Goal: Task Accomplishment & Management: Manage account settings

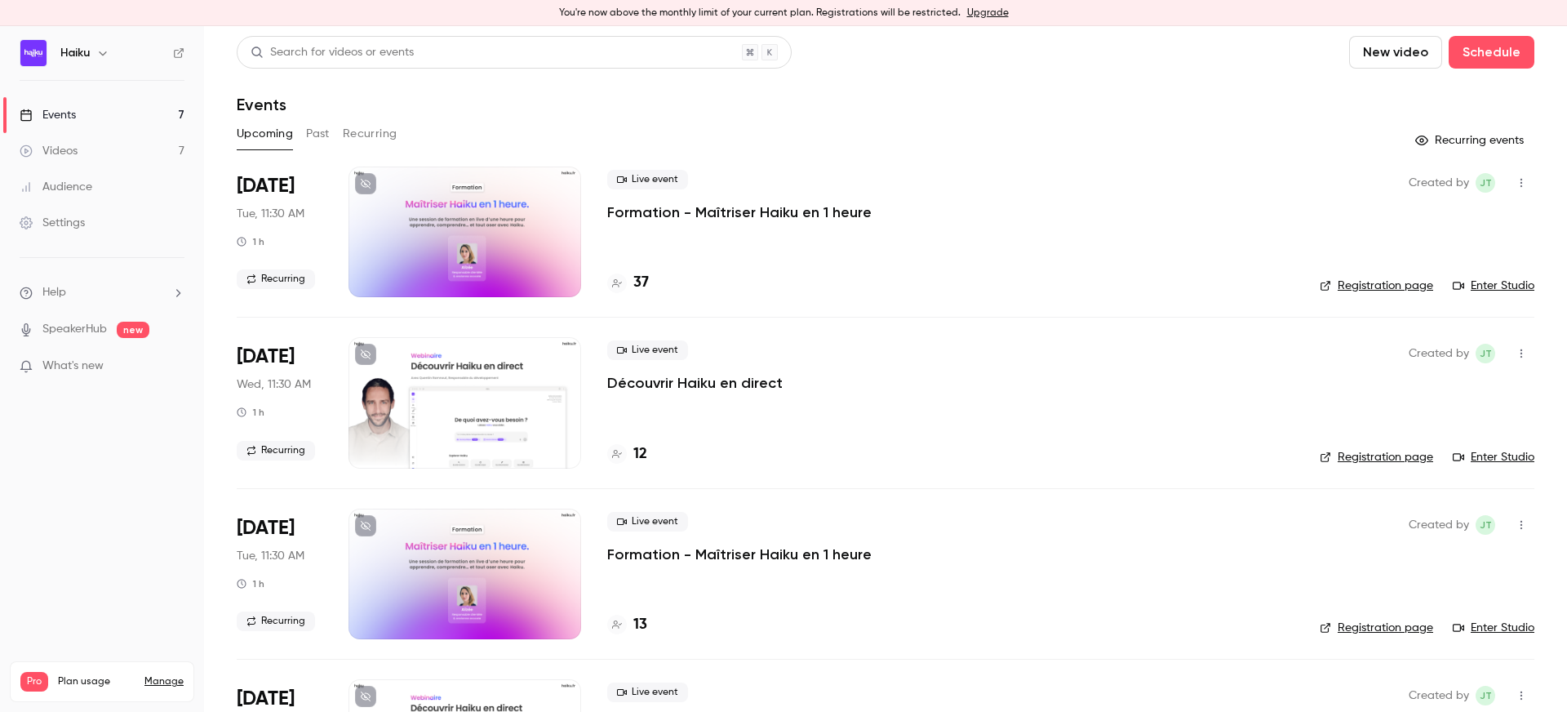
click at [69, 231] on link "Settings" at bounding box center [102, 223] width 204 height 36
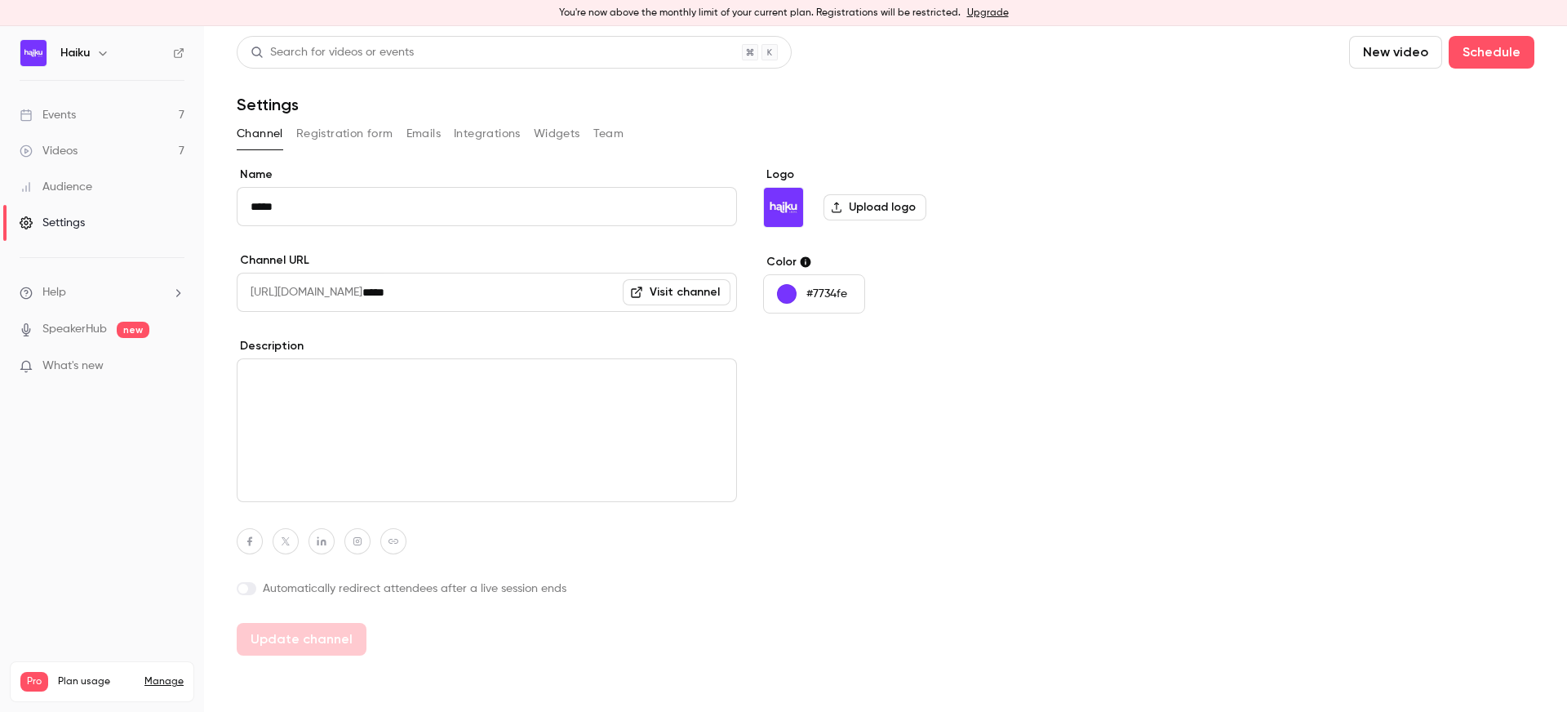
click at [611, 122] on button "Team" at bounding box center [608, 134] width 31 height 26
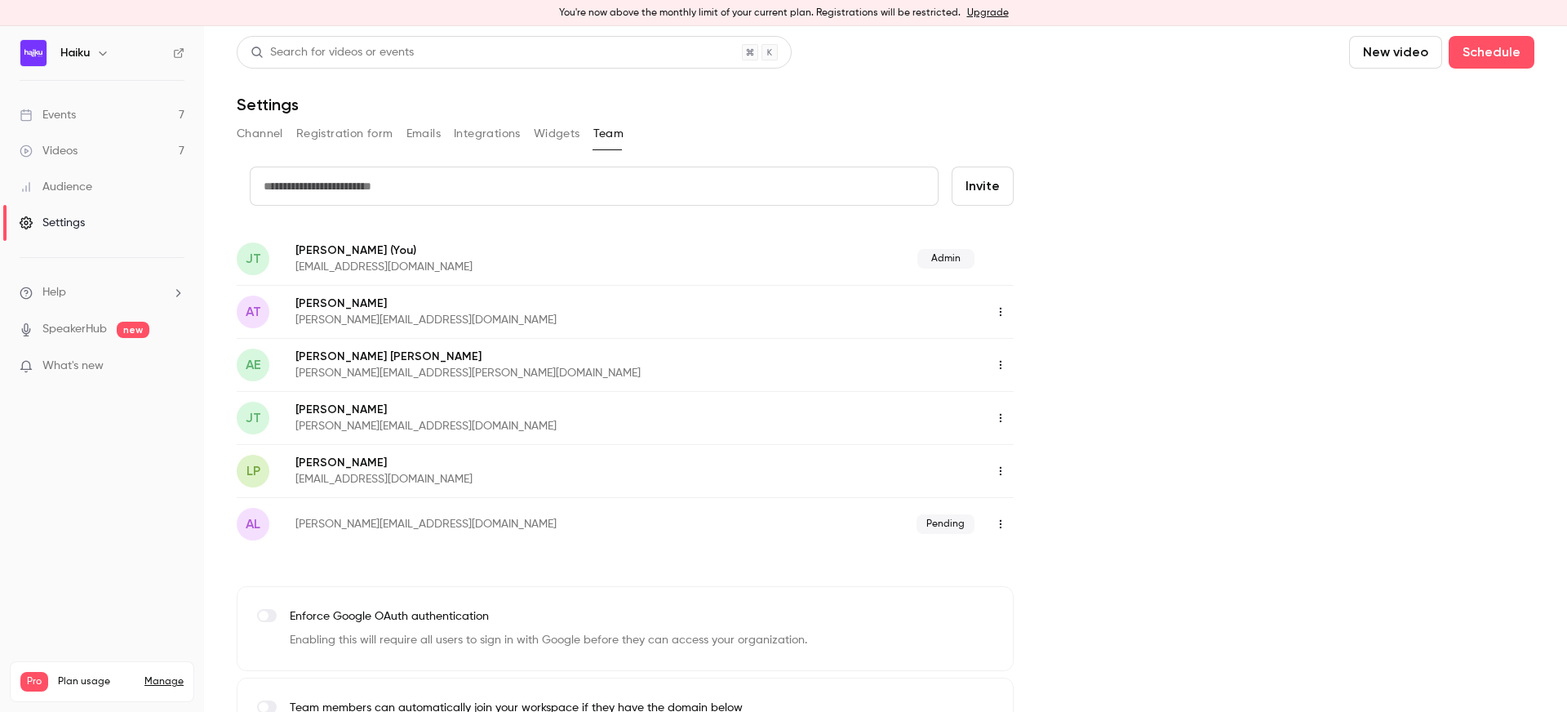
click at [377, 185] on input "text" at bounding box center [594, 185] width 689 height 39
type input "**********"
click at [983, 176] on button "Invite" at bounding box center [982, 185] width 62 height 39
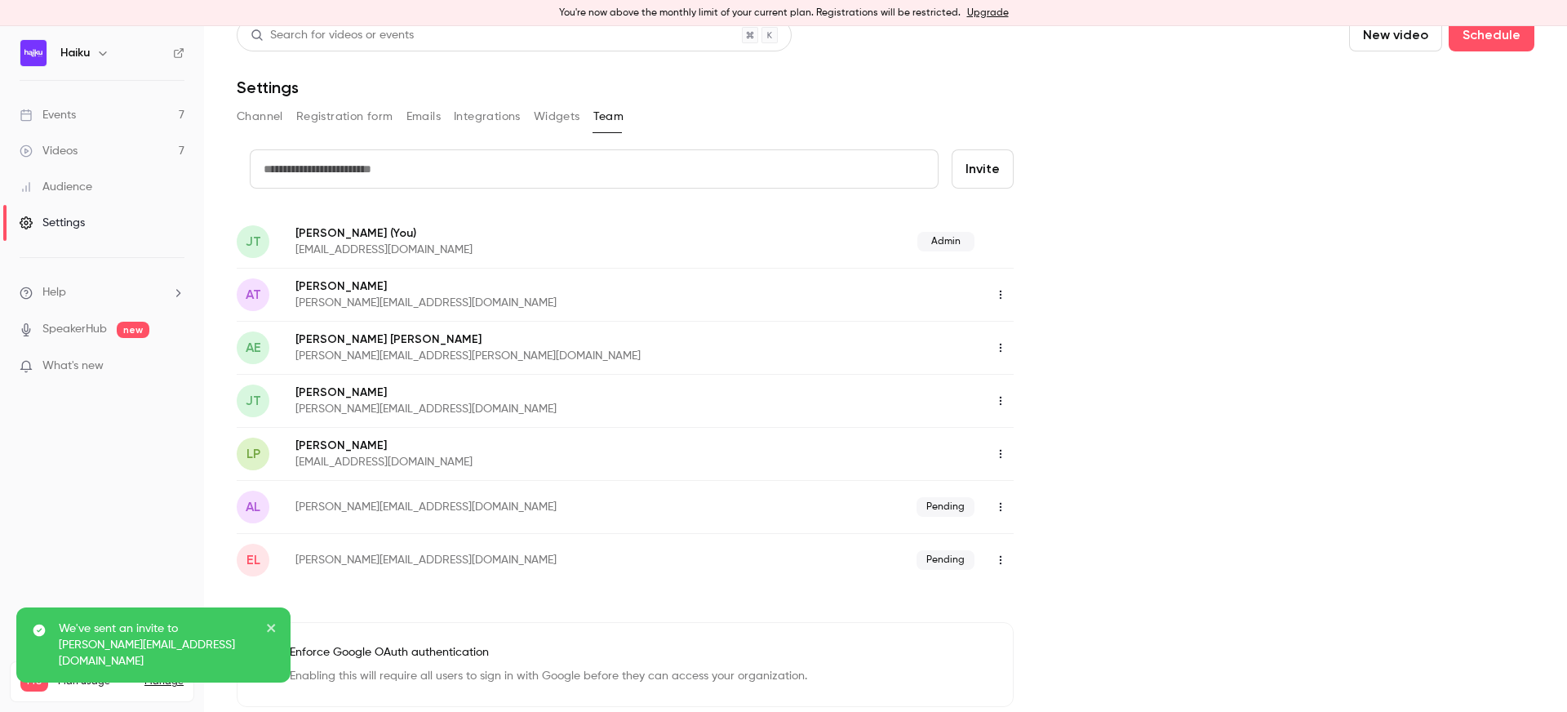
scroll to position [16, 0]
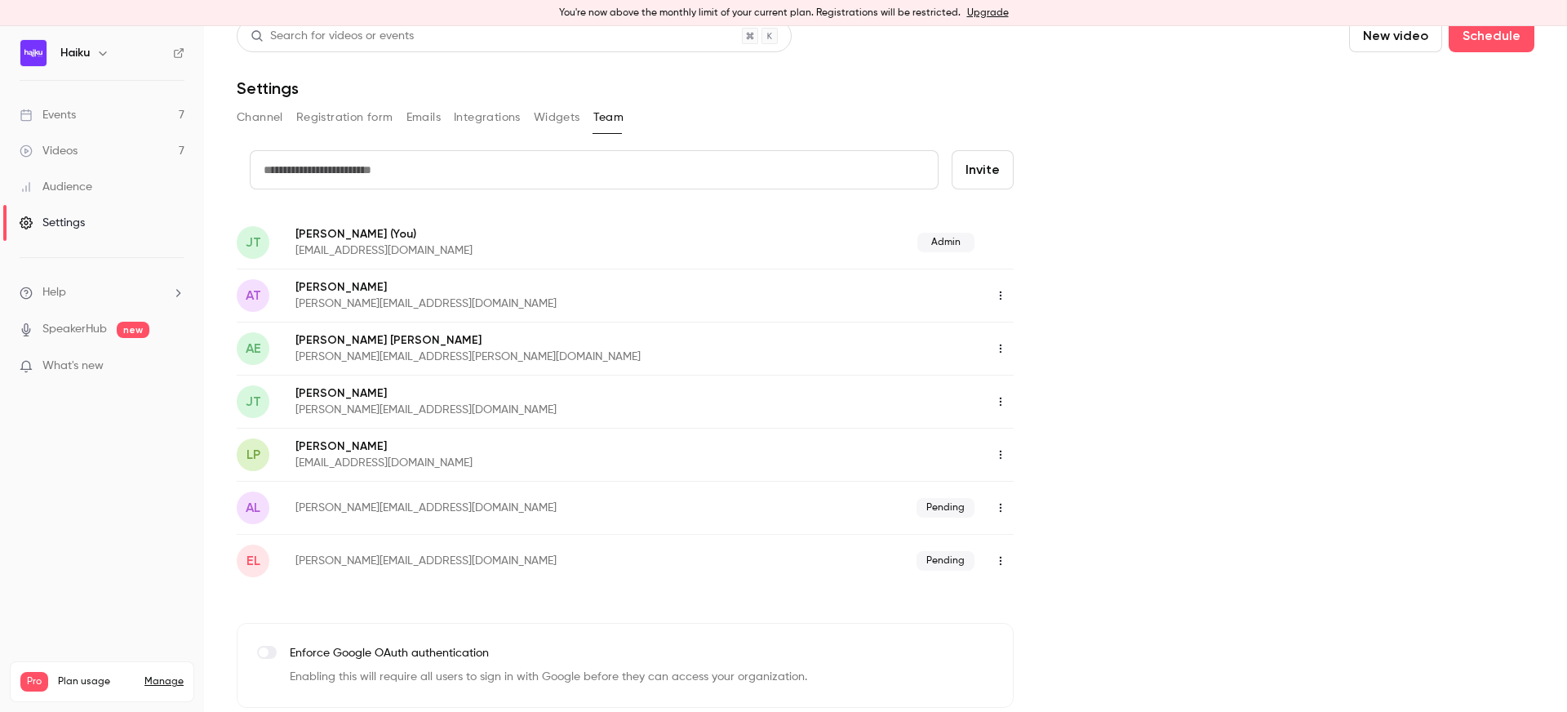
click at [122, 103] on link "Events 7" at bounding box center [102, 115] width 204 height 36
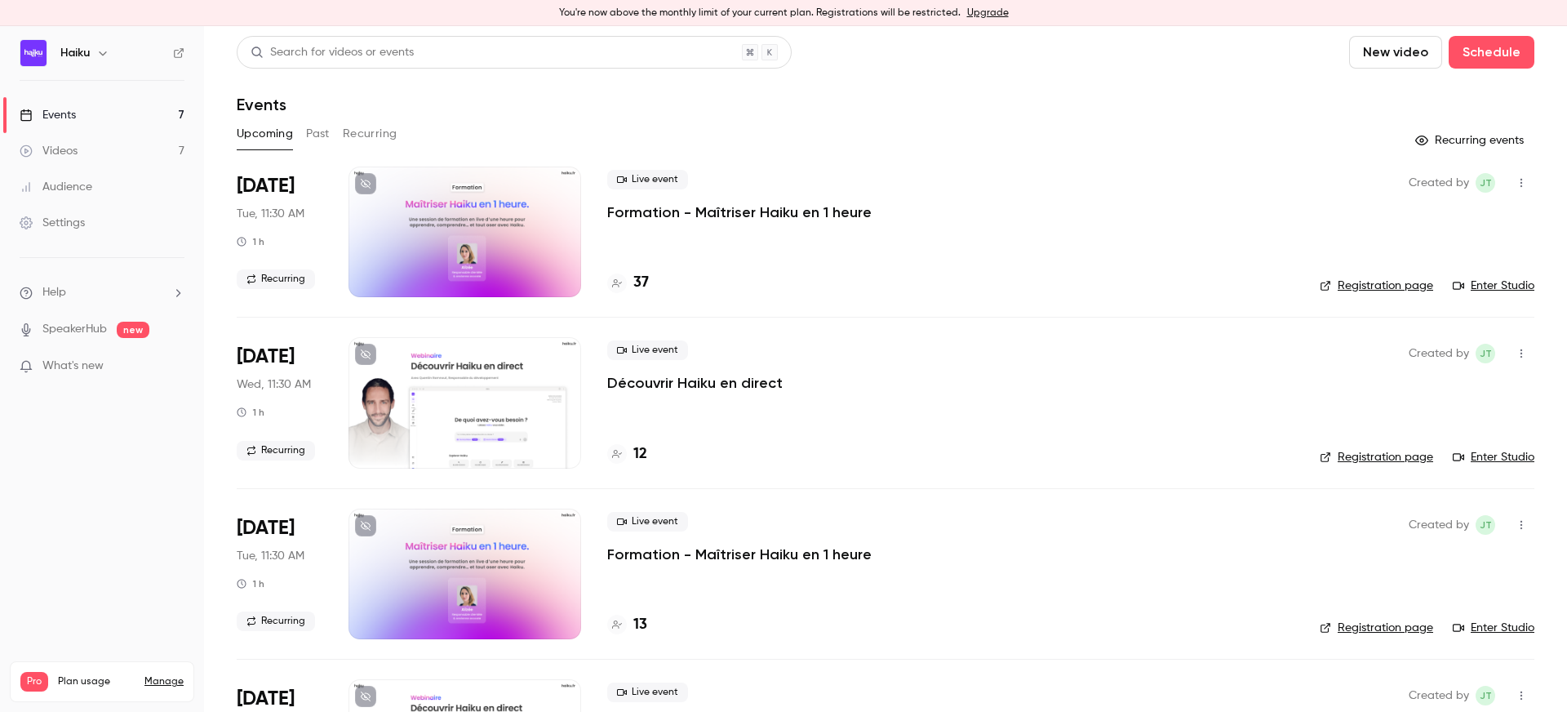
click at [728, 131] on div "Upcoming Past Recurring" at bounding box center [885, 134] width 1297 height 26
click at [507, 215] on div at bounding box center [464, 231] width 233 height 131
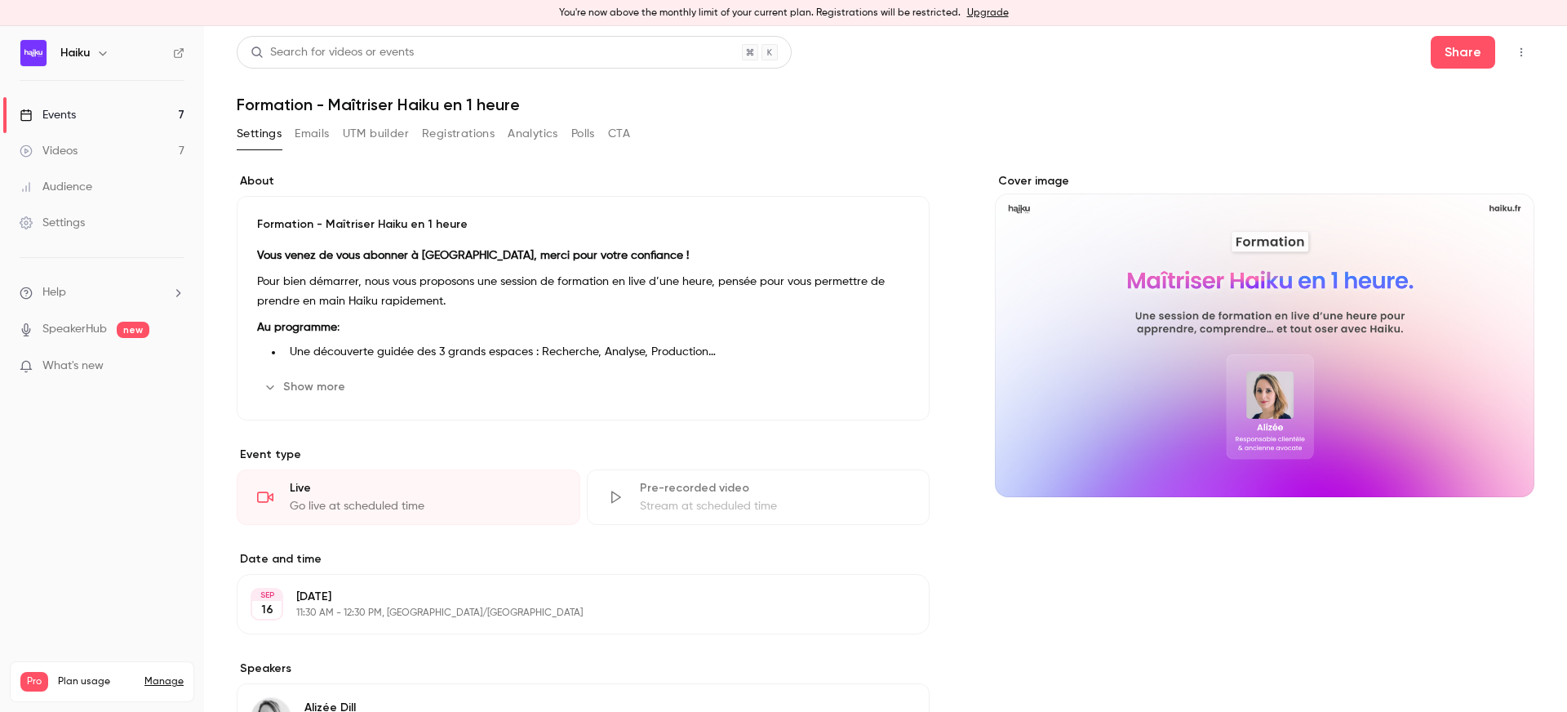
click at [472, 141] on button "Registrations" at bounding box center [458, 134] width 73 height 26
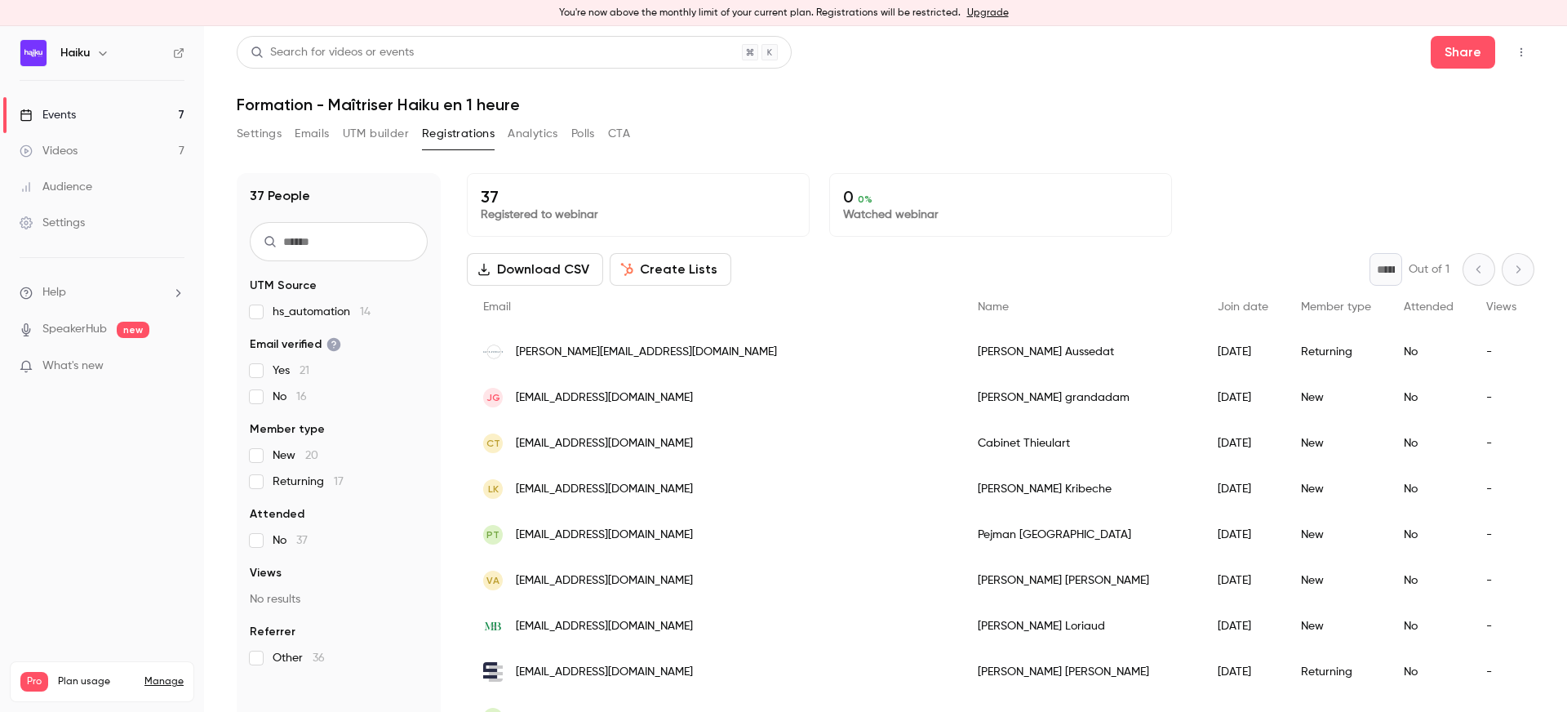
click at [1479, 108] on h1 "Formation - Maîtriser Haiku en 1 heure" at bounding box center [885, 105] width 1297 height 20
click at [1516, 50] on icon "button" at bounding box center [1521, 52] width 13 height 11
click at [1421, 142] on div "Enter Studio" at bounding box center [1458, 136] width 124 height 16
click at [1515, 59] on button "button" at bounding box center [1521, 52] width 26 height 26
click at [1301, 149] on div at bounding box center [783, 356] width 1567 height 712
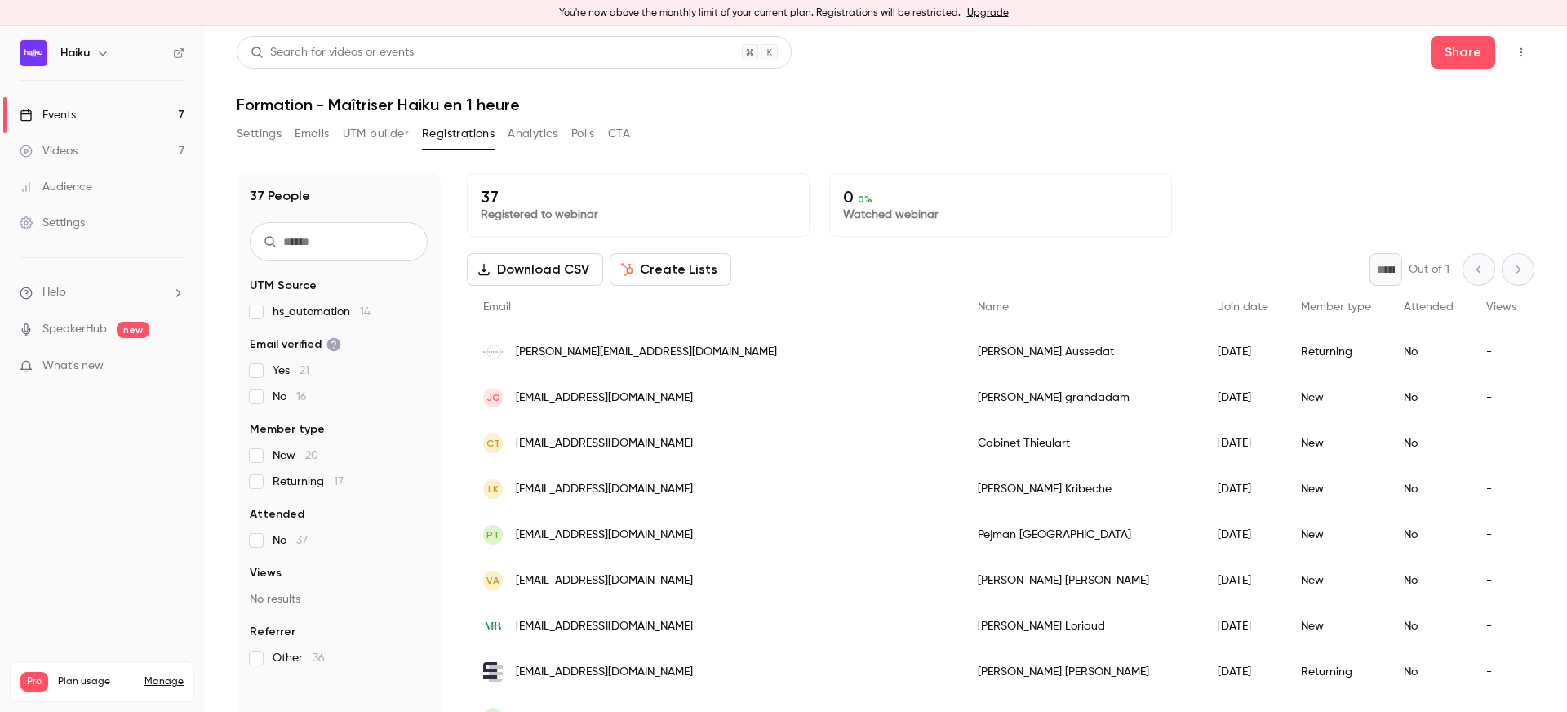
click at [472, 202] on div "37 Registered to webinar" at bounding box center [638, 205] width 343 height 64
click at [237, 138] on button "Settings" at bounding box center [259, 134] width 45 height 26
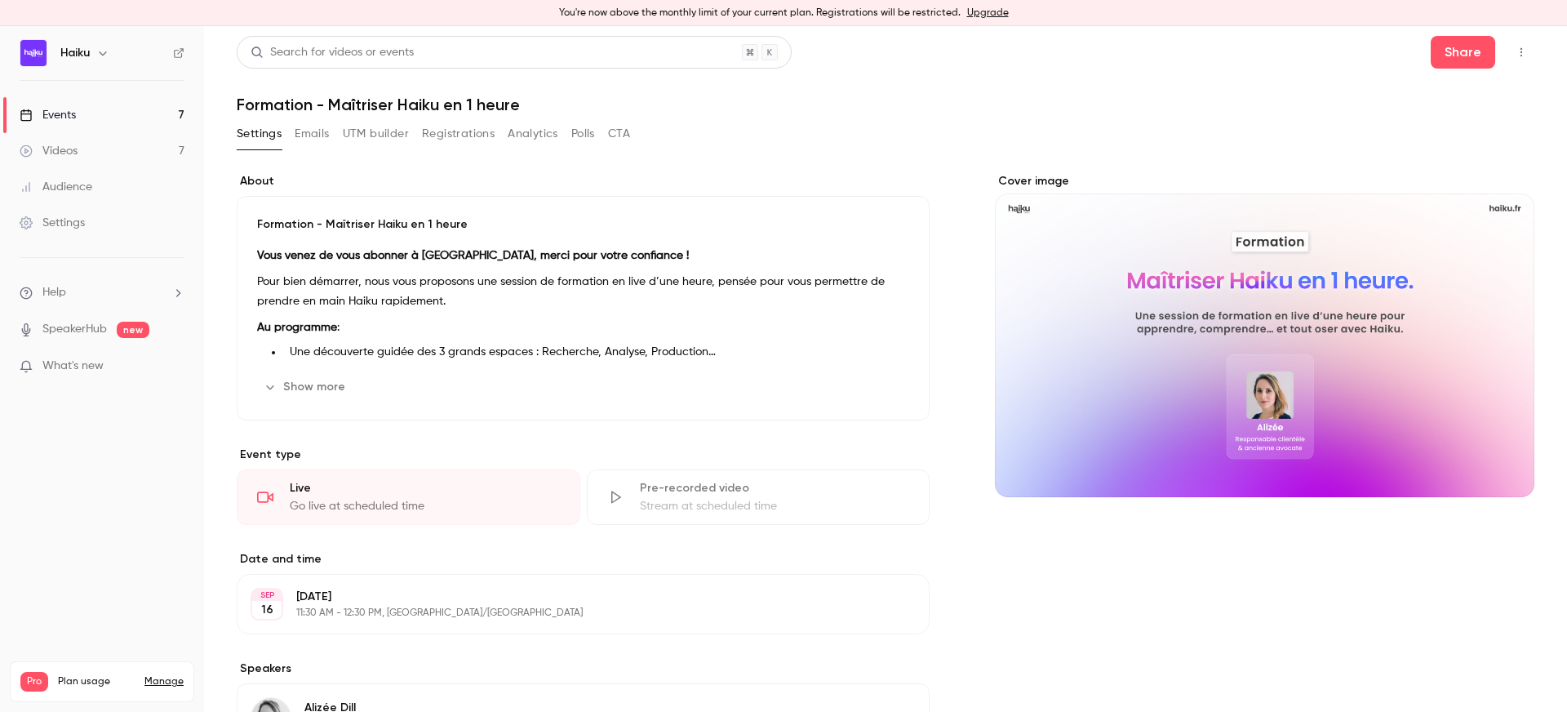
click at [455, 140] on button "Registrations" at bounding box center [458, 134] width 73 height 26
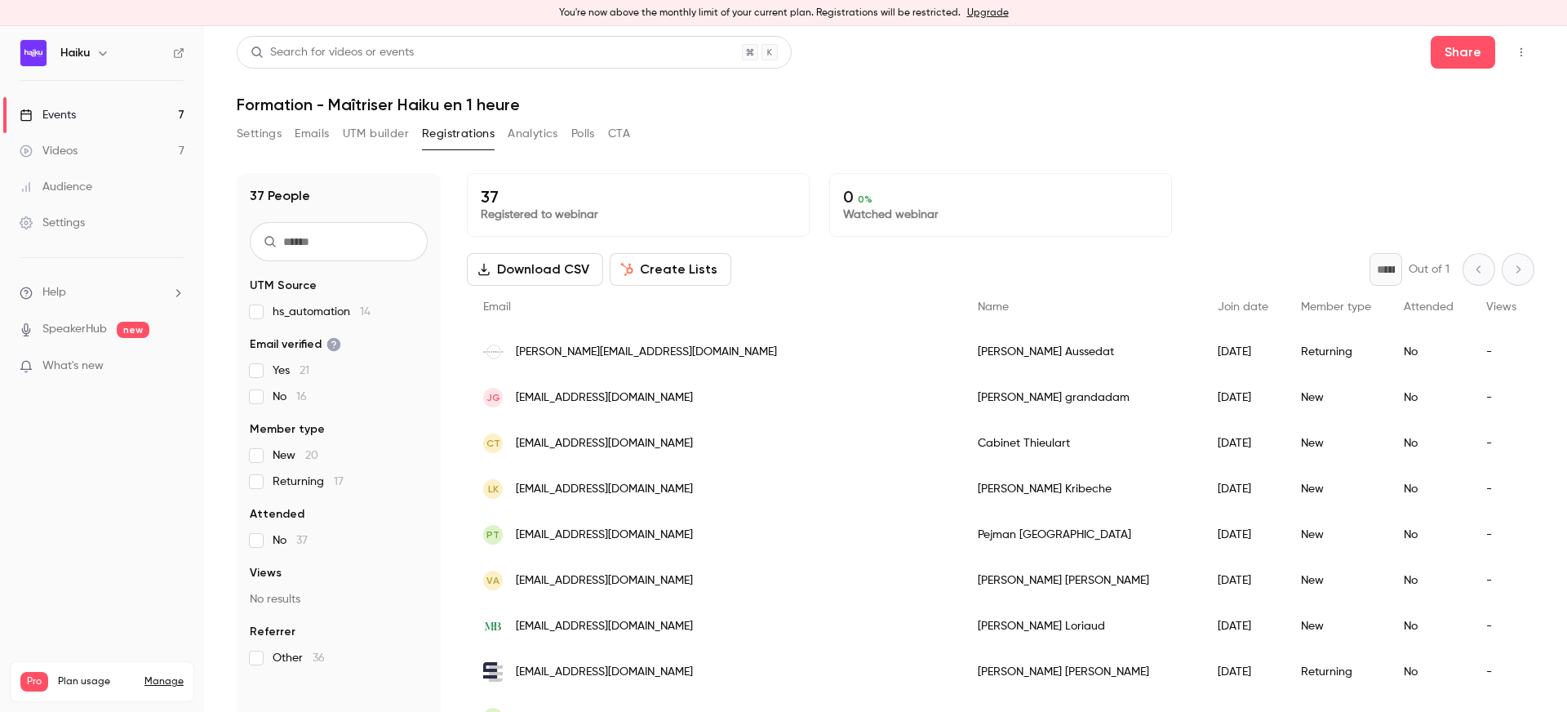
click at [100, 120] on link "Events 7" at bounding box center [102, 115] width 204 height 36
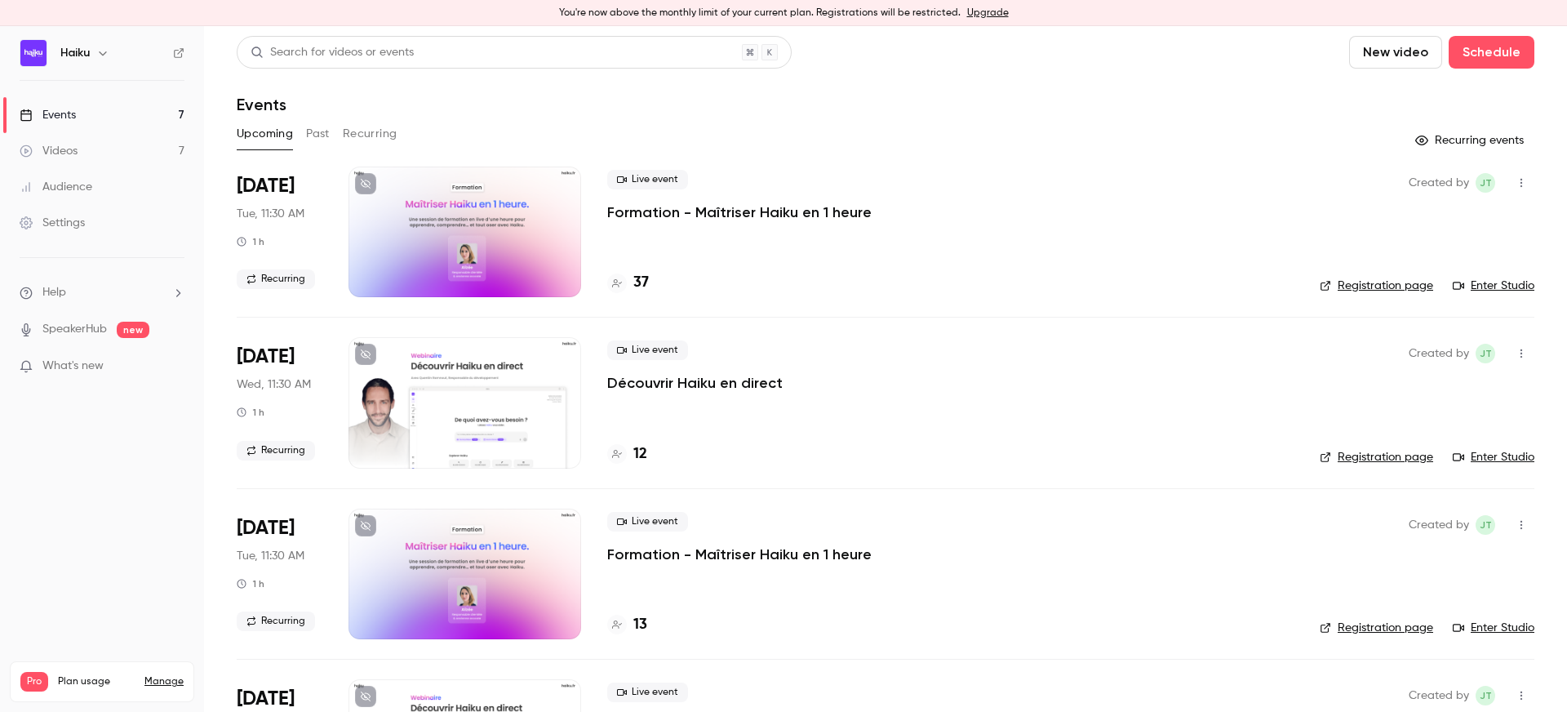
click at [316, 135] on button "Past" at bounding box center [318, 134] width 24 height 26
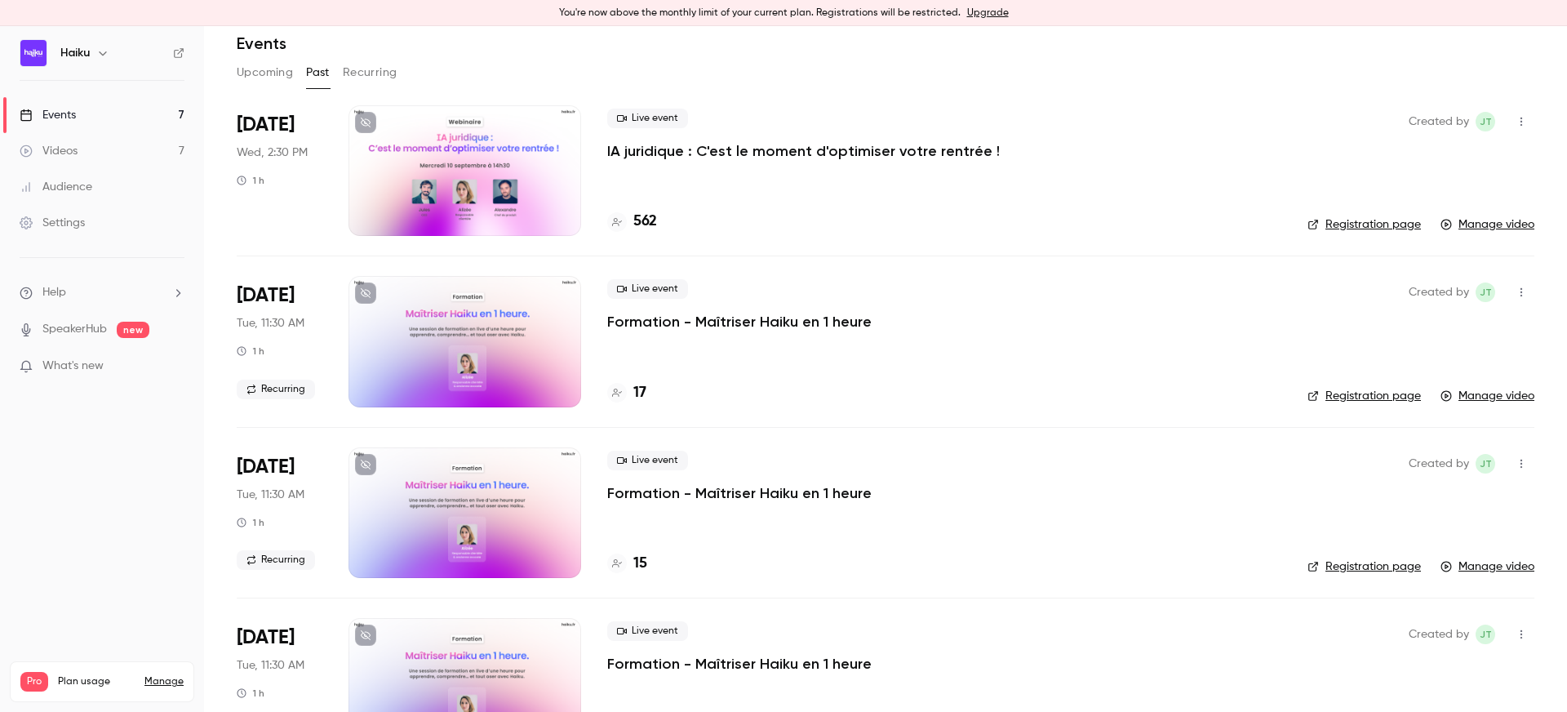
scroll to position [43, 0]
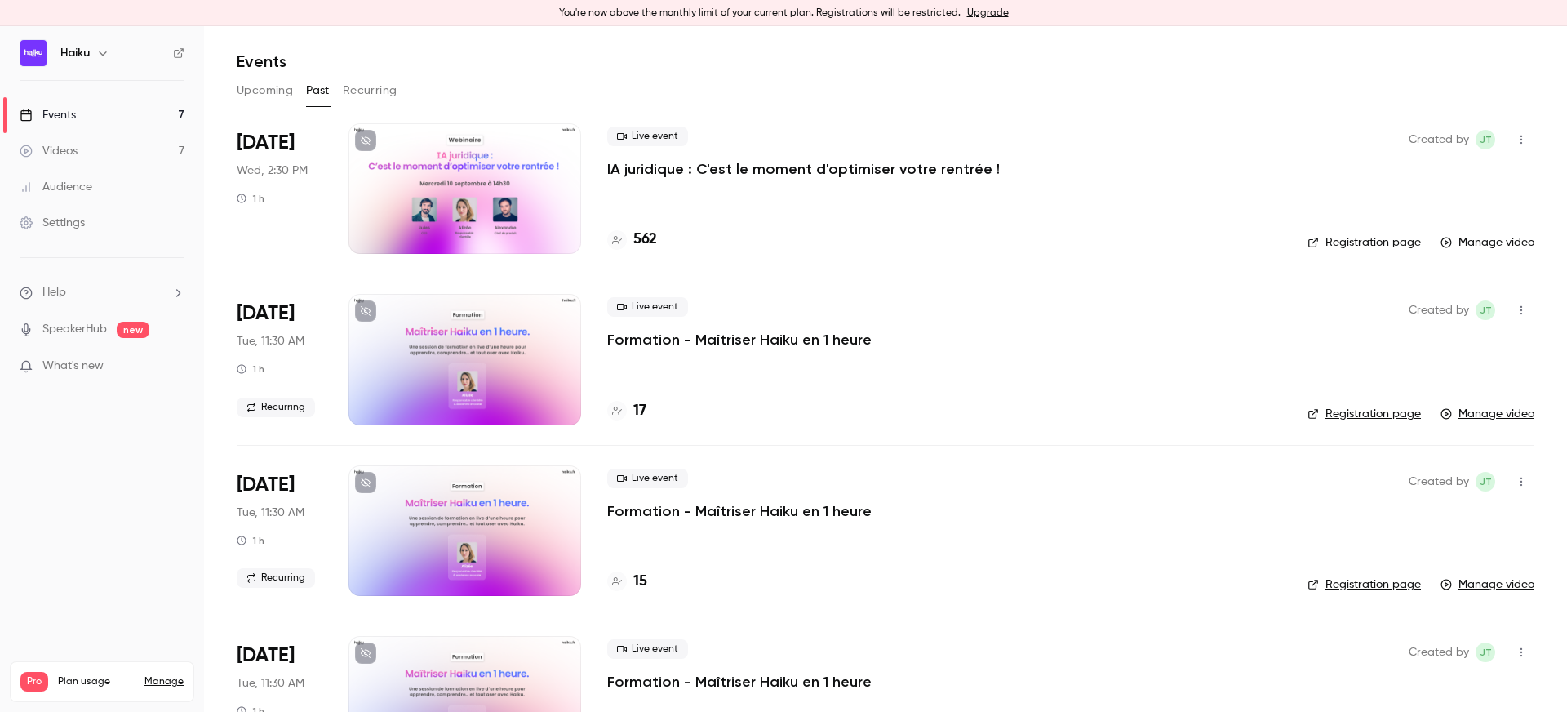
click at [437, 342] on div at bounding box center [464, 359] width 233 height 131
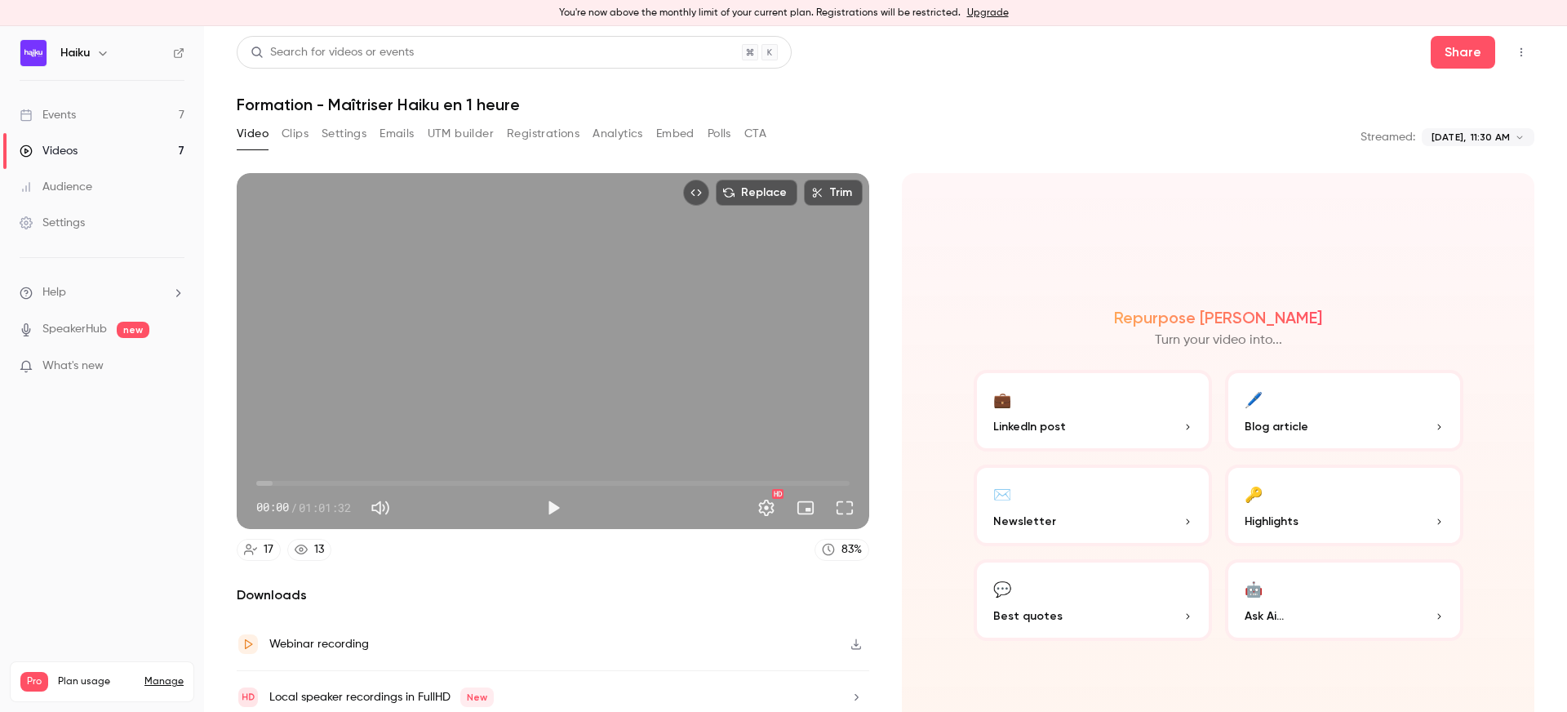
click at [89, 113] on link "Events 7" at bounding box center [102, 115] width 204 height 36
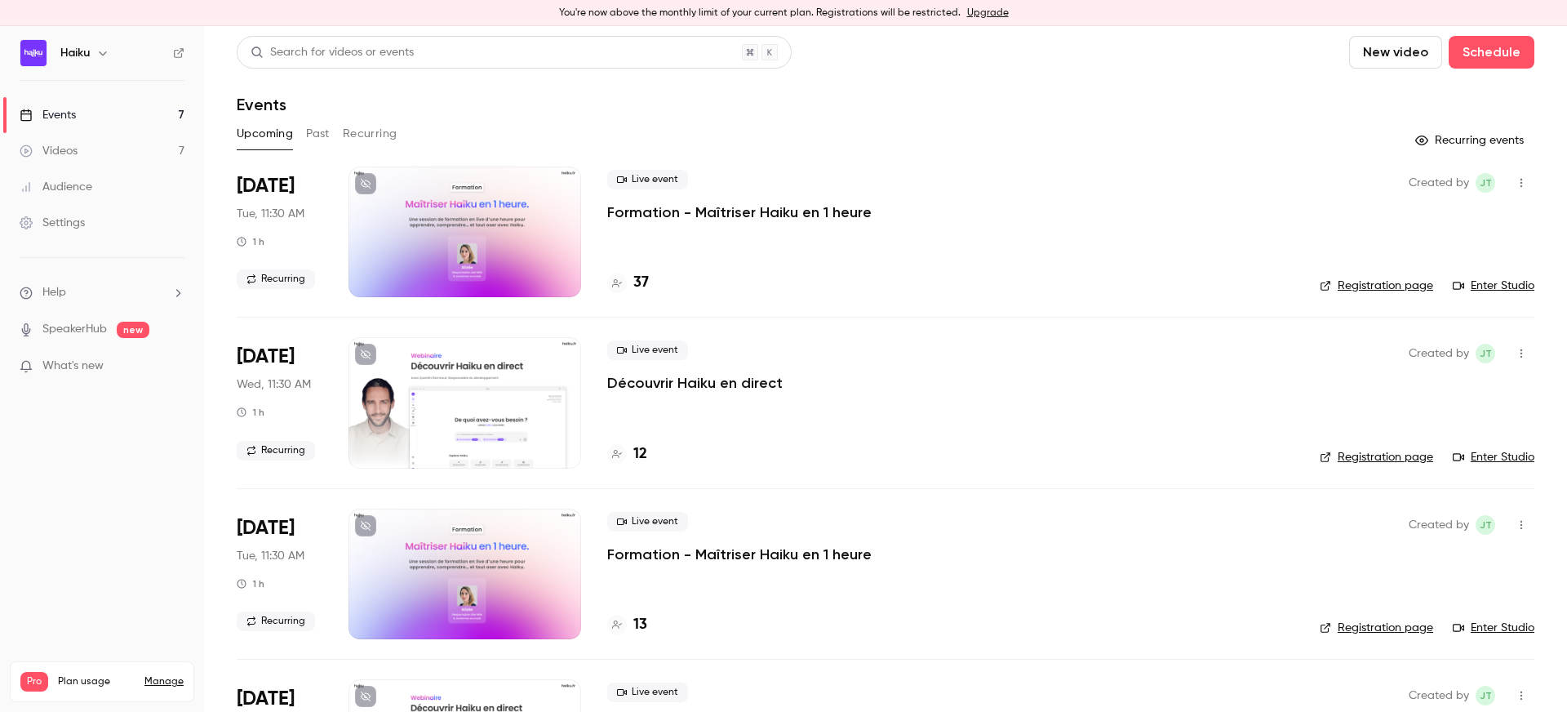
click at [331, 133] on div "Upcoming Past Recurring" at bounding box center [885, 134] width 1297 height 26
click at [314, 133] on button "Past" at bounding box center [318, 134] width 24 height 26
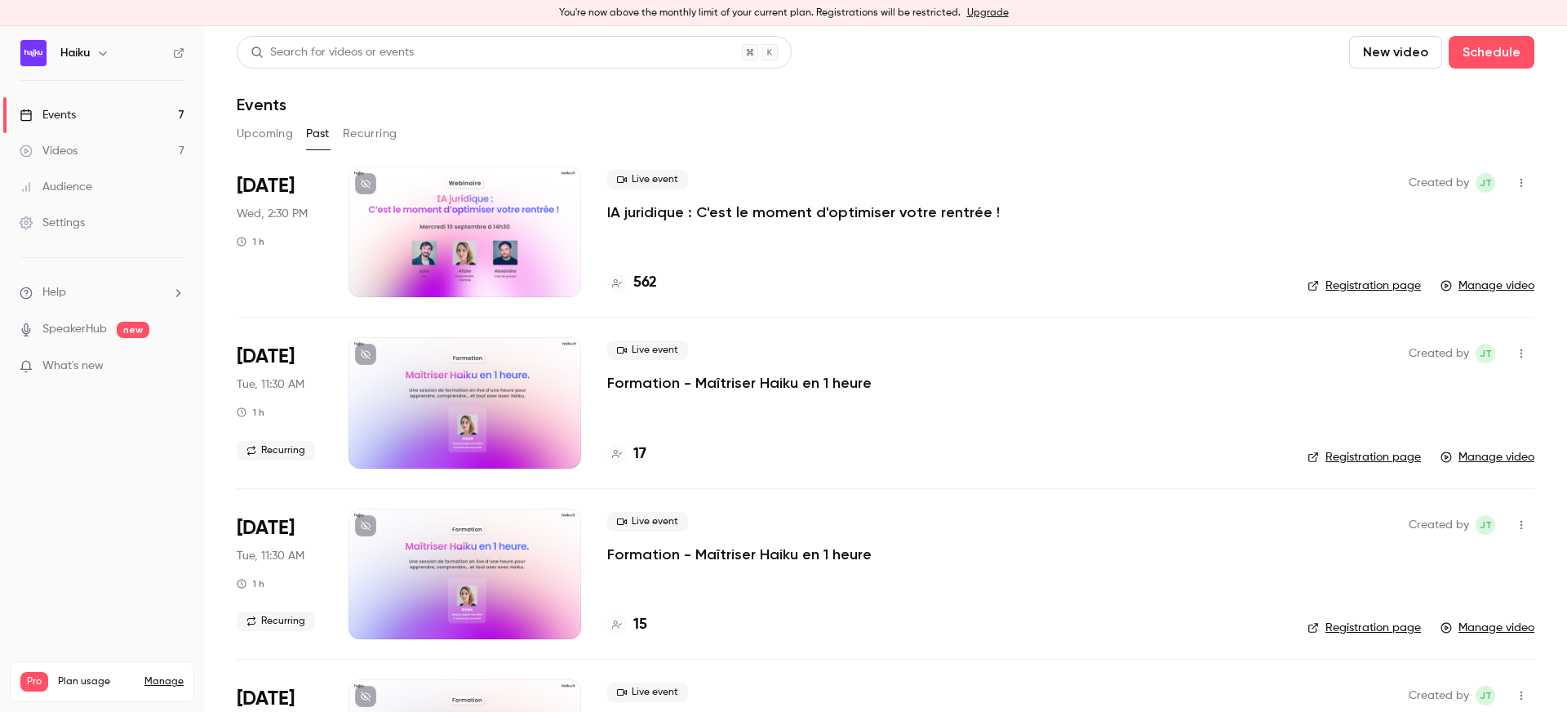
click at [517, 243] on div at bounding box center [464, 231] width 233 height 131
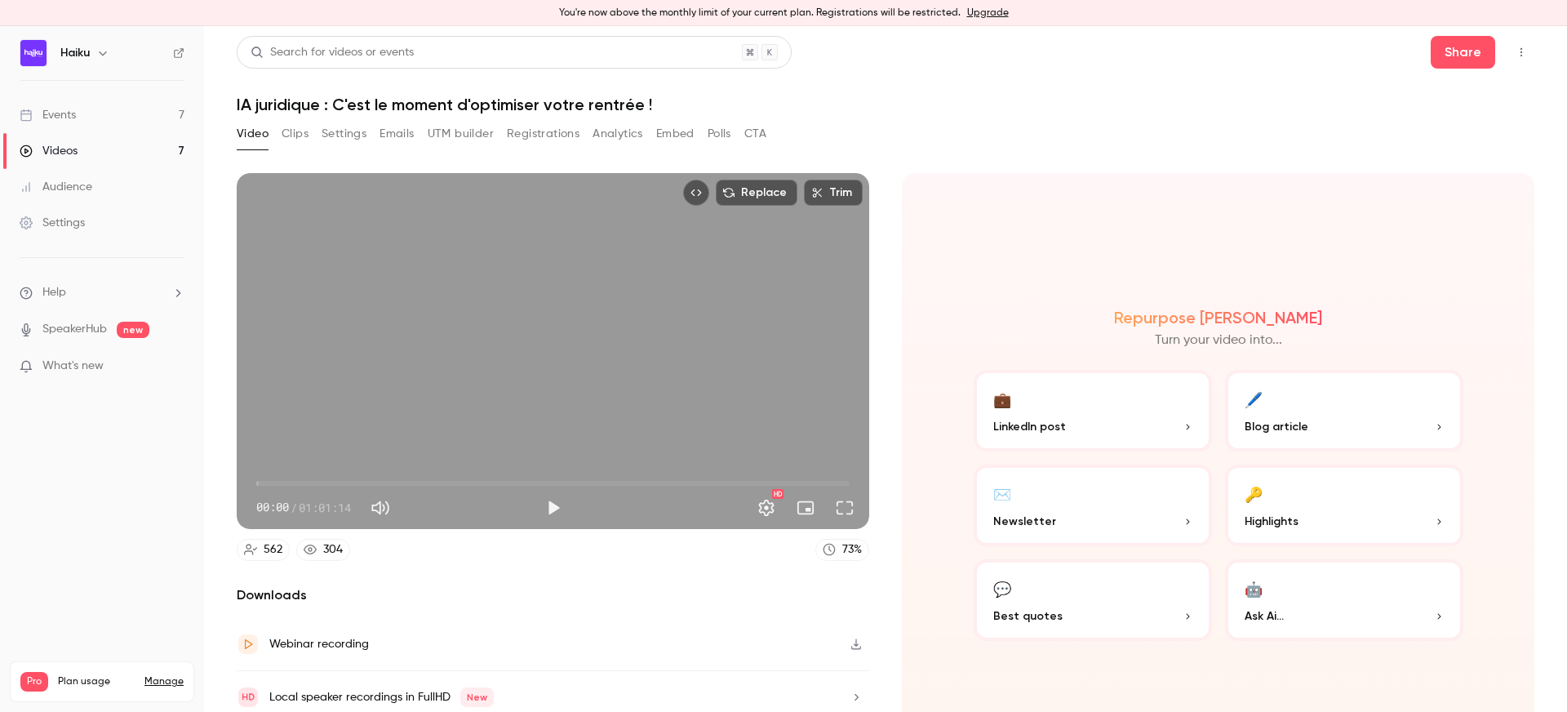
click at [518, 131] on button "Registrations" at bounding box center [543, 134] width 73 height 26
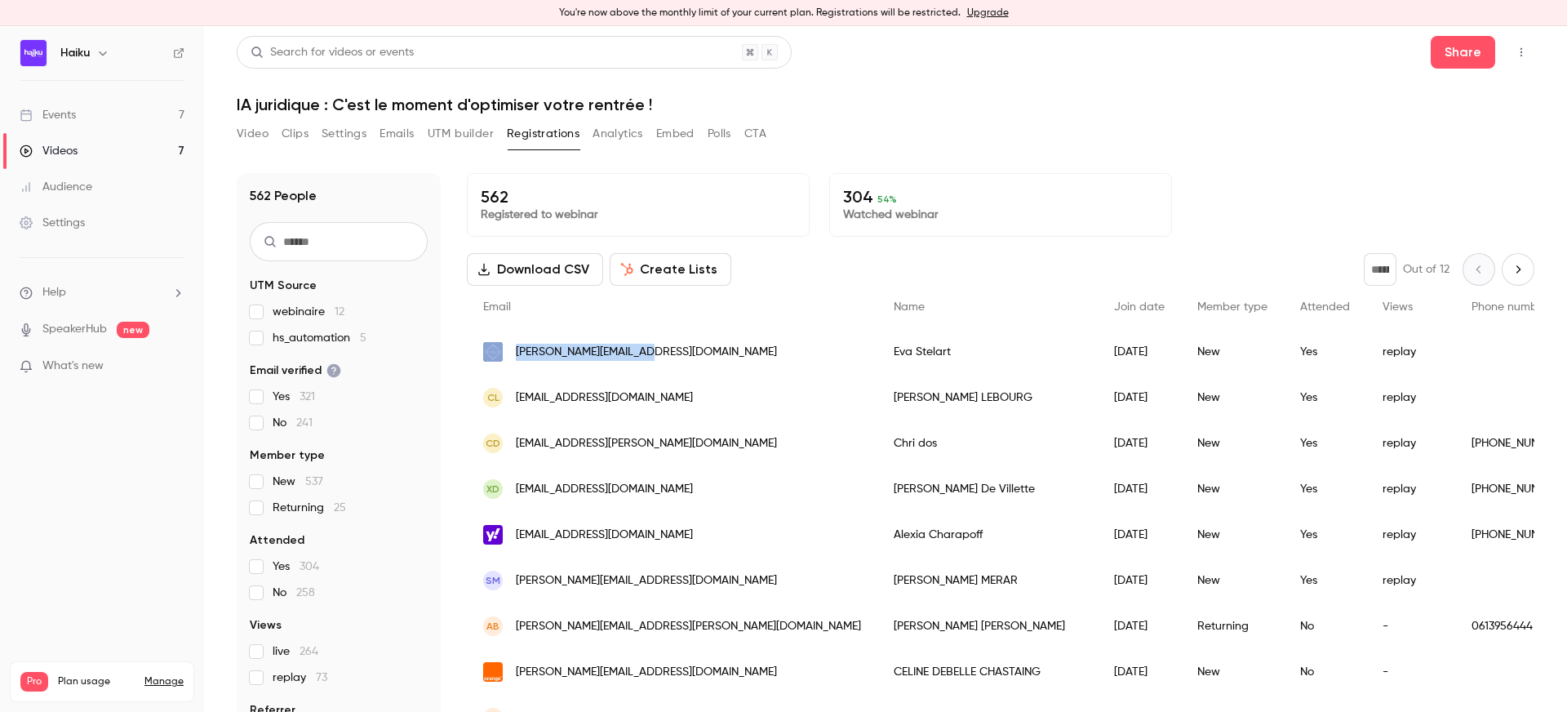
copy div "[PERSON_NAME][EMAIL_ADDRESS][DOMAIN_NAME]"
drag, startPoint x: 658, startPoint y: 351, endPoint x: 508, endPoint y: 351, distance: 150.1
click at [508, 351] on div "[PERSON_NAME][EMAIL_ADDRESS][DOMAIN_NAME]" at bounding box center [672, 352] width 410 height 46
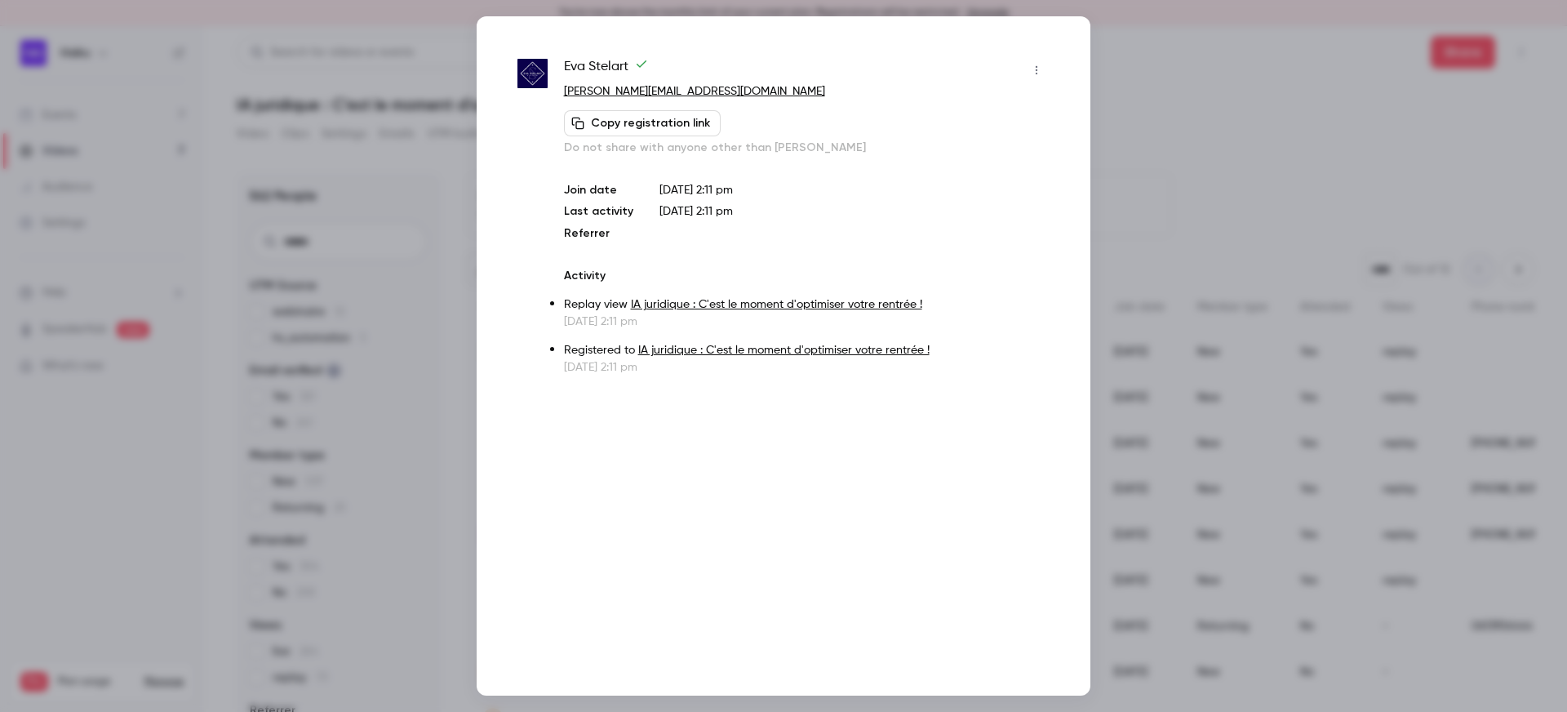
click at [376, 51] on div at bounding box center [783, 356] width 1567 height 712
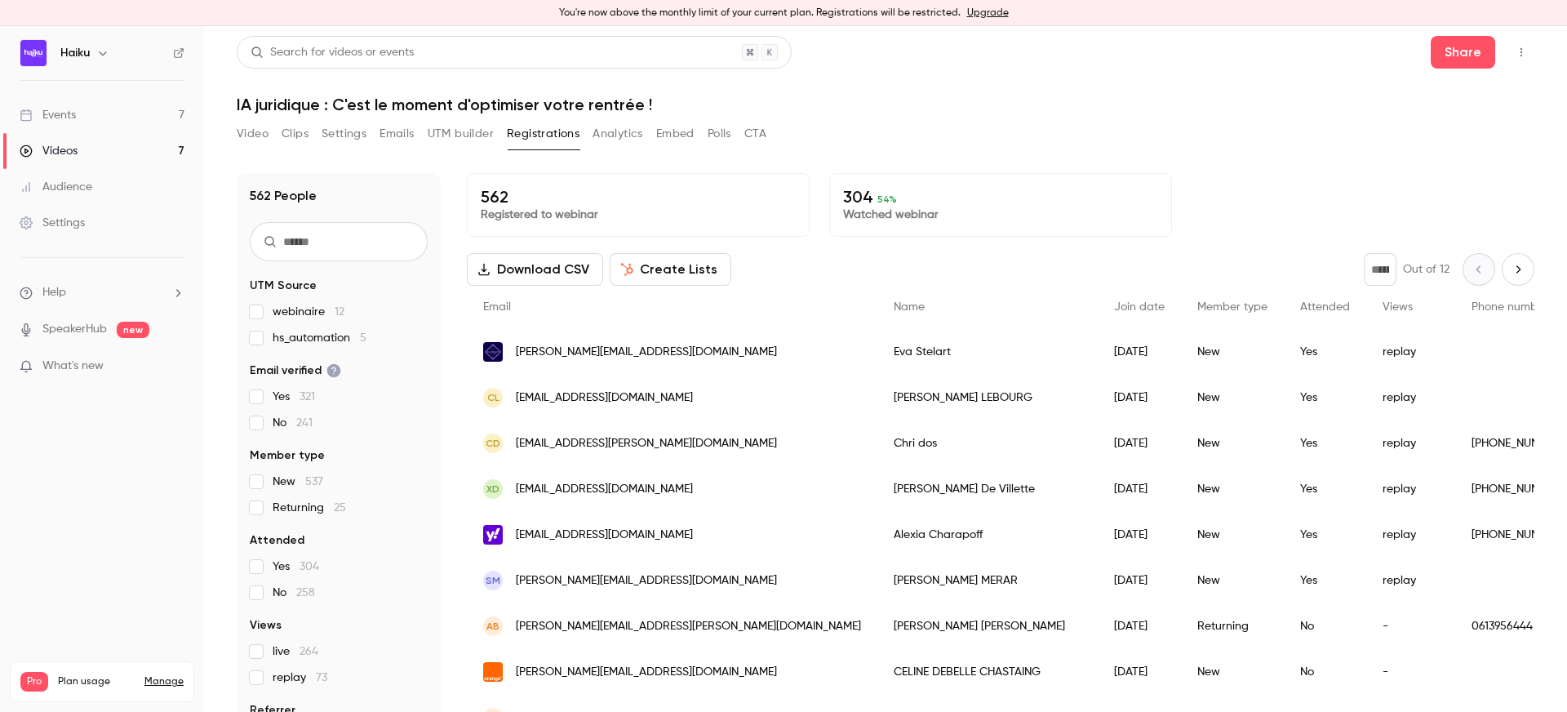
click at [617, 131] on button "Analytics" at bounding box center [617, 134] width 51 height 26
click at [618, 131] on button "Analytics" at bounding box center [617, 134] width 51 height 26
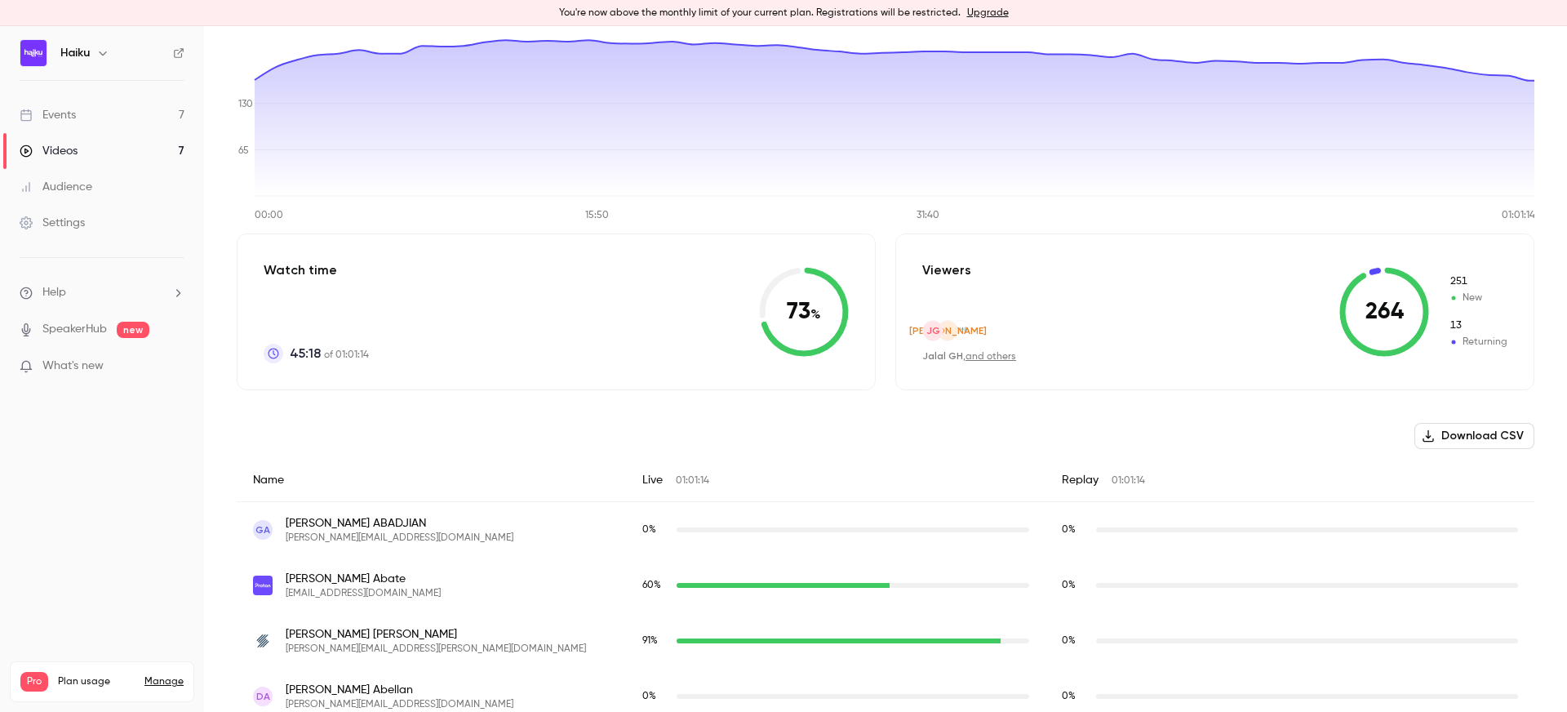
scroll to position [361, 0]
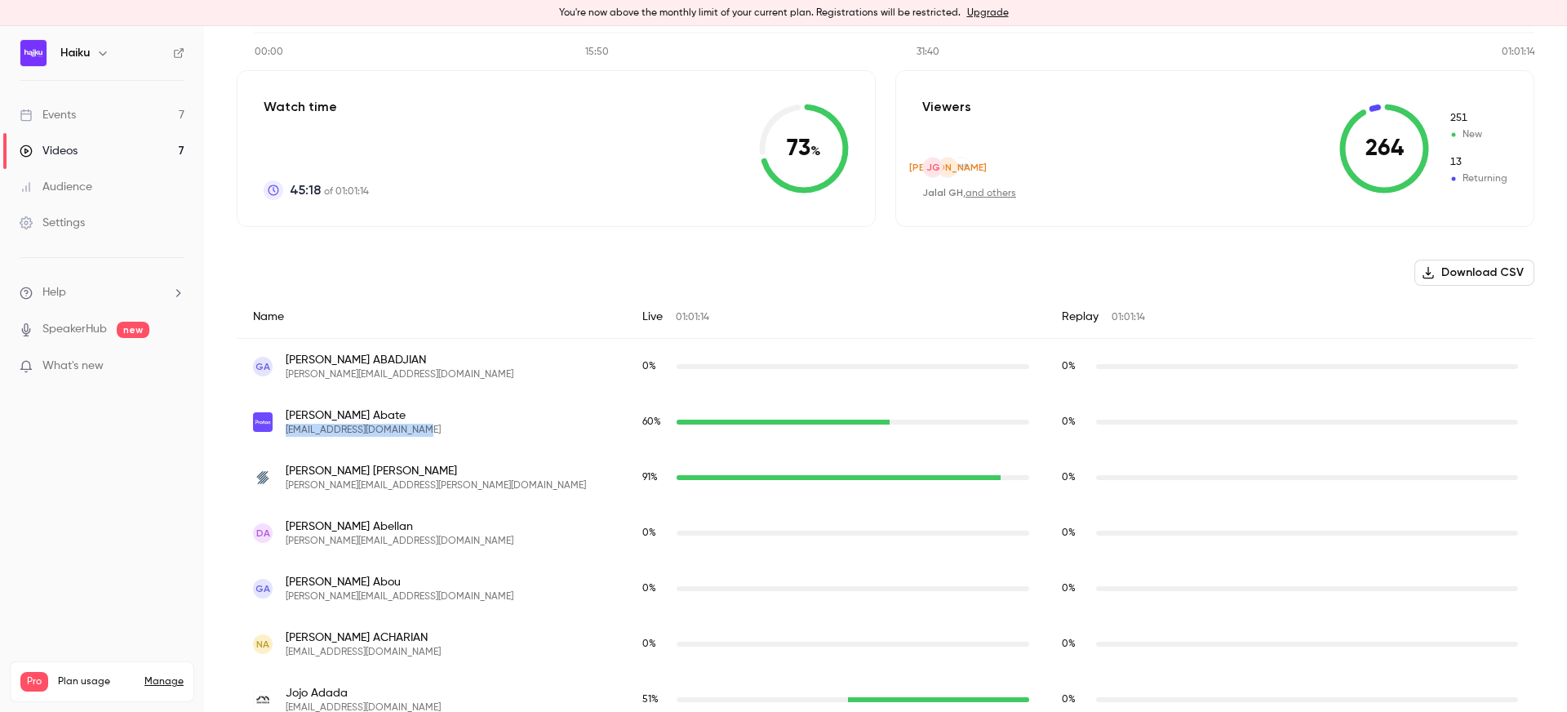
drag, startPoint x: 426, startPoint y: 434, endPoint x: 286, endPoint y: 431, distance: 139.6
click at [286, 431] on div "[PERSON_NAME] [EMAIL_ADDRESS][DOMAIN_NAME]" at bounding box center [431, 421] width 357 height 29
copy span "[EMAIL_ADDRESS][DOMAIN_NAME]"
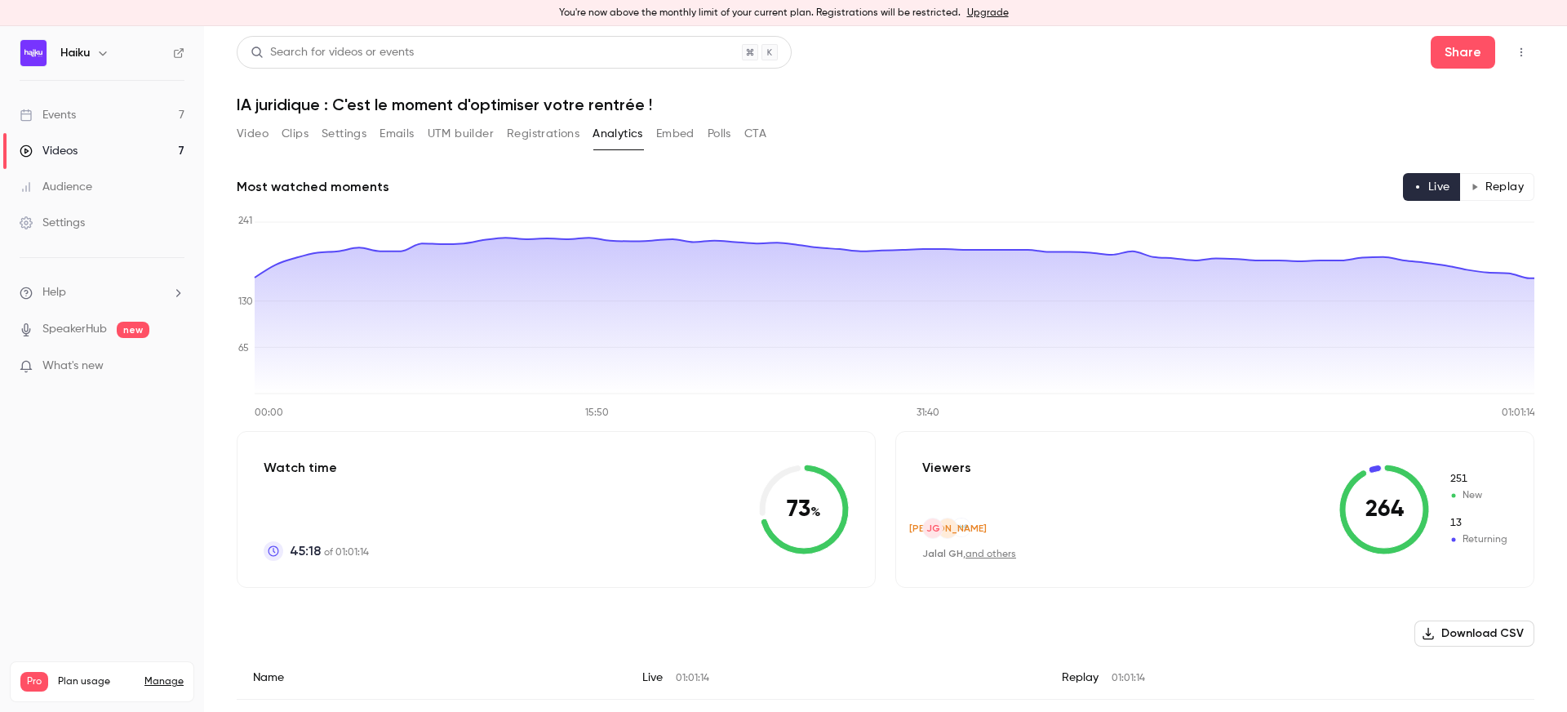
click at [388, 135] on button "Emails" at bounding box center [396, 134] width 34 height 26
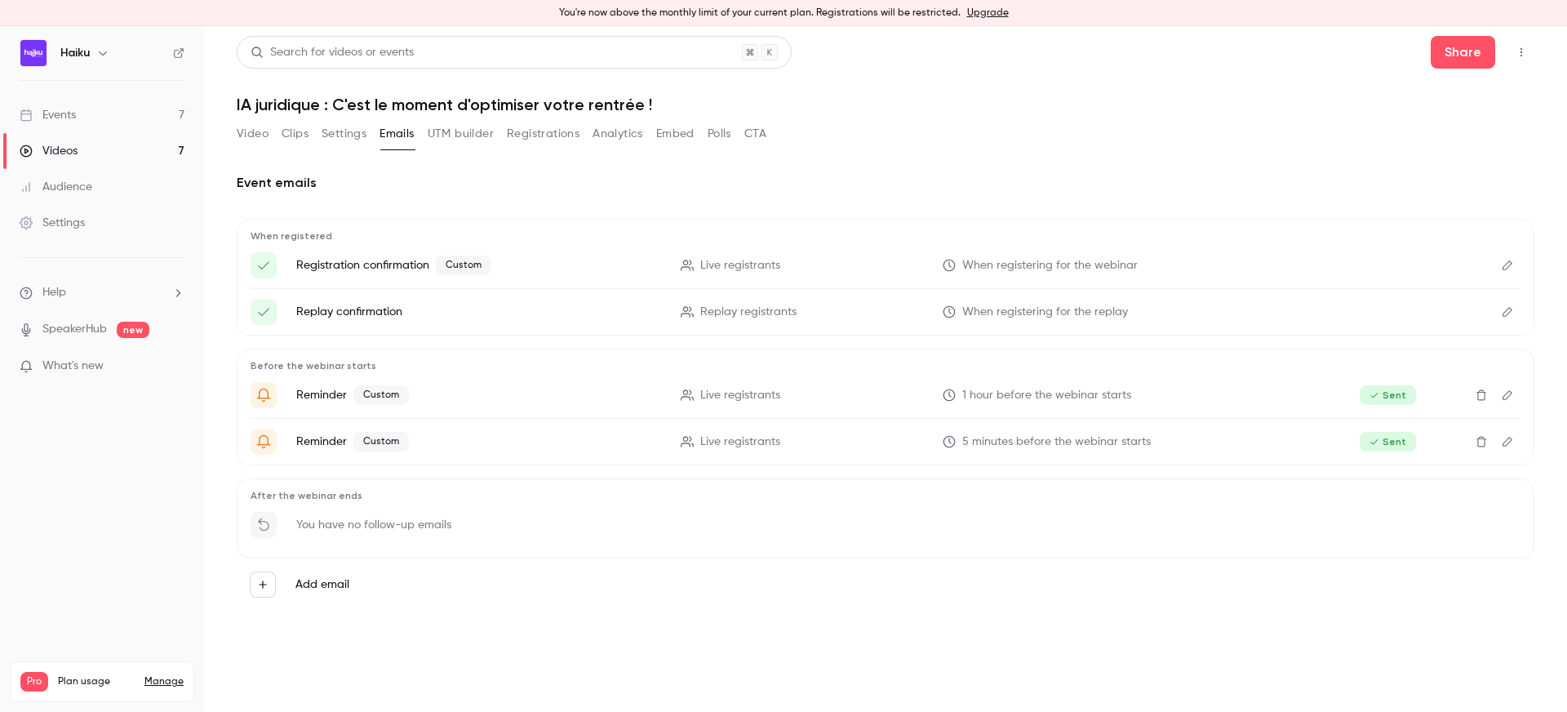
click at [260, 586] on icon "button" at bounding box center [262, 584] width 11 height 11
click at [402, 567] on p "To attendees" at bounding box center [383, 569] width 71 height 17
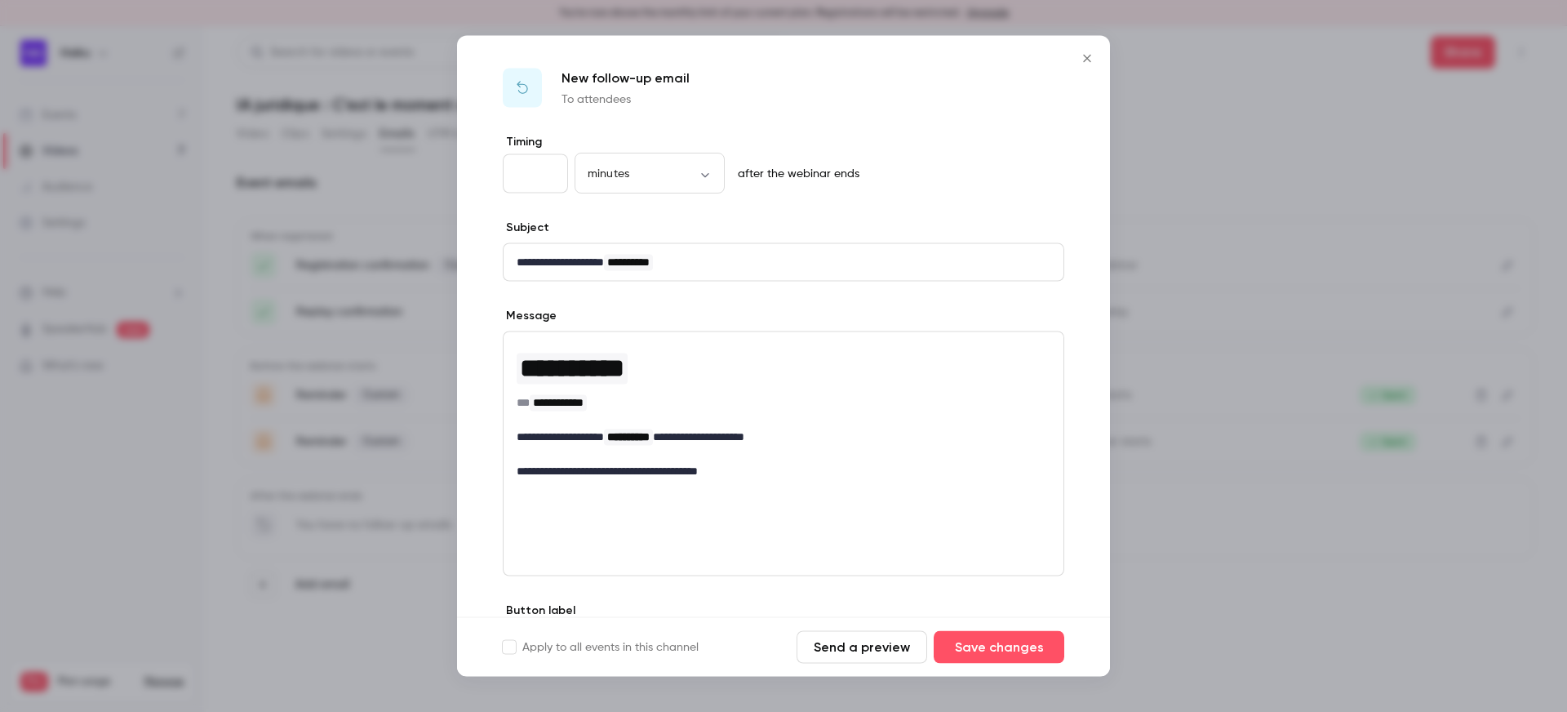
click at [546, 255] on p "**********" at bounding box center [784, 262] width 534 height 17
click at [623, 266] on p "**********" at bounding box center [784, 262] width 534 height 17
click at [621, 465] on p "**********" at bounding box center [784, 471] width 534 height 17
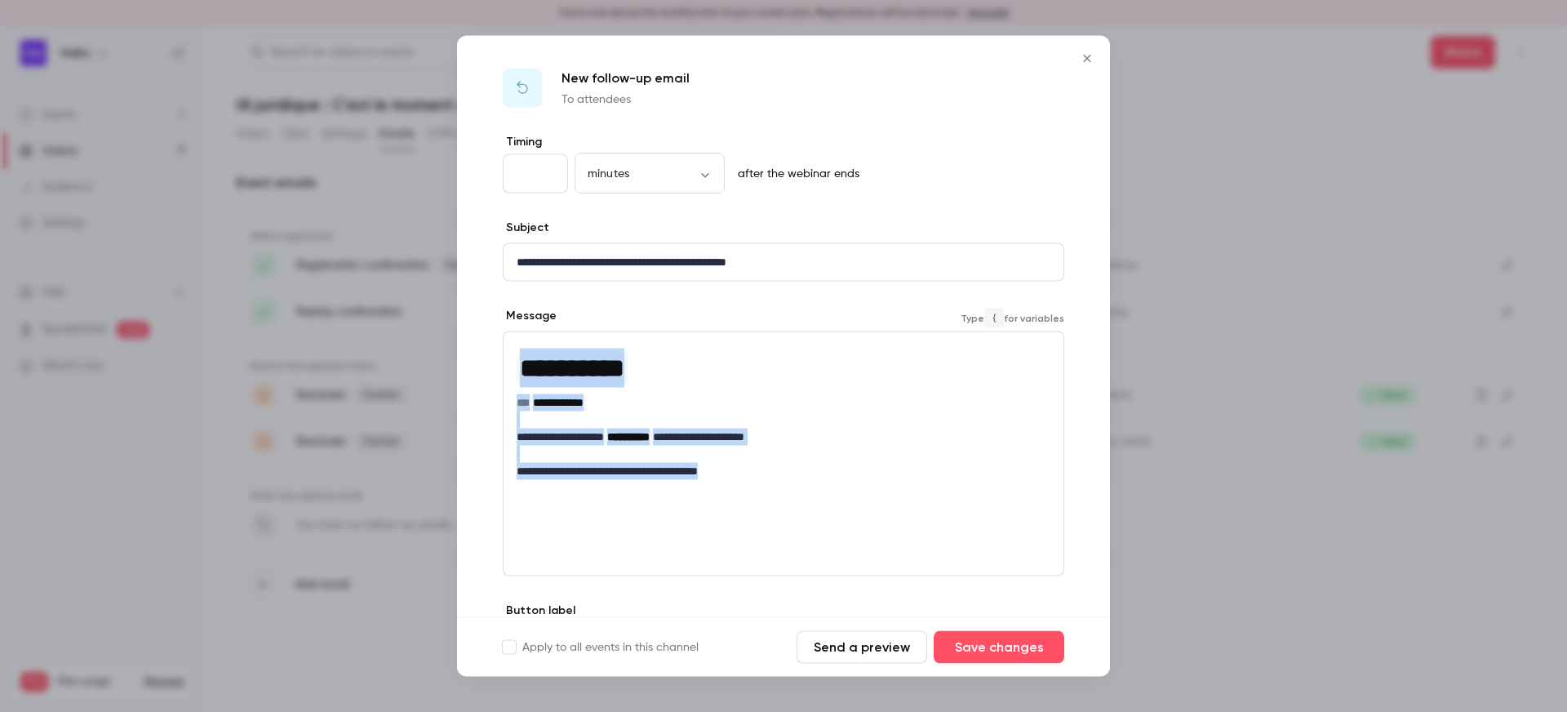
drag, startPoint x: 802, startPoint y: 472, endPoint x: 515, endPoint y: 346, distance: 313.8
click at [515, 346] on div "**********" at bounding box center [783, 410] width 560 height 157
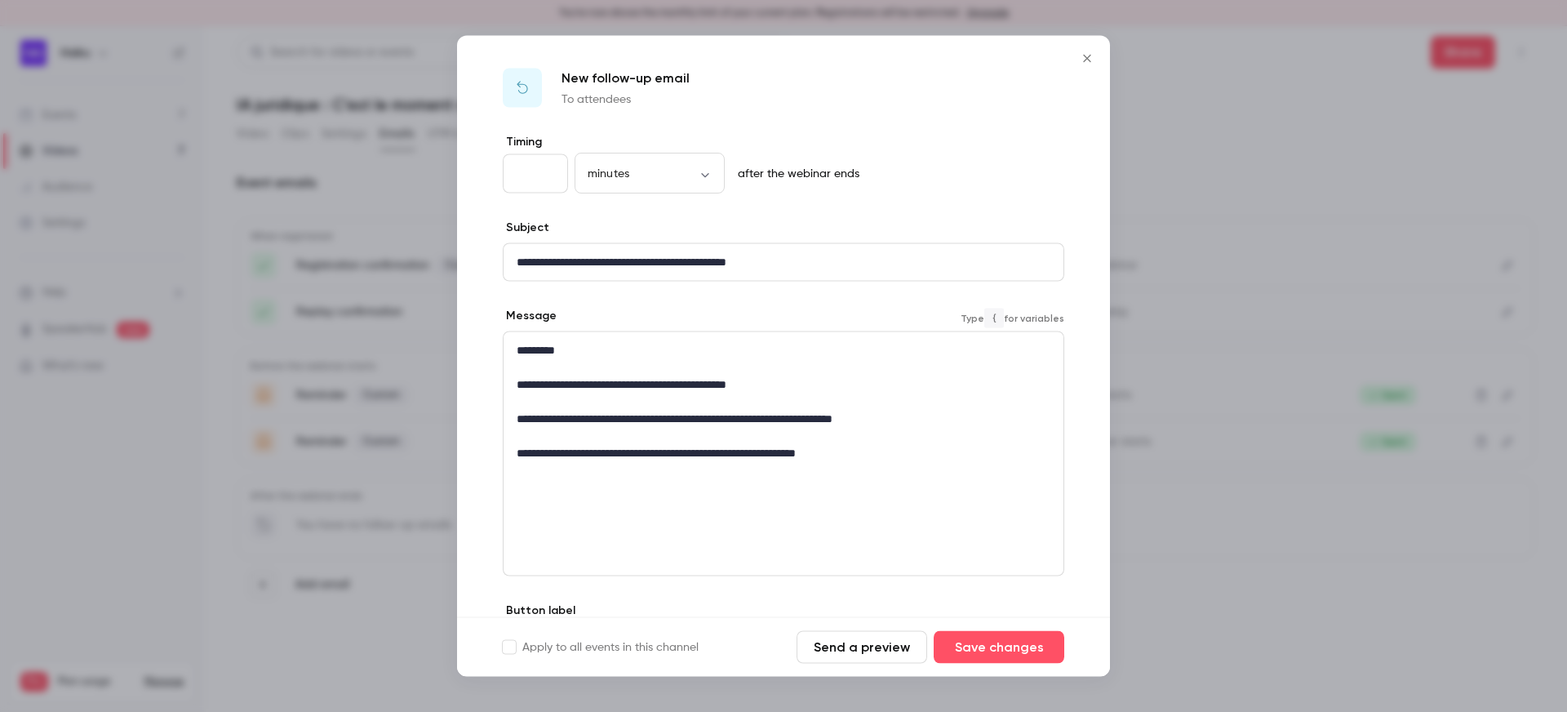
click at [803, 382] on p "**********" at bounding box center [784, 384] width 534 height 17
click at [612, 397] on p "editor" at bounding box center [784, 401] width 534 height 17
click at [609, 532] on div "**********" at bounding box center [783, 453] width 561 height 245
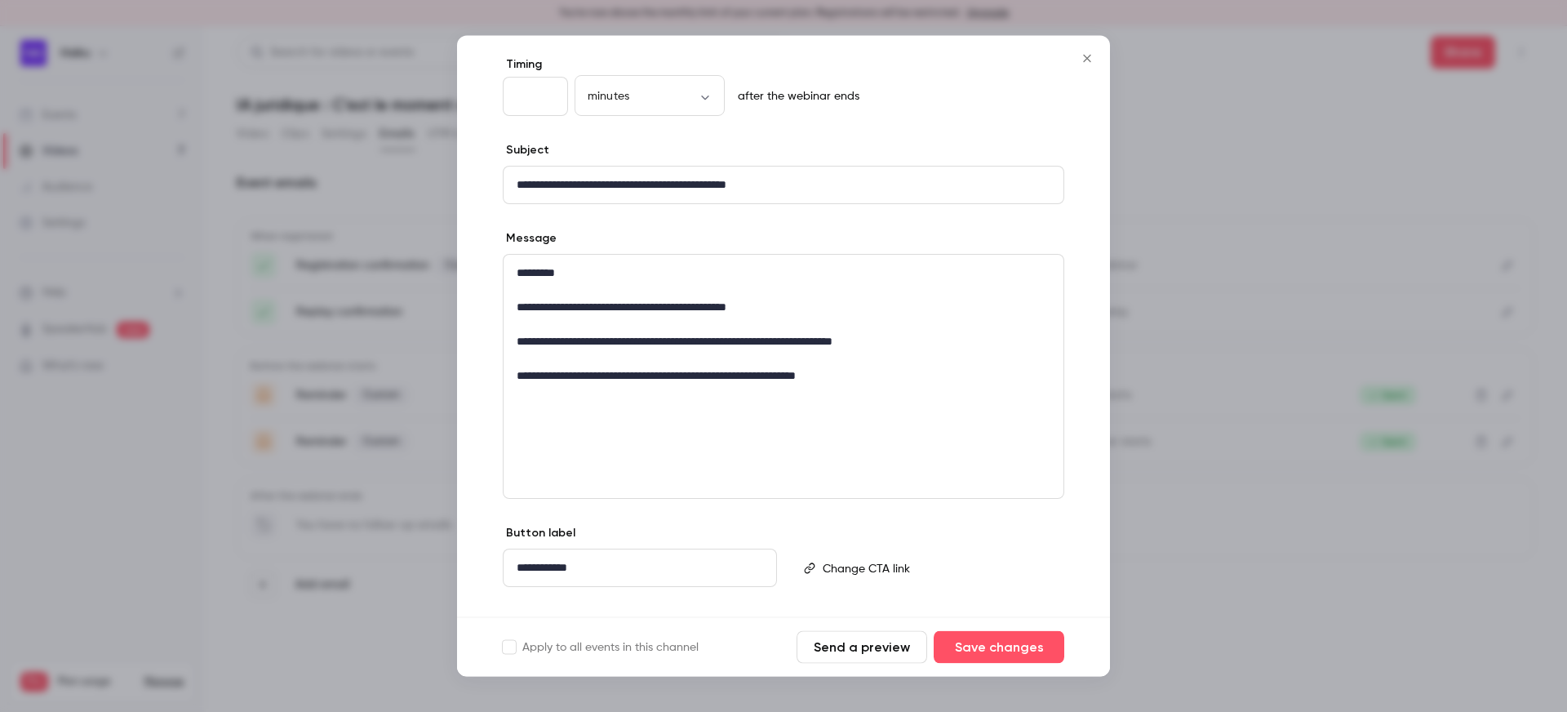
scroll to position [106, 0]
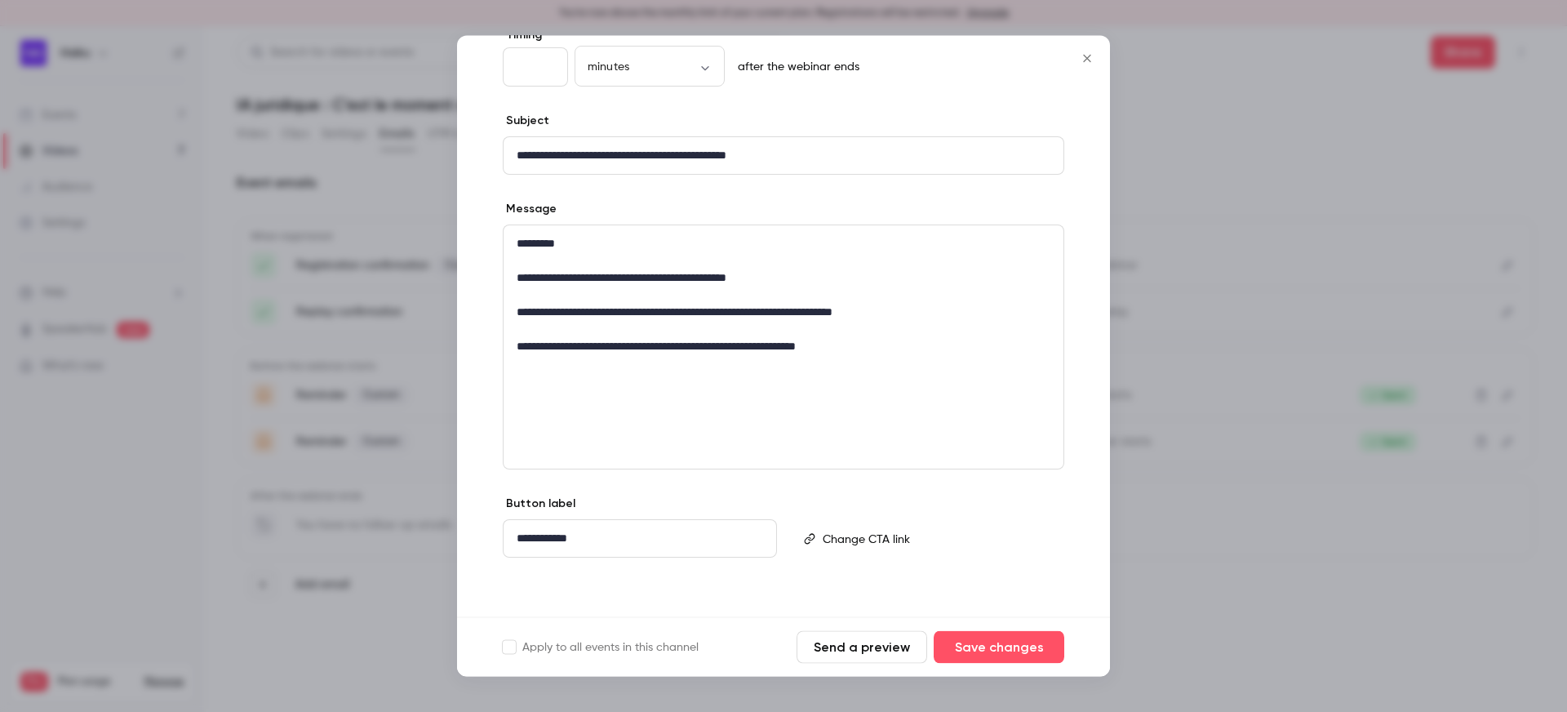
click at [542, 535] on p "**********" at bounding box center [640, 538] width 246 height 17
click at [674, 274] on p "**********" at bounding box center [784, 278] width 534 height 17
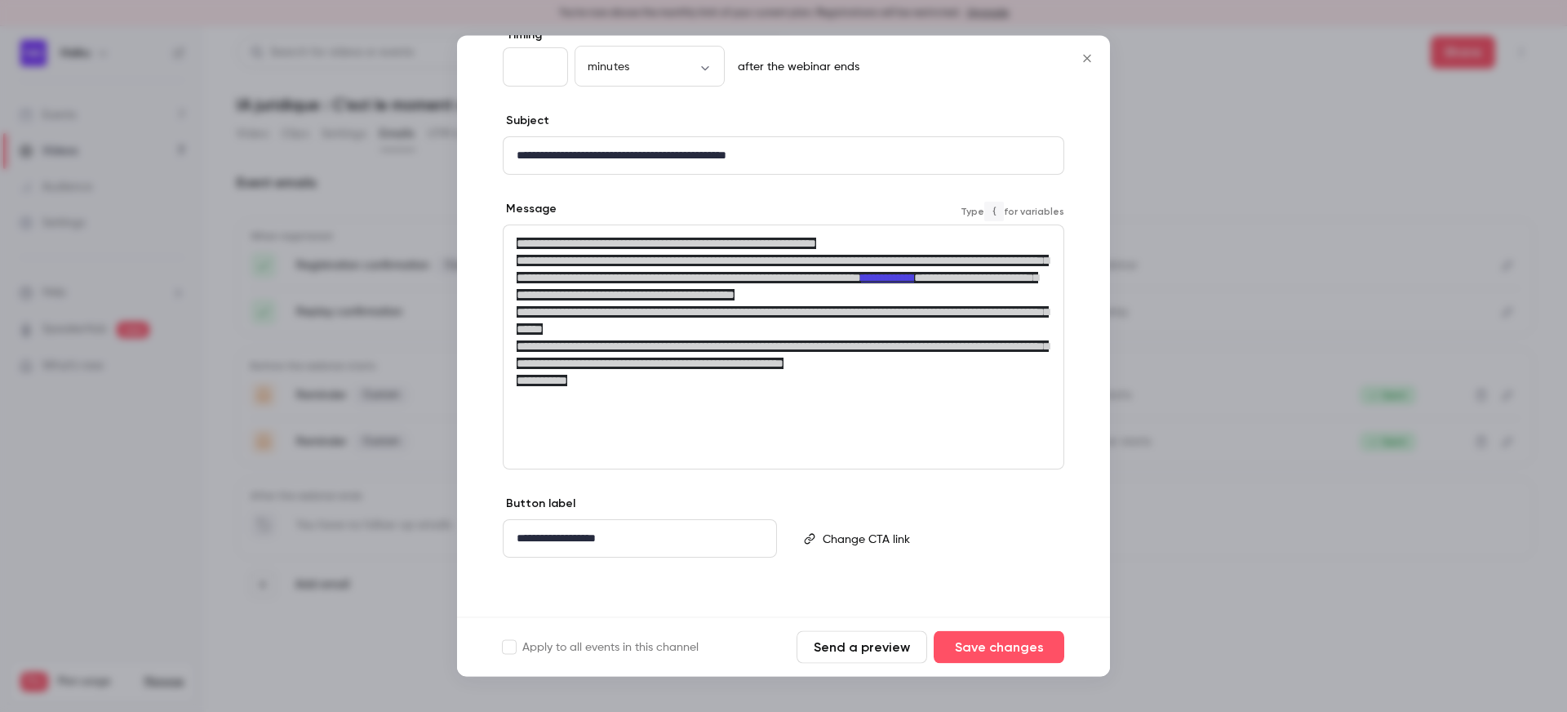
scroll to position [0, 0]
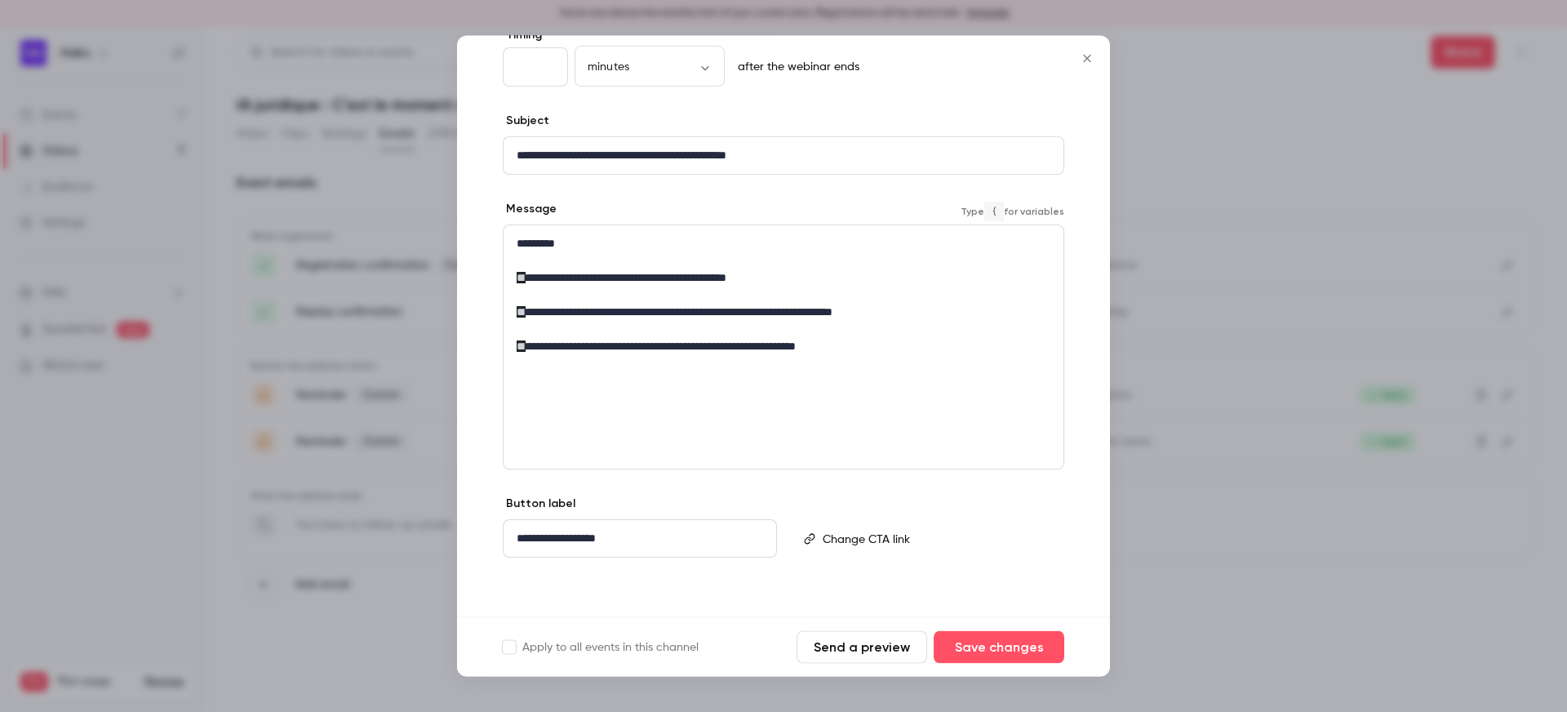
click at [609, 320] on p "**********" at bounding box center [784, 312] width 534 height 17
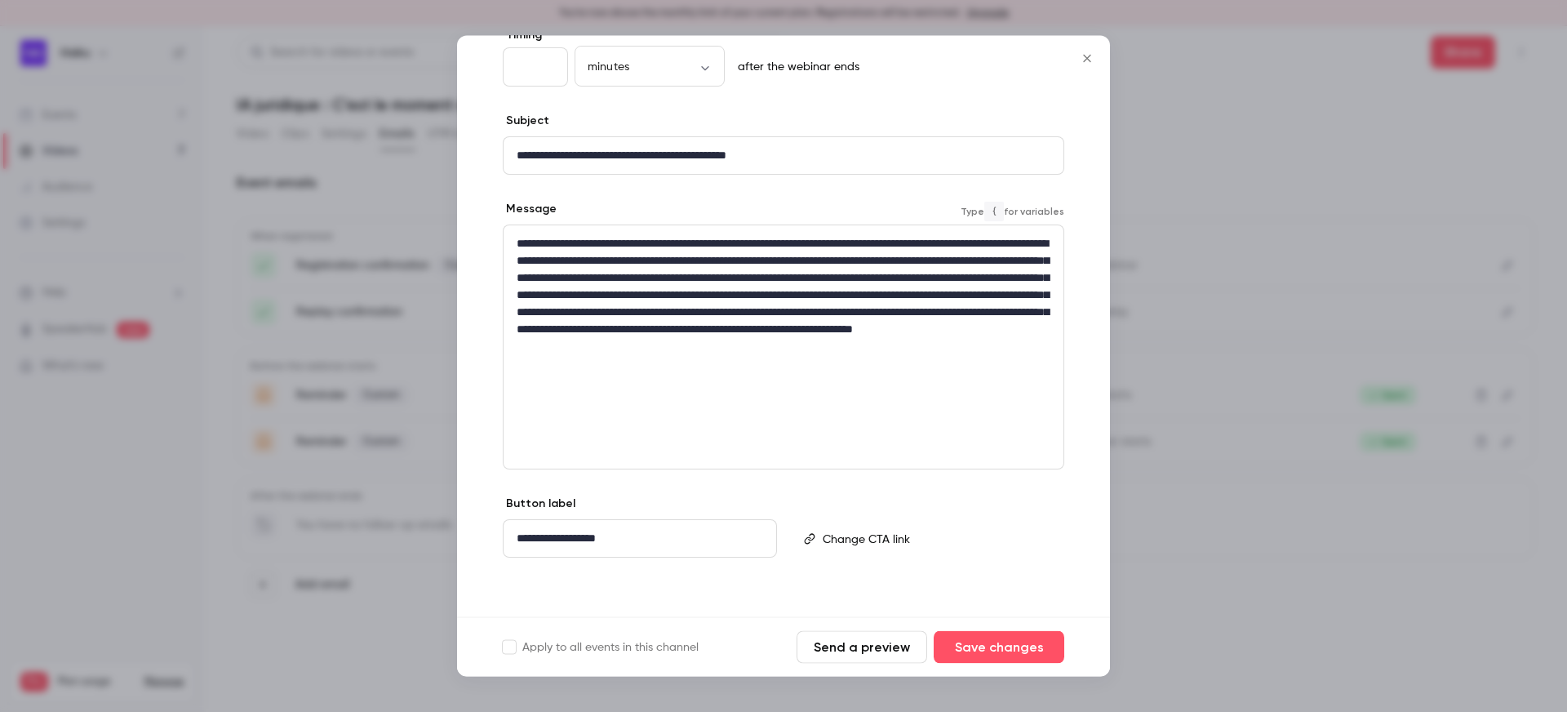
scroll to position [6, 0]
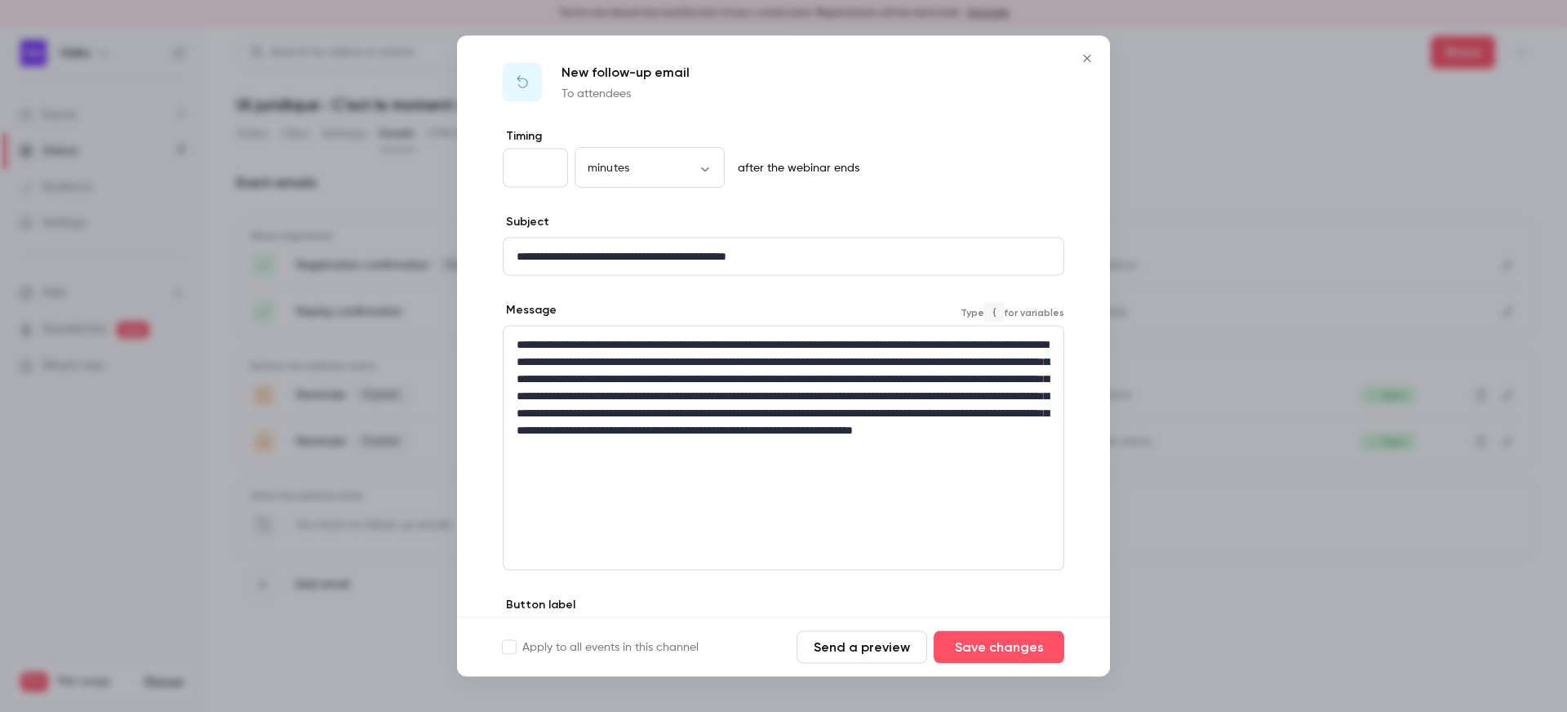
click at [516, 343] on div "**********" at bounding box center [783, 404] width 560 height 157
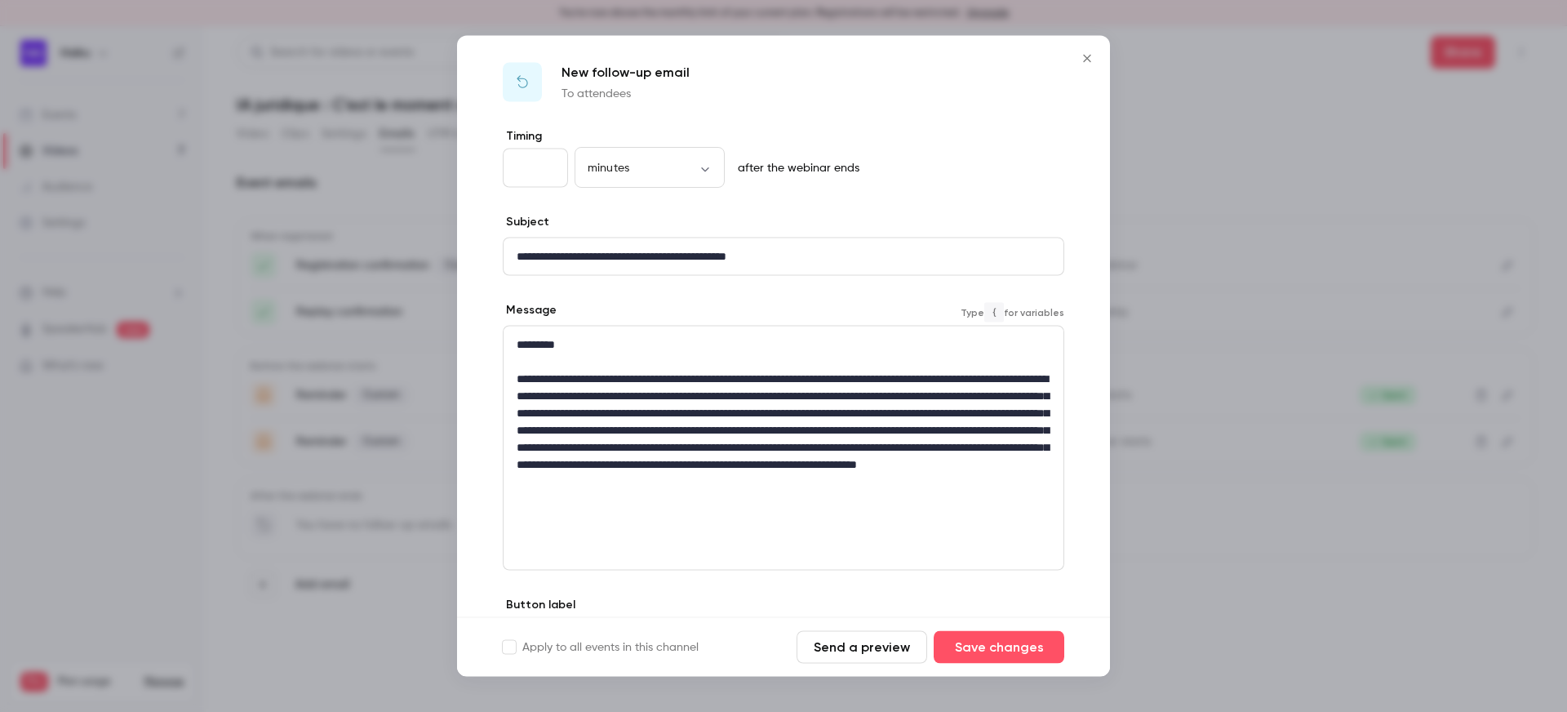
click at [900, 376] on p "**********" at bounding box center [784, 438] width 534 height 137
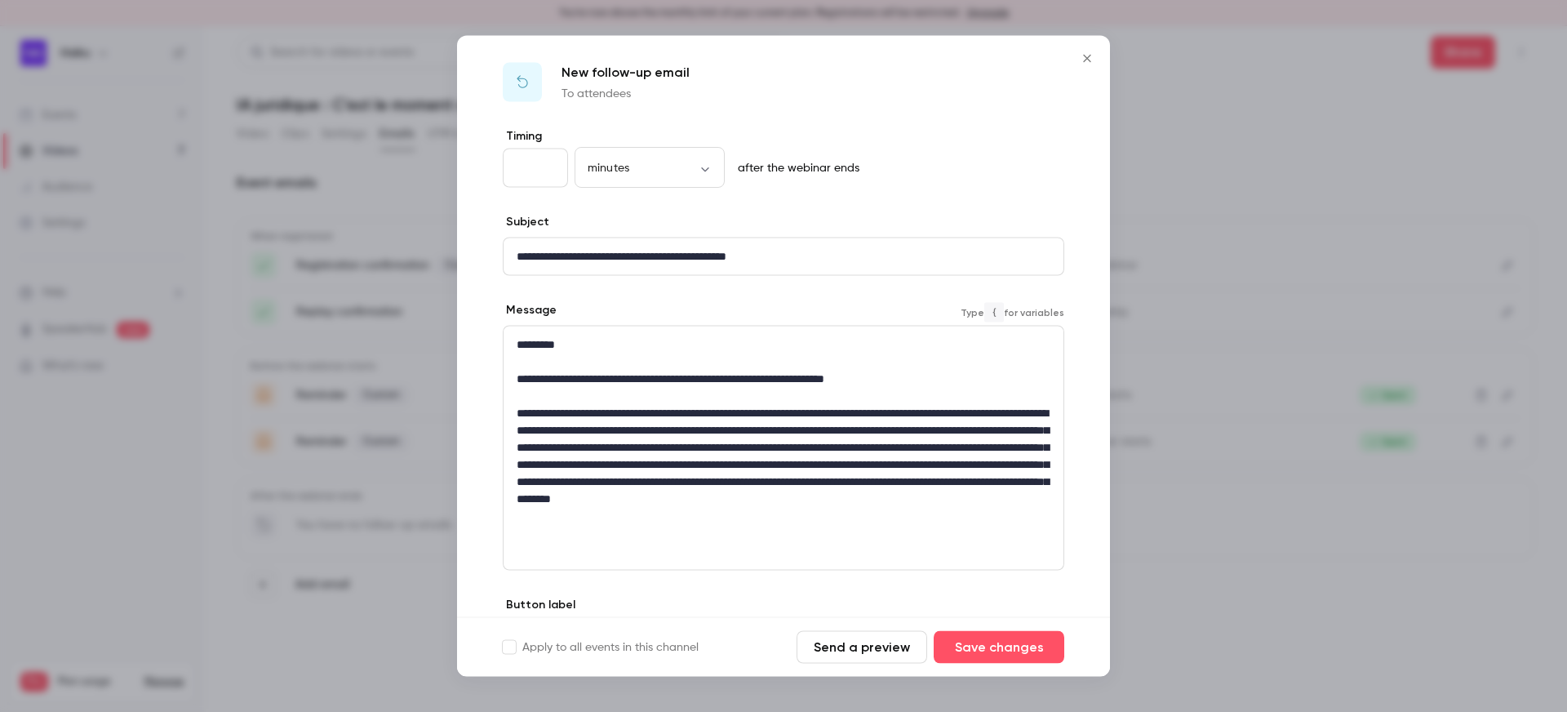
click at [875, 432] on p "**********" at bounding box center [784, 465] width 534 height 120
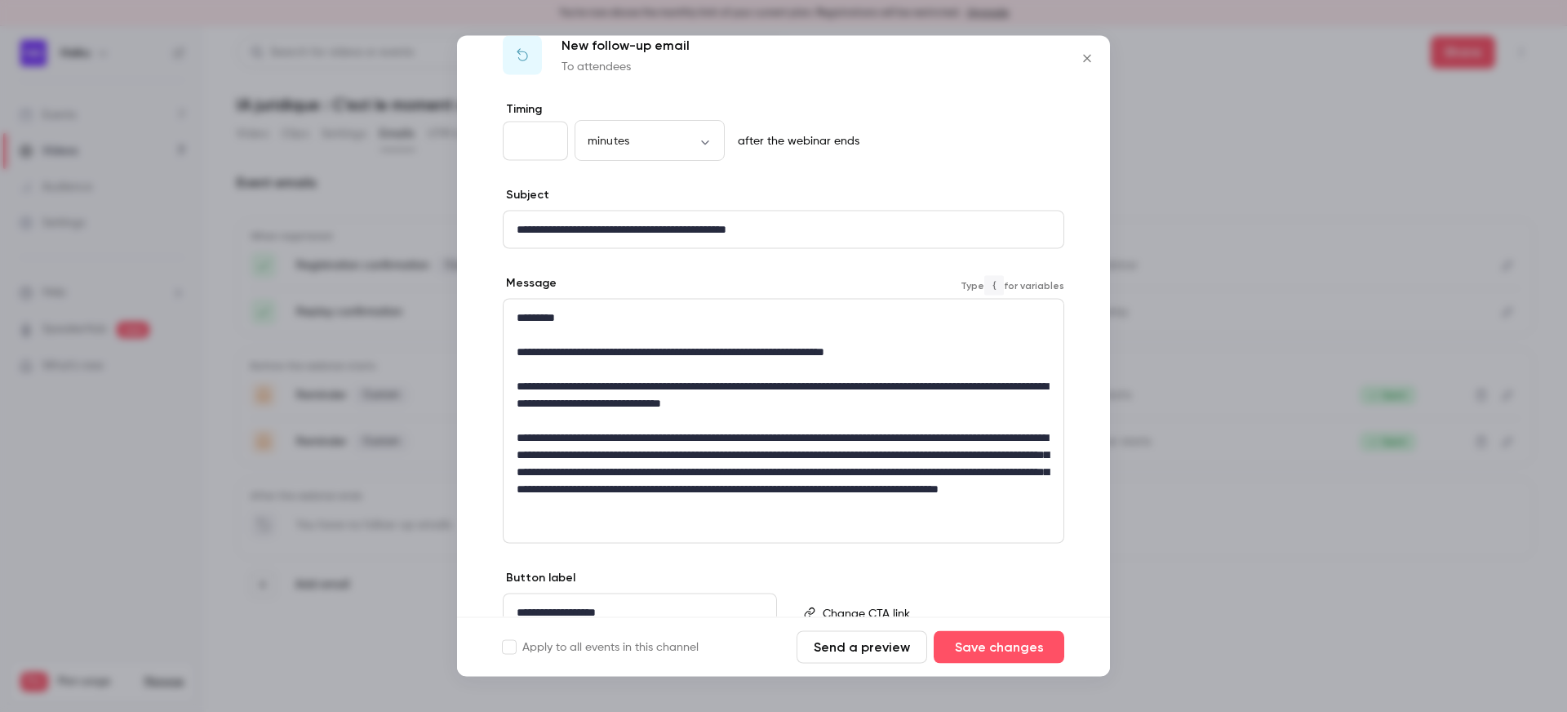
scroll to position [34, 0]
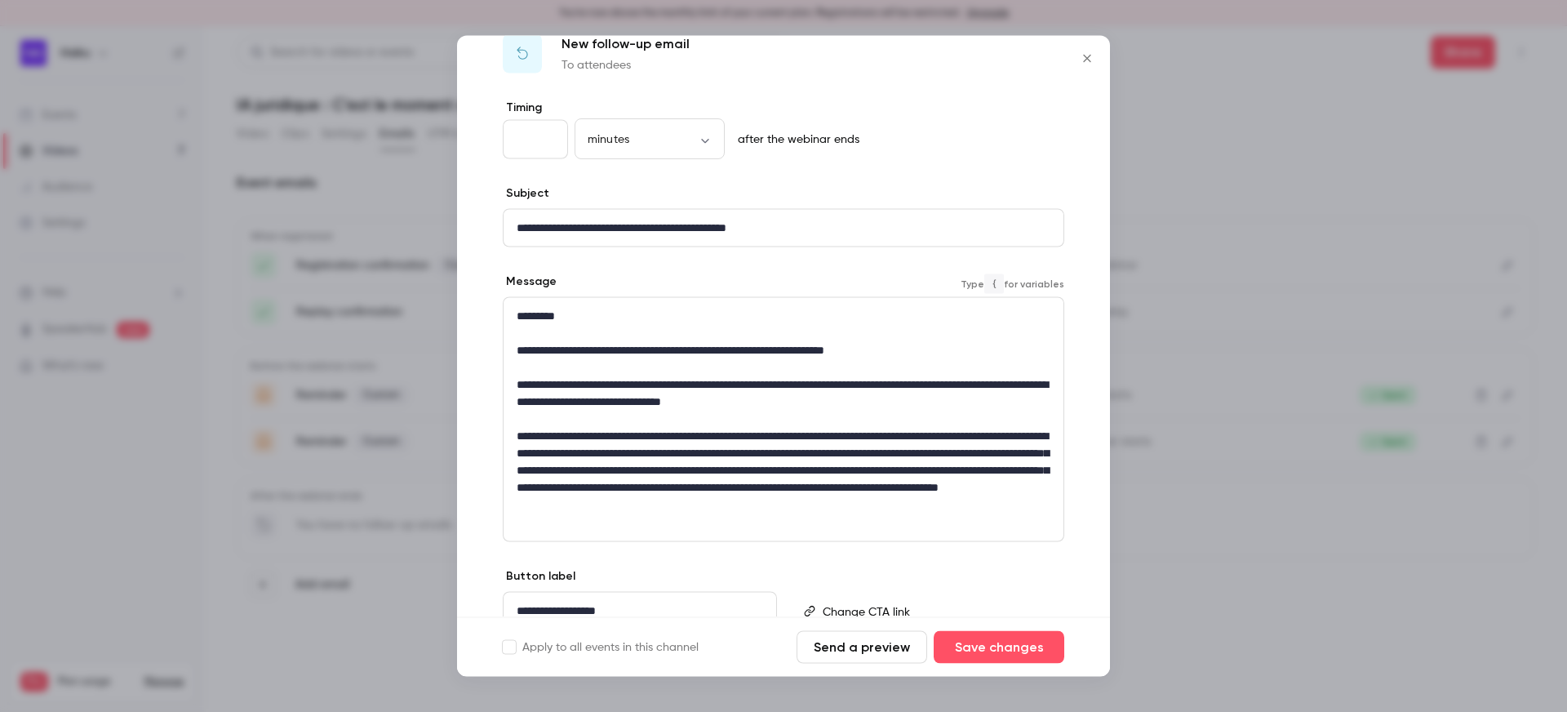
click at [750, 450] on p "**********" at bounding box center [784, 471] width 534 height 86
click at [931, 467] on p "**********" at bounding box center [784, 471] width 534 height 86
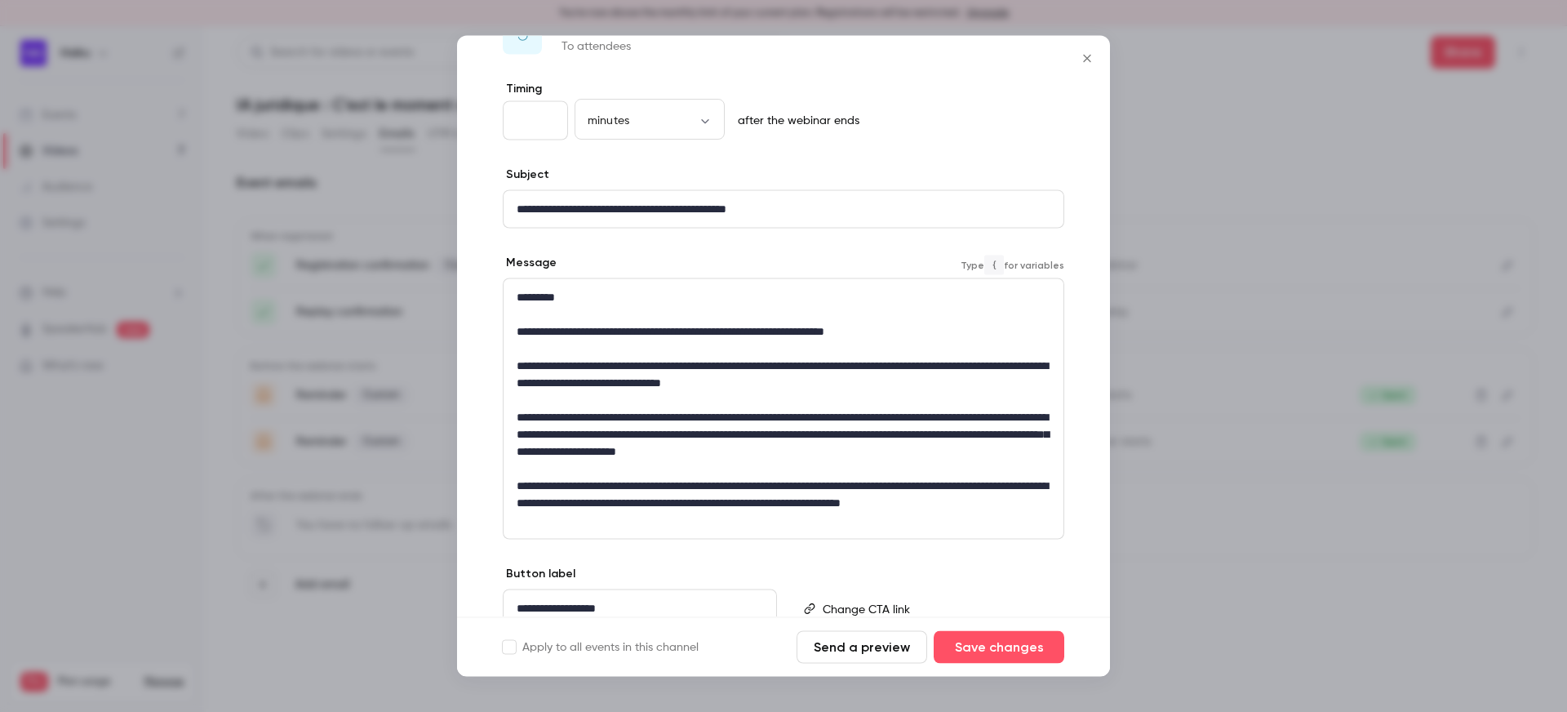
scroll to position [64, 0]
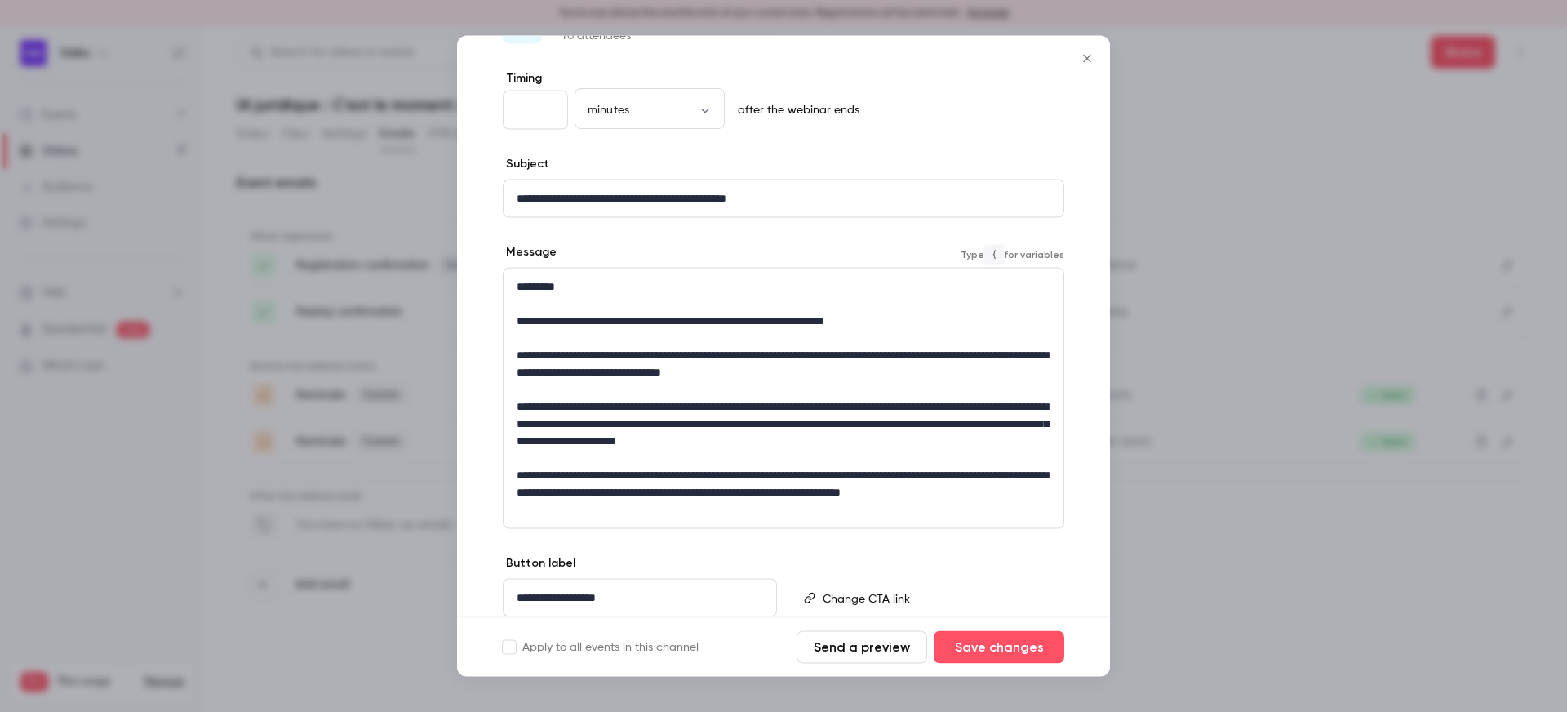
click at [784, 486] on p "**********" at bounding box center [784, 492] width 534 height 51
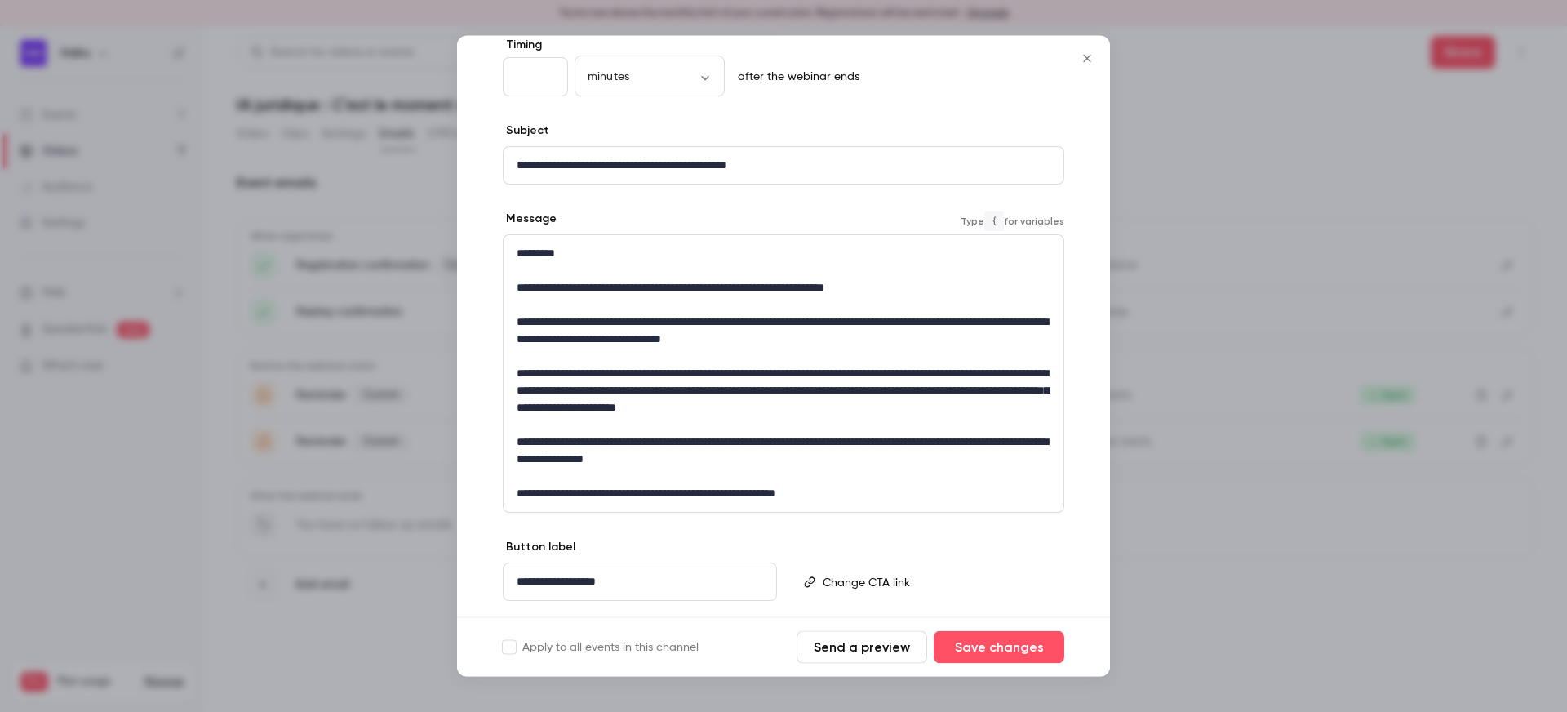
scroll to position [126, 0]
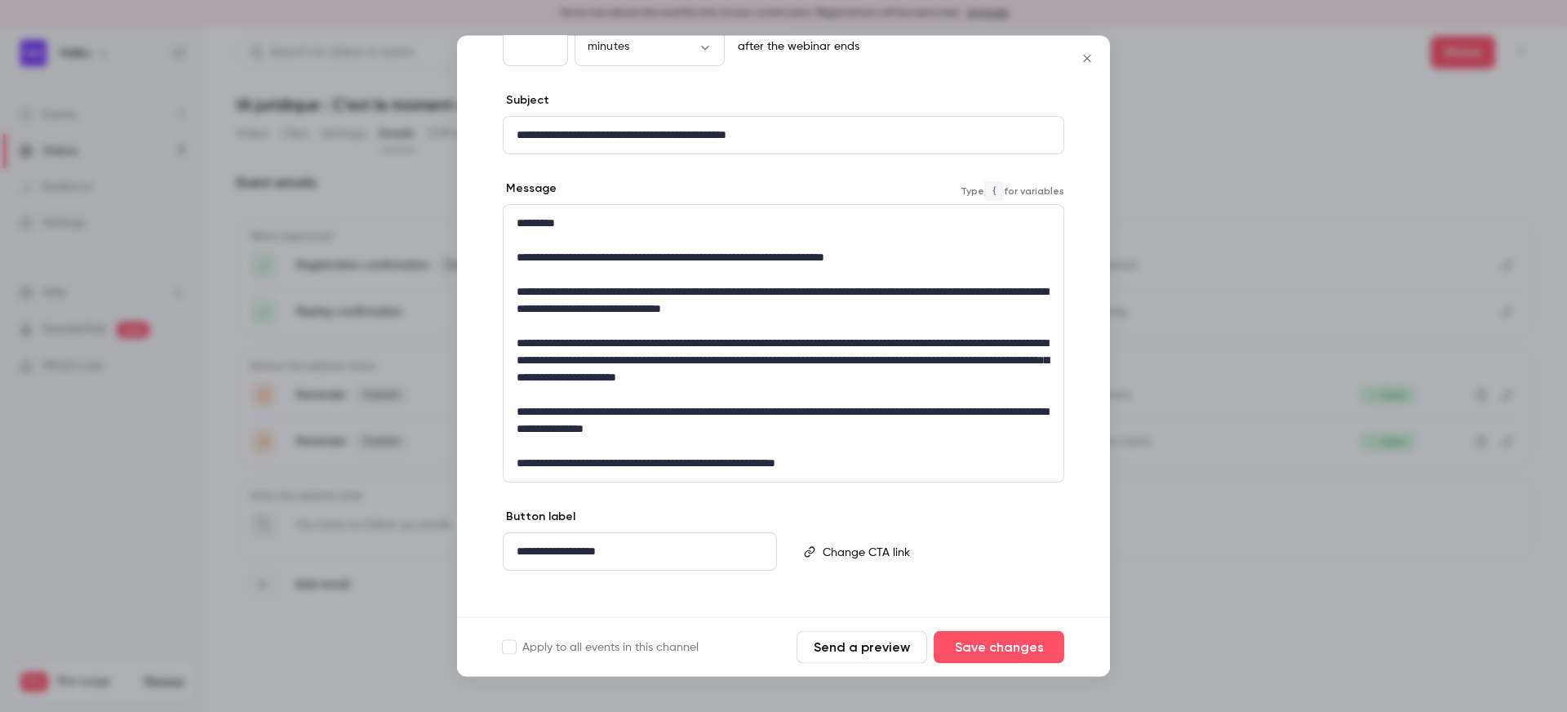
click at [777, 464] on p "**********" at bounding box center [784, 463] width 534 height 17
click at [801, 419] on p "**********" at bounding box center [784, 421] width 534 height 34
click at [792, 430] on p "**********" at bounding box center [784, 421] width 534 height 34
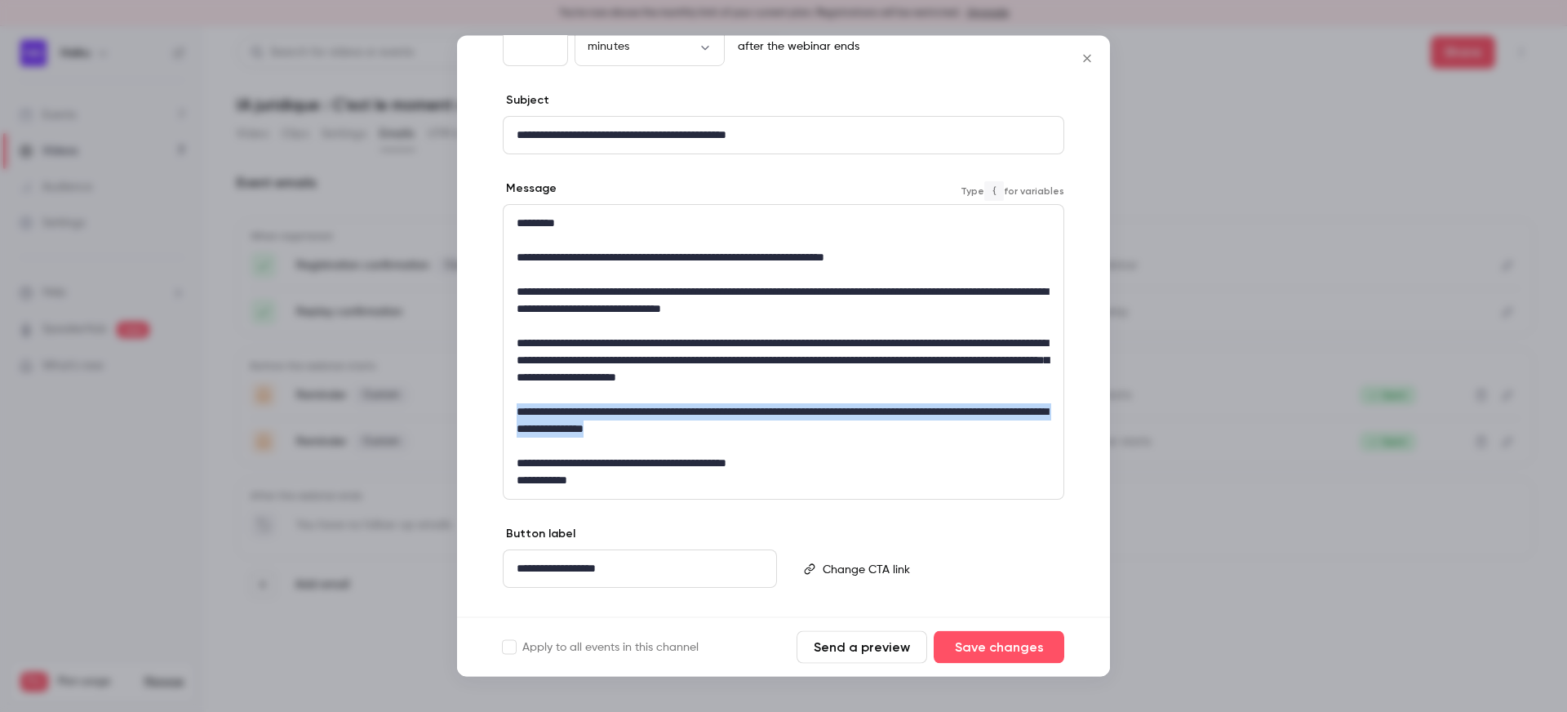
drag, startPoint x: 801, startPoint y: 430, endPoint x: 509, endPoint y: 406, distance: 292.3
click at [509, 406] on div "**********" at bounding box center [783, 353] width 560 height 294
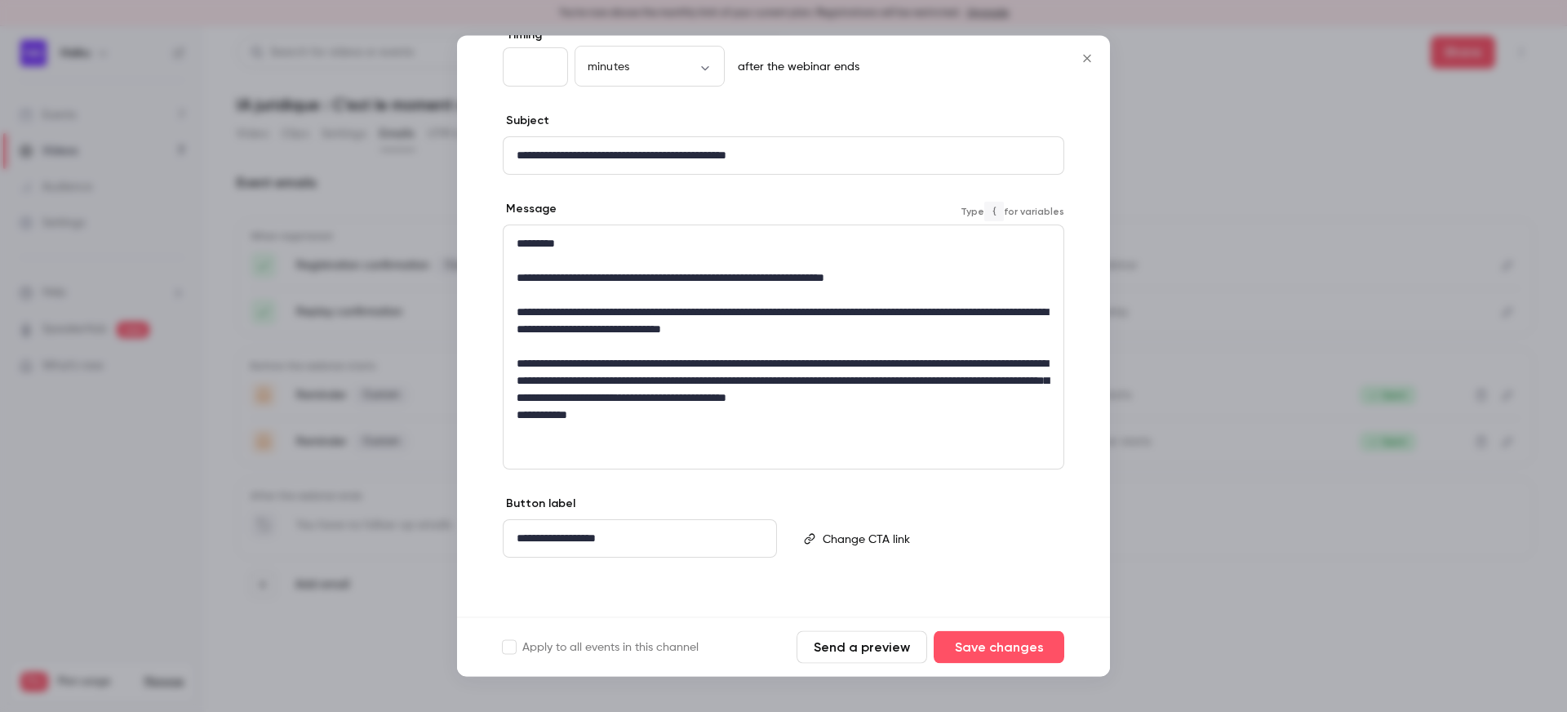
scroll to position [106, 0]
click at [778, 366] on p "**********" at bounding box center [784, 381] width 534 height 51
click at [941, 396] on p "**********" at bounding box center [784, 381] width 534 height 51
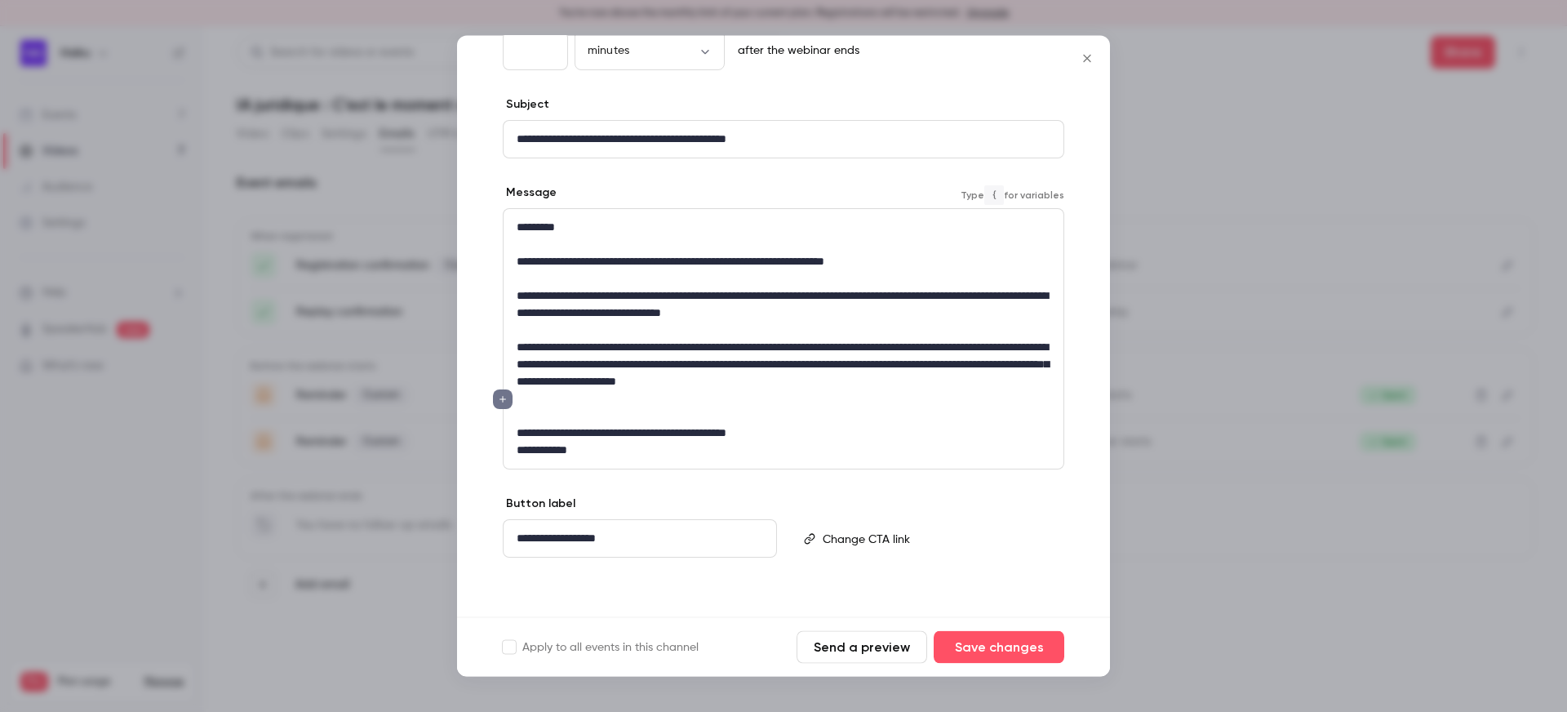
scroll to position [126, 0]
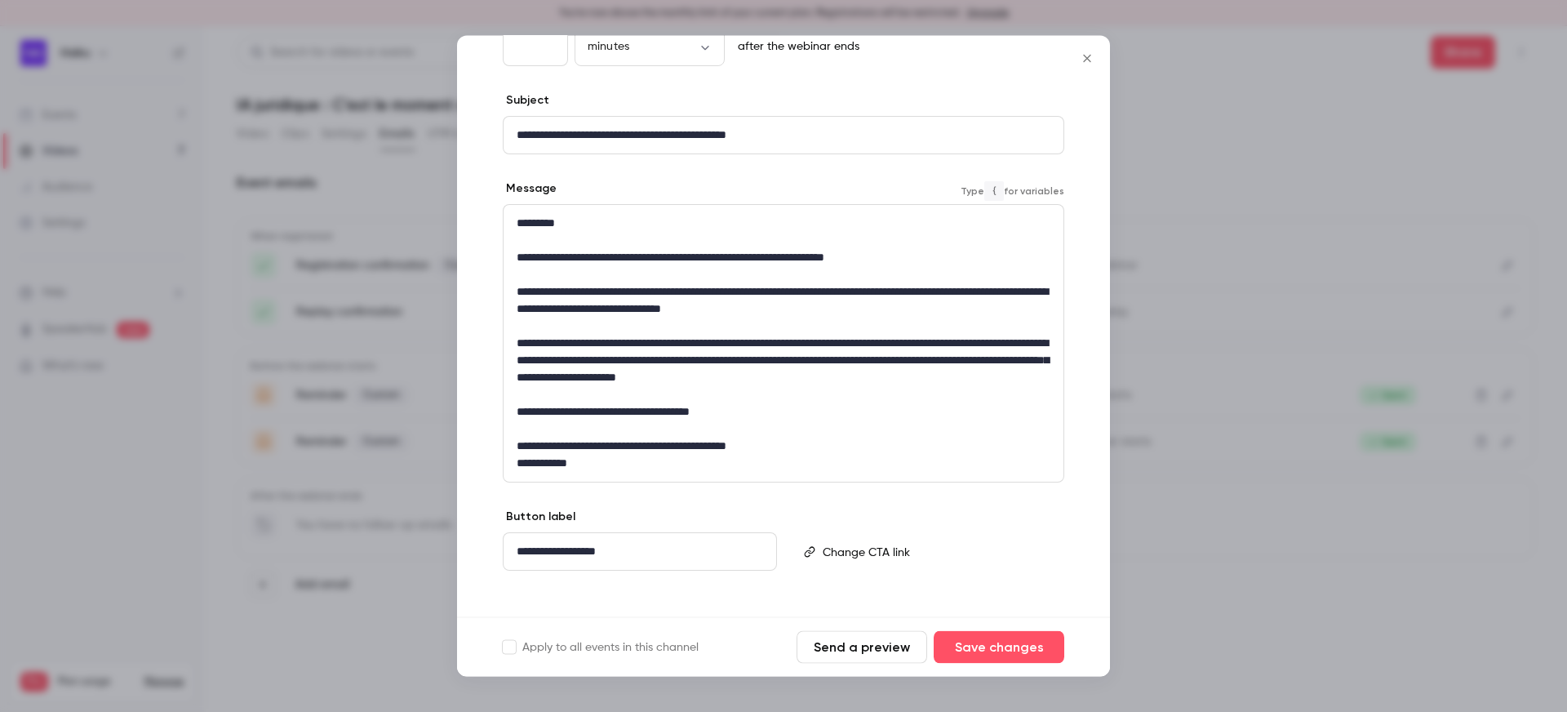
click at [658, 411] on p "**********" at bounding box center [784, 412] width 534 height 17
copy p "**********"
click at [814, 434] on p "editor" at bounding box center [784, 429] width 534 height 17
click at [797, 451] on p "**********" at bounding box center [784, 446] width 534 height 17
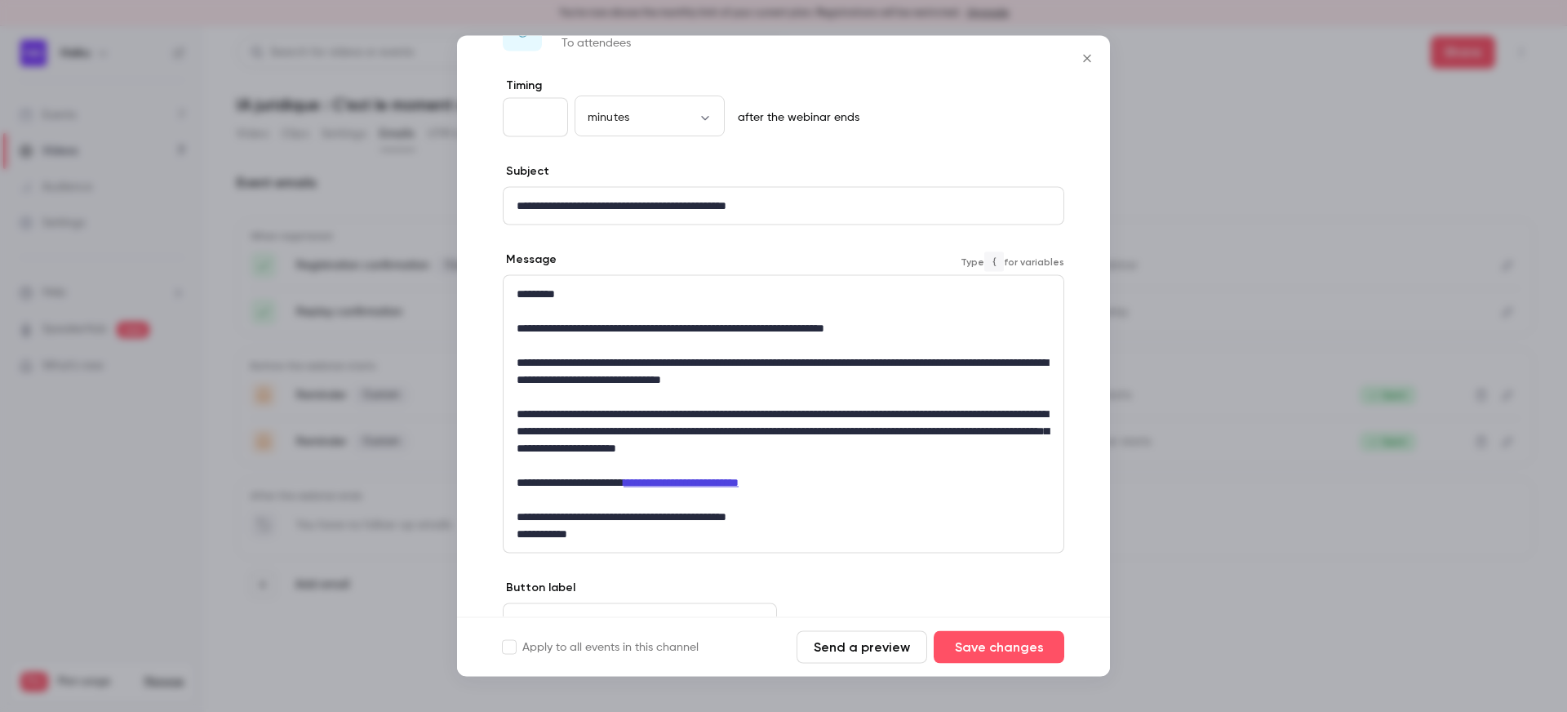
scroll to position [55, 0]
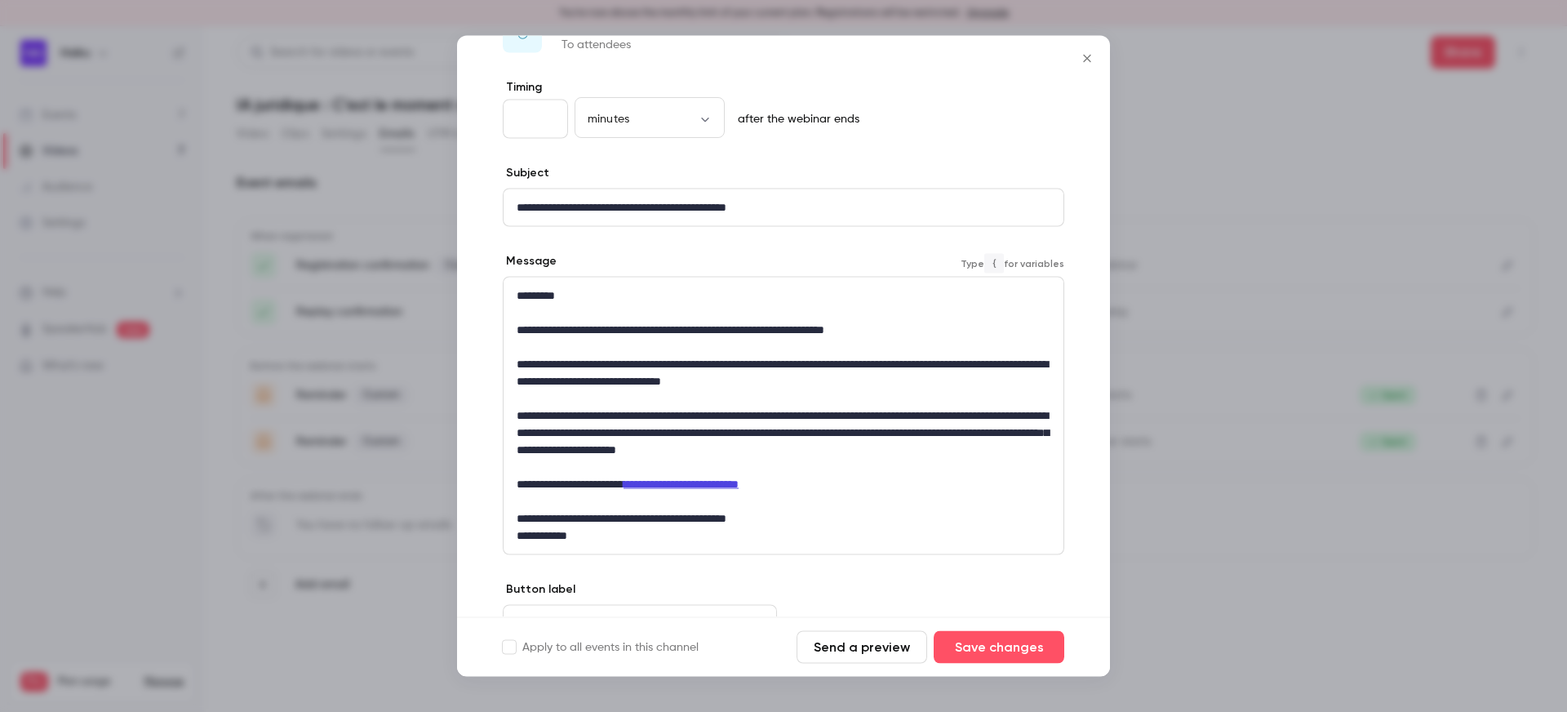
click at [642, 362] on p "**********" at bounding box center [784, 373] width 534 height 34
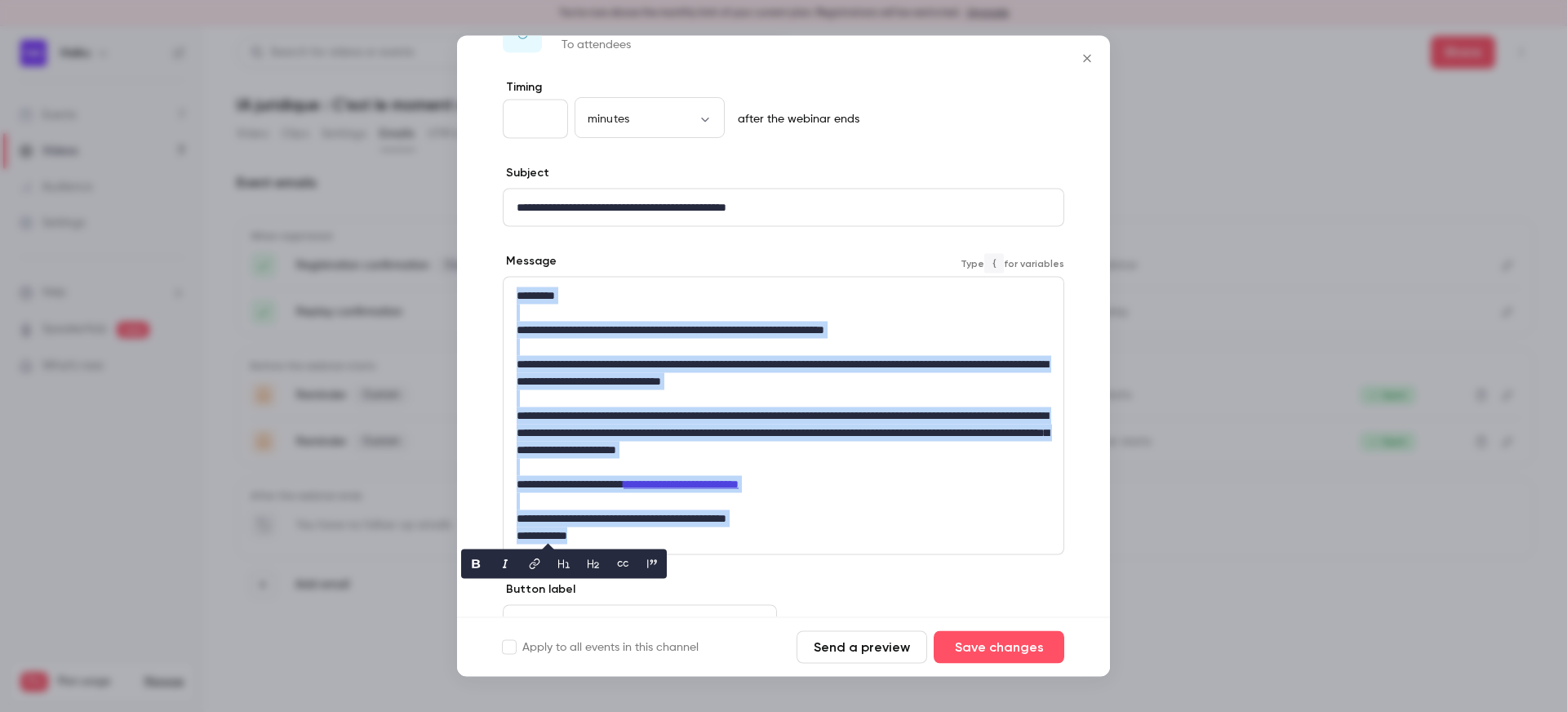
copy div "**********"
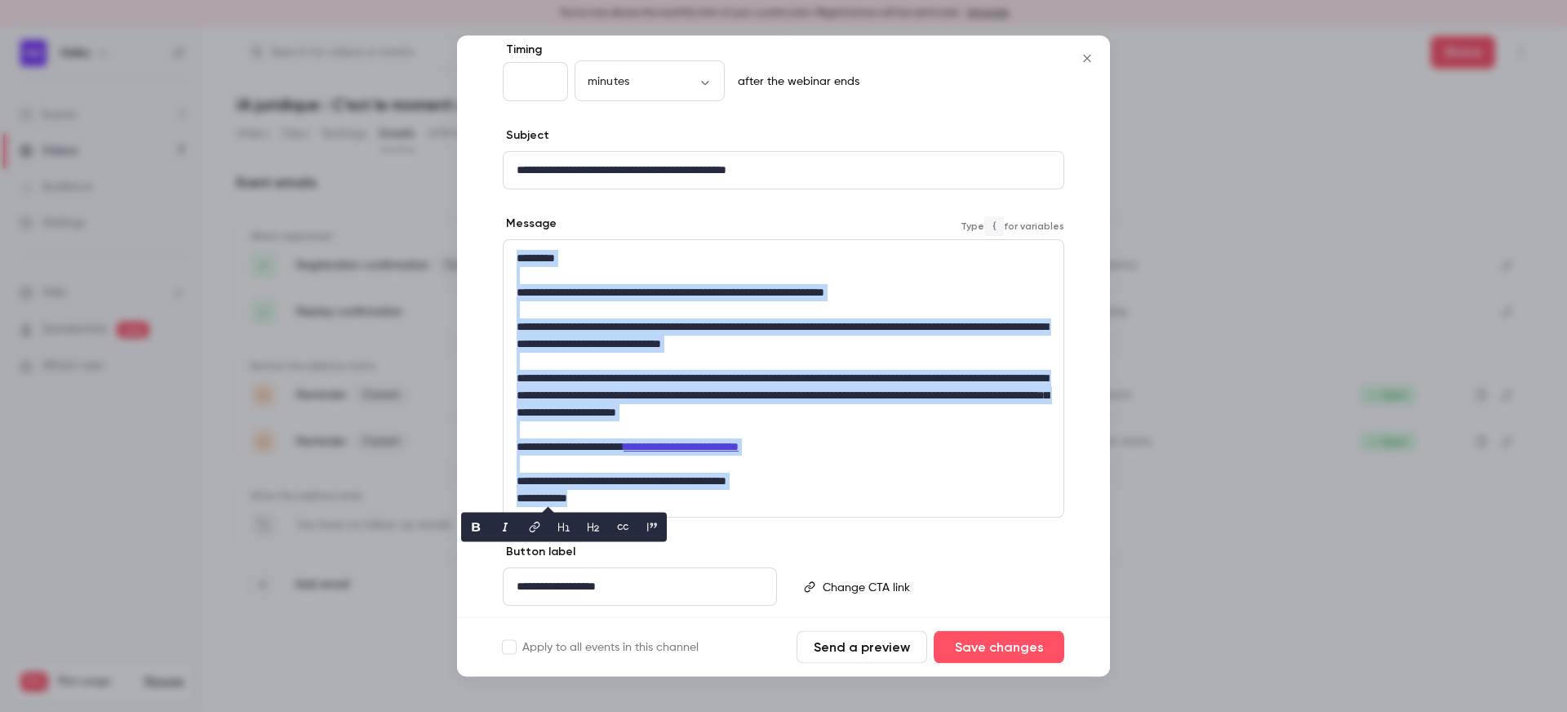
scroll to position [140, 0]
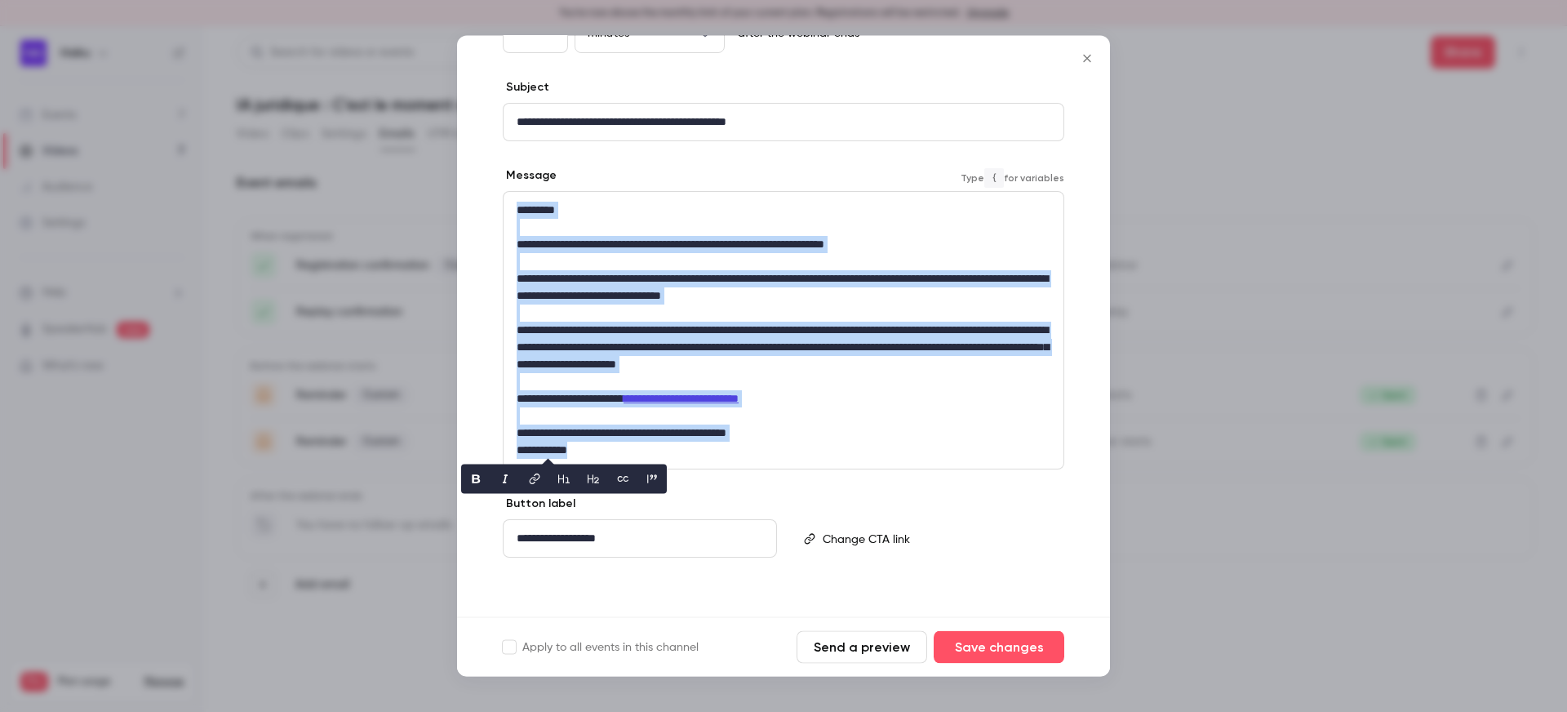
click at [844, 647] on button "Send a preview" at bounding box center [861, 647] width 131 height 33
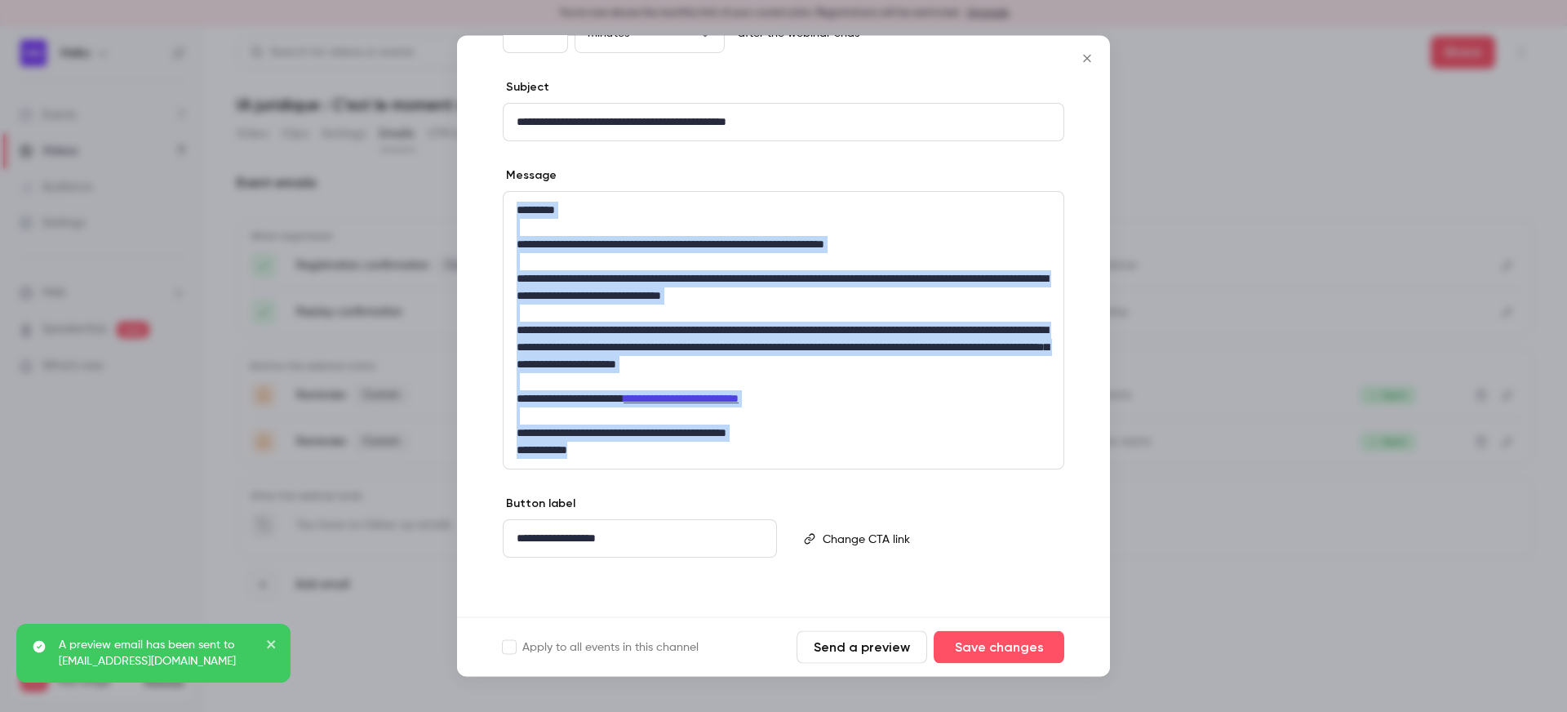
scroll to position [126, 0]
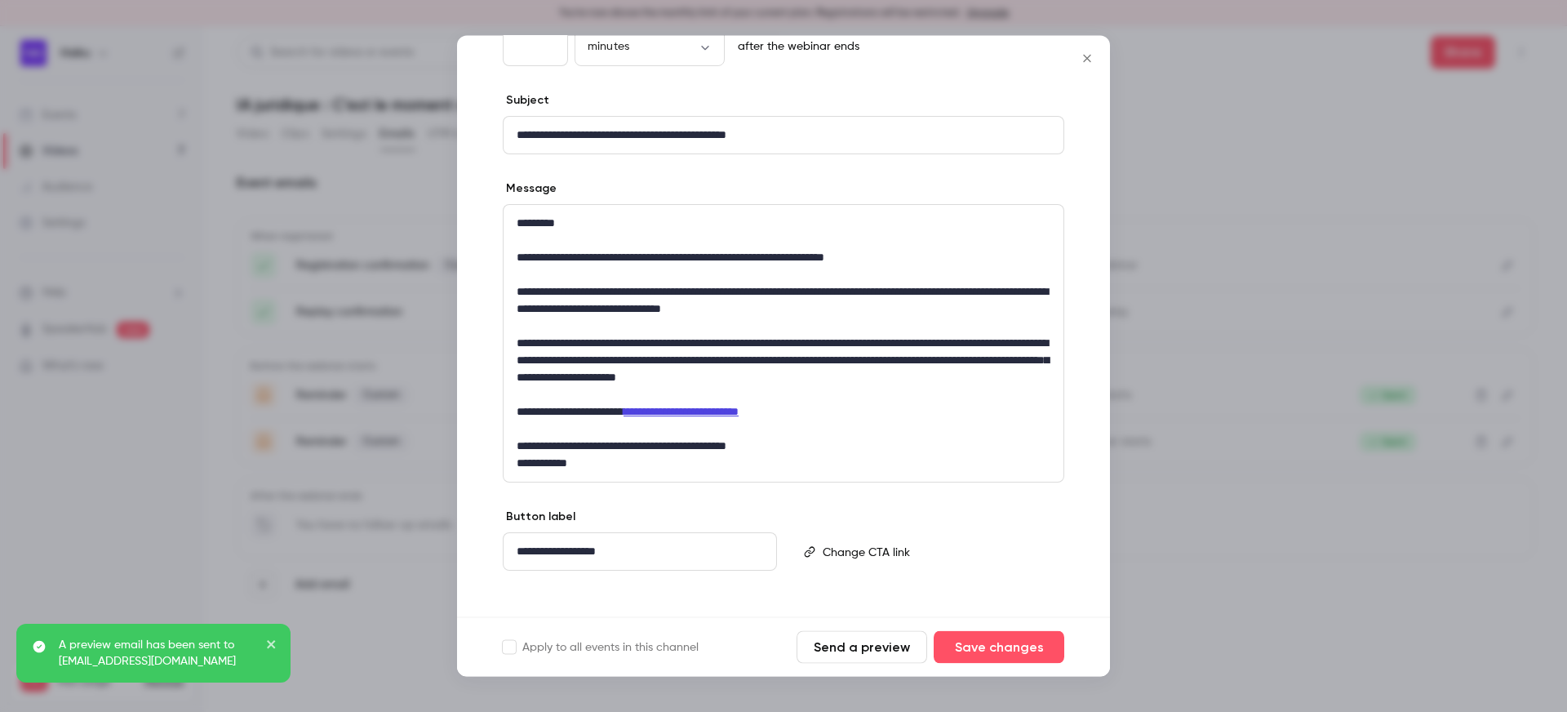
click at [873, 358] on p "**********" at bounding box center [784, 360] width 534 height 51
click at [978, 648] on button "Save changes" at bounding box center [999, 647] width 131 height 33
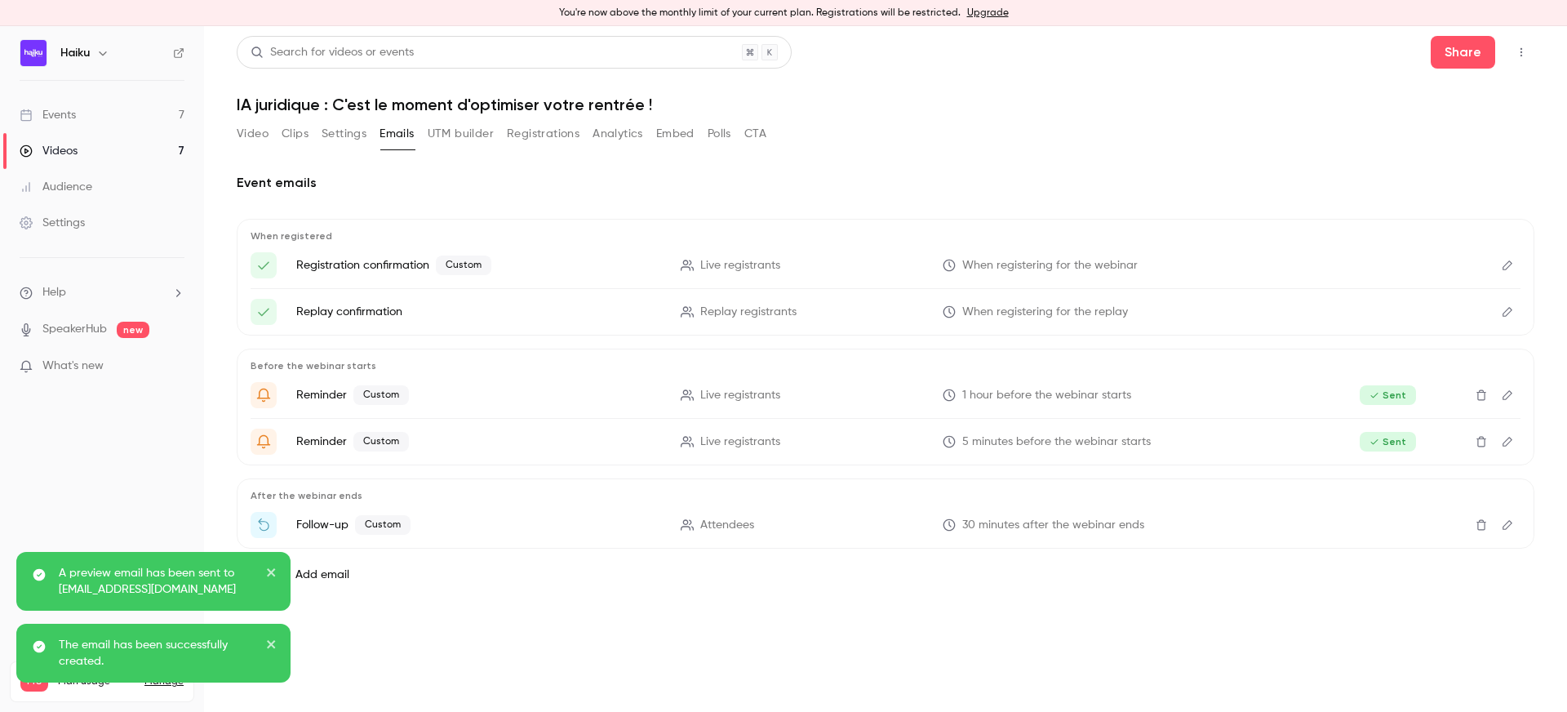
click at [322, 573] on label "Add email" at bounding box center [322, 574] width 54 height 16
click at [276, 573] on button "Add email" at bounding box center [263, 574] width 26 height 26
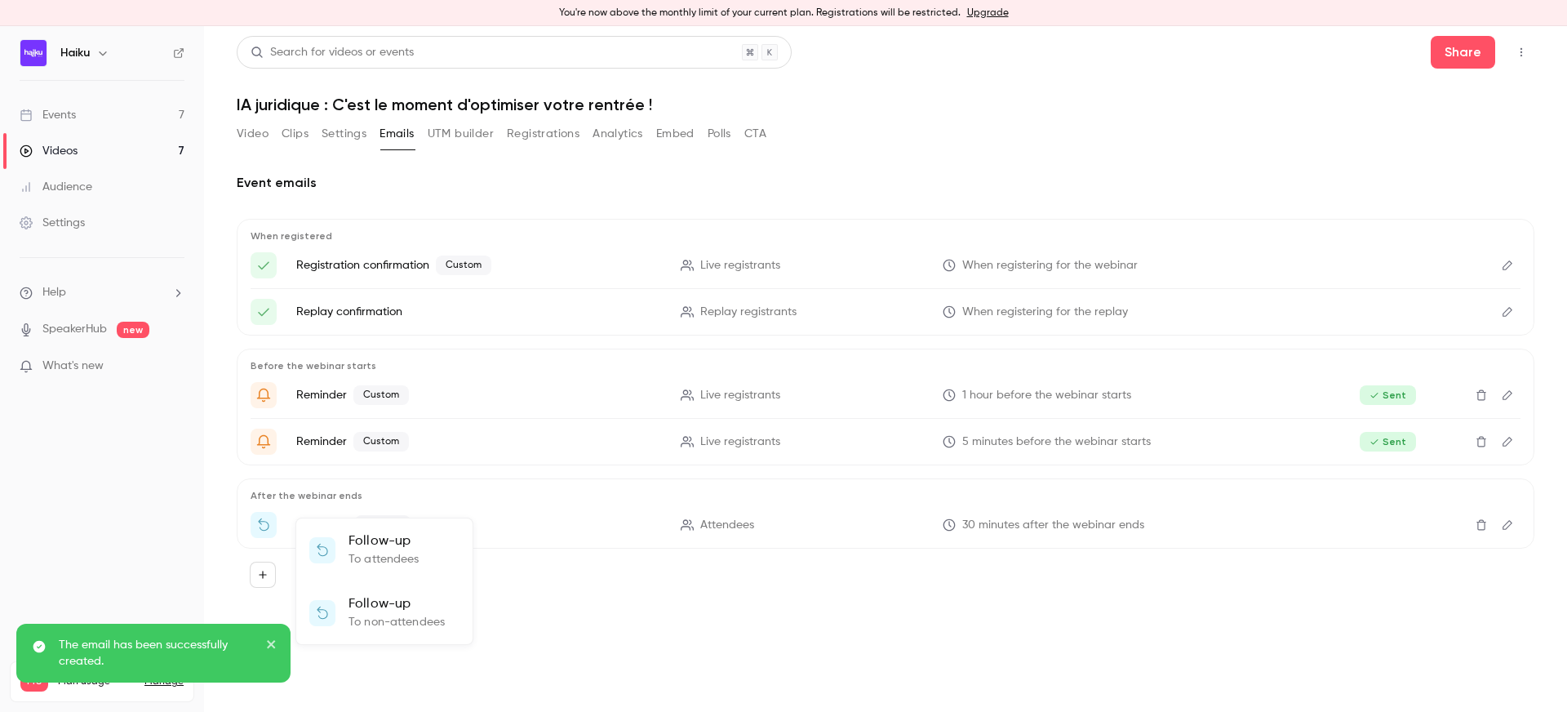
click at [481, 607] on div at bounding box center [783, 356] width 1567 height 712
click at [314, 570] on label "Add email" at bounding box center [322, 574] width 54 height 16
click at [276, 570] on button "Add email" at bounding box center [263, 574] width 26 height 26
click at [387, 612] on p "Follow-up" at bounding box center [396, 604] width 96 height 20
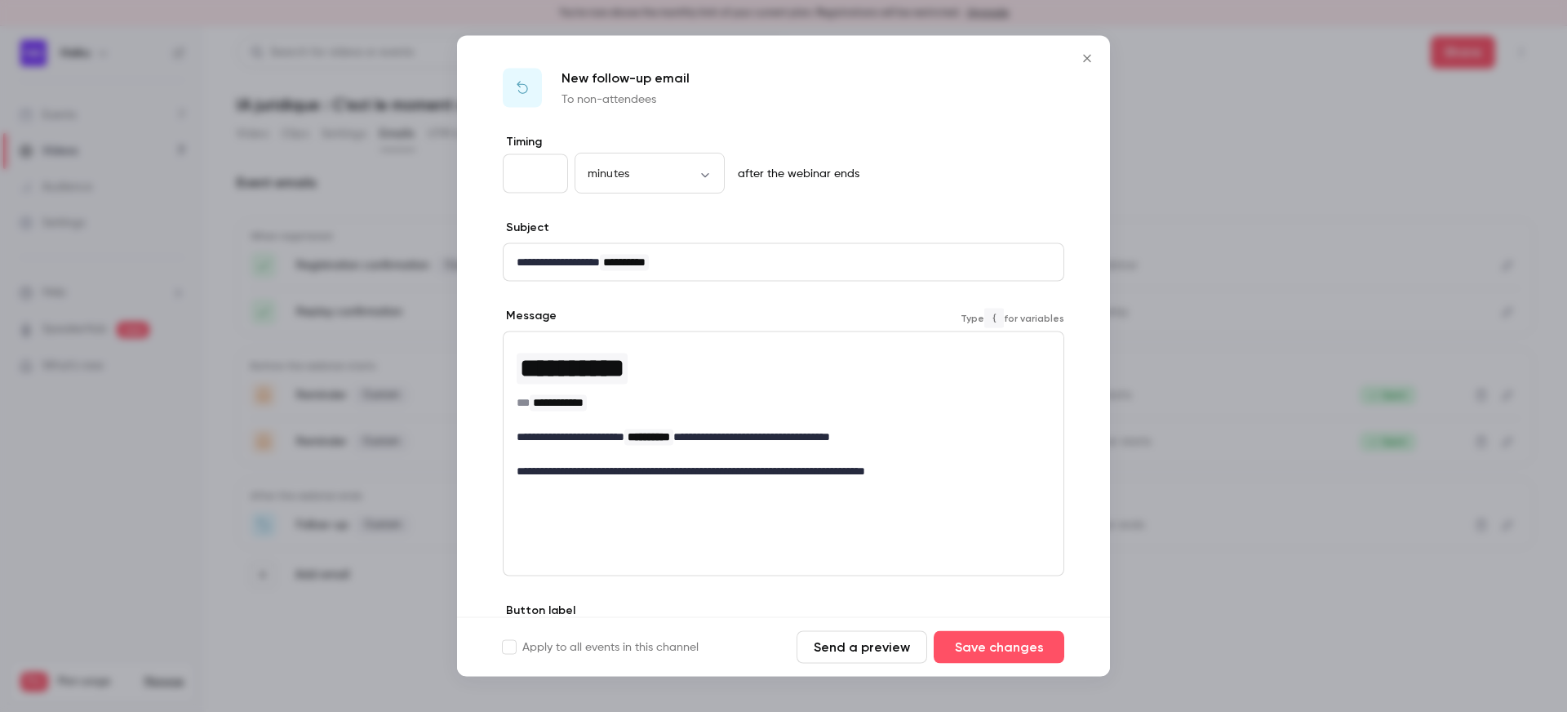
click at [632, 441] on p "**********" at bounding box center [784, 436] width 534 height 17
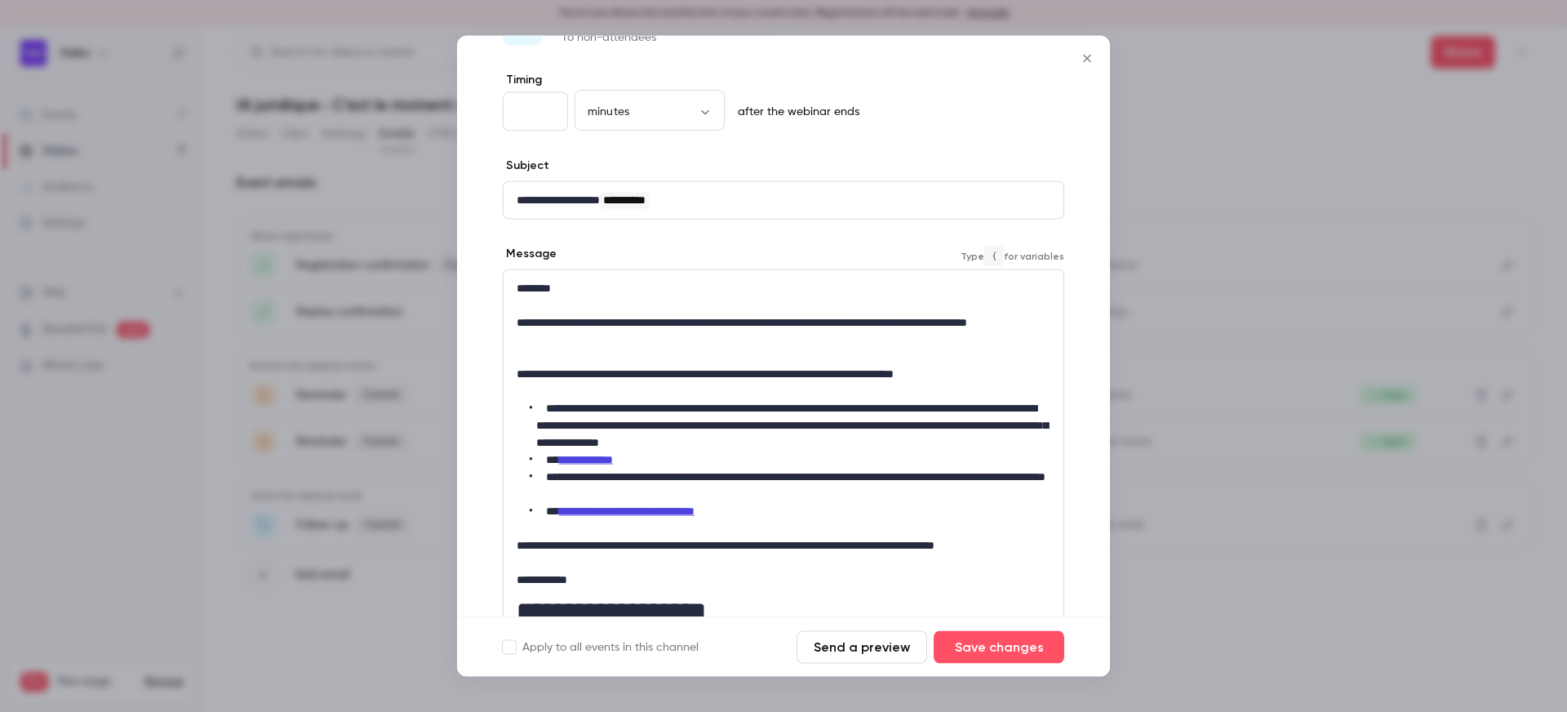
scroll to position [125, 0]
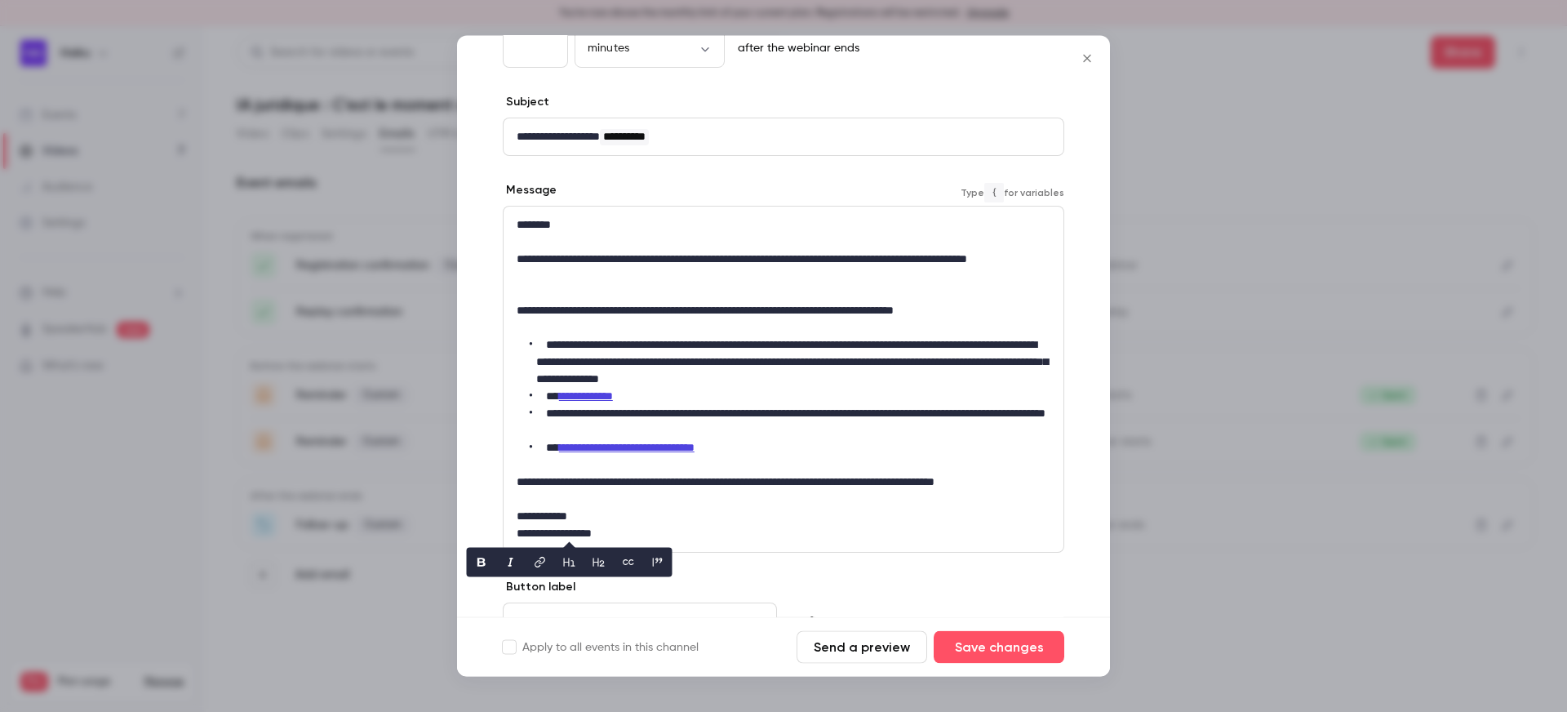
click at [733, 533] on p "**********" at bounding box center [784, 534] width 534 height 17
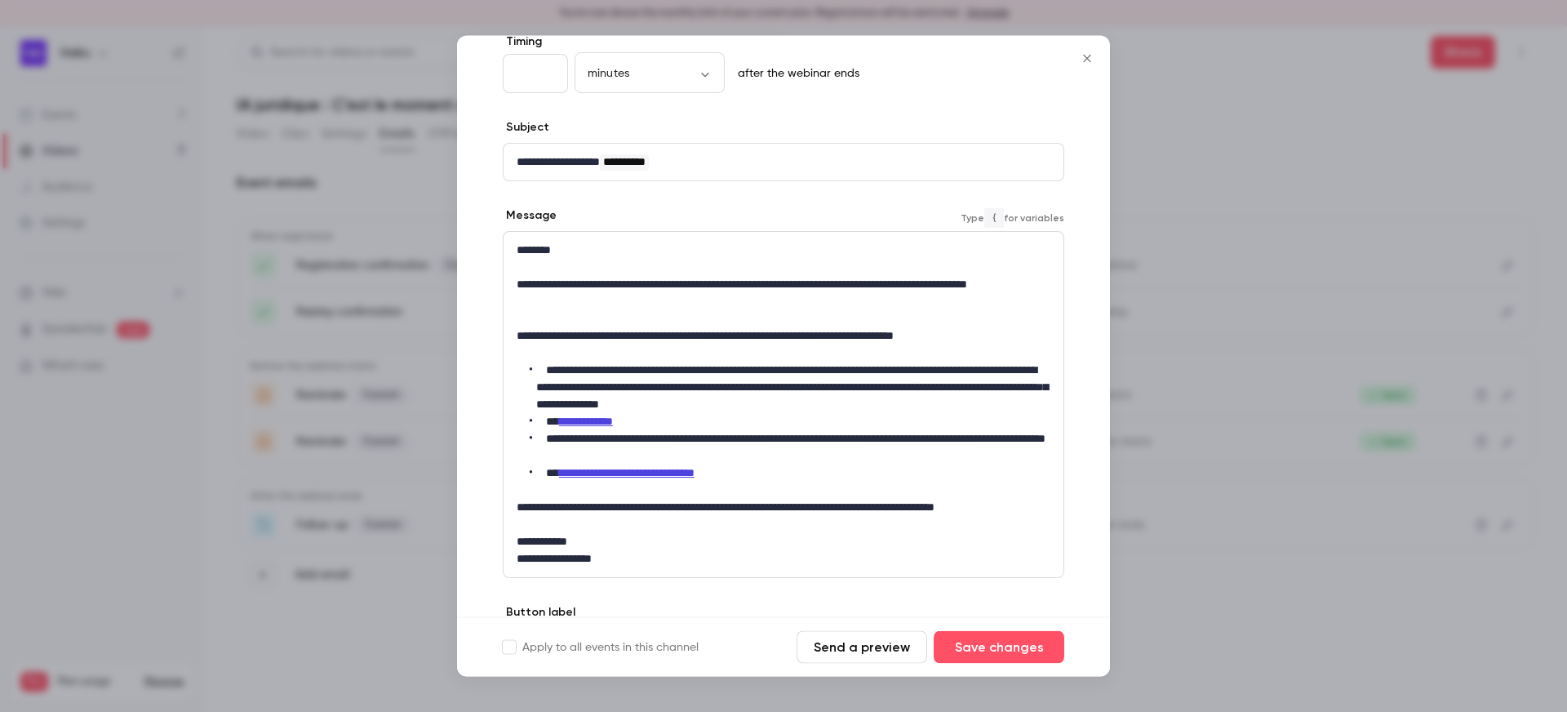
scroll to position [104, 0]
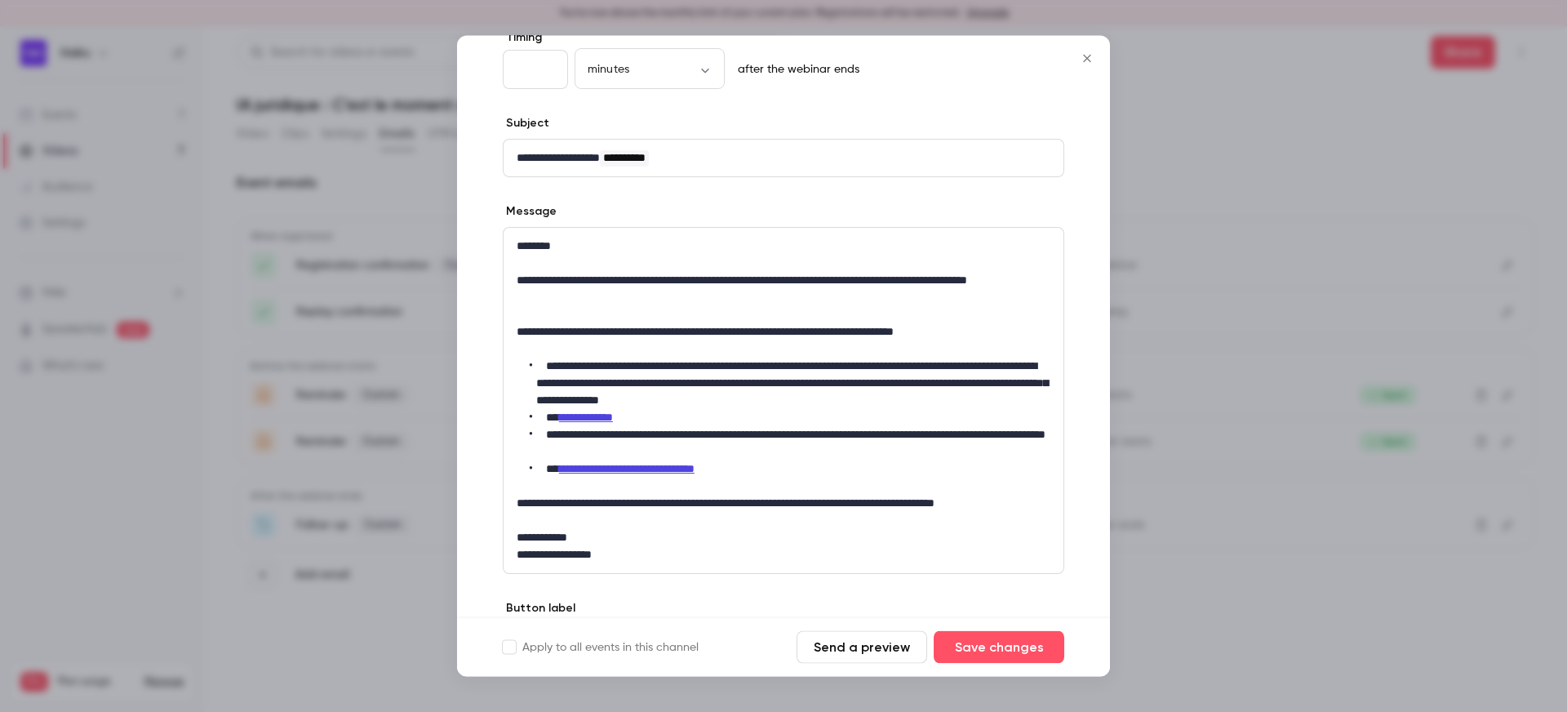
click at [1084, 59] on icon "Close" at bounding box center [1087, 58] width 20 height 13
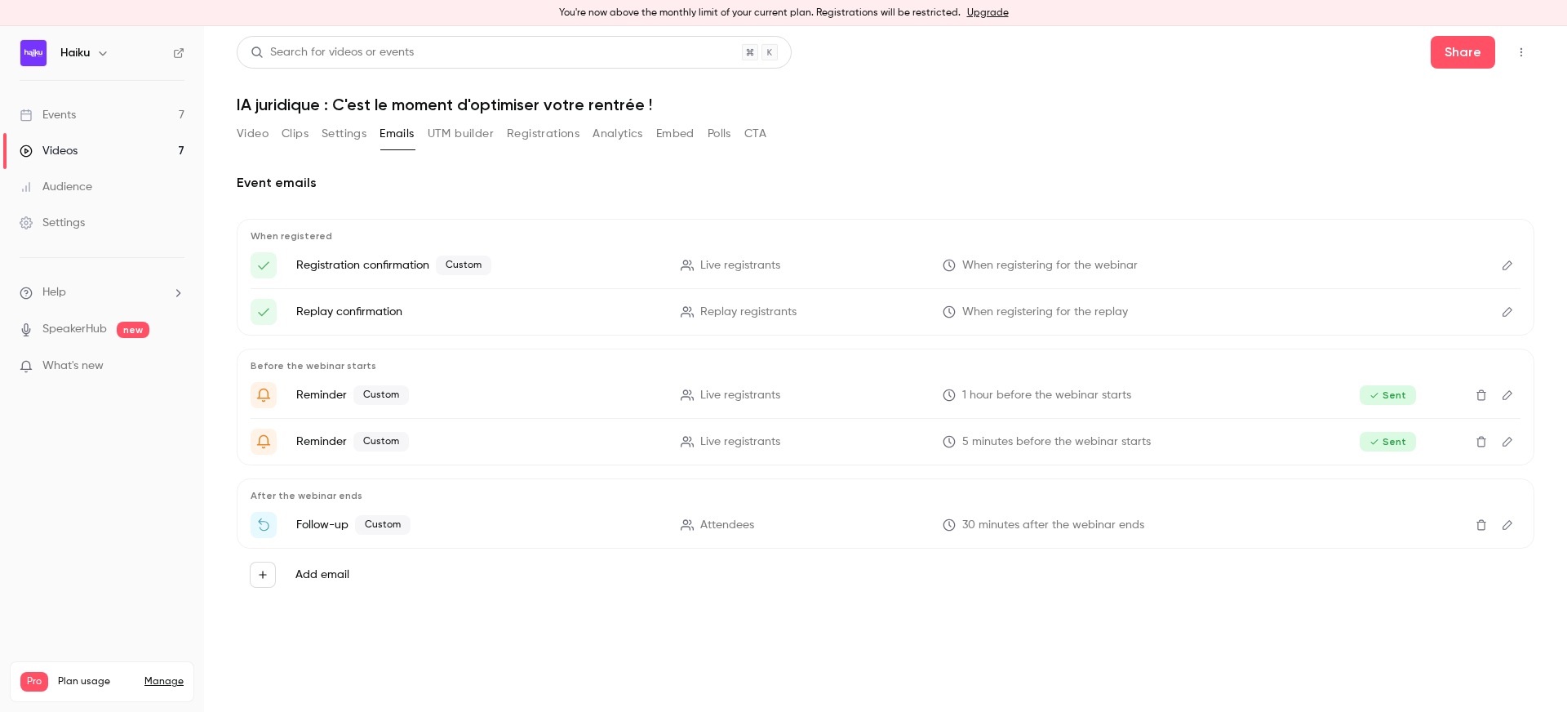
click at [100, 113] on link "Events 7" at bounding box center [102, 115] width 204 height 36
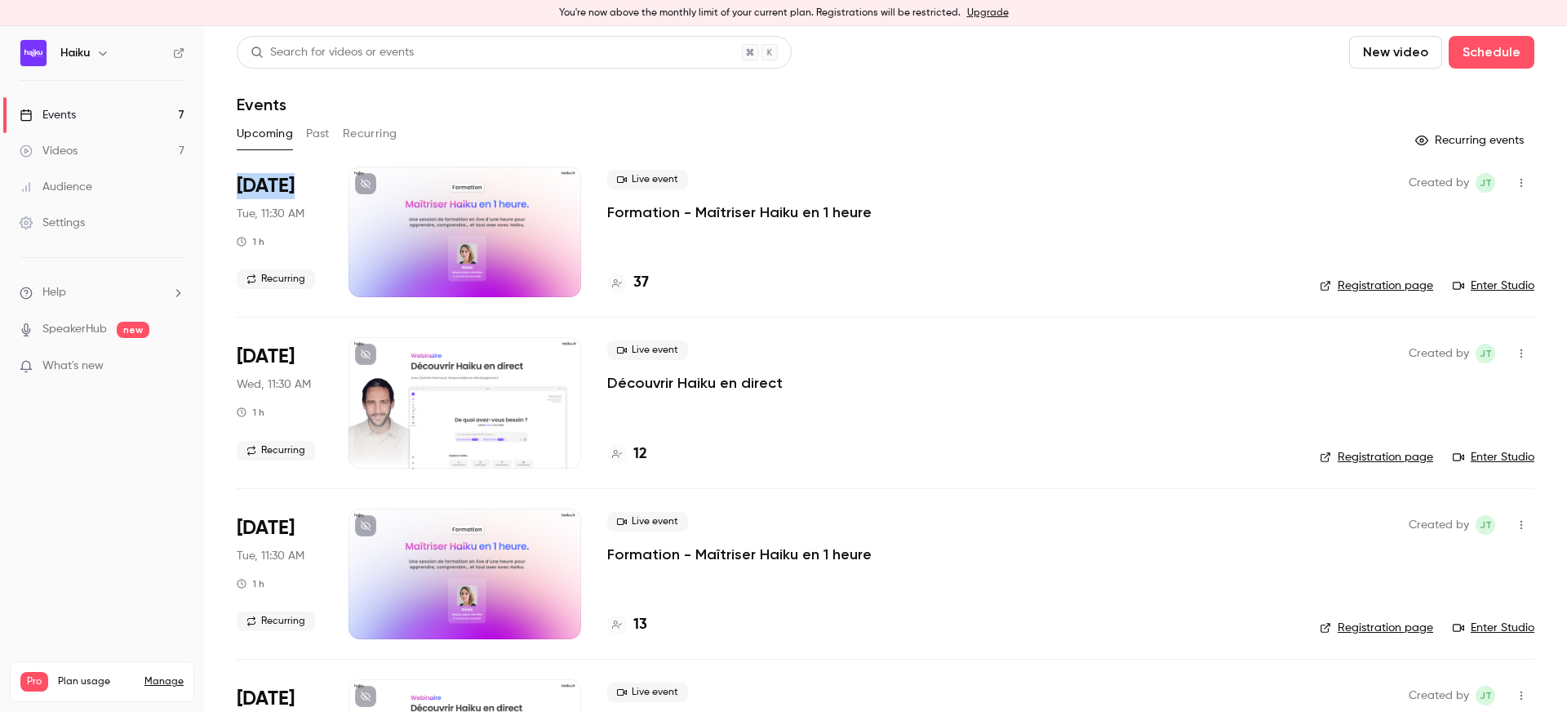
drag, startPoint x: 235, startPoint y: 180, endPoint x: 307, endPoint y: 183, distance: 71.9
click at [307, 183] on main "Search for videos or events New video Schedule Events Upcoming Past Recurring R…" at bounding box center [885, 368] width 1363 height 685
click at [379, 135] on button "Recurring" at bounding box center [370, 134] width 55 height 26
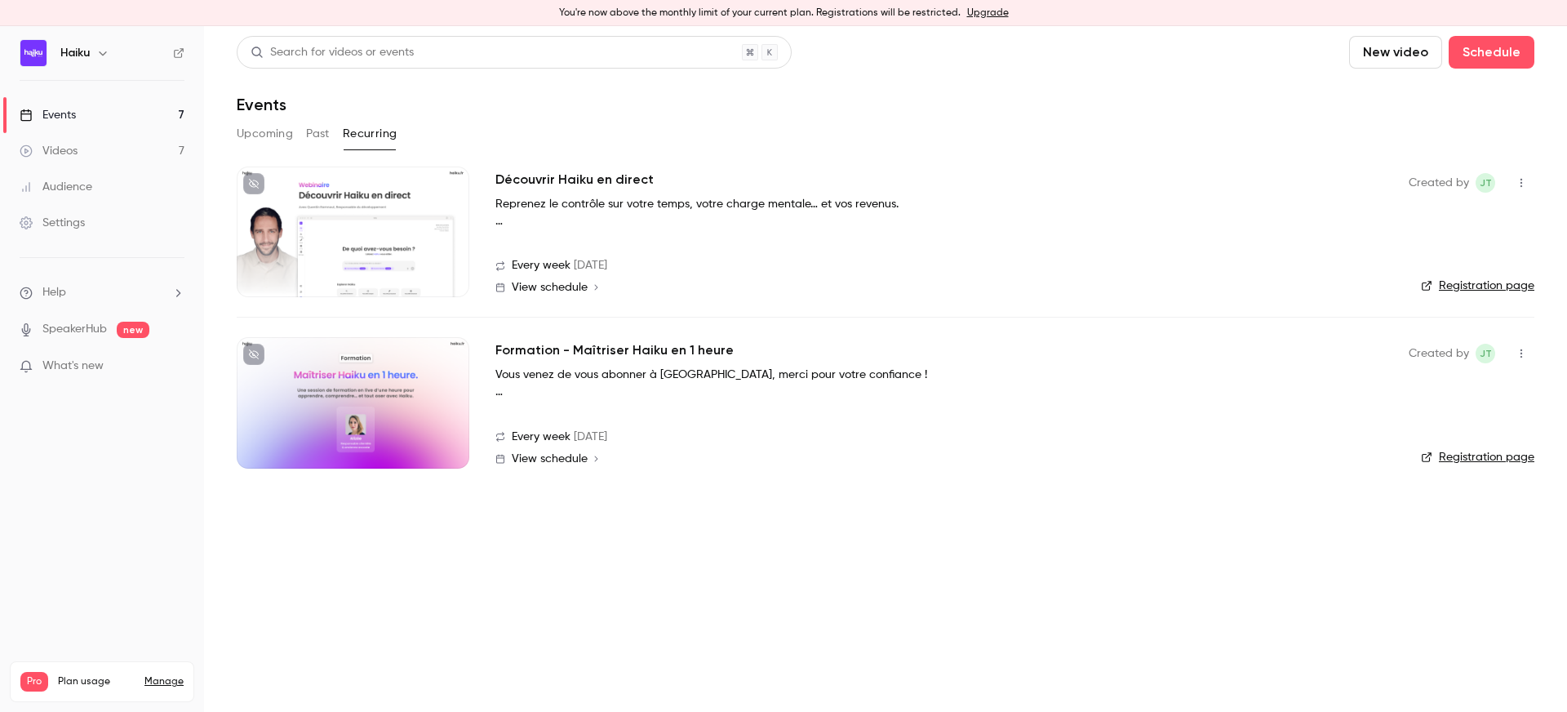
click at [517, 350] on h2 "Formation - Maîtriser Haiku en 1 heure" at bounding box center [614, 350] width 238 height 20
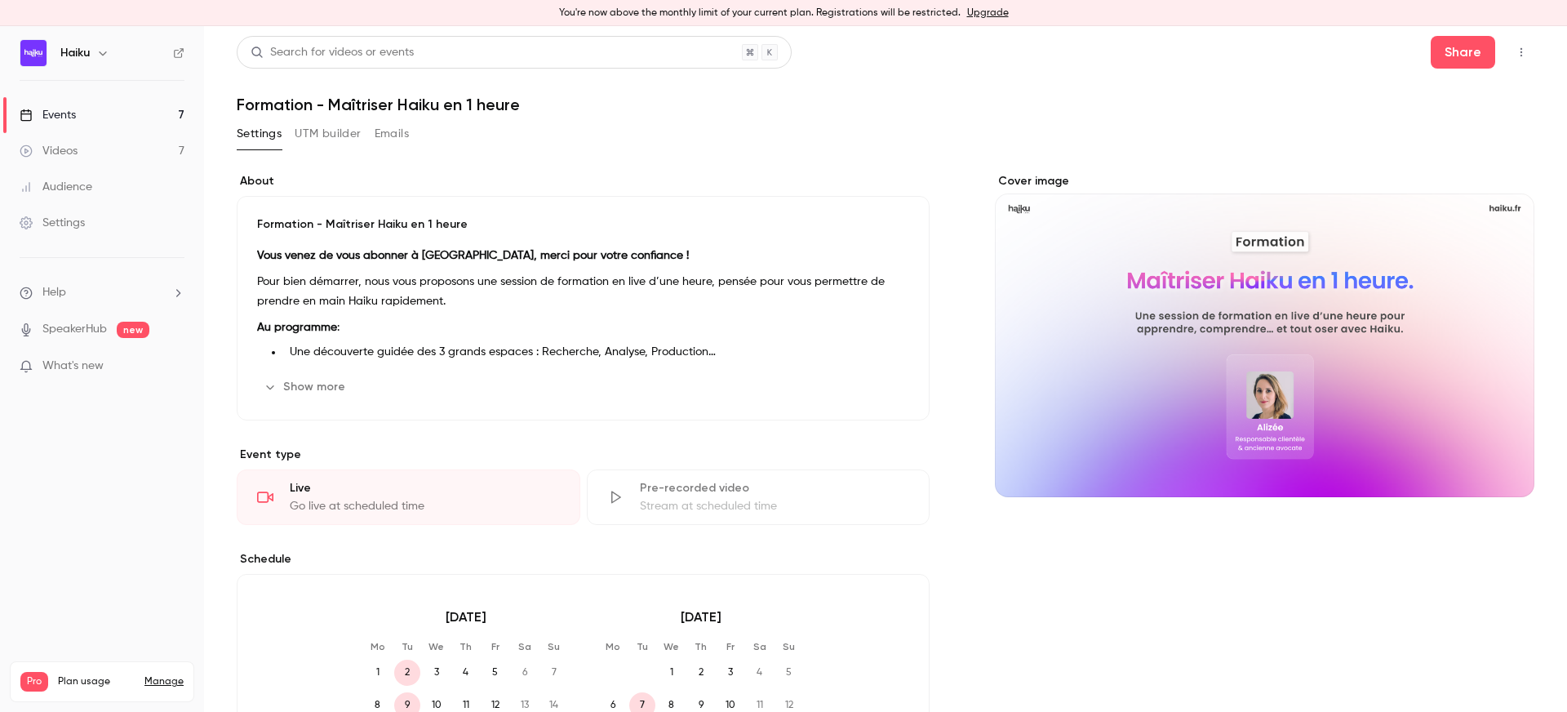
click at [398, 125] on button "Emails" at bounding box center [392, 134] width 34 height 26
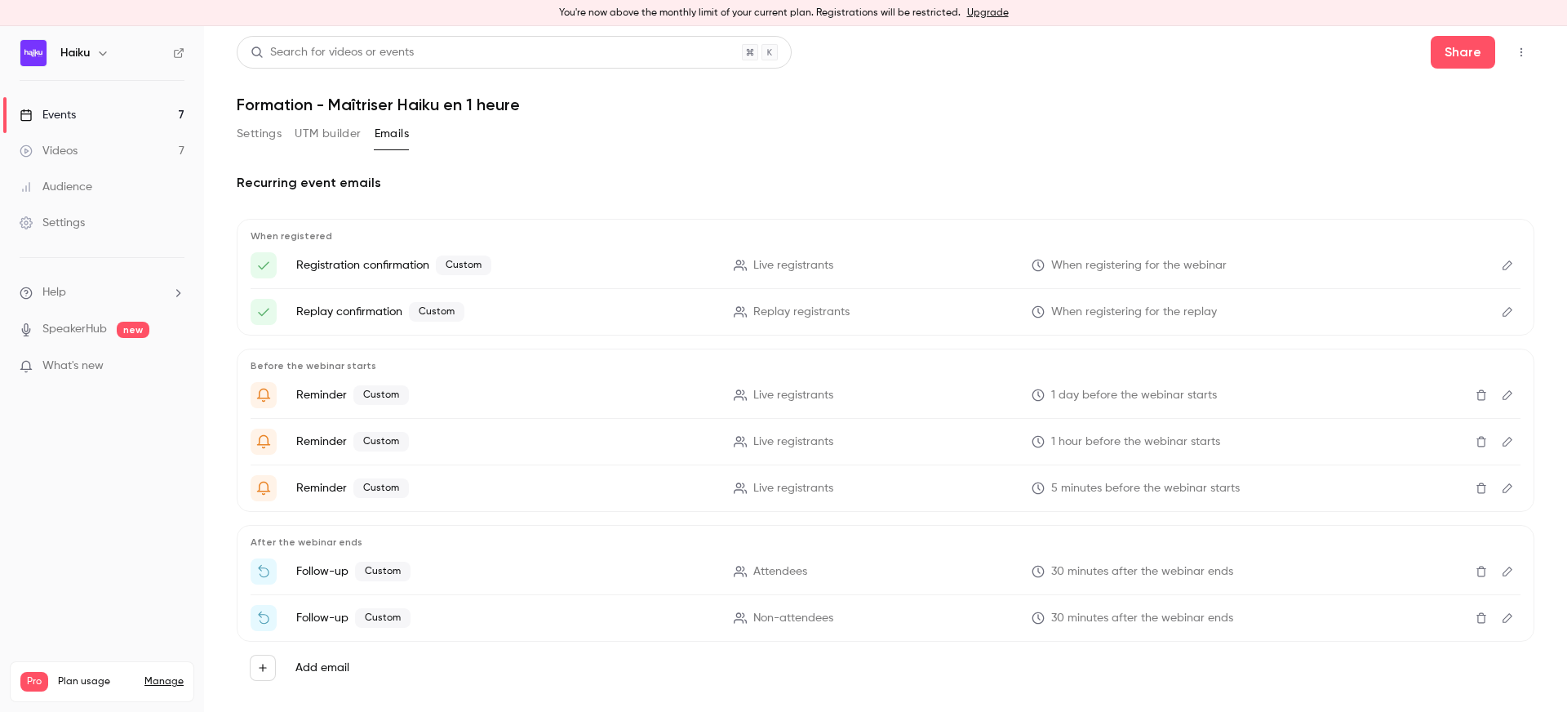
scroll to position [24, 0]
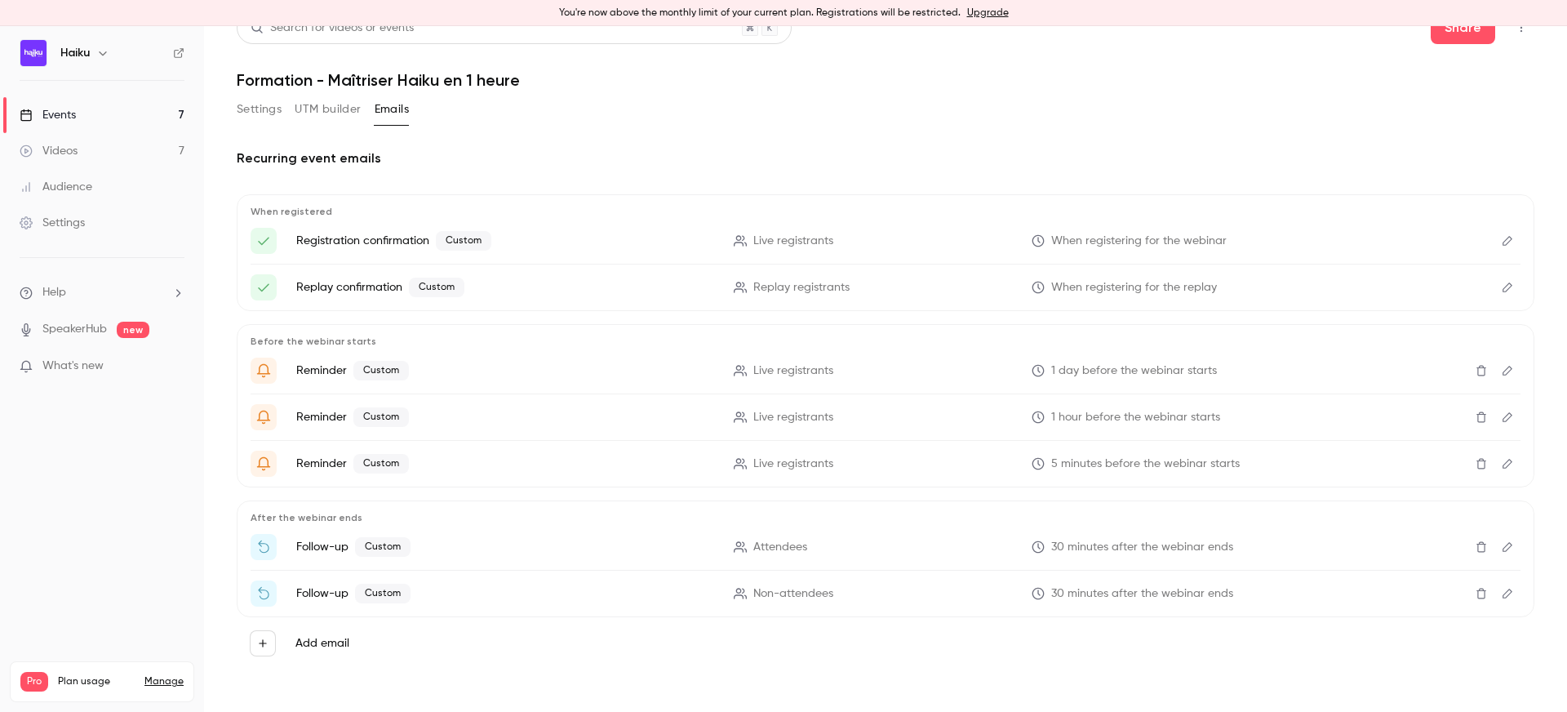
click at [84, 108] on link "Events 7" at bounding box center [102, 115] width 204 height 36
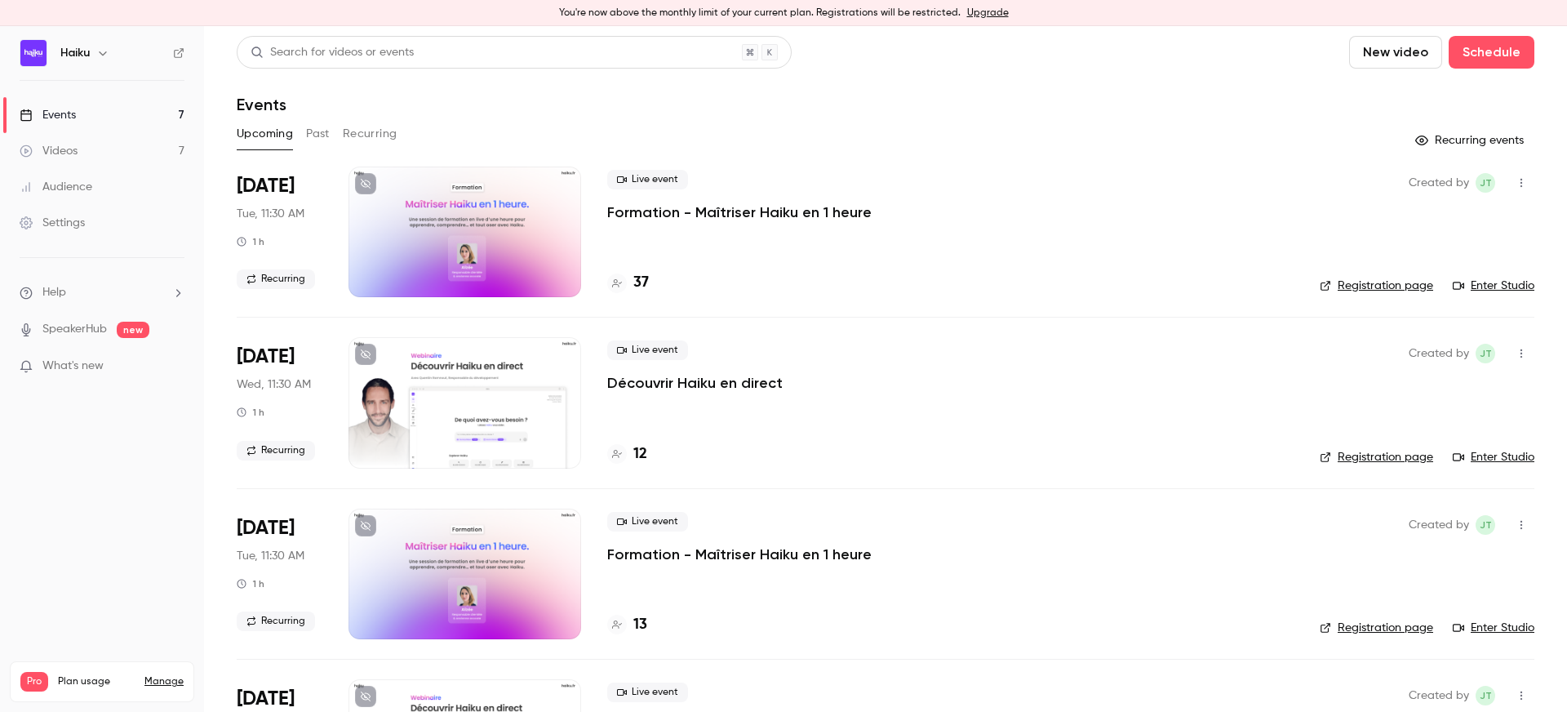
click at [431, 234] on div at bounding box center [464, 231] width 233 height 131
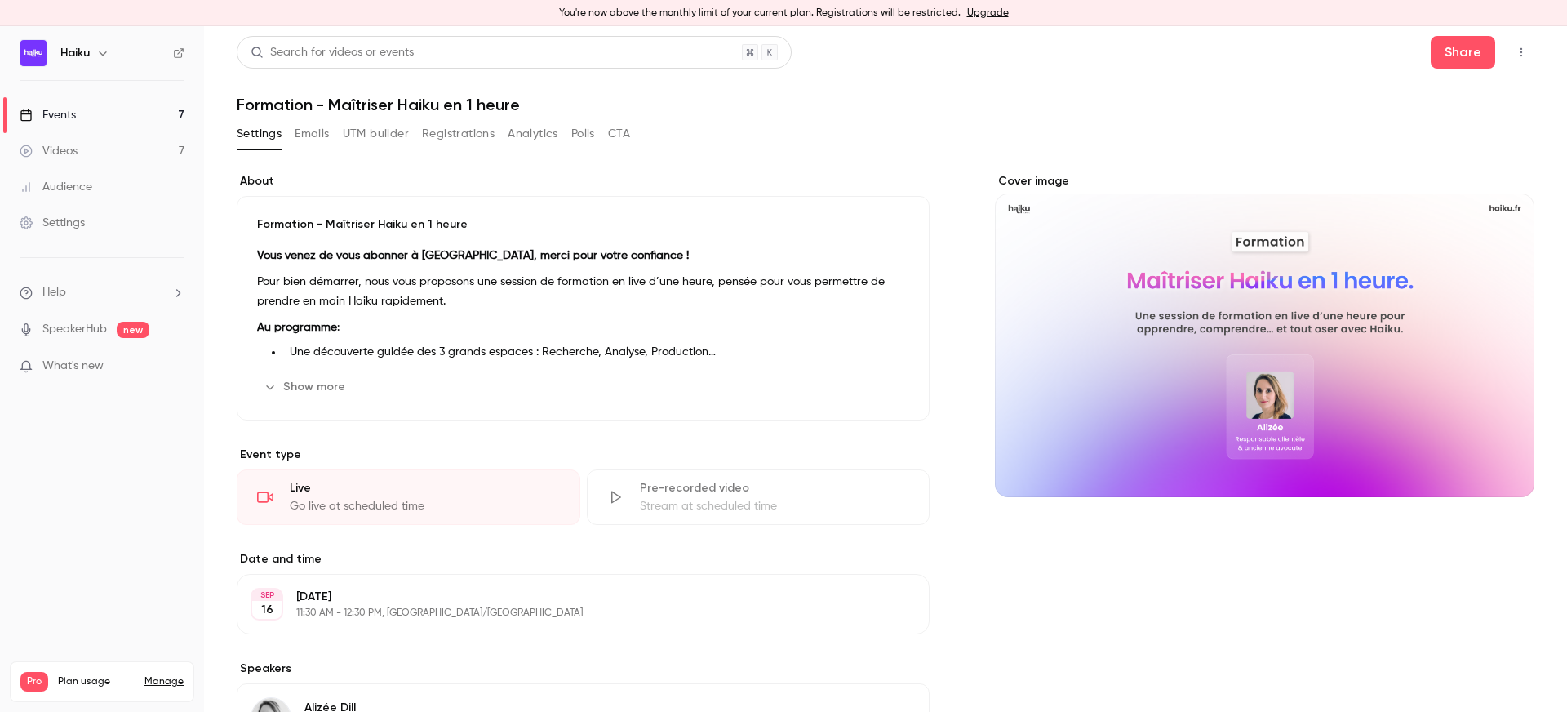
click at [309, 133] on button "Emails" at bounding box center [312, 134] width 34 height 26
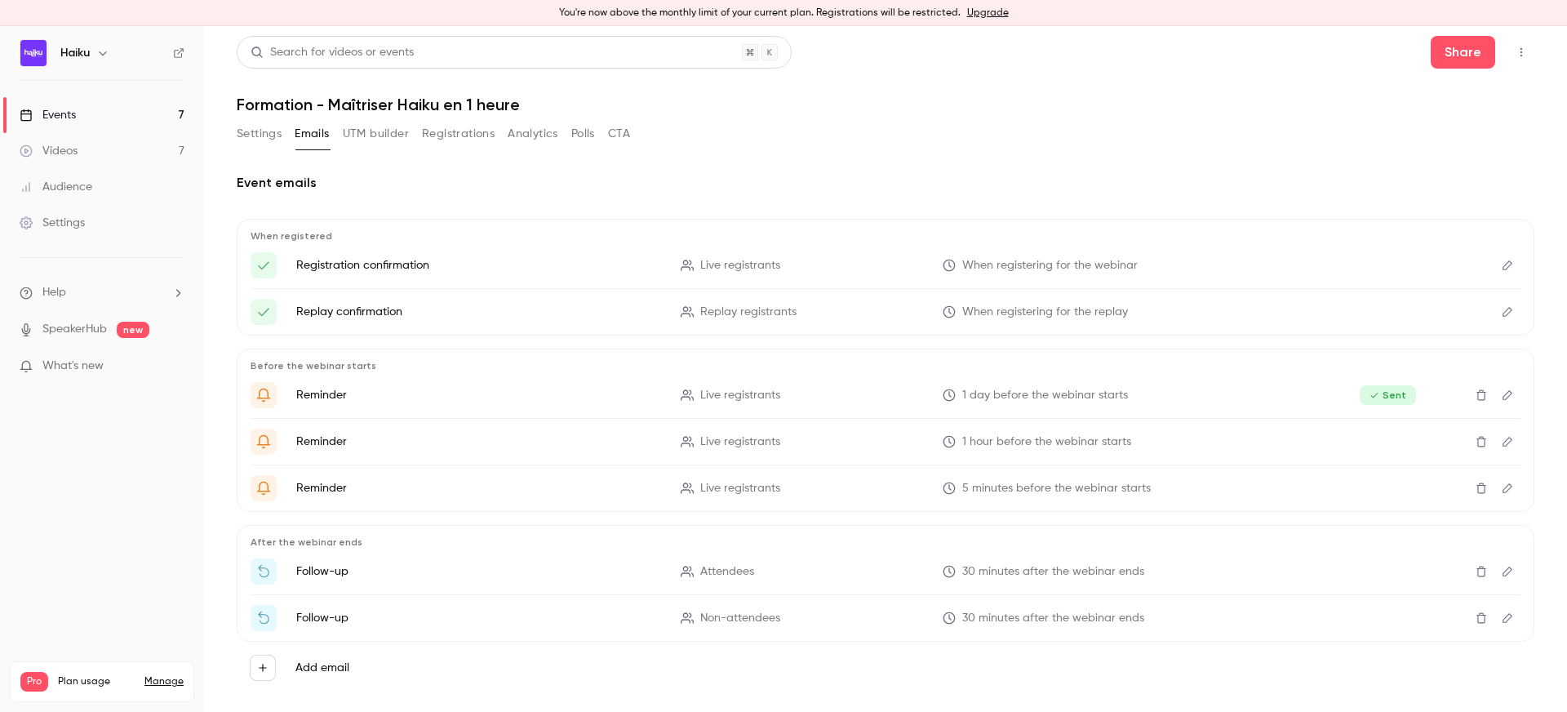
click at [1498, 619] on button "Edit" at bounding box center [1507, 618] width 26 height 26
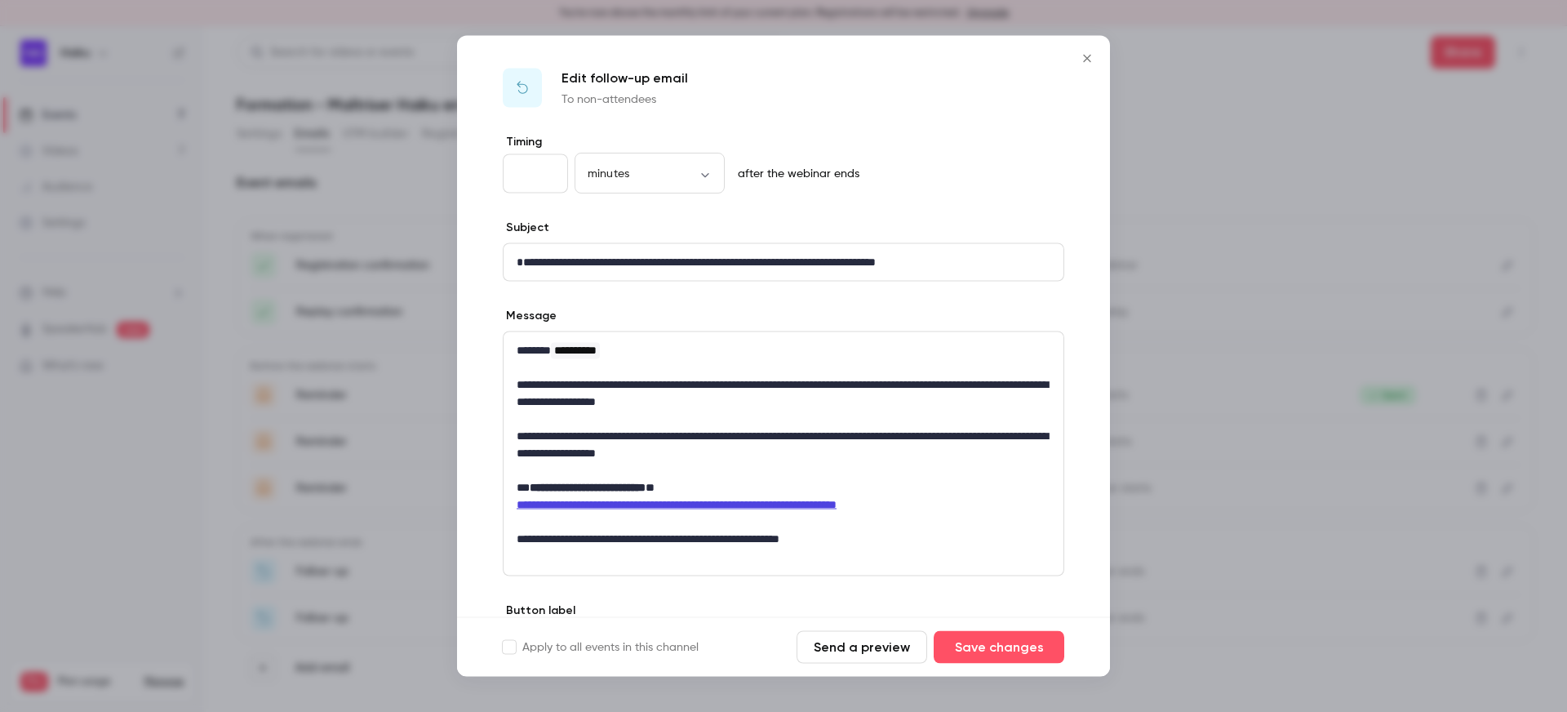
scroll to position [106, 0]
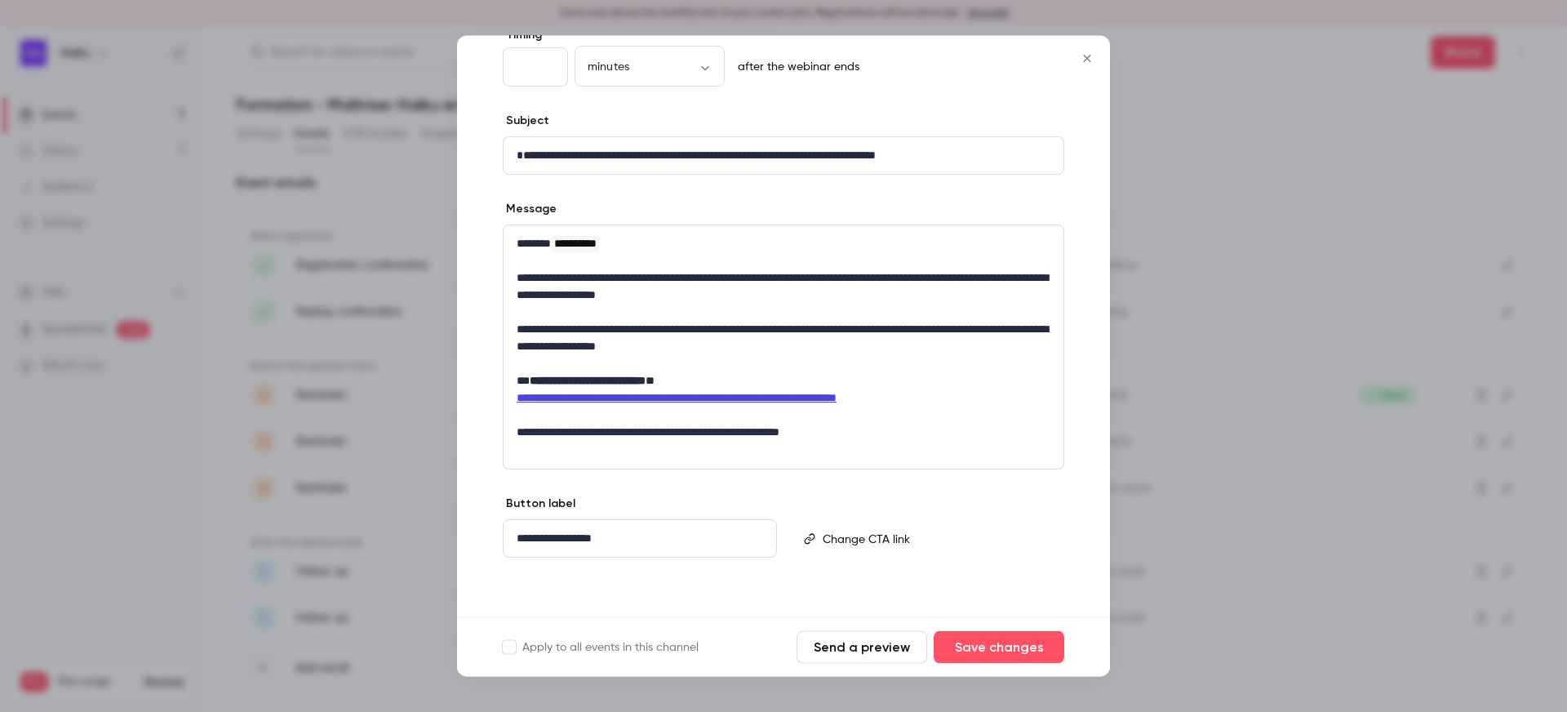
click at [1082, 59] on icon "Close" at bounding box center [1087, 58] width 20 height 13
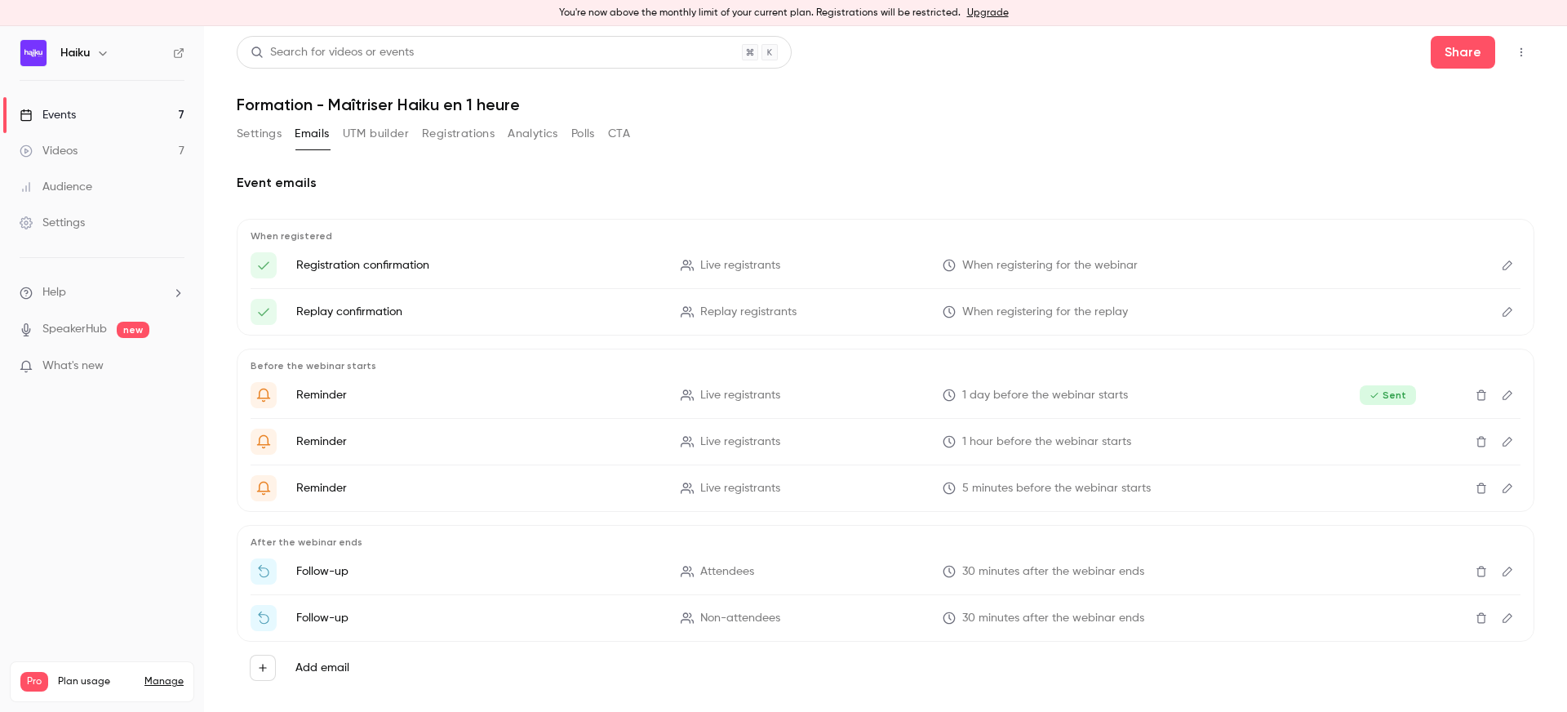
click at [249, 131] on button "Settings" at bounding box center [259, 134] width 45 height 26
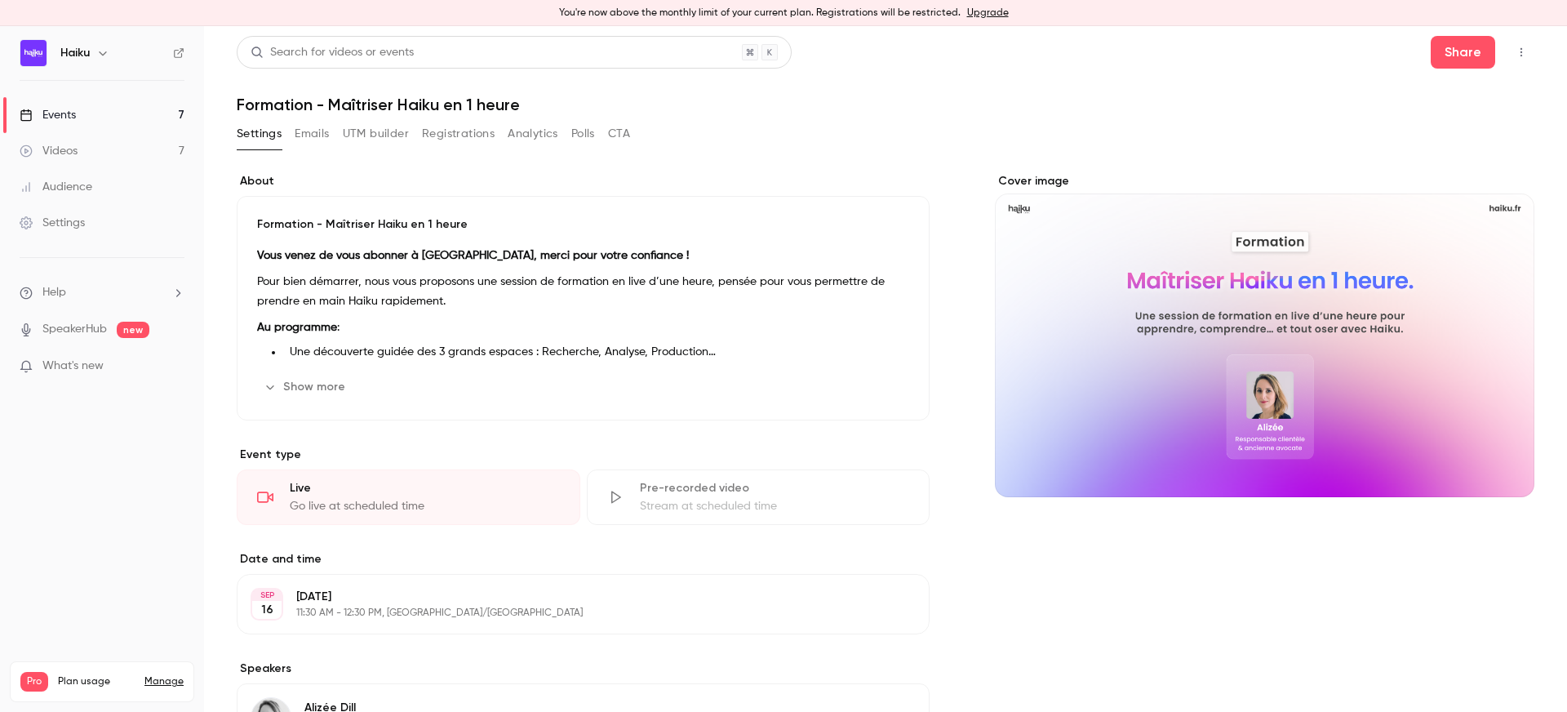
click at [103, 120] on link "Events 7" at bounding box center [102, 115] width 204 height 36
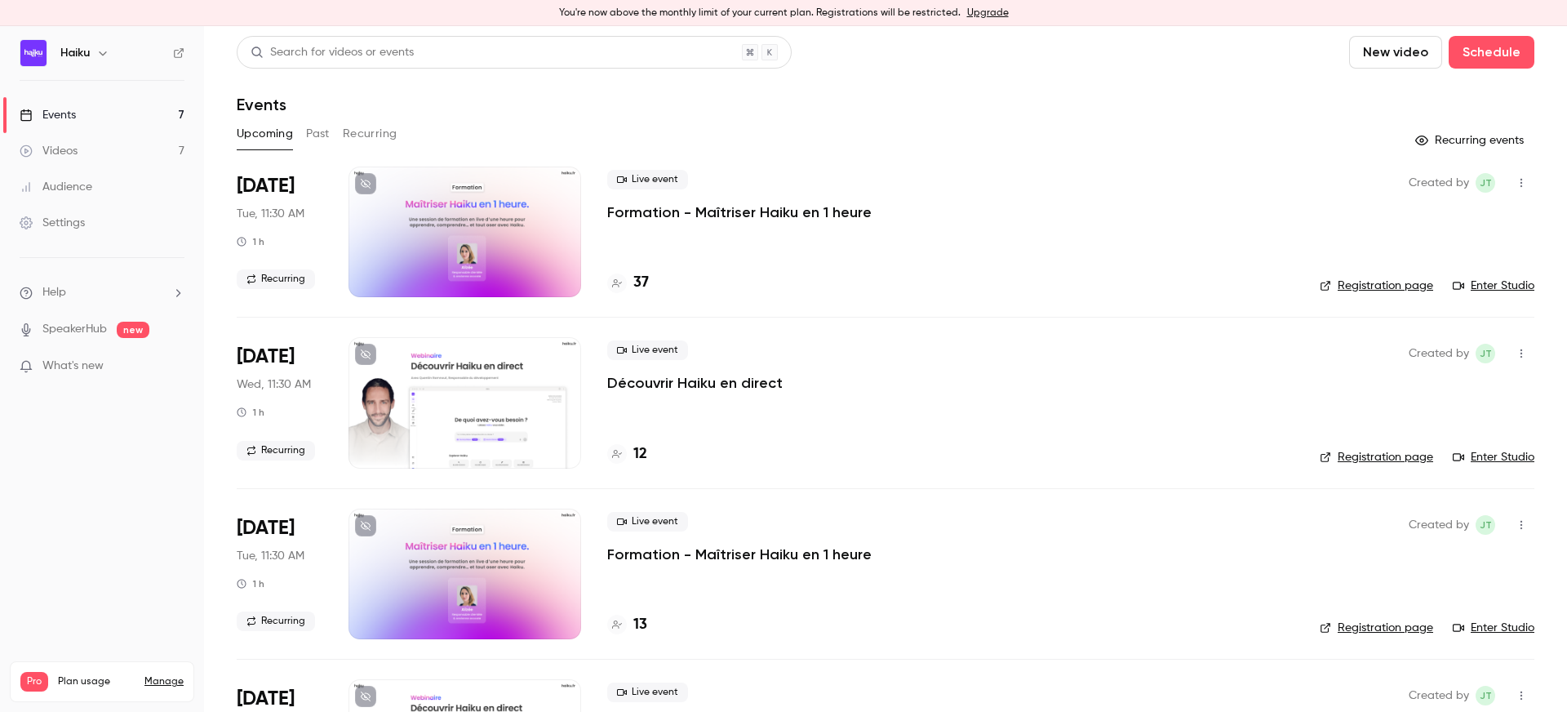
click at [448, 220] on div at bounding box center [464, 231] width 233 height 131
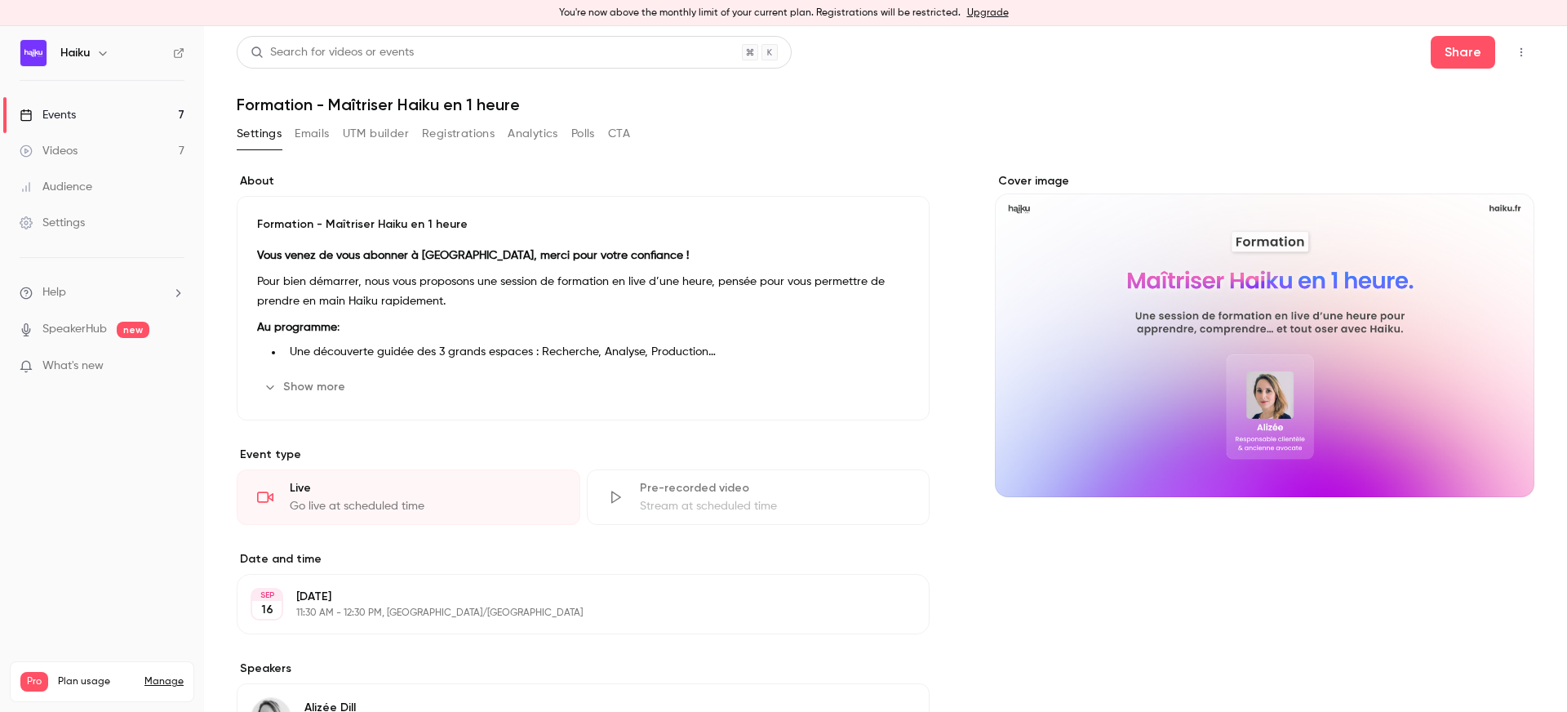
click at [305, 131] on button "Emails" at bounding box center [312, 134] width 34 height 26
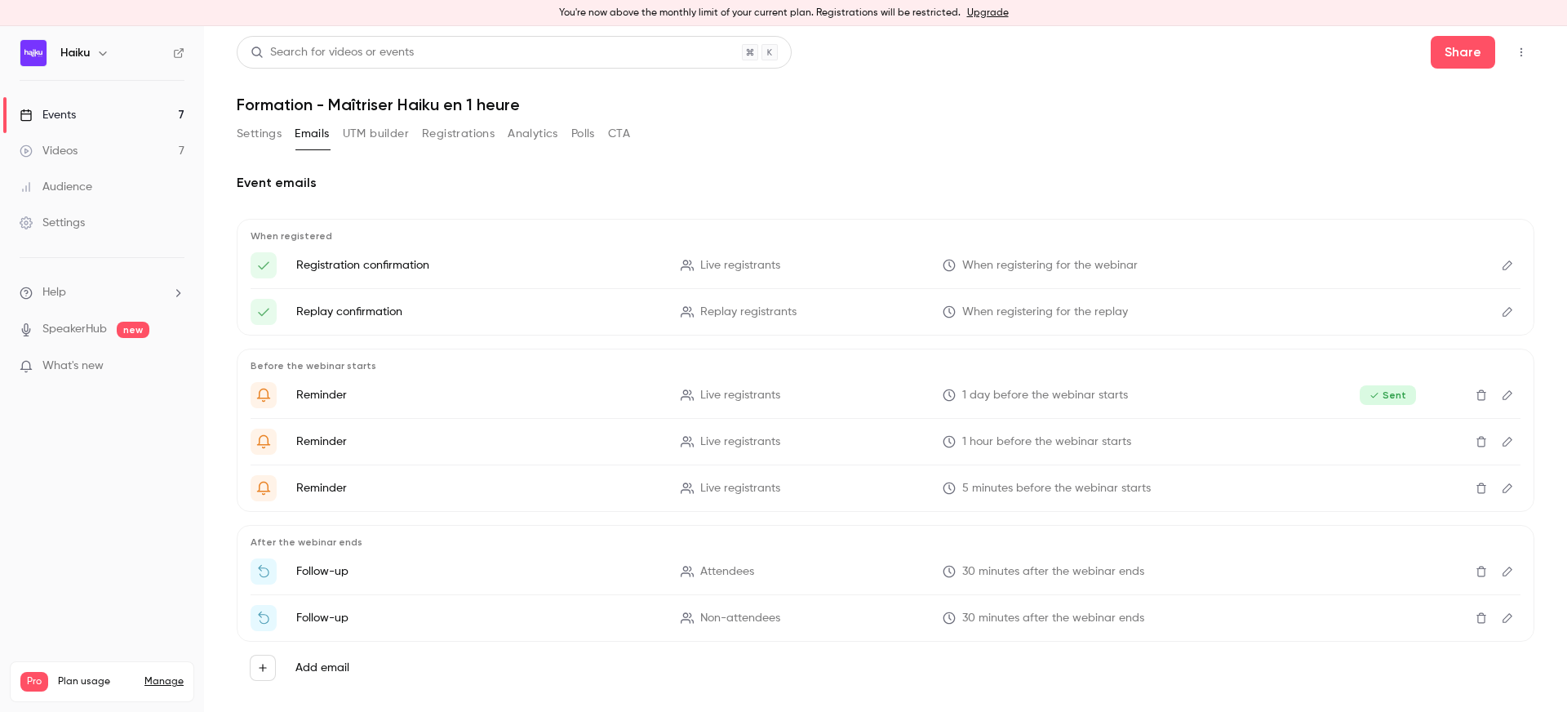
scroll to position [24, 0]
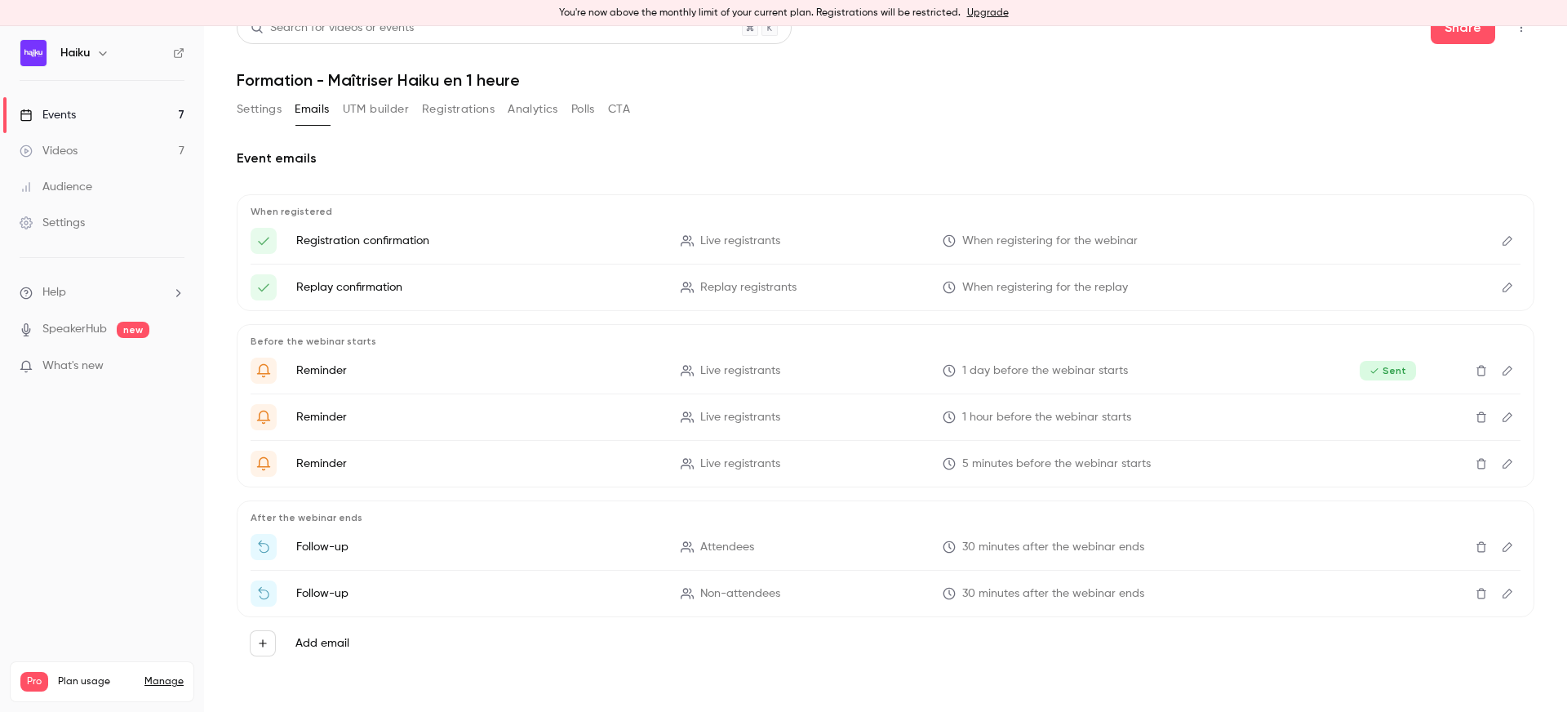
click at [1504, 368] on icon "Edit" at bounding box center [1507, 370] width 13 height 11
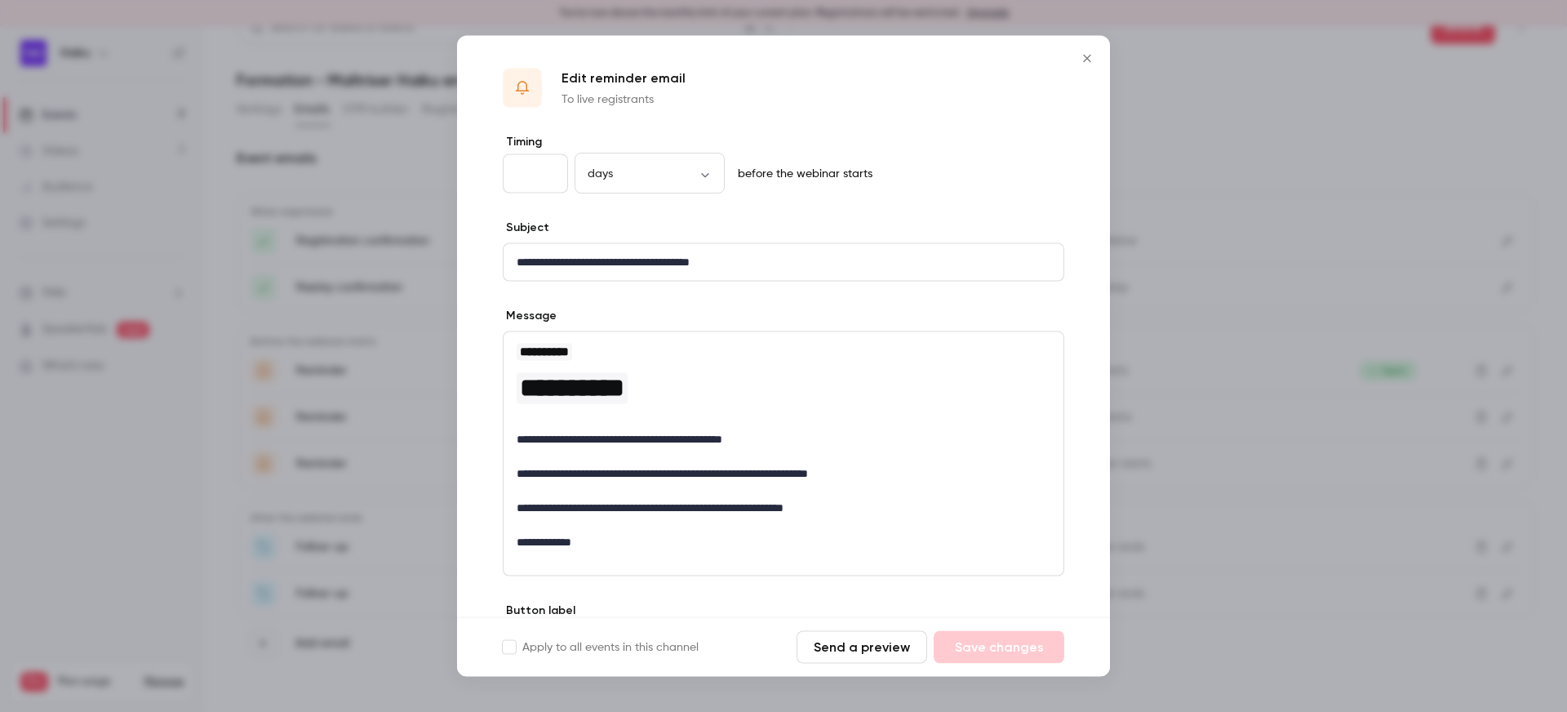
click at [1186, 362] on div at bounding box center [783, 356] width 1567 height 712
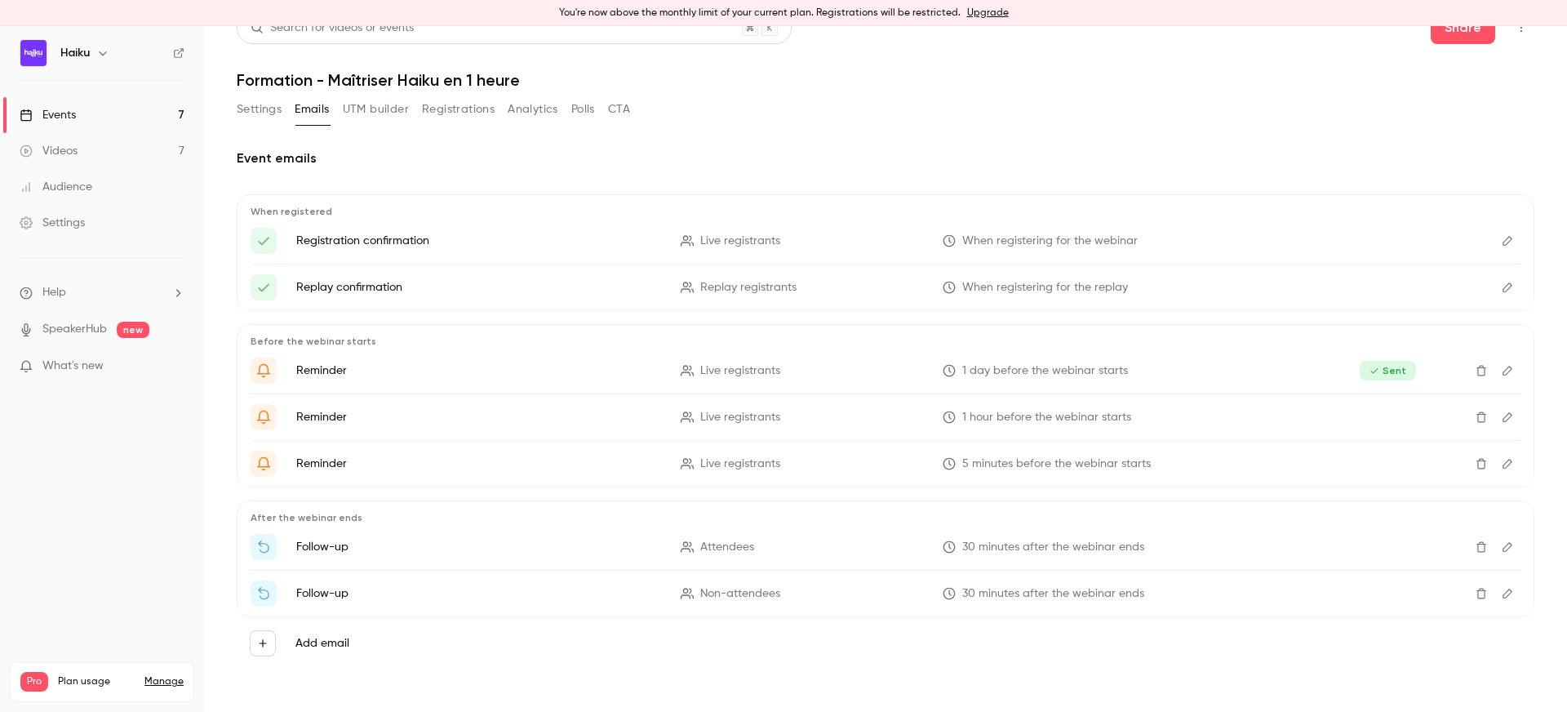
click at [1501, 415] on icon "Edit" at bounding box center [1507, 416] width 13 height 11
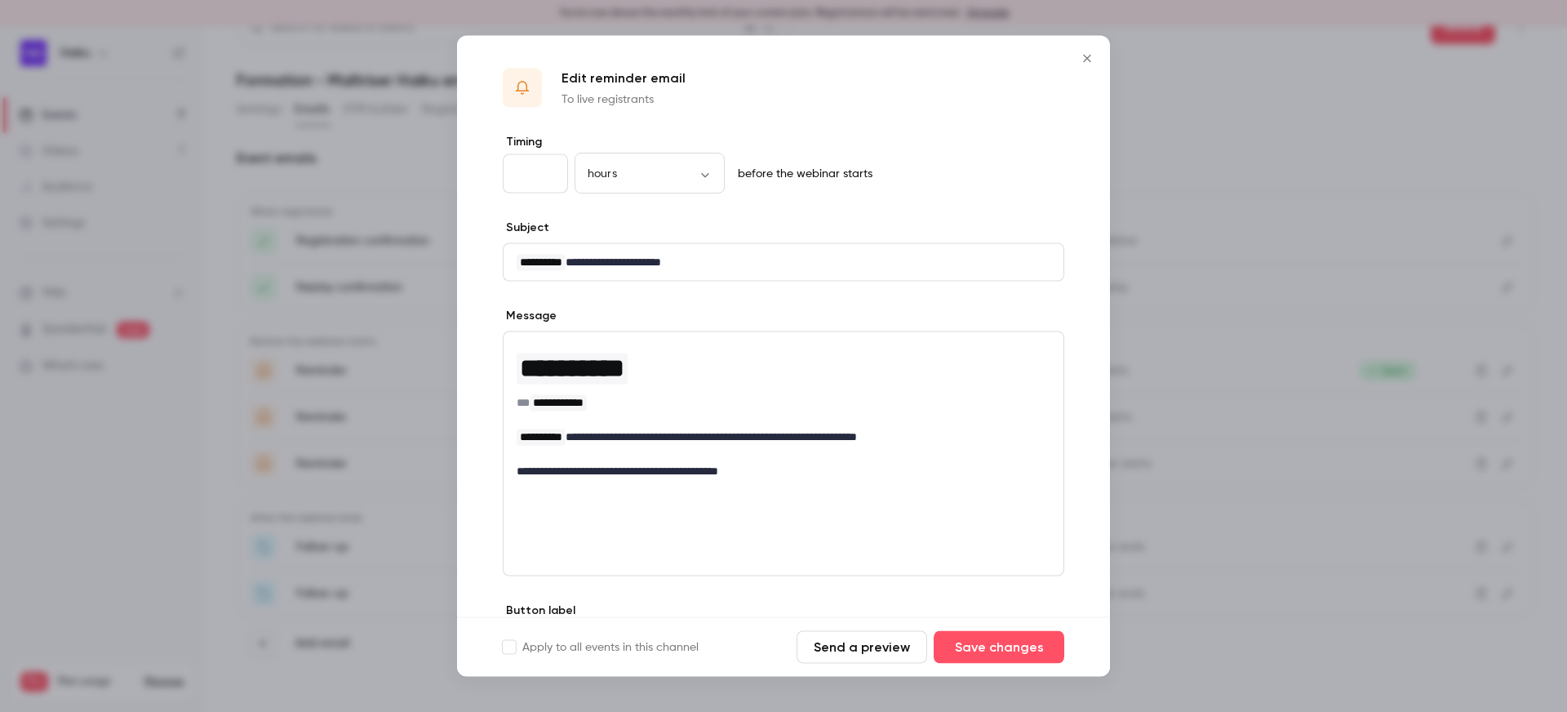
click at [1202, 313] on div at bounding box center [783, 356] width 1567 height 712
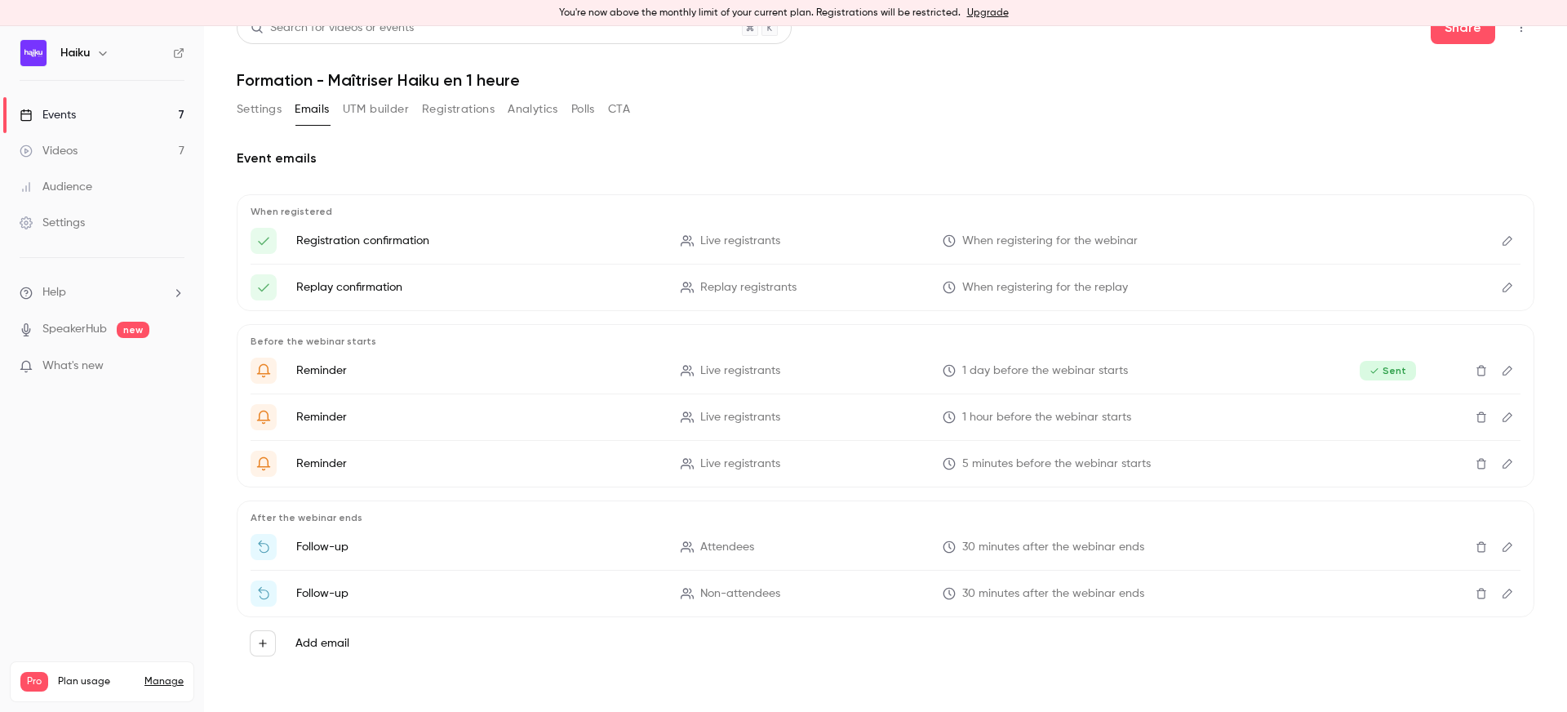
click at [1505, 458] on icon "Edit" at bounding box center [1507, 463] width 13 height 11
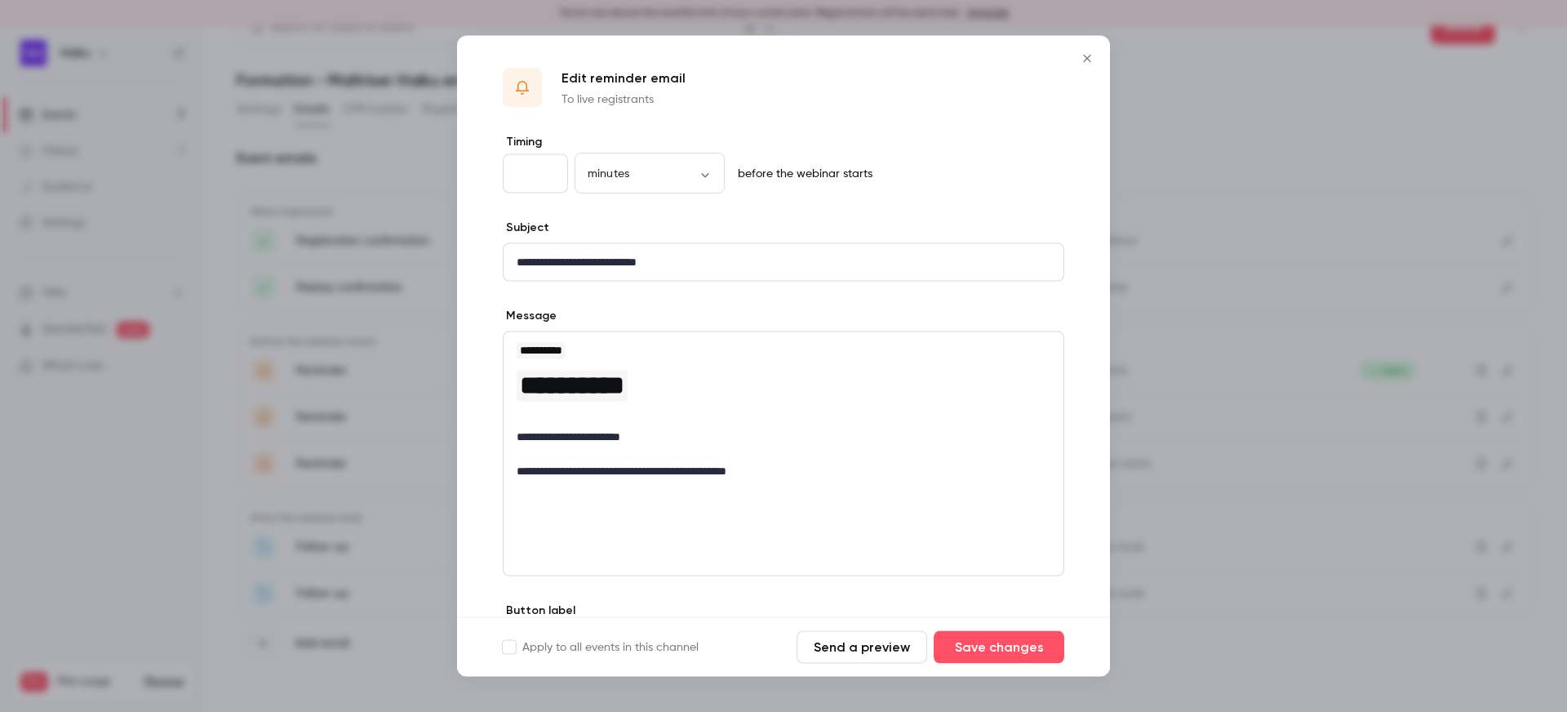
click at [1127, 339] on div at bounding box center [783, 356] width 1567 height 712
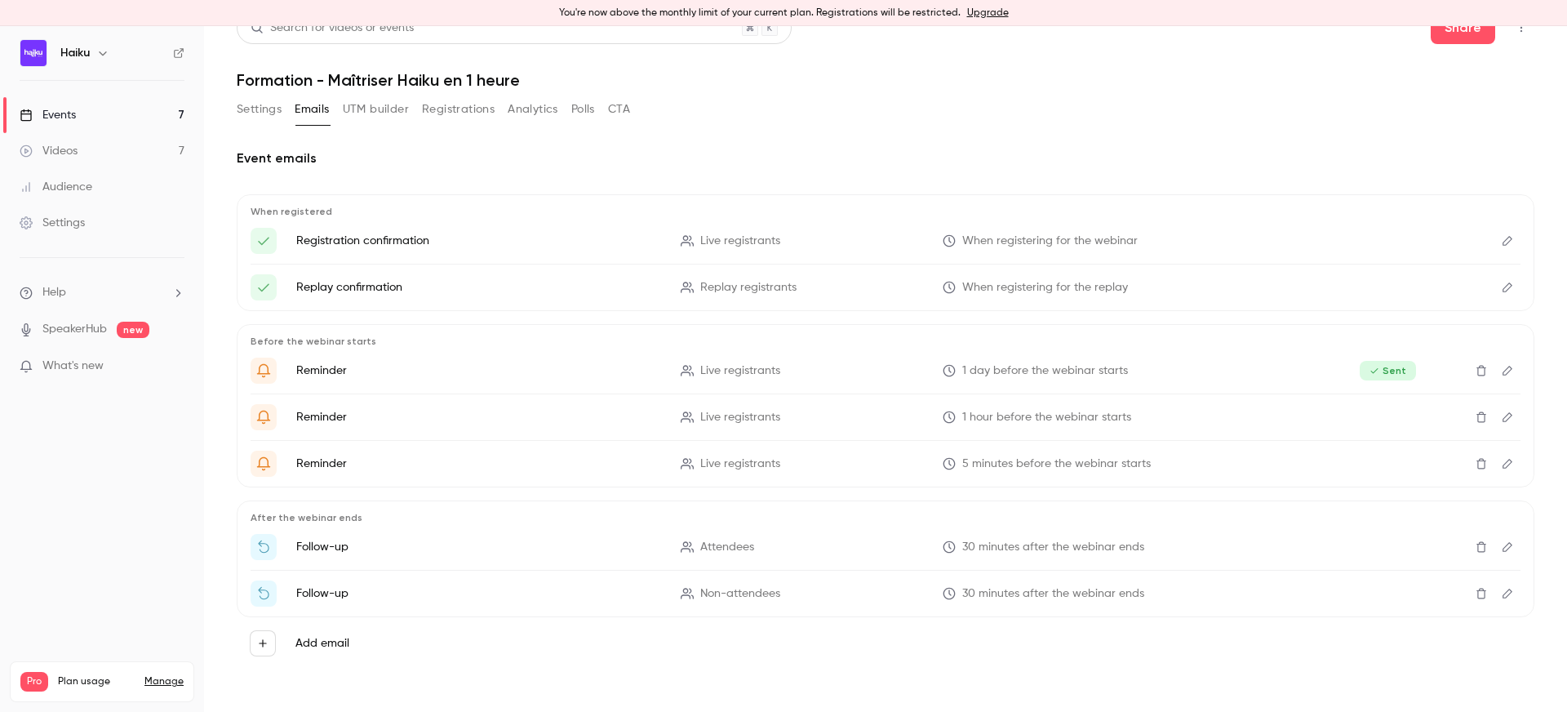
click at [1505, 548] on icon "Edit" at bounding box center [1507, 546] width 13 height 11
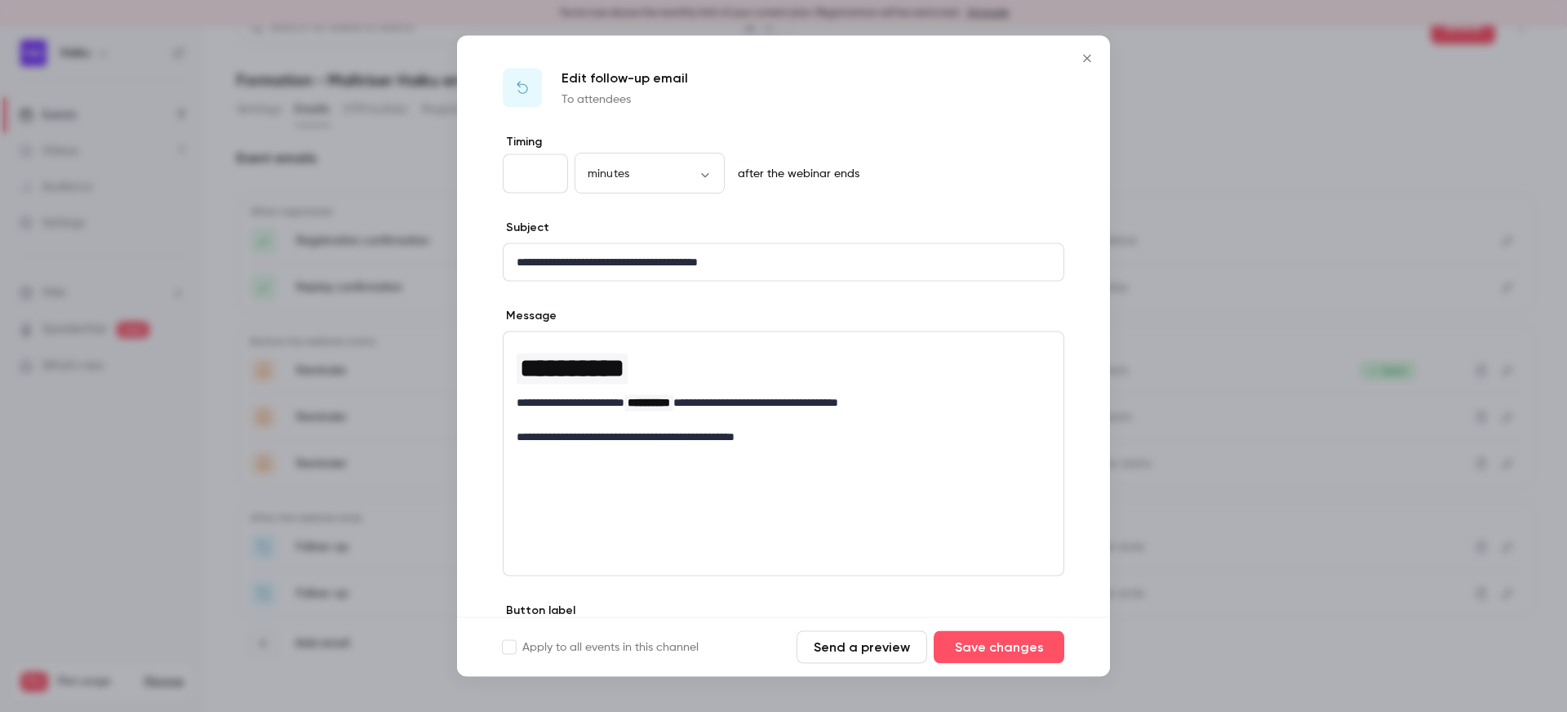
scroll to position [27, 0]
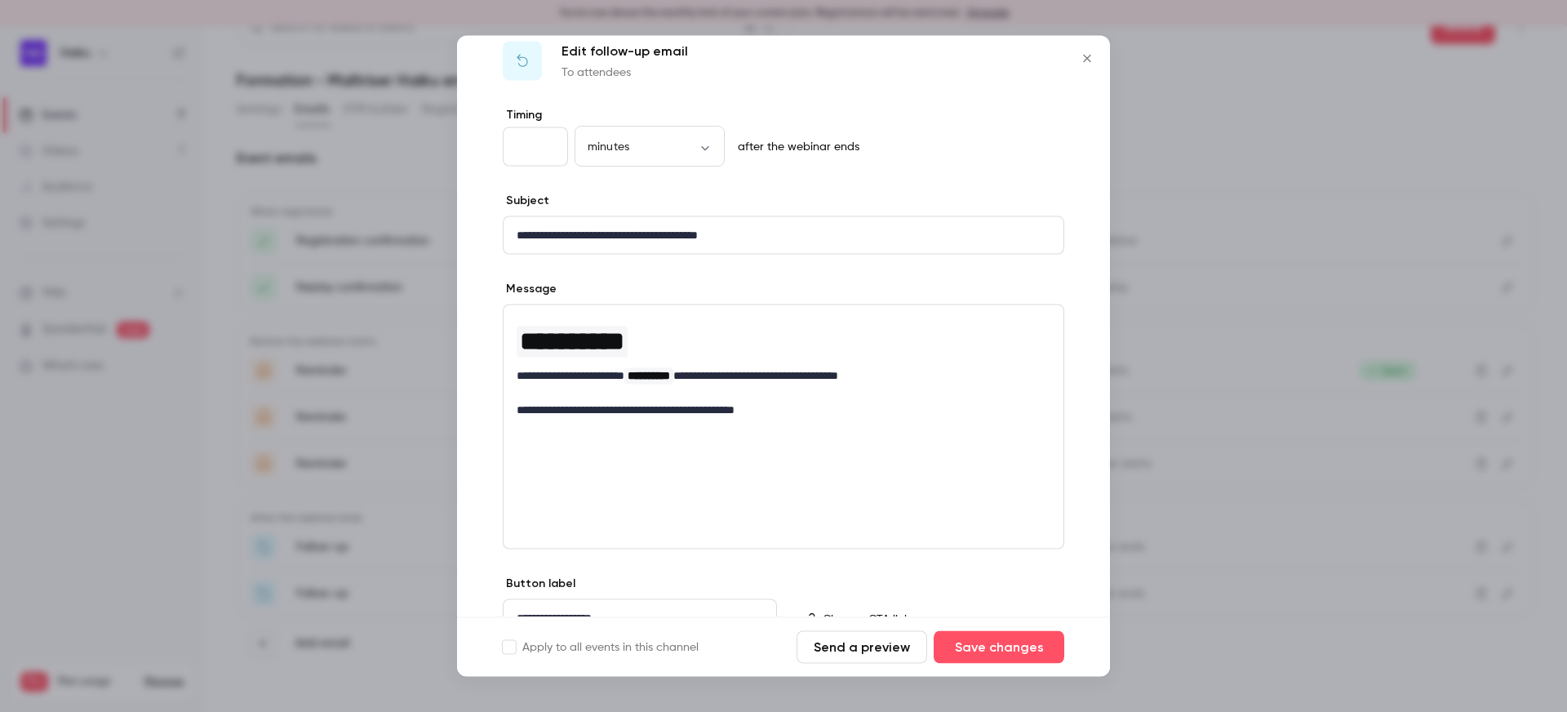
click at [821, 432] on div "**********" at bounding box center [783, 426] width 561 height 245
click at [1087, 53] on icon "Close" at bounding box center [1087, 58] width 20 height 13
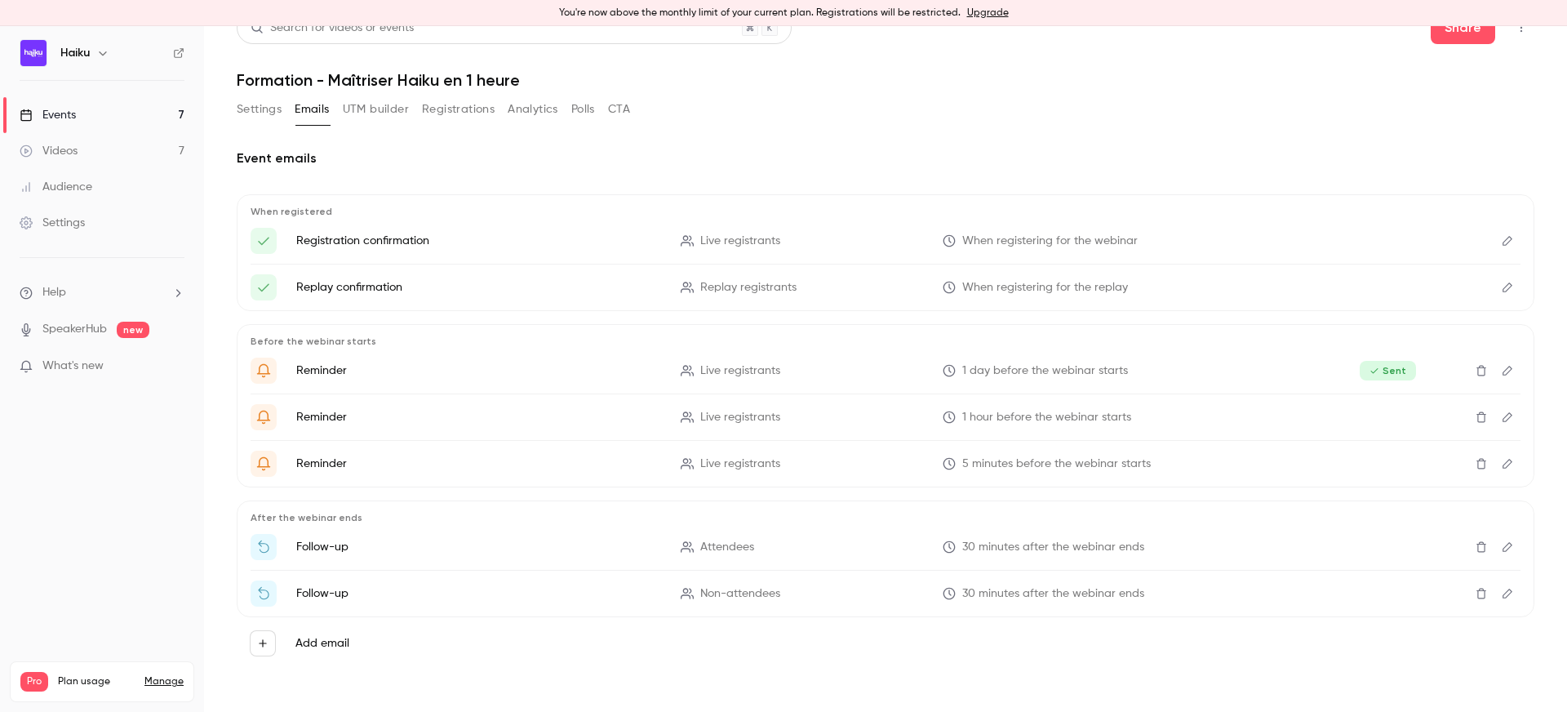
scroll to position [0, 0]
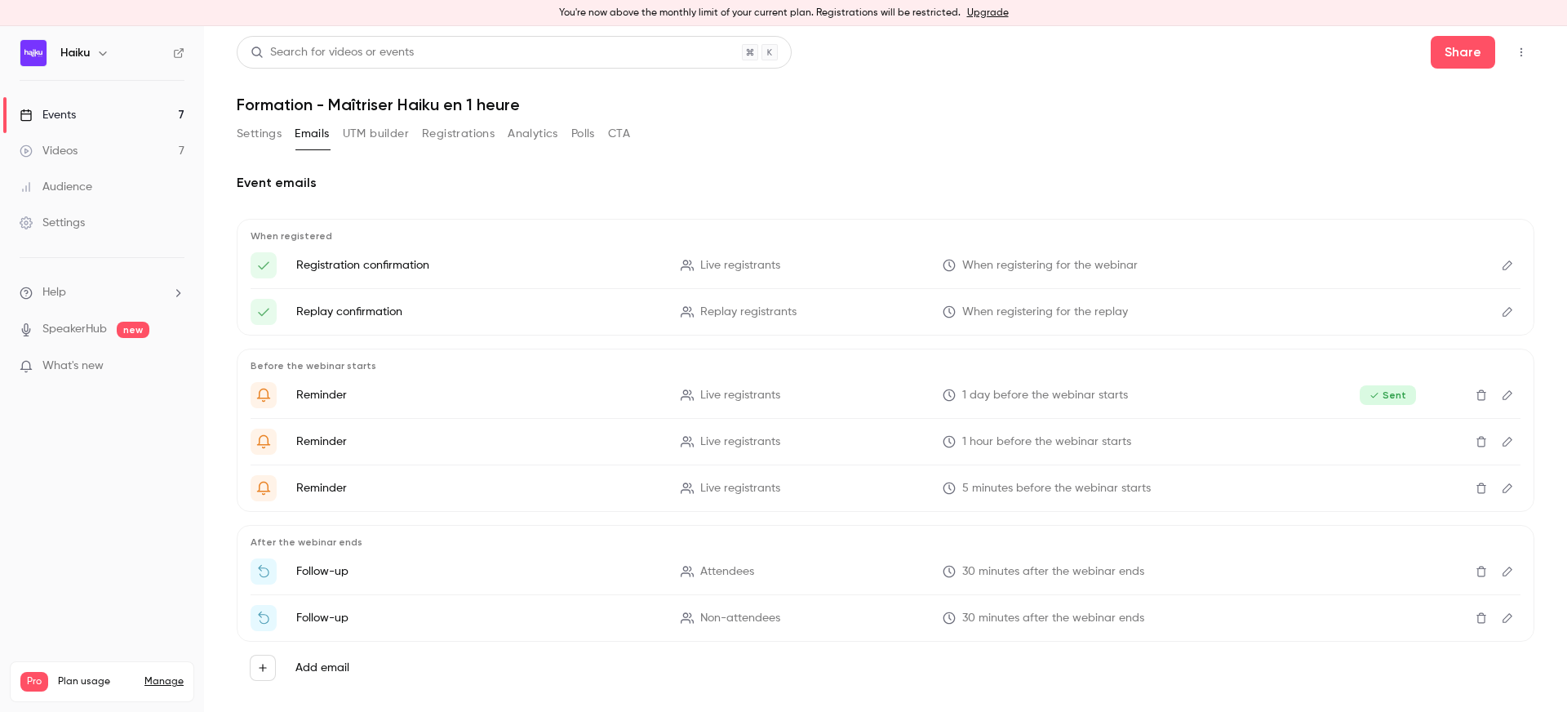
click at [109, 128] on link "Events 7" at bounding box center [102, 115] width 204 height 36
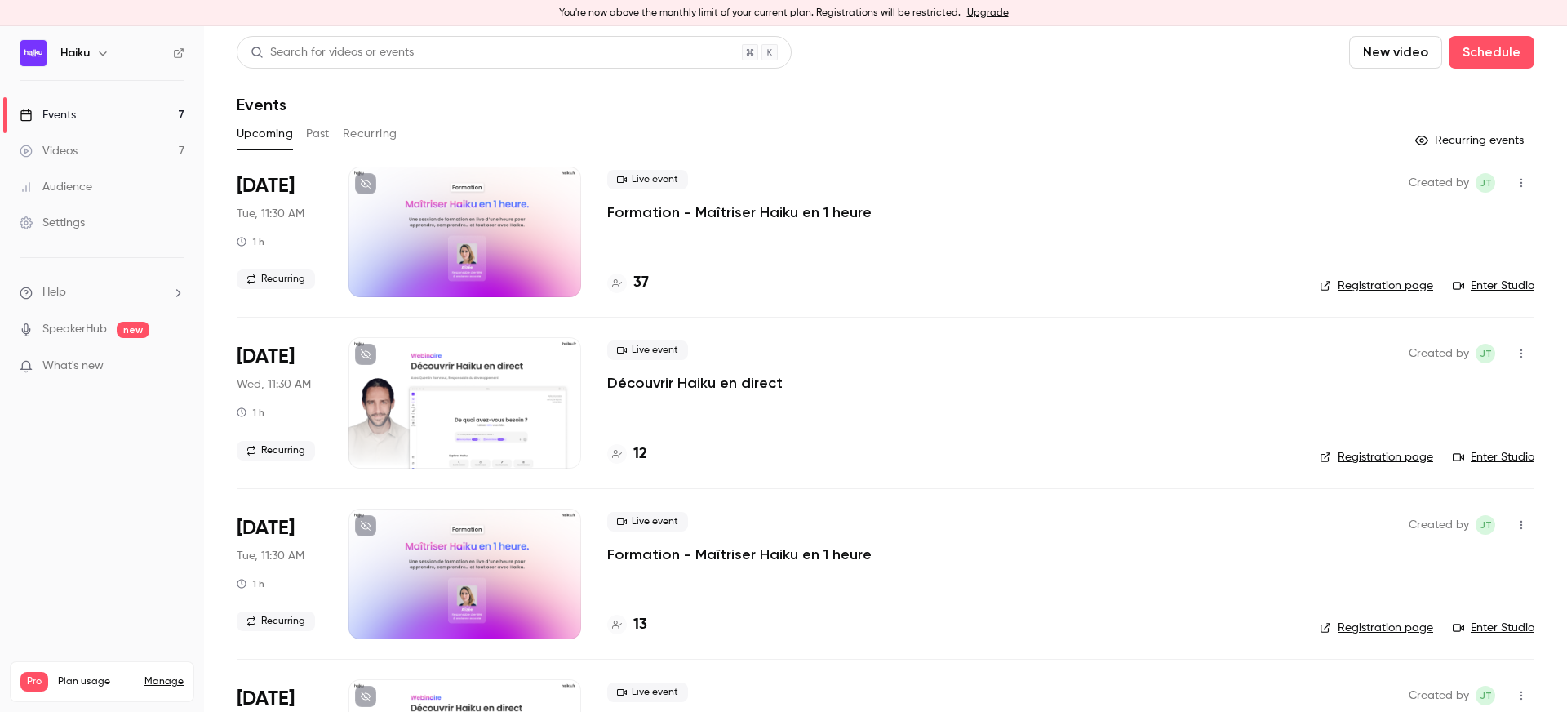
click at [455, 222] on div at bounding box center [464, 231] width 233 height 131
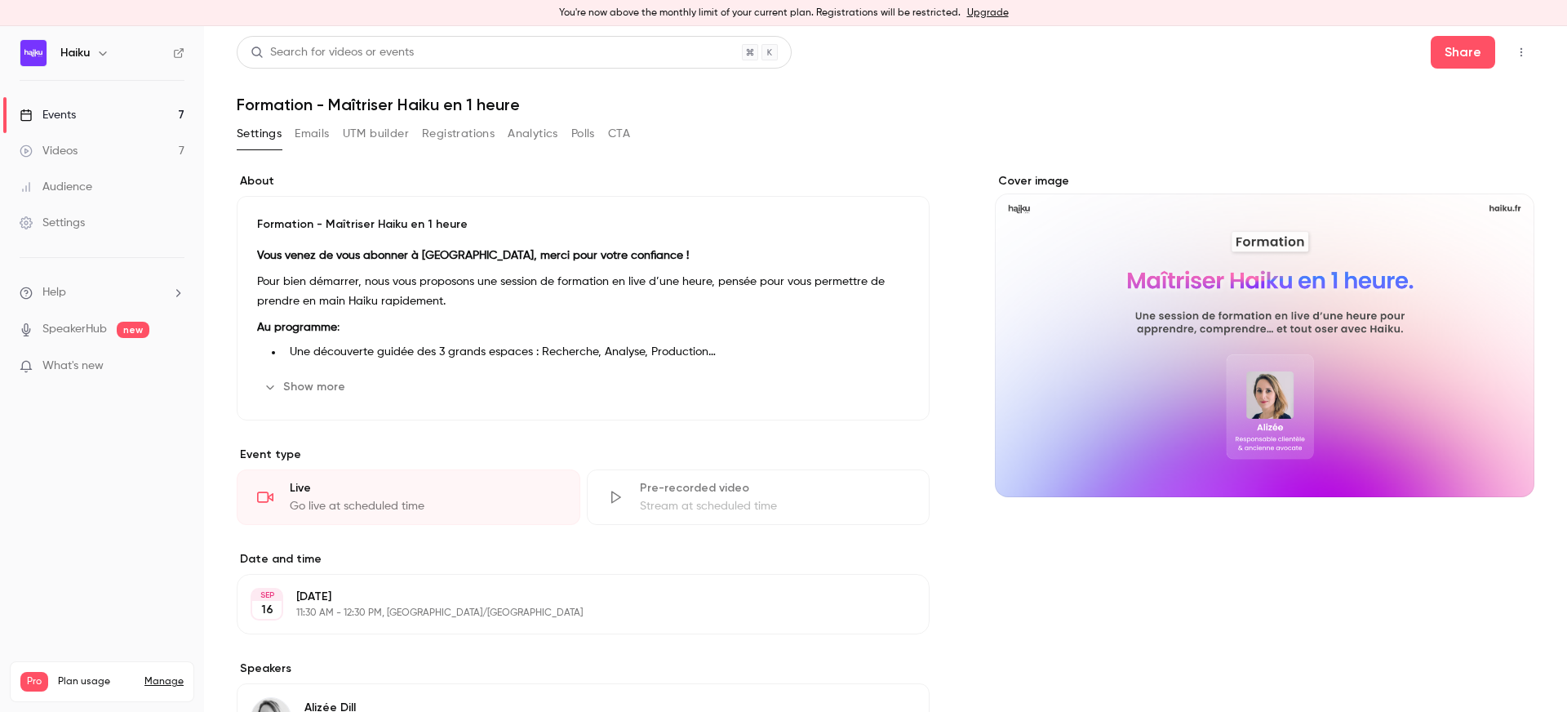
click at [373, 131] on button "UTM builder" at bounding box center [376, 134] width 66 height 26
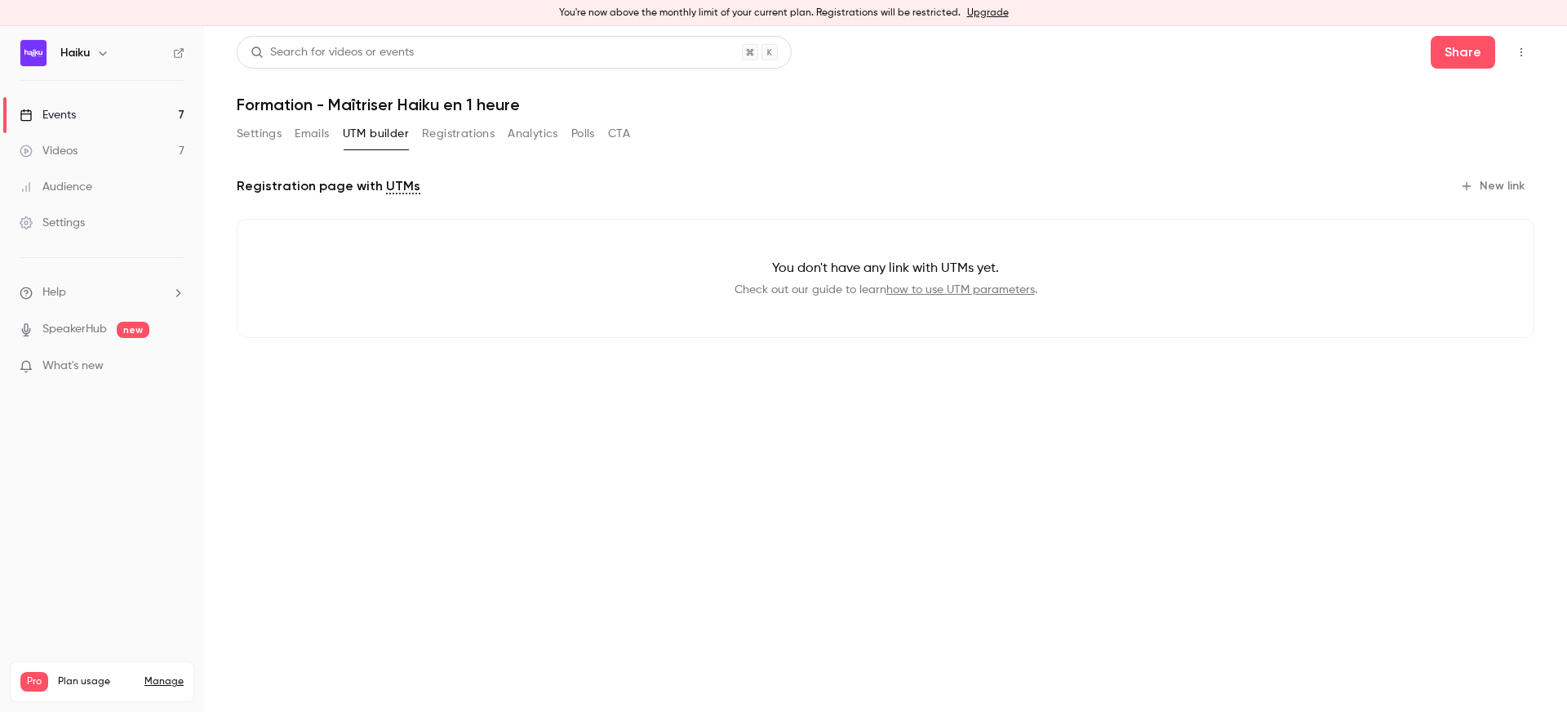
click at [321, 131] on button "Emails" at bounding box center [312, 134] width 34 height 26
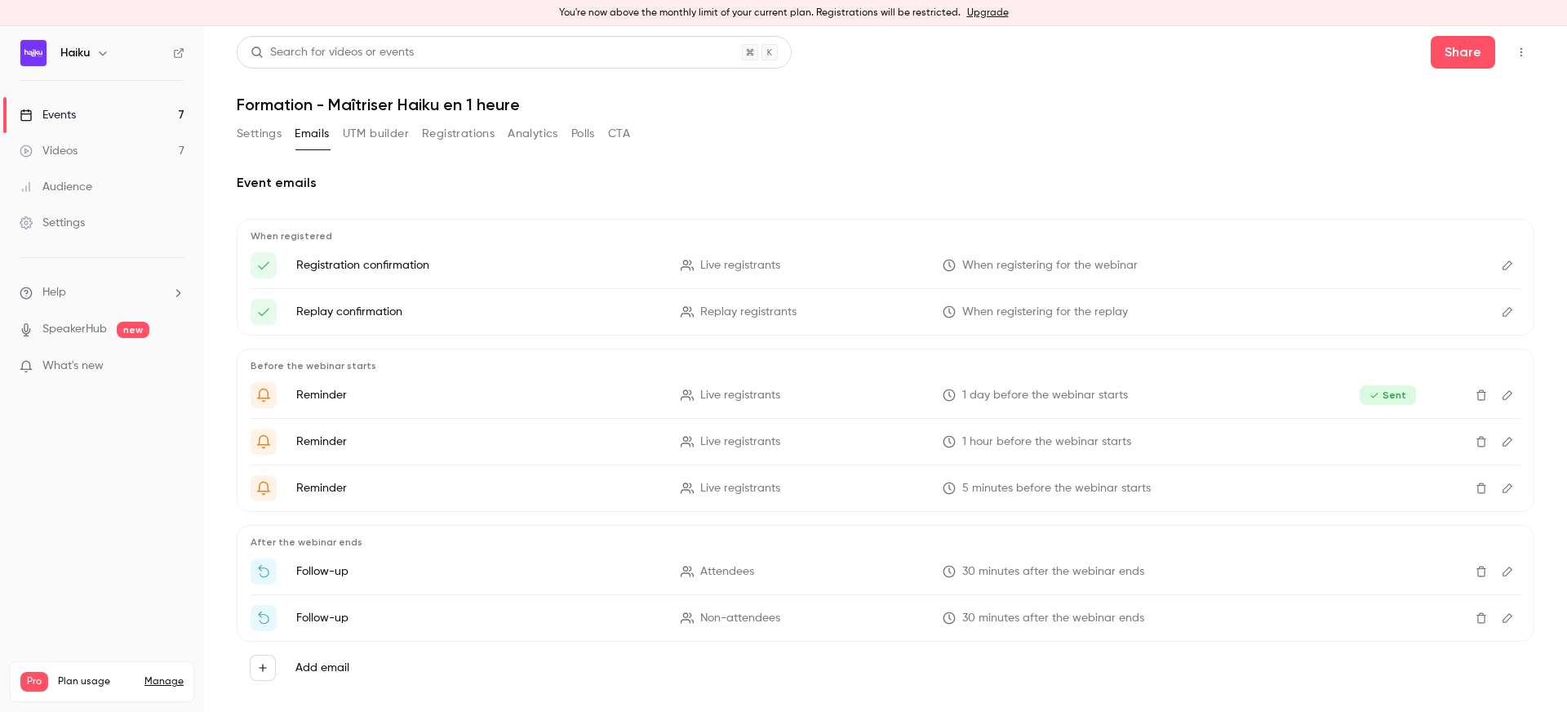
scroll to position [24, 0]
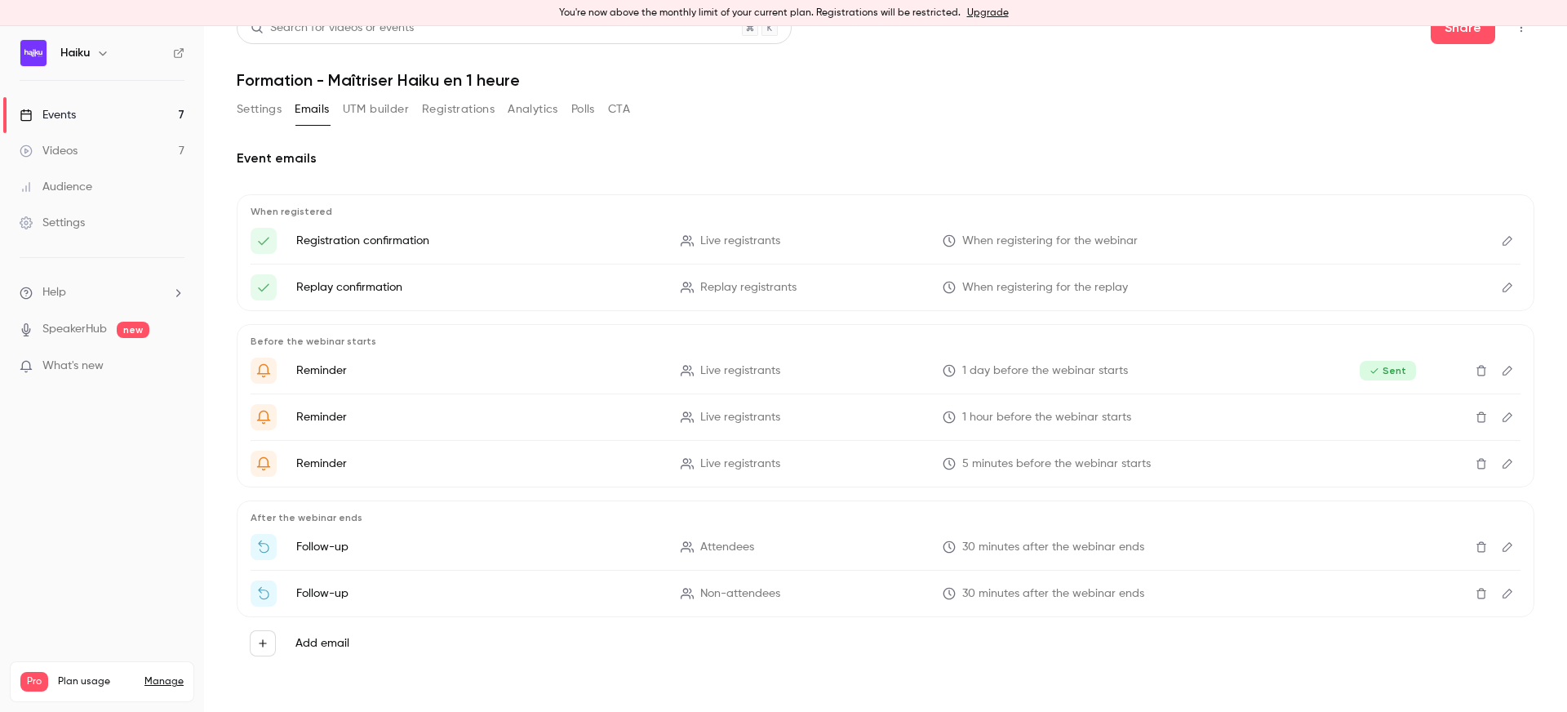
click at [1009, 548] on span "30 minutes after the webinar ends" at bounding box center [1053, 547] width 182 height 17
click at [1506, 544] on icon "Edit" at bounding box center [1507, 547] width 10 height 10
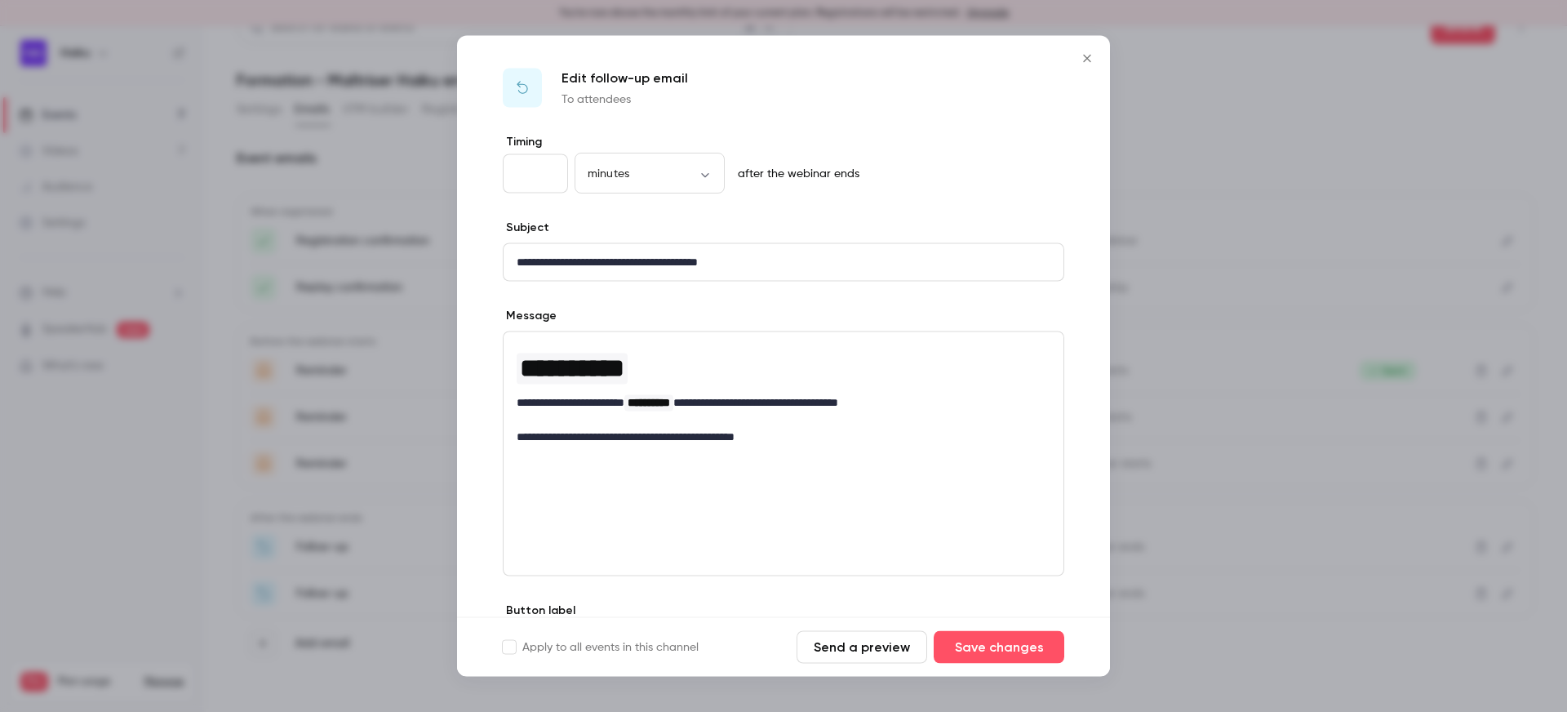
click at [1080, 315] on div "**********" at bounding box center [783, 428] width 653 height 589
click at [1133, 312] on div at bounding box center [783, 356] width 1567 height 712
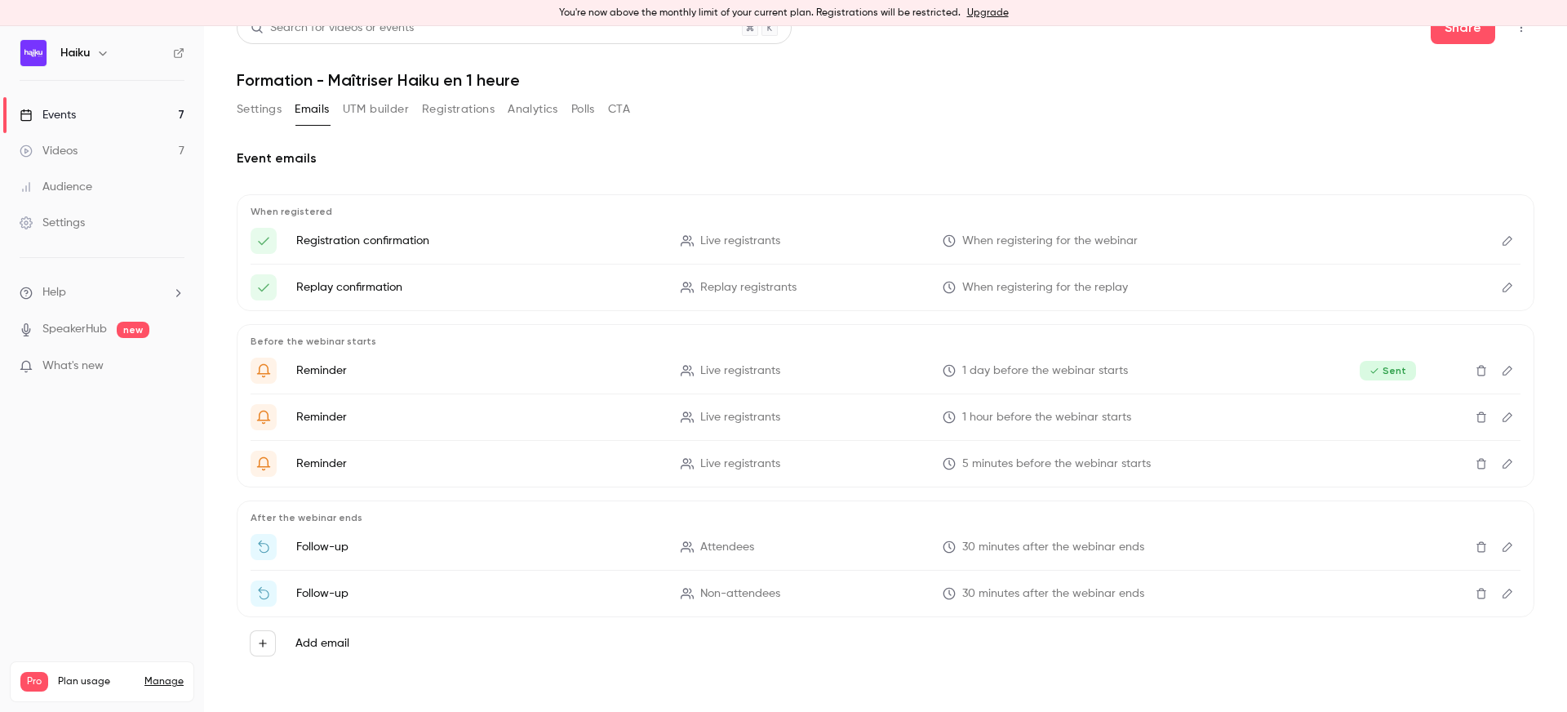
click at [134, 119] on link "Events 7" at bounding box center [102, 115] width 204 height 36
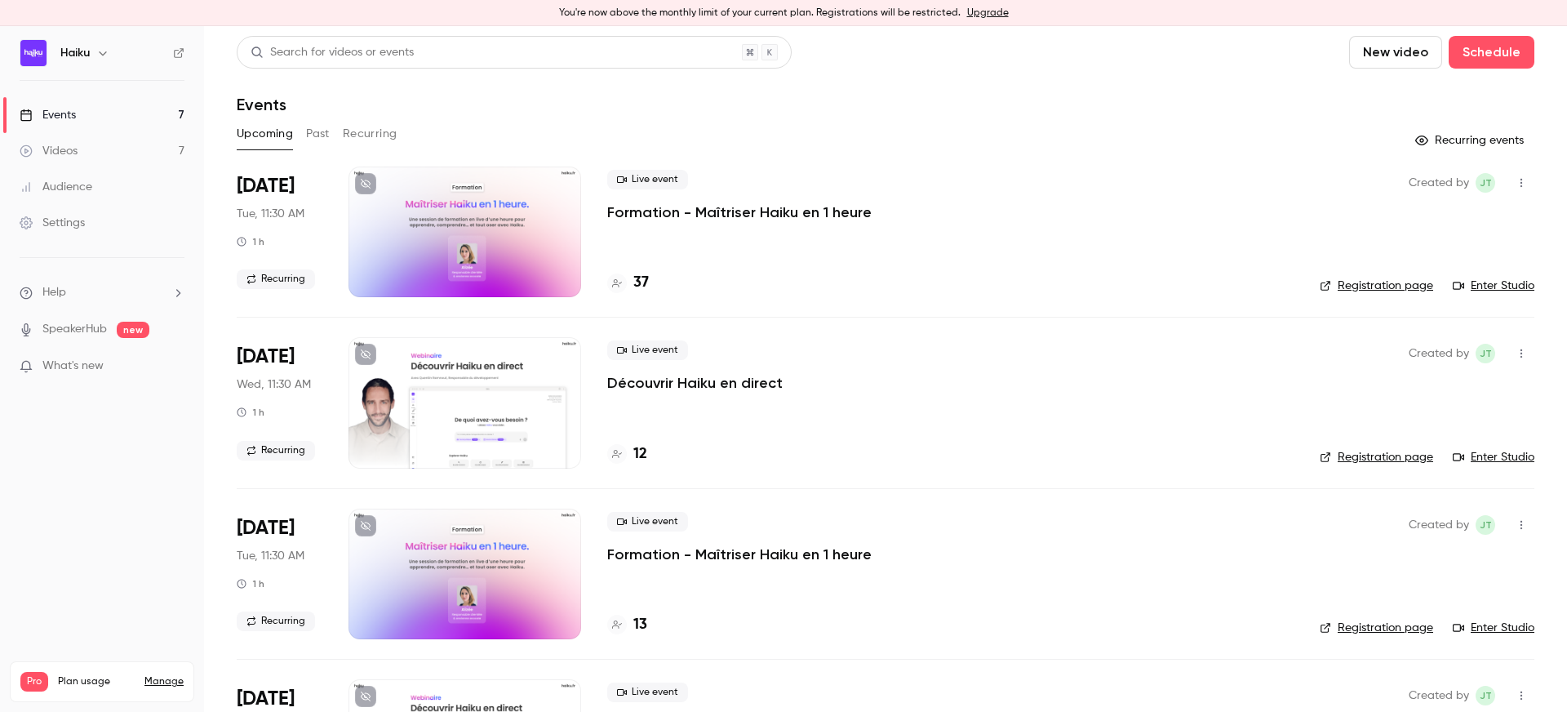
scroll to position [90, 0]
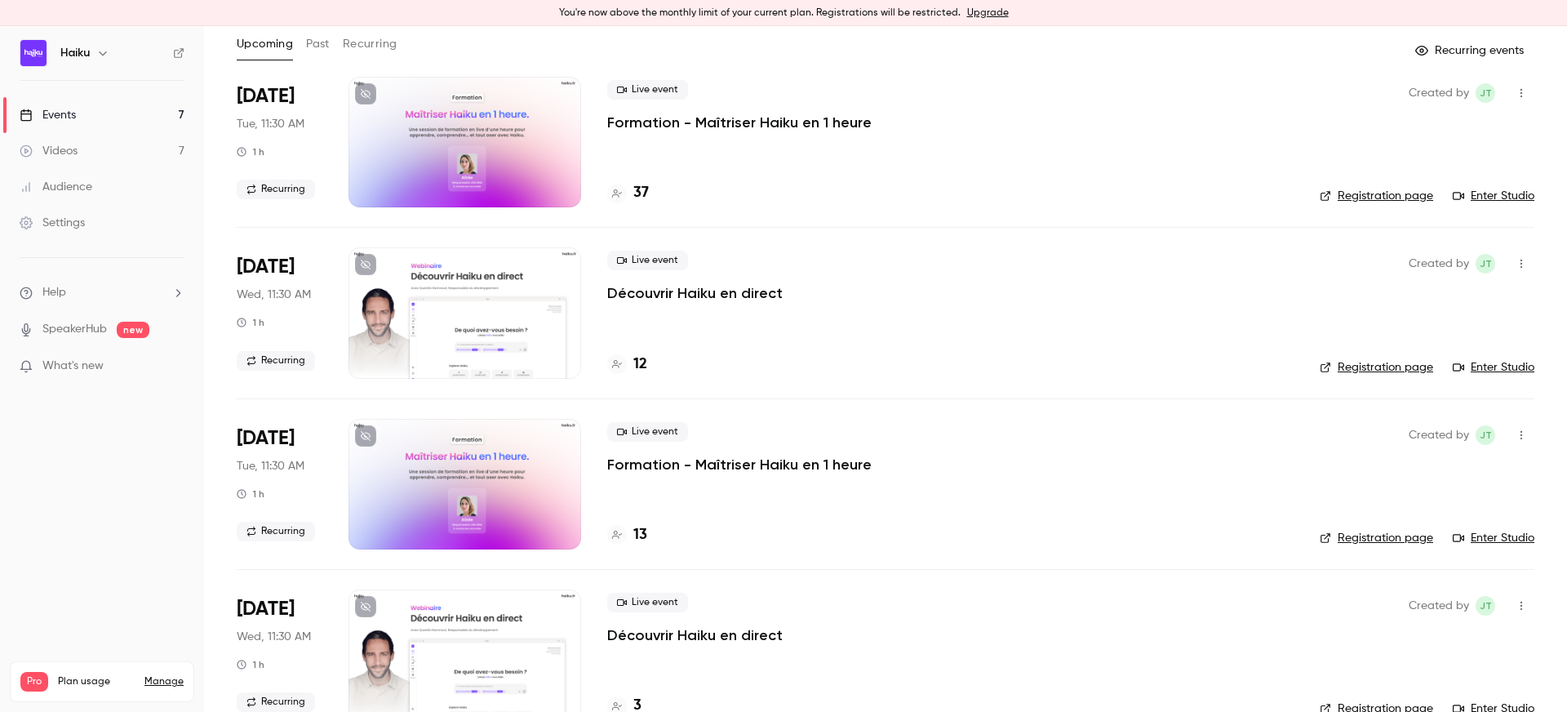
click at [479, 471] on div at bounding box center [464, 484] width 233 height 131
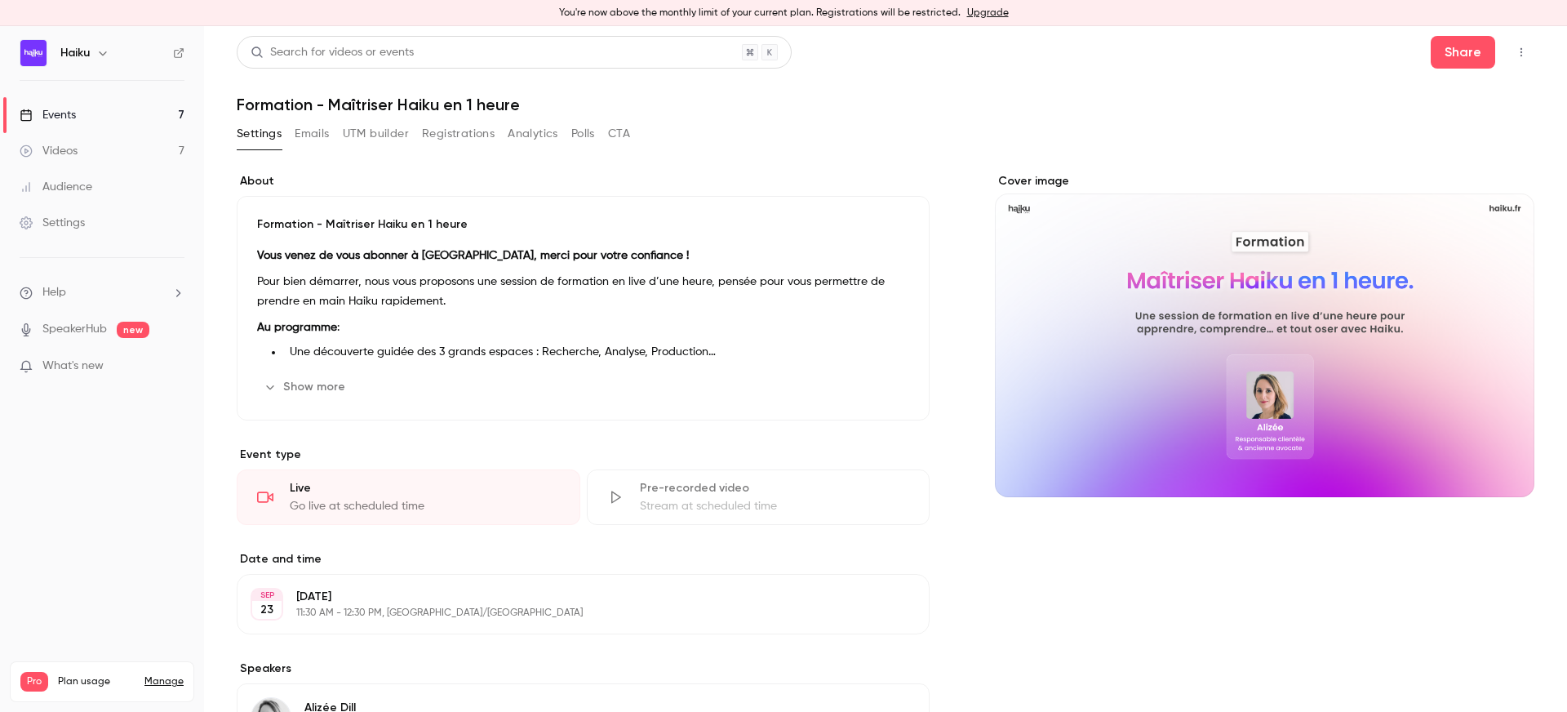
click at [303, 126] on button "Emails" at bounding box center [312, 134] width 34 height 26
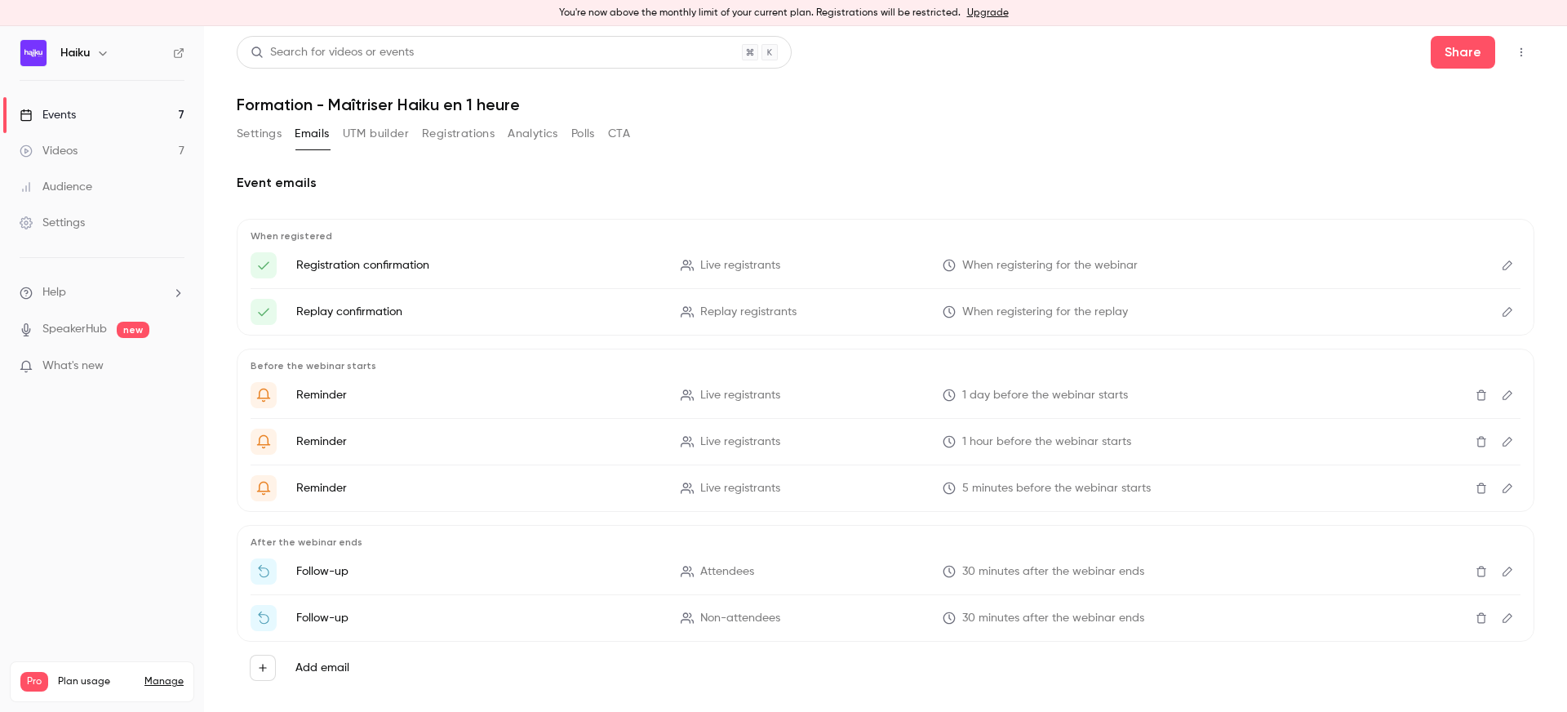
scroll to position [24, 0]
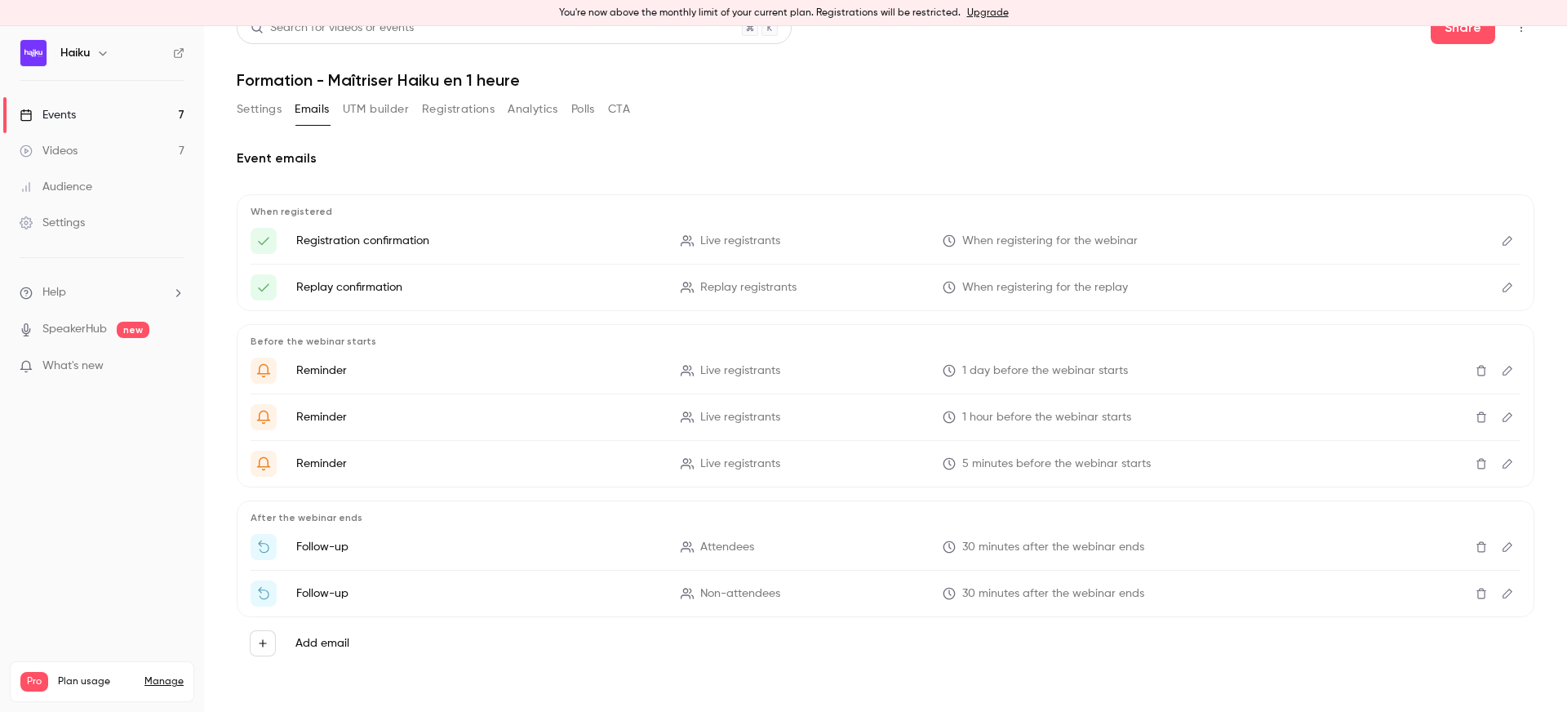
click at [1506, 546] on icon "Edit" at bounding box center [1507, 546] width 13 height 11
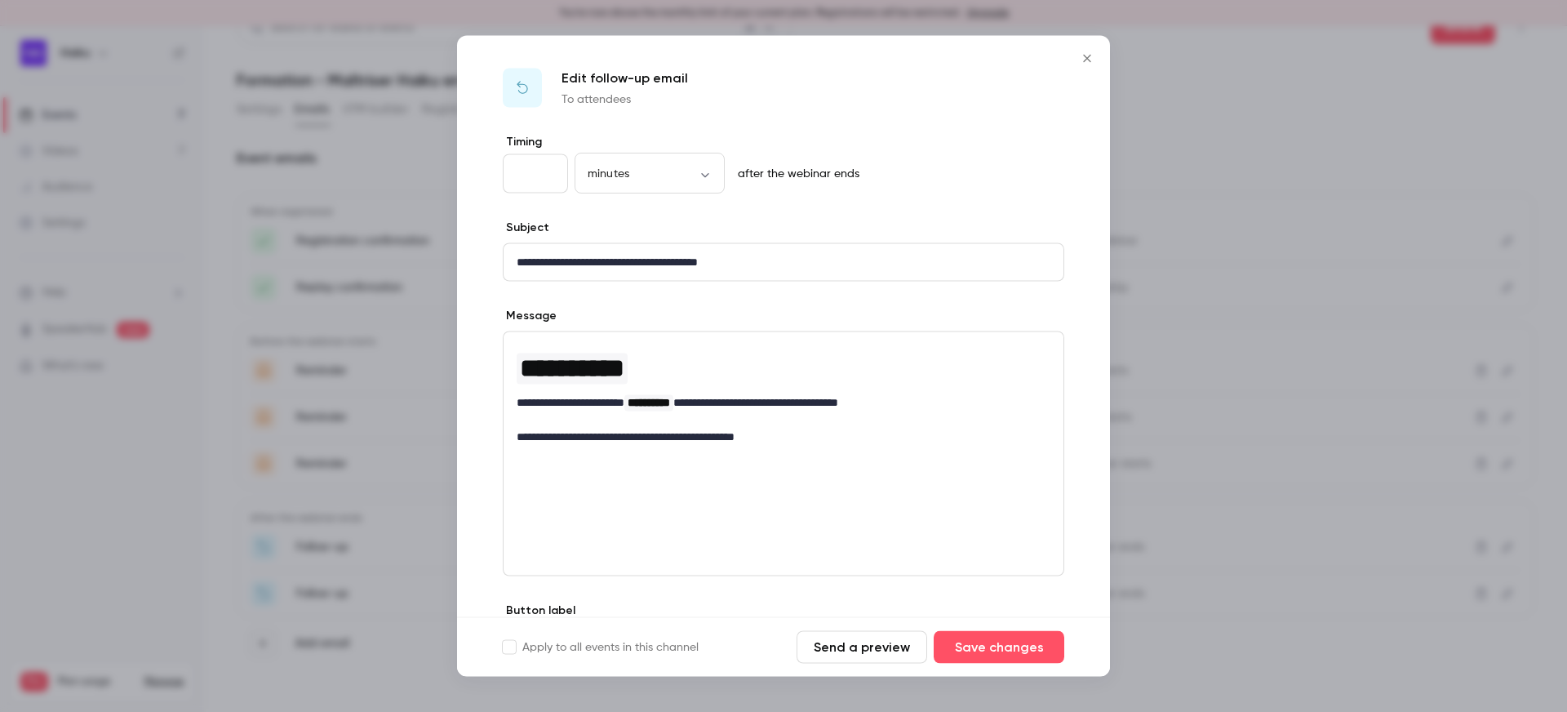
click at [1148, 296] on div at bounding box center [783, 356] width 1567 height 712
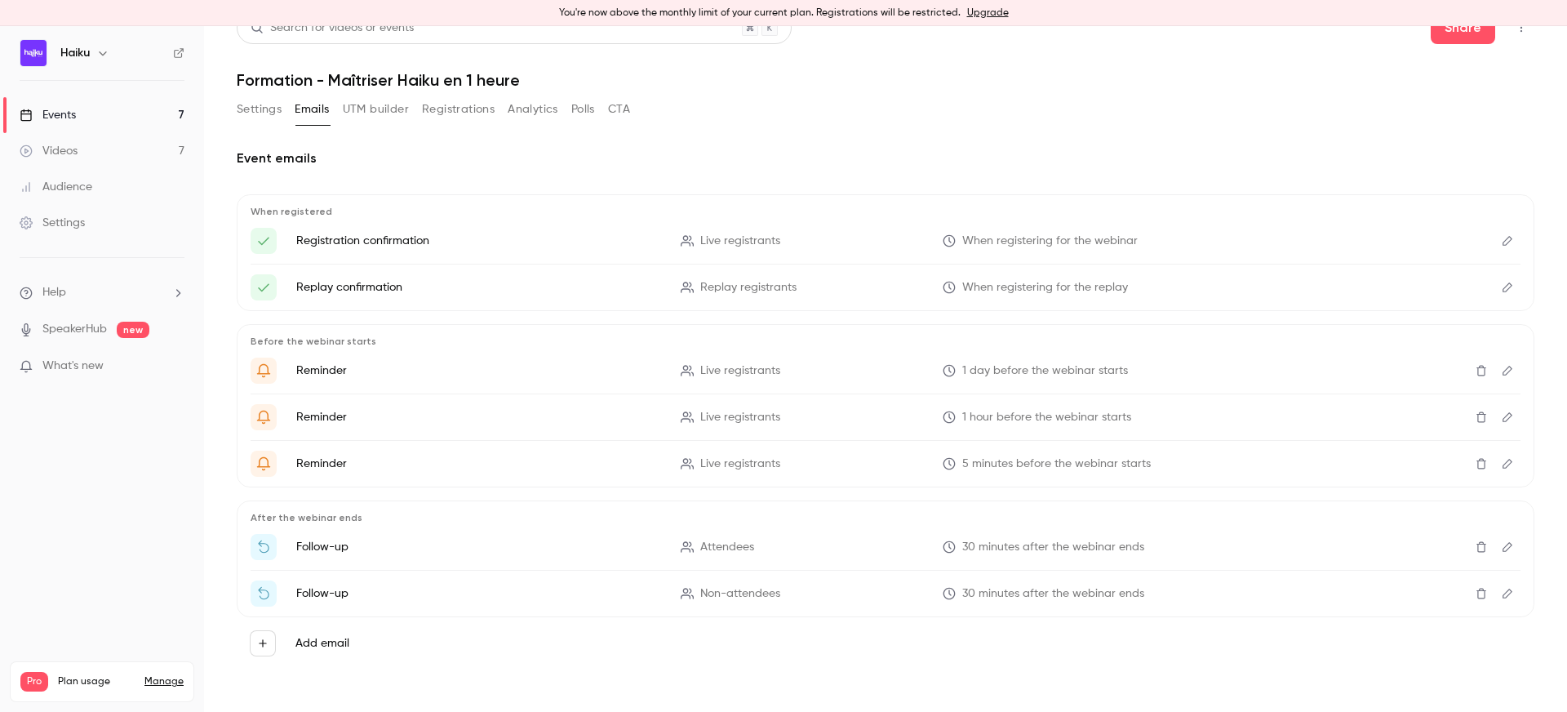
click at [300, 107] on button "Emails" at bounding box center [312, 109] width 34 height 26
click at [237, 107] on button "Settings" at bounding box center [259, 109] width 45 height 26
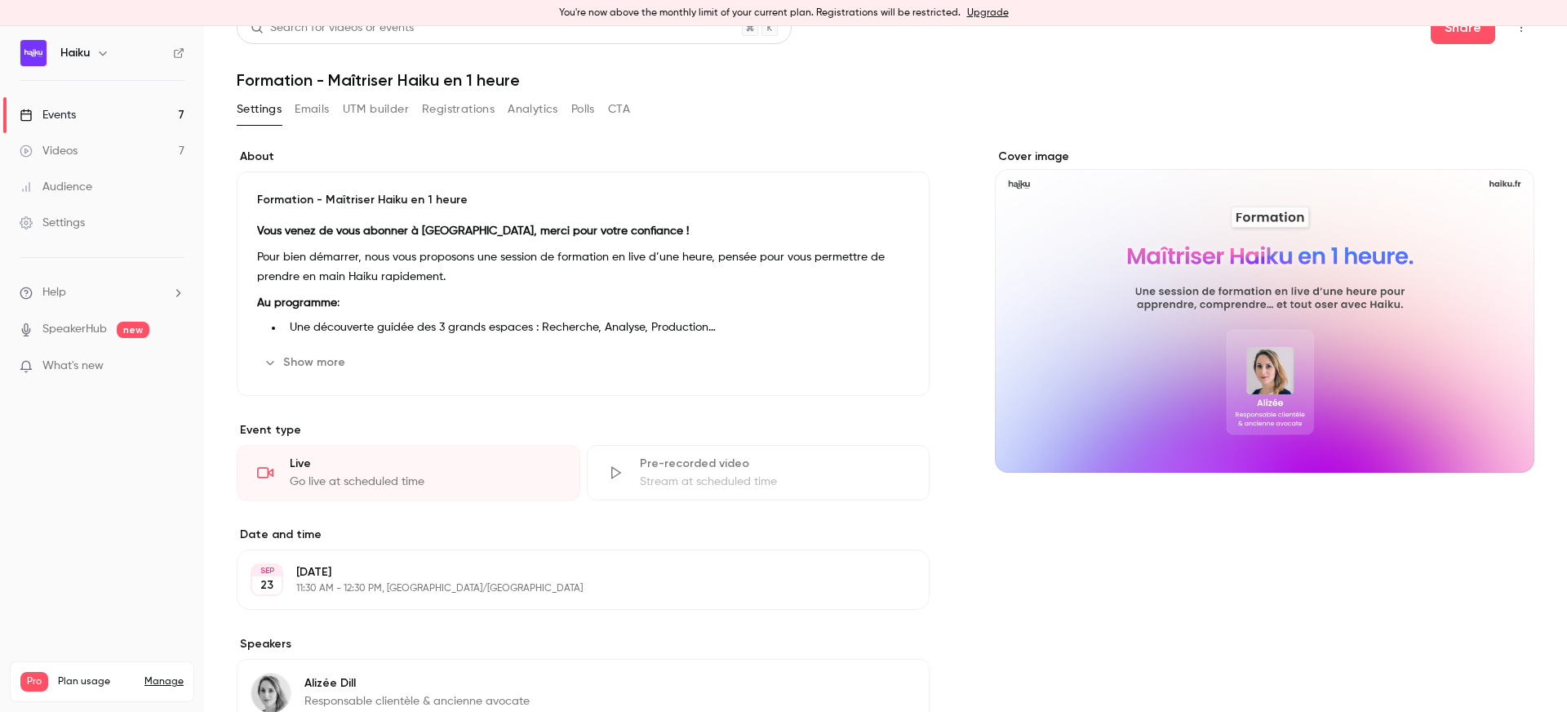
click at [323, 111] on button "Emails" at bounding box center [312, 109] width 34 height 26
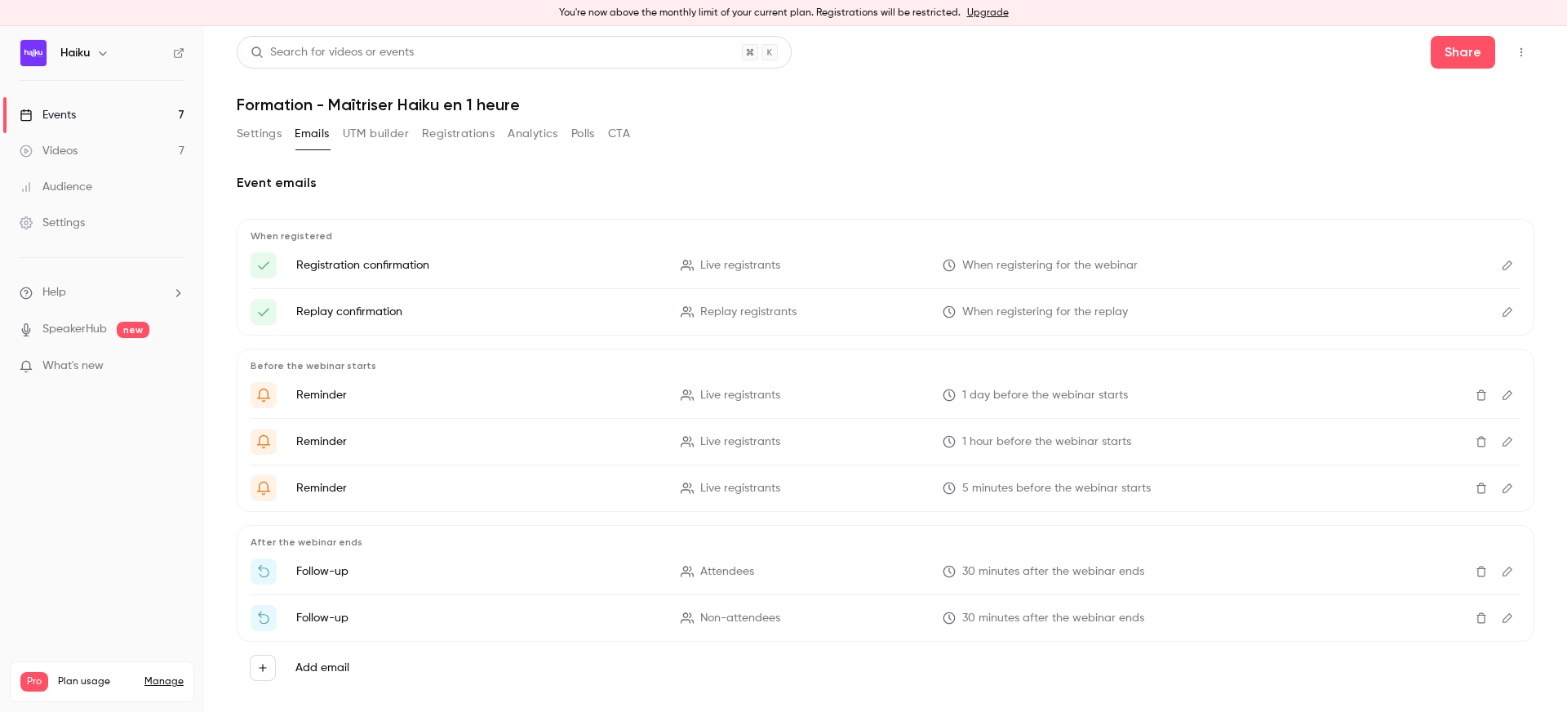
click at [51, 111] on div "Events" at bounding box center [48, 115] width 56 height 16
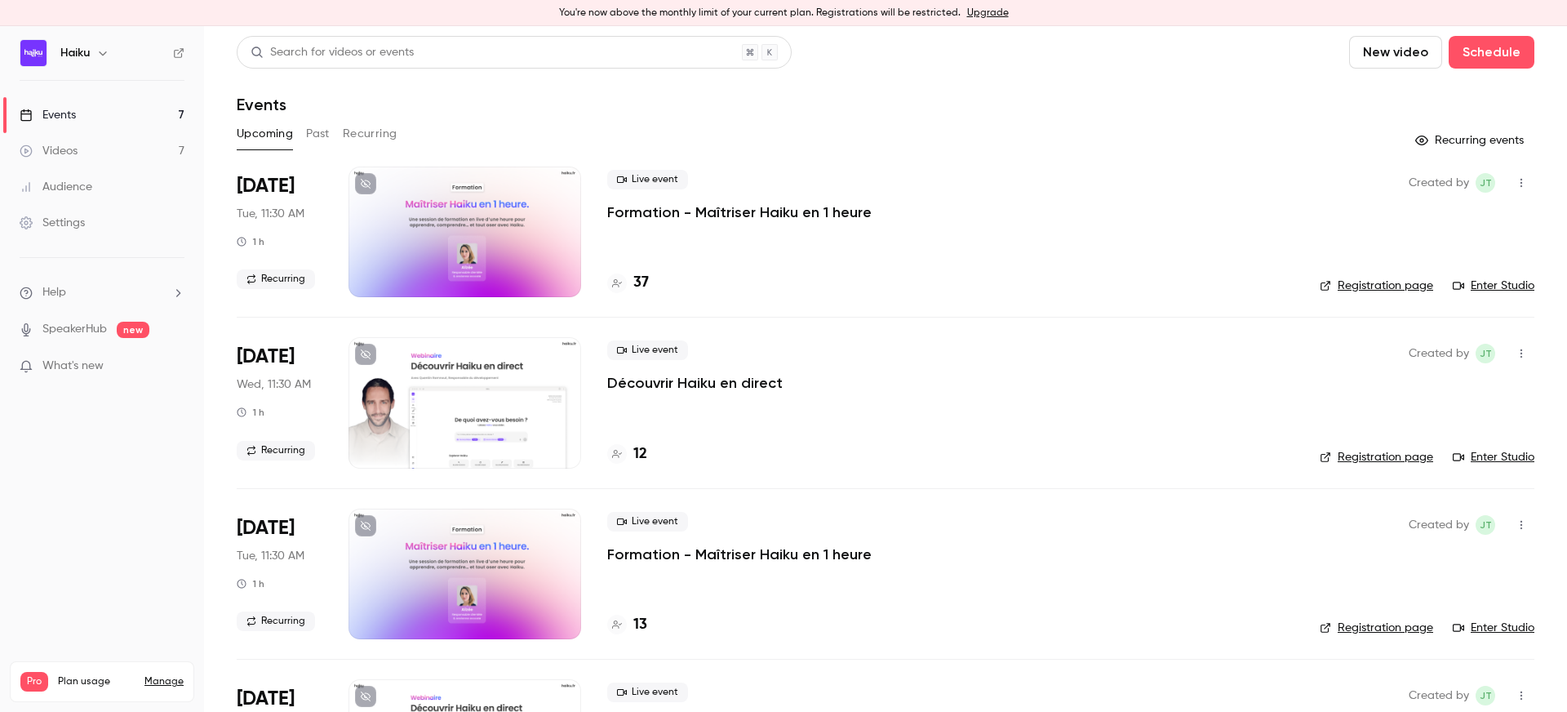
click at [434, 394] on div at bounding box center [464, 402] width 233 height 131
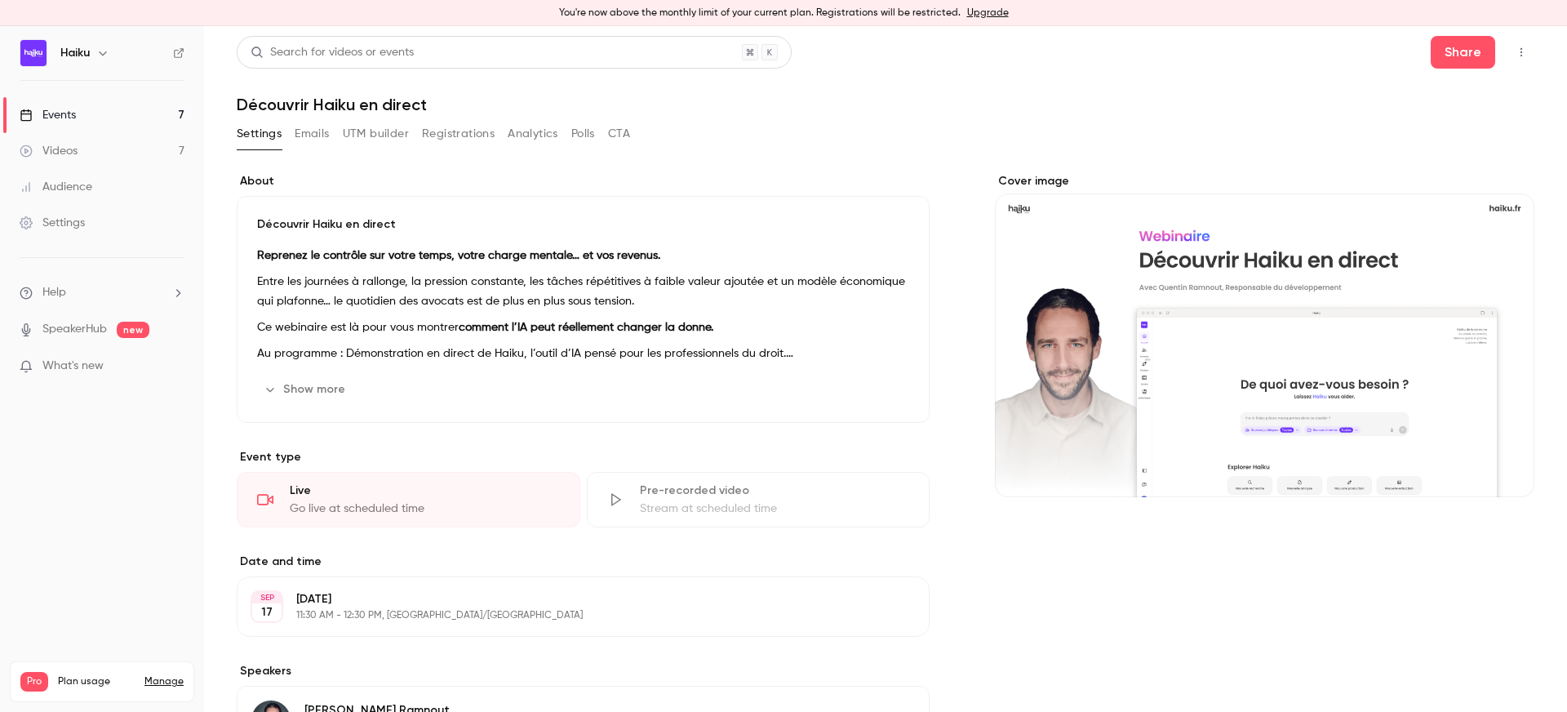
click at [313, 129] on button "Emails" at bounding box center [312, 134] width 34 height 26
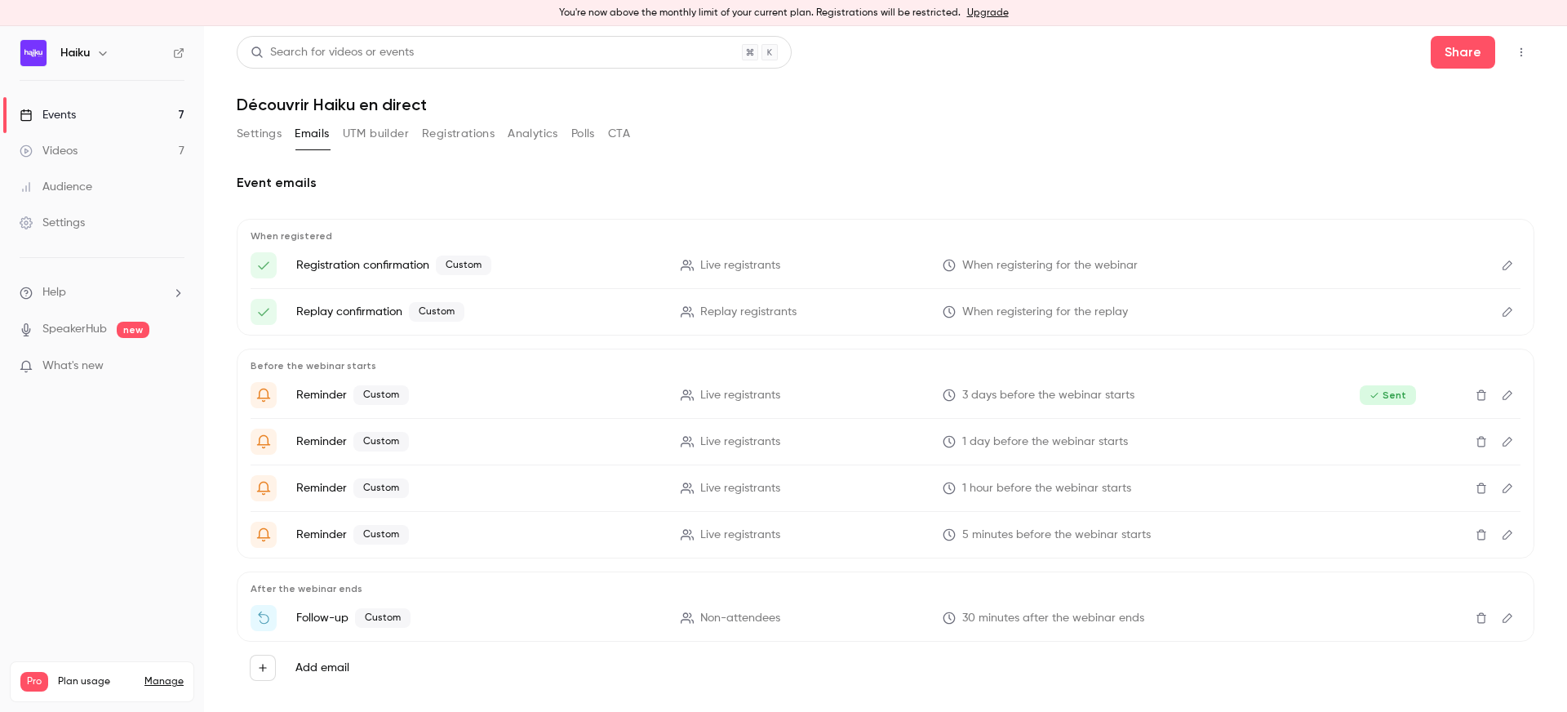
scroll to position [24, 0]
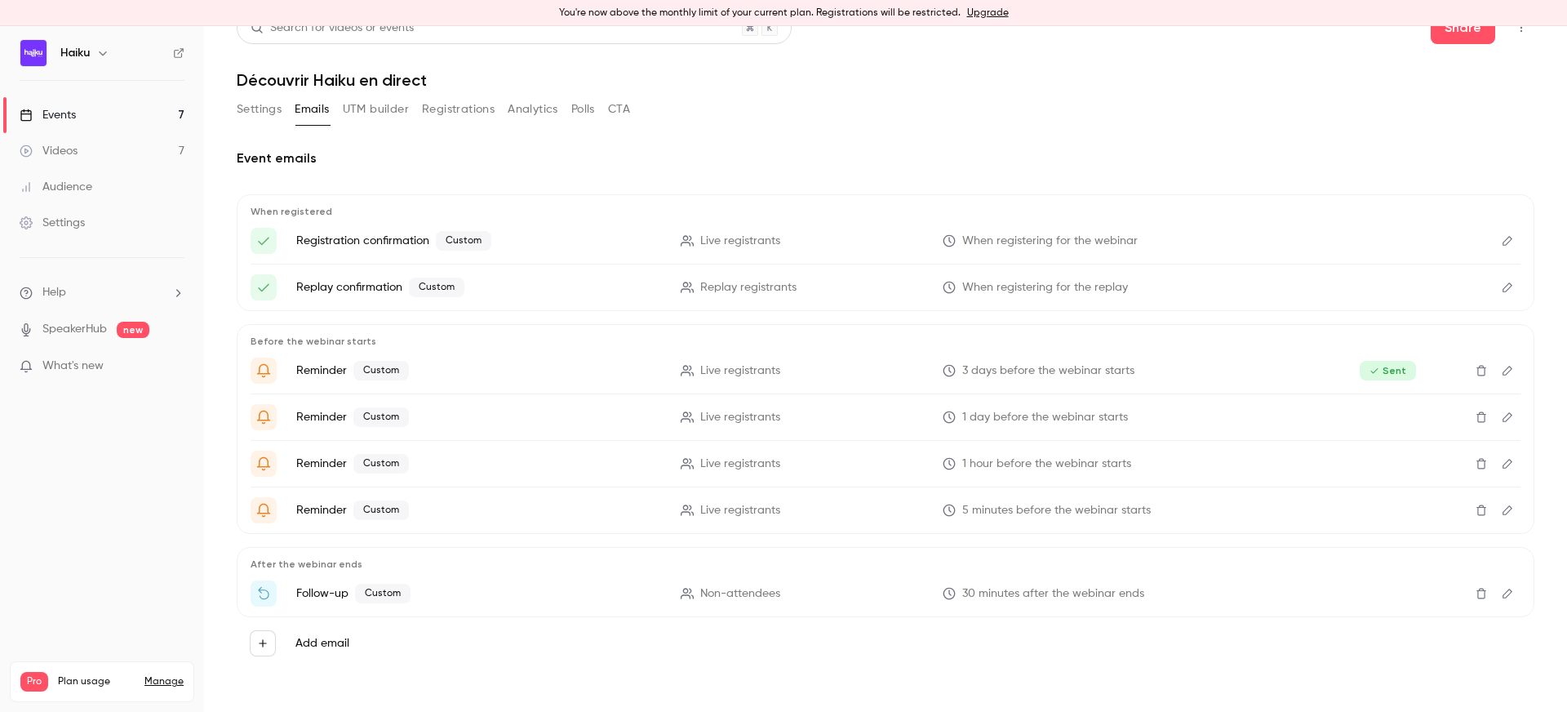
click at [1506, 598] on icon "Edit" at bounding box center [1507, 593] width 13 height 11
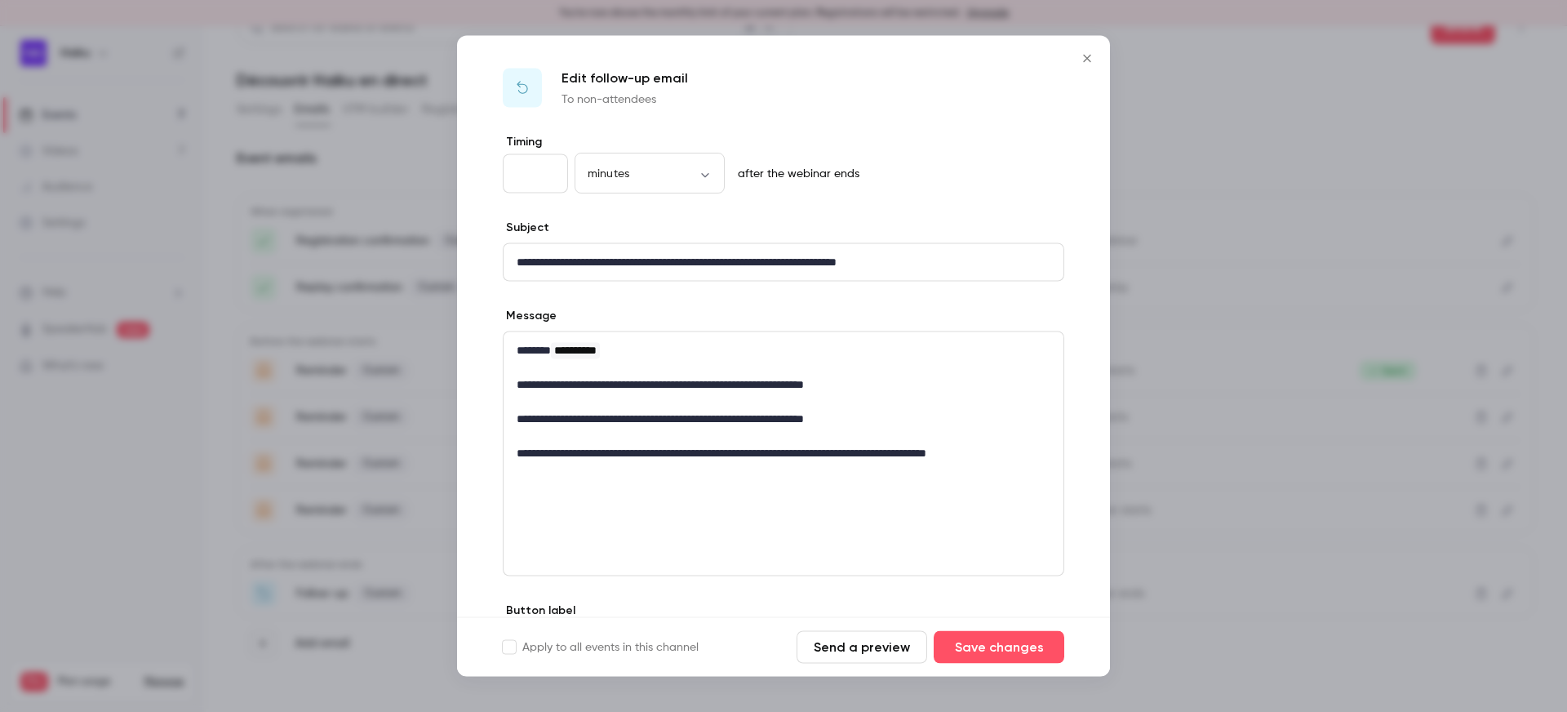
click at [1080, 55] on icon "Close" at bounding box center [1087, 58] width 20 height 13
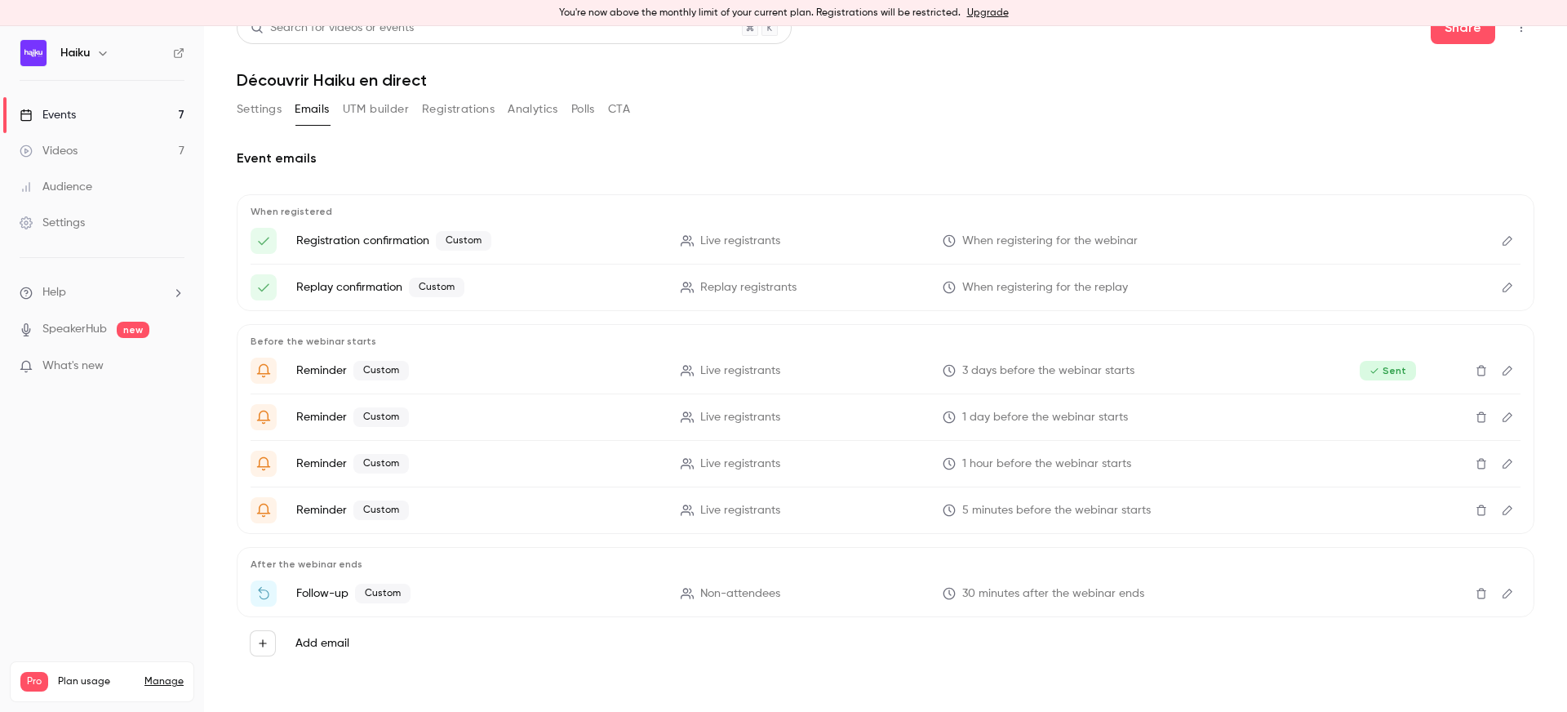
click at [67, 113] on div "Events" at bounding box center [48, 115] width 56 height 16
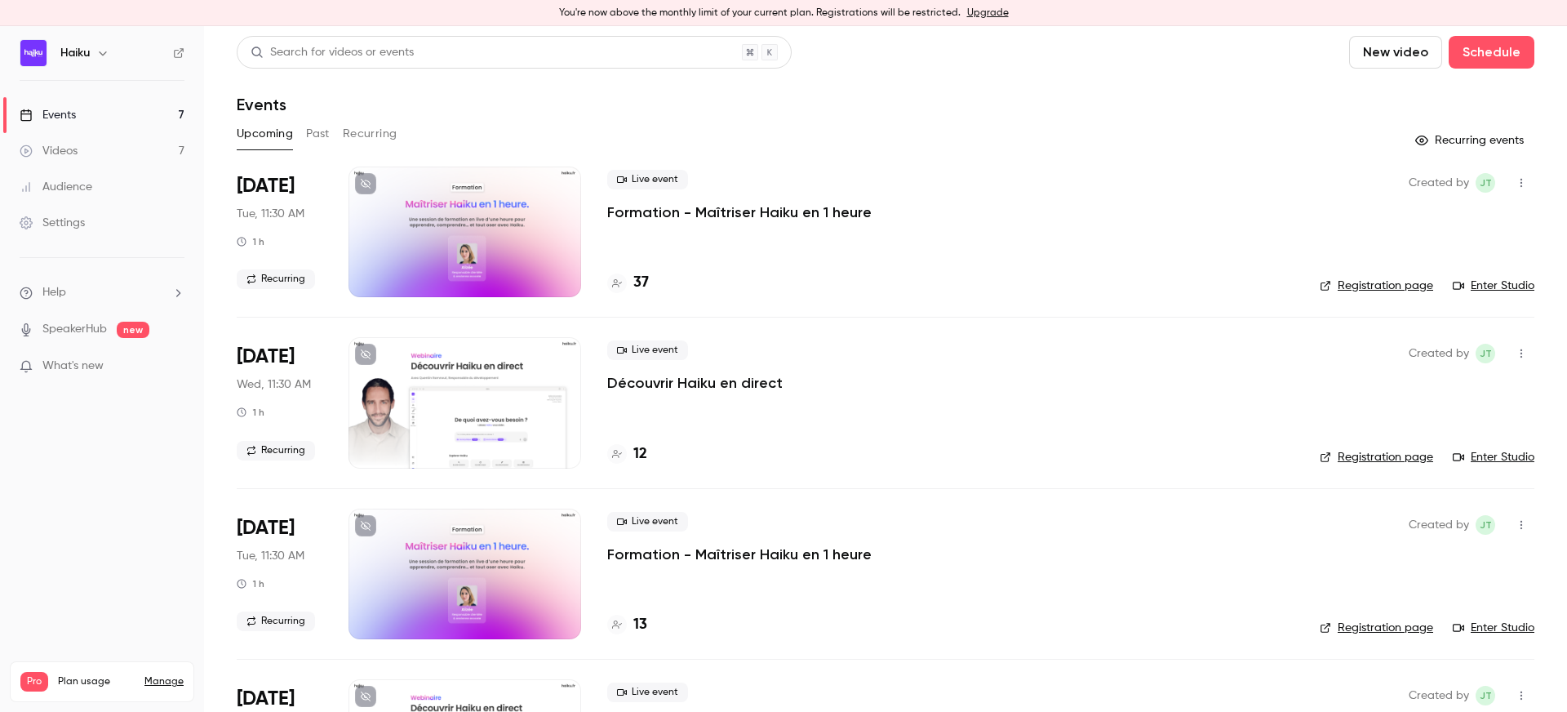
scroll to position [29, 0]
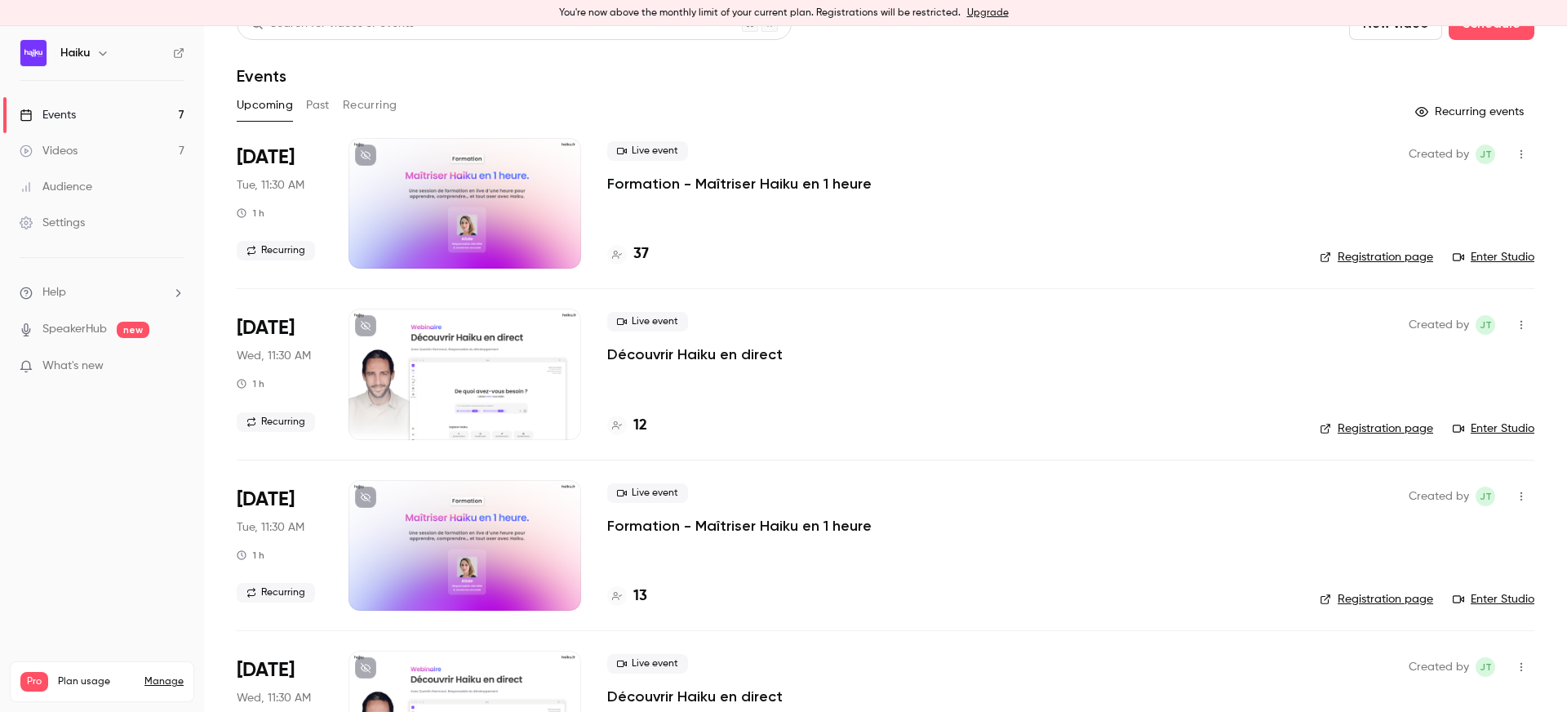
click at [490, 197] on div at bounding box center [464, 203] width 233 height 131
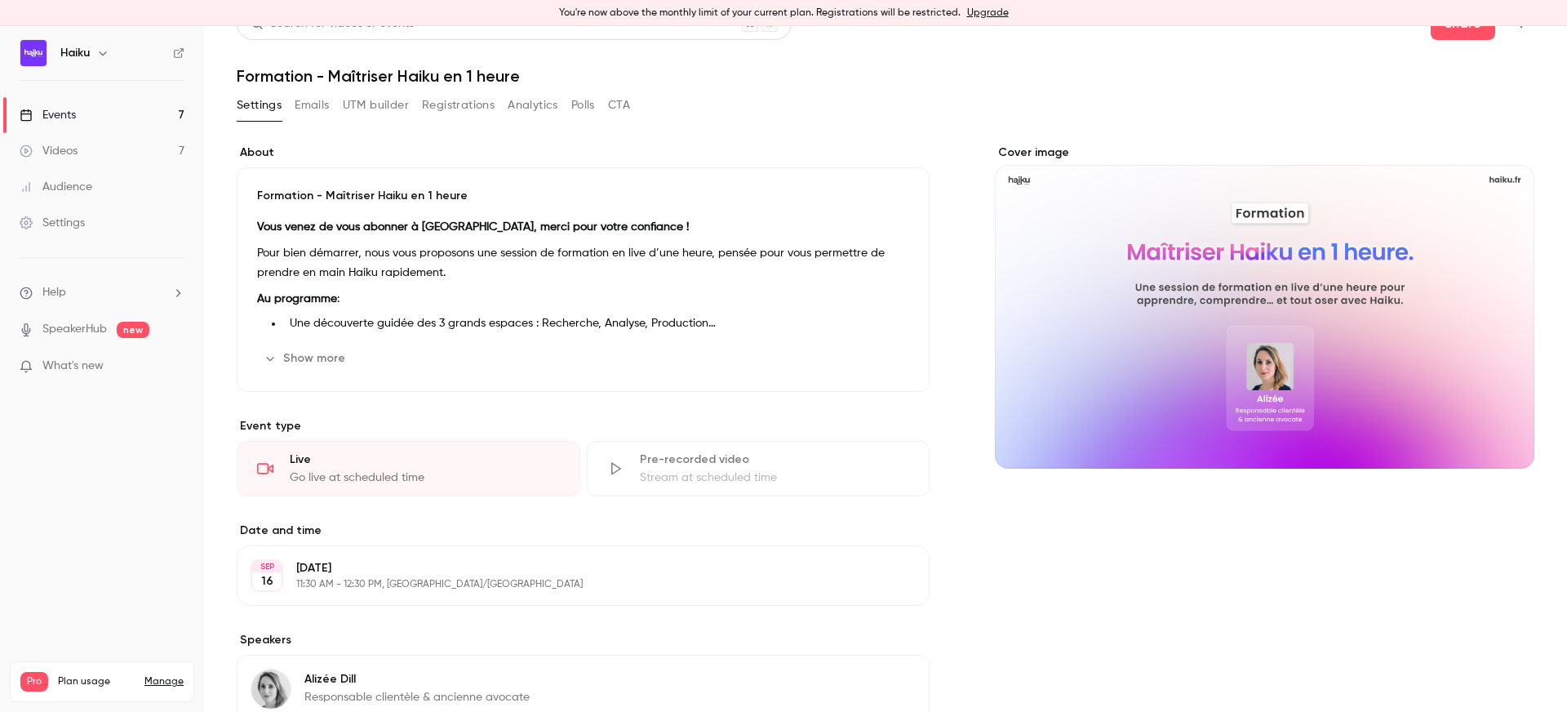
click at [438, 111] on button "Registrations" at bounding box center [458, 105] width 73 height 26
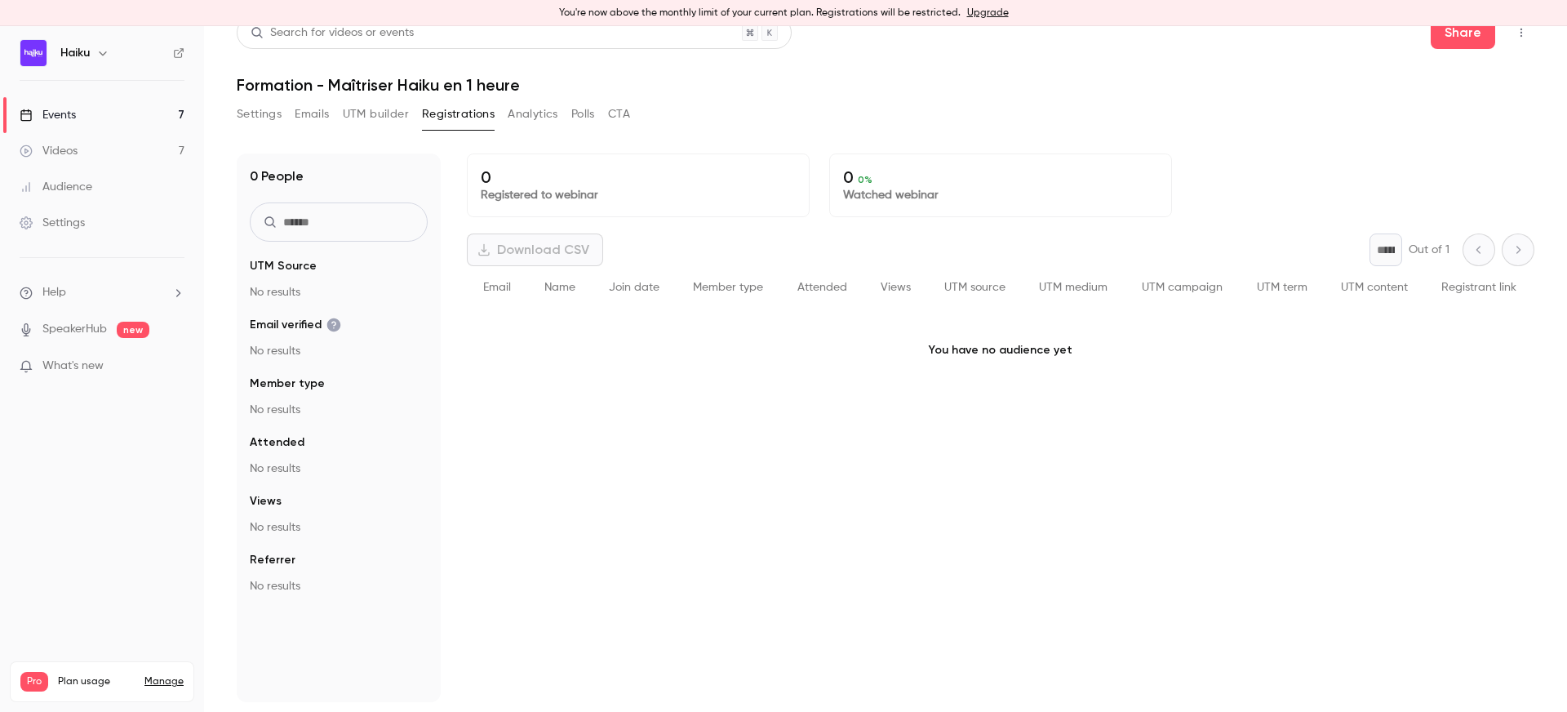
scroll to position [20, 0]
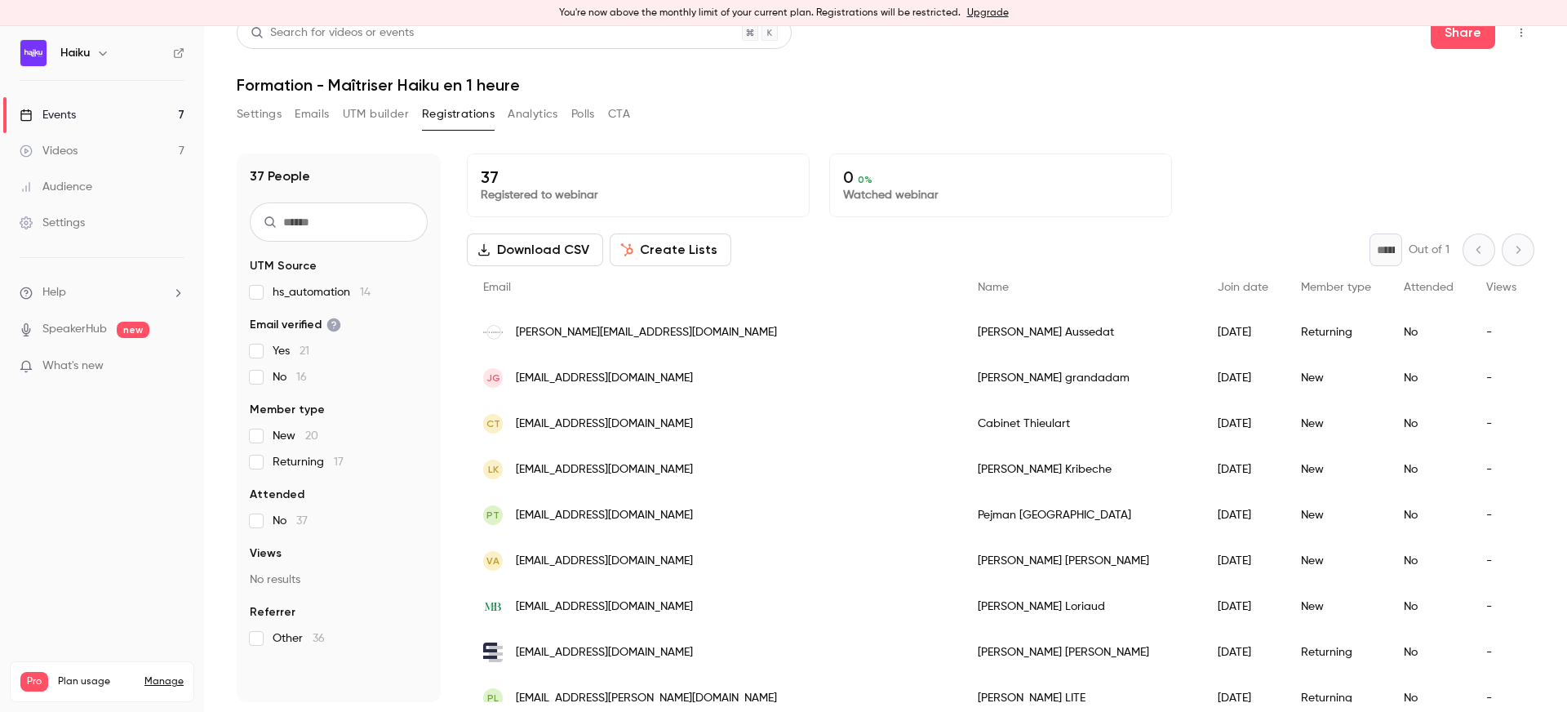
click at [359, 115] on button "UTM builder" at bounding box center [376, 114] width 66 height 26
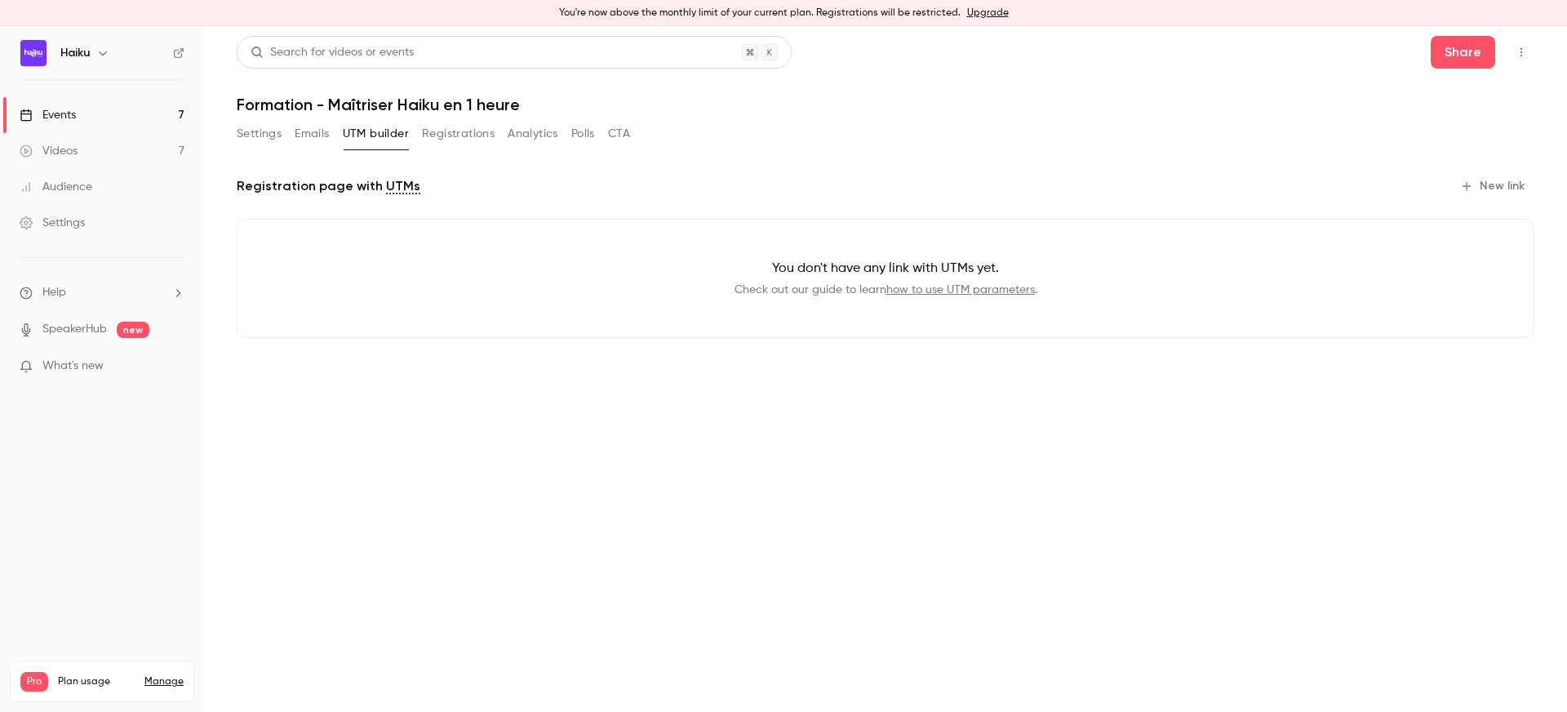
click at [303, 129] on button "Emails" at bounding box center [312, 134] width 34 height 26
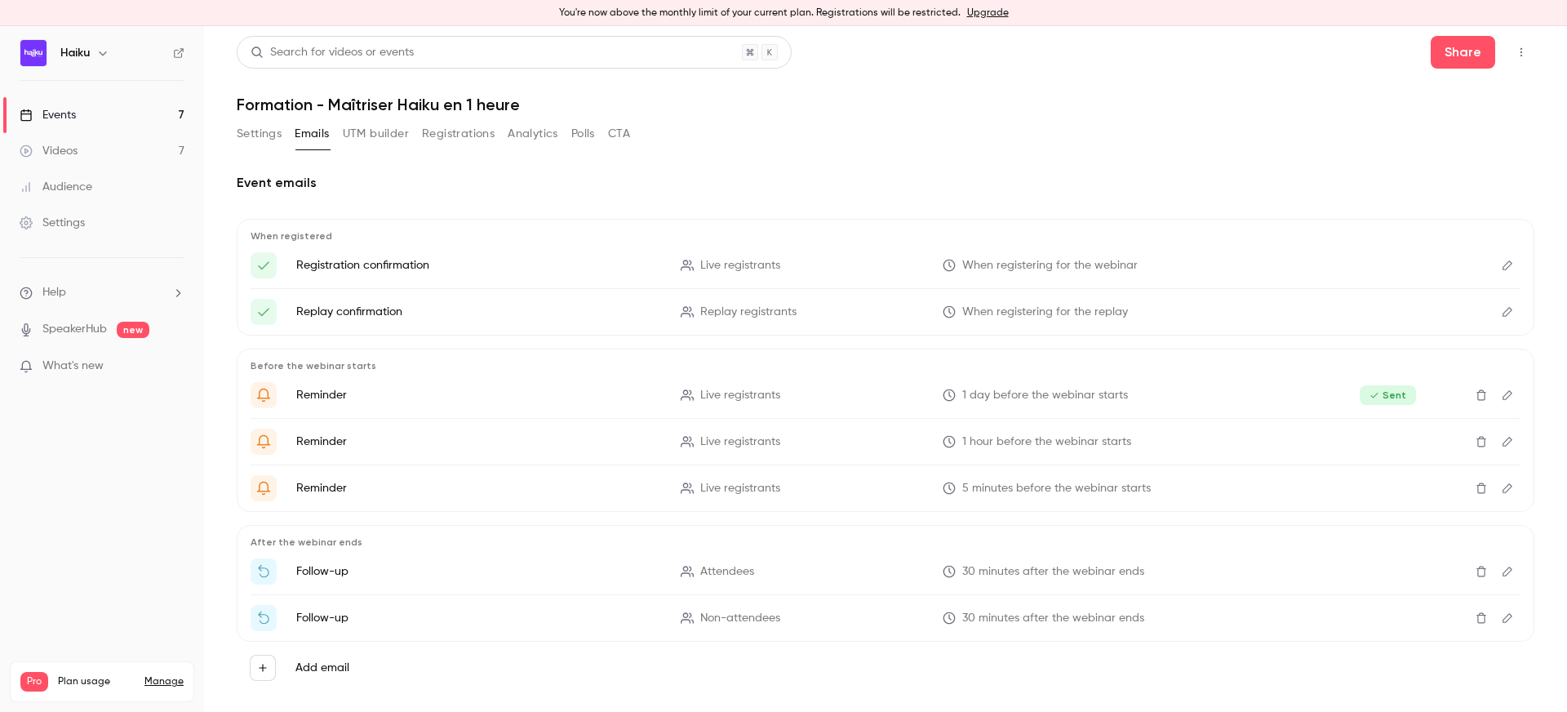
scroll to position [24, 0]
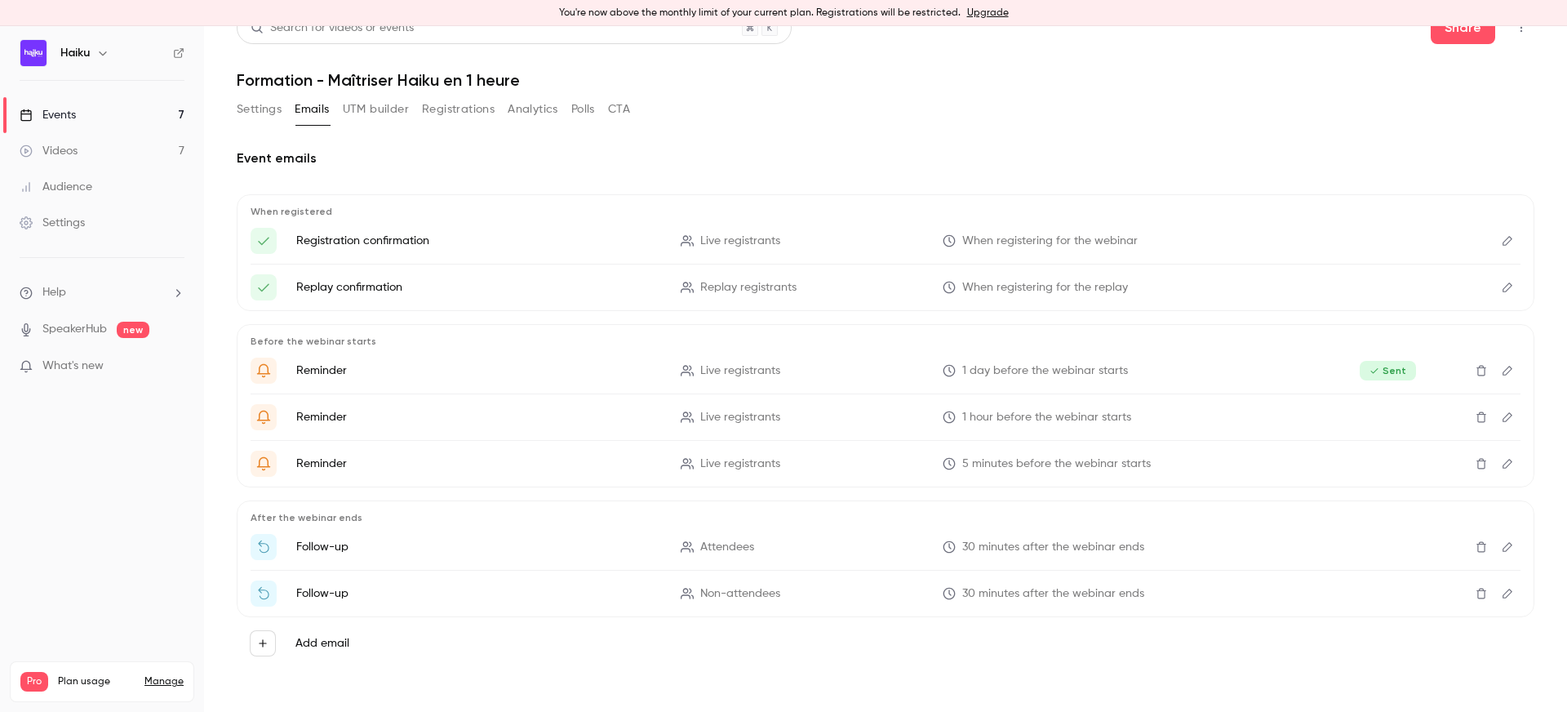
click at [1501, 546] on icon "Edit" at bounding box center [1507, 546] width 13 height 11
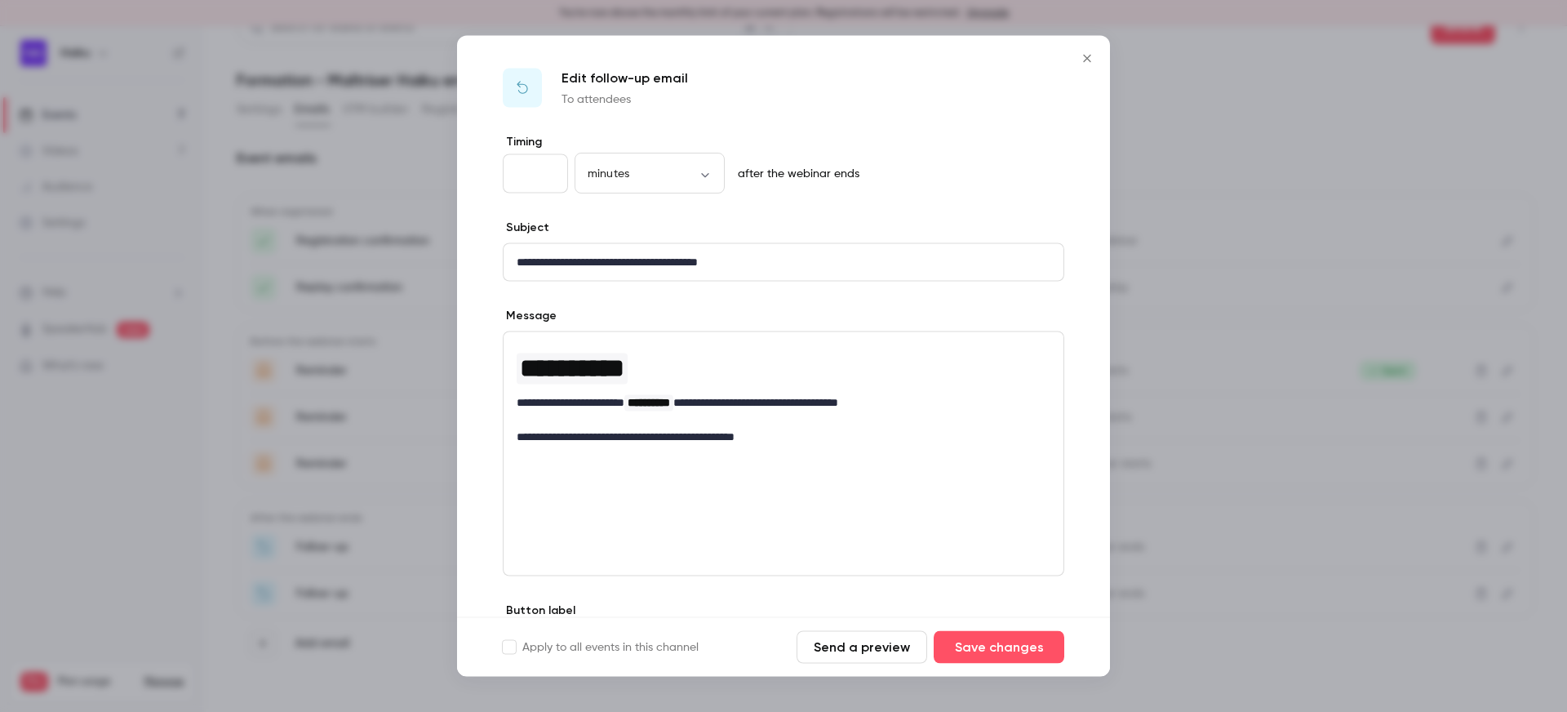
drag, startPoint x: 1230, startPoint y: 282, endPoint x: 1264, endPoint y: 353, distance: 78.8
click at [1231, 282] on div at bounding box center [783, 356] width 1567 height 712
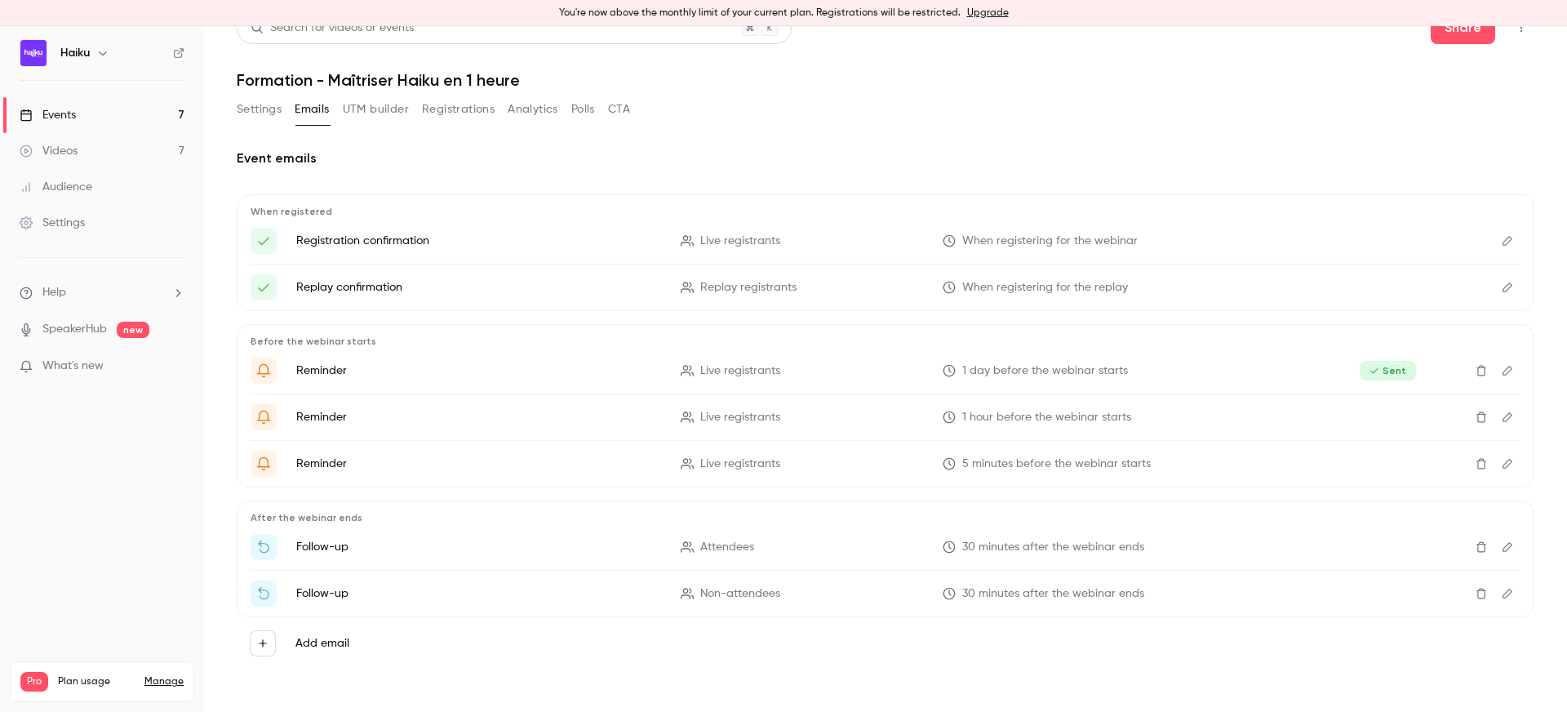
click at [1501, 583] on button "Edit" at bounding box center [1507, 593] width 26 height 26
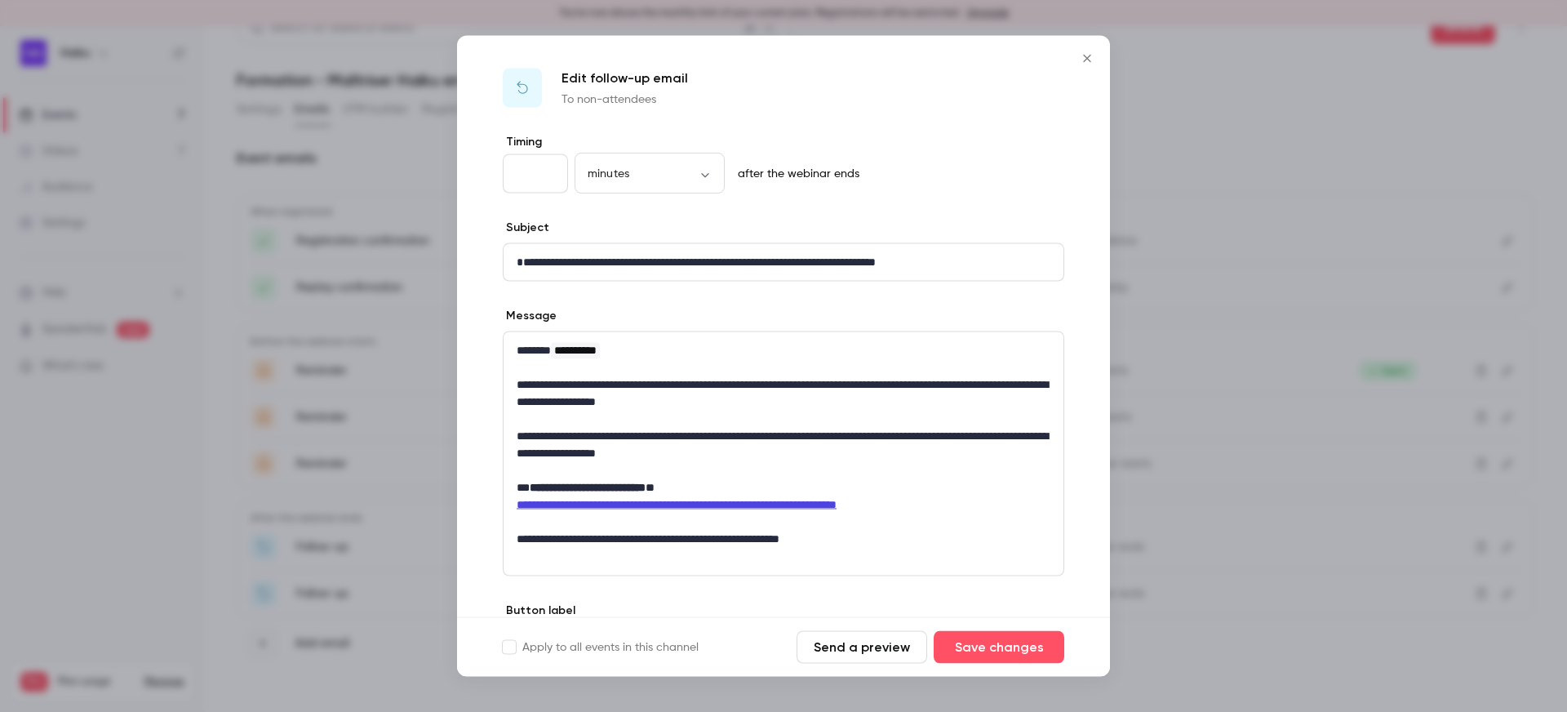
click at [1193, 373] on div at bounding box center [783, 356] width 1567 height 712
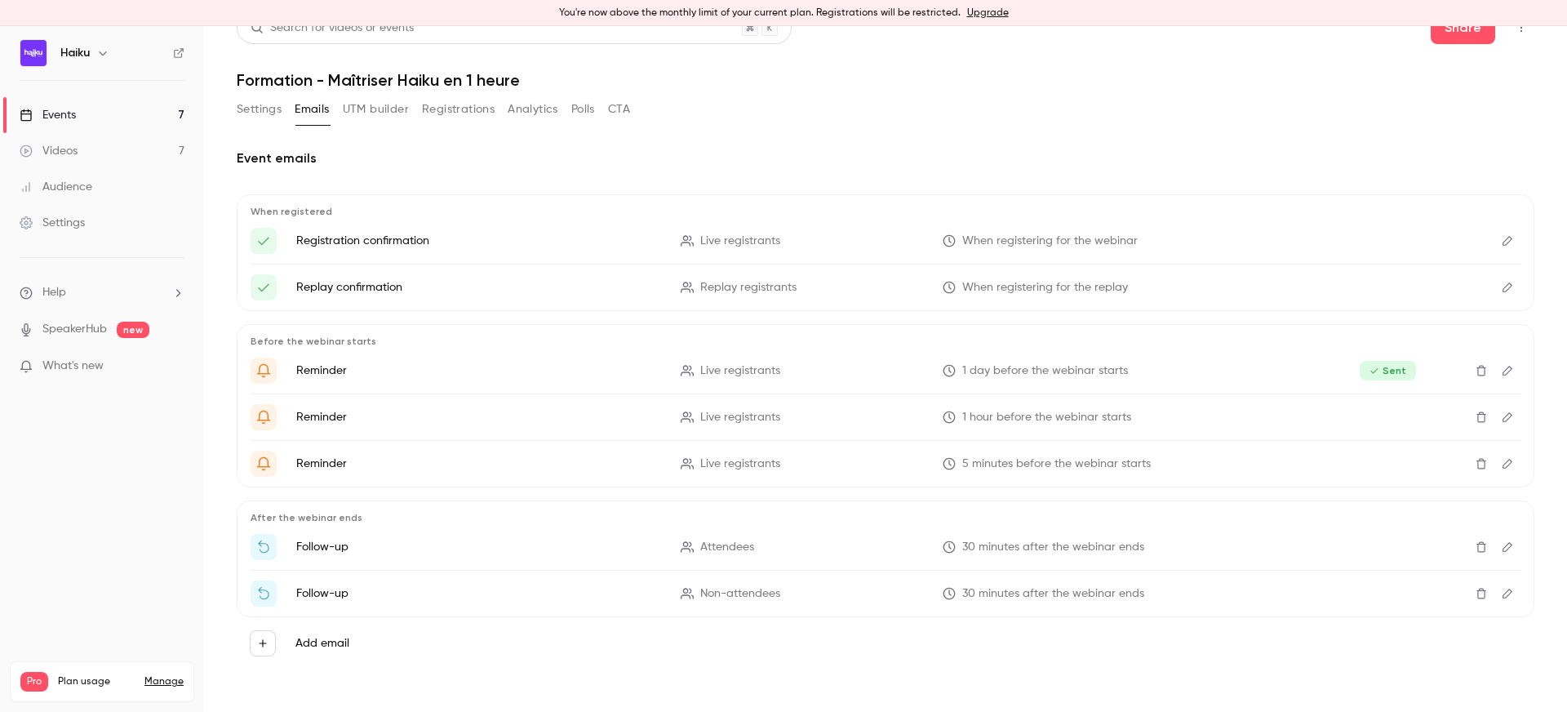
click at [1510, 597] on icon "Edit" at bounding box center [1507, 593] width 13 height 11
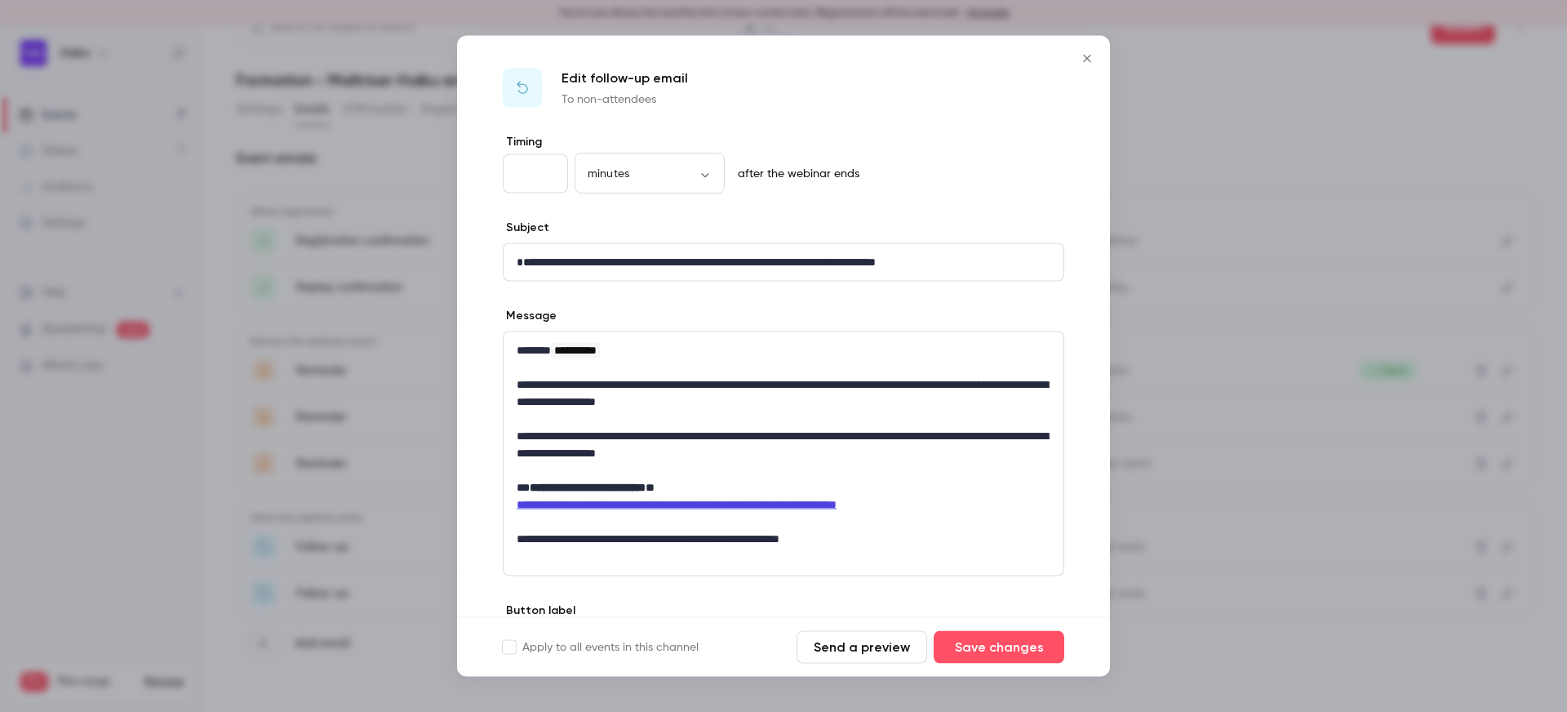
click at [1184, 130] on div at bounding box center [783, 356] width 1567 height 712
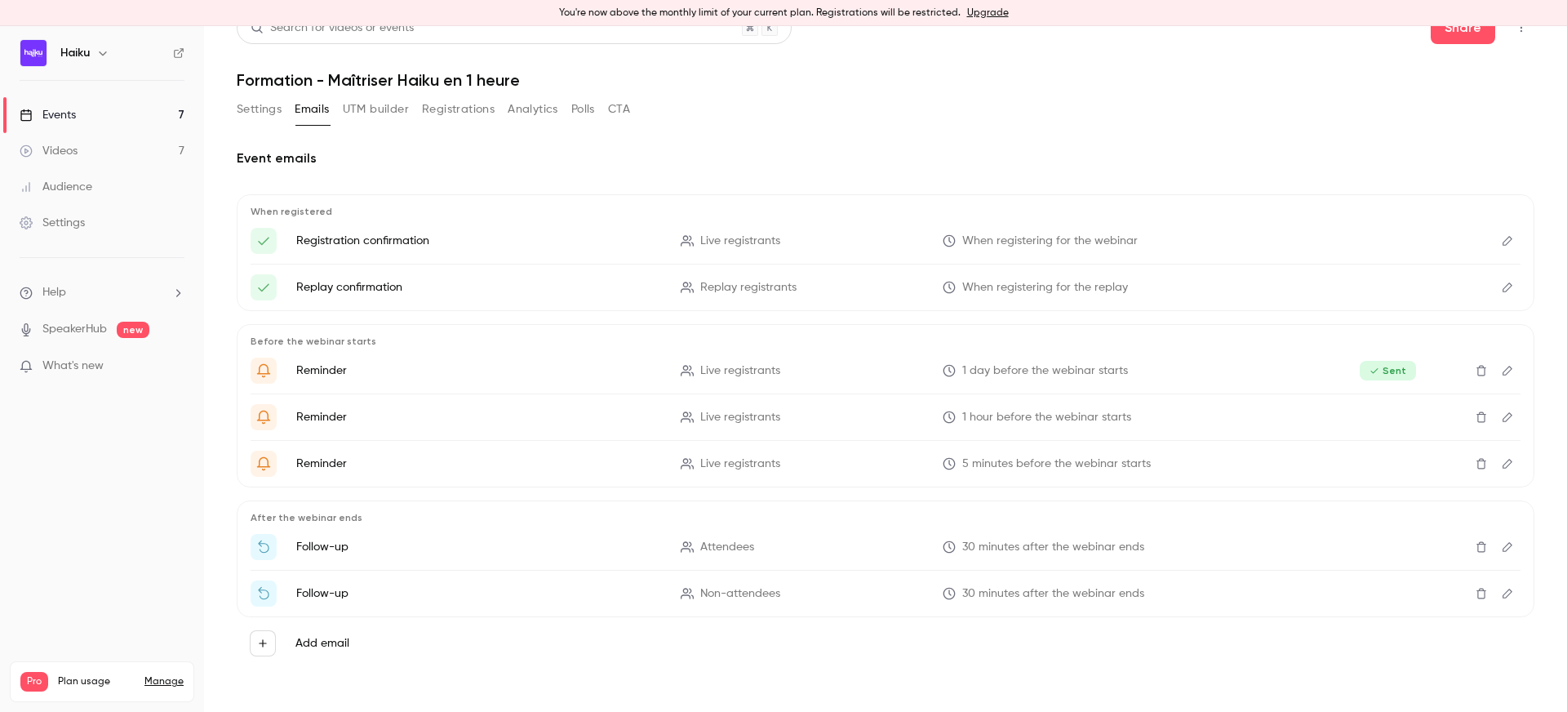
click at [110, 116] on link "Events 7" at bounding box center [102, 115] width 204 height 36
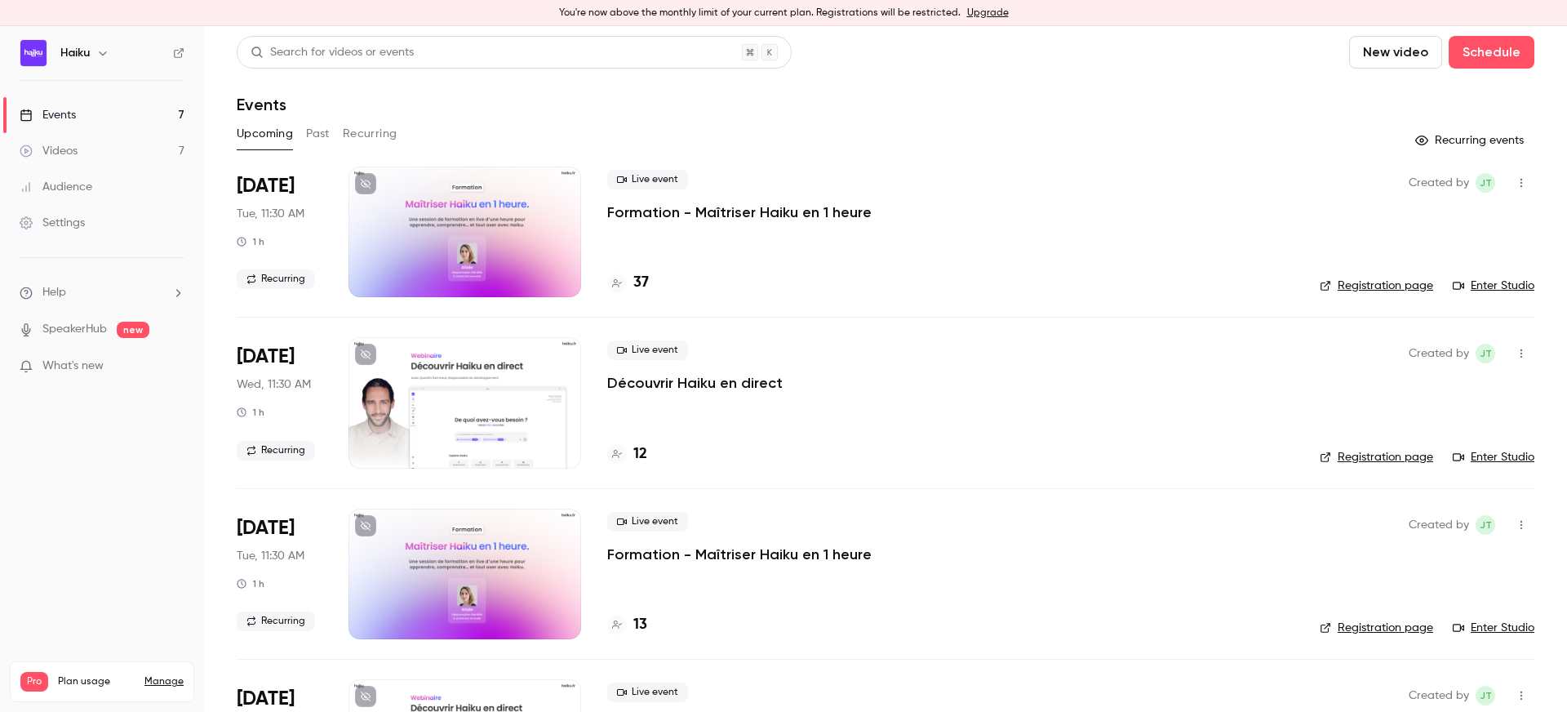
click at [372, 132] on button "Recurring" at bounding box center [370, 134] width 55 height 26
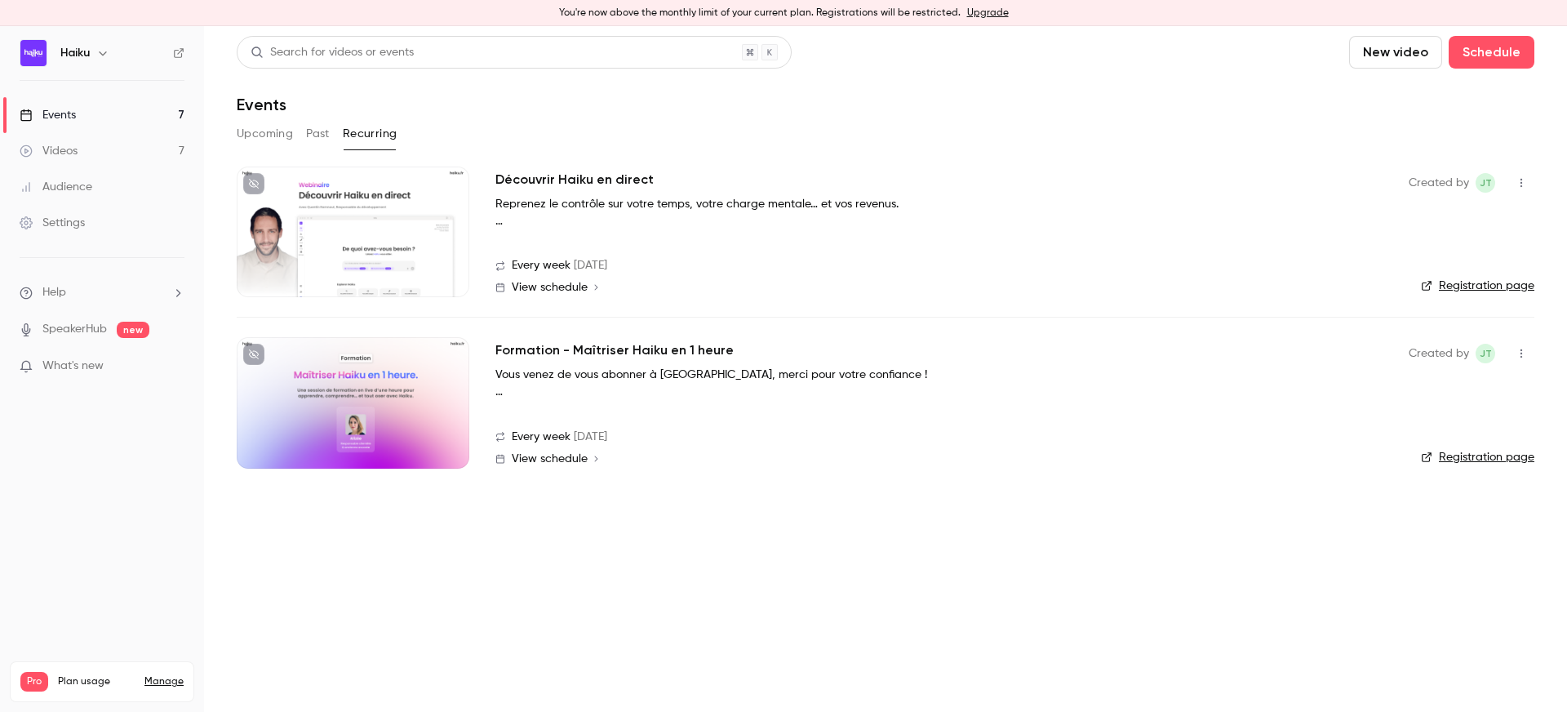
click at [416, 404] on div at bounding box center [353, 402] width 233 height 131
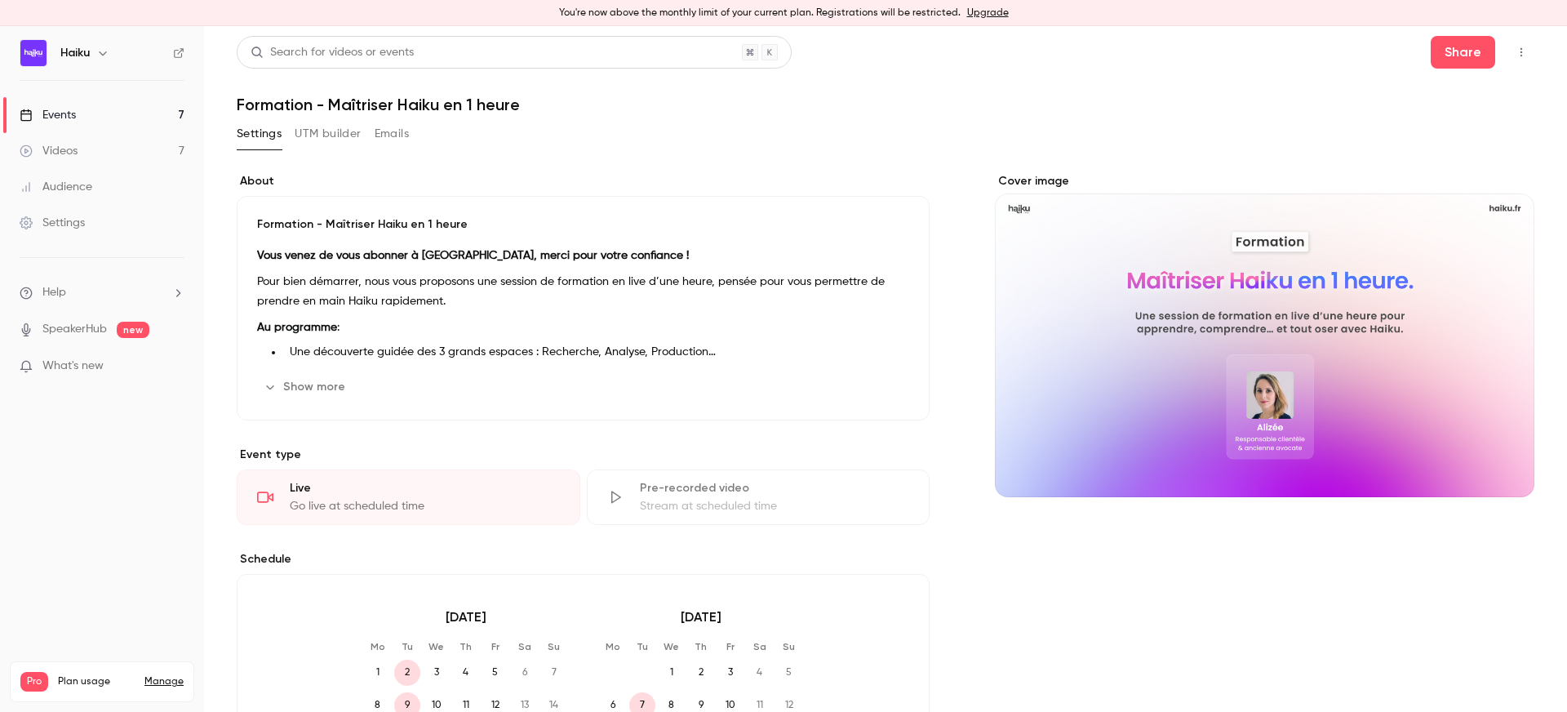
click at [308, 132] on button "UTM builder" at bounding box center [328, 134] width 66 height 26
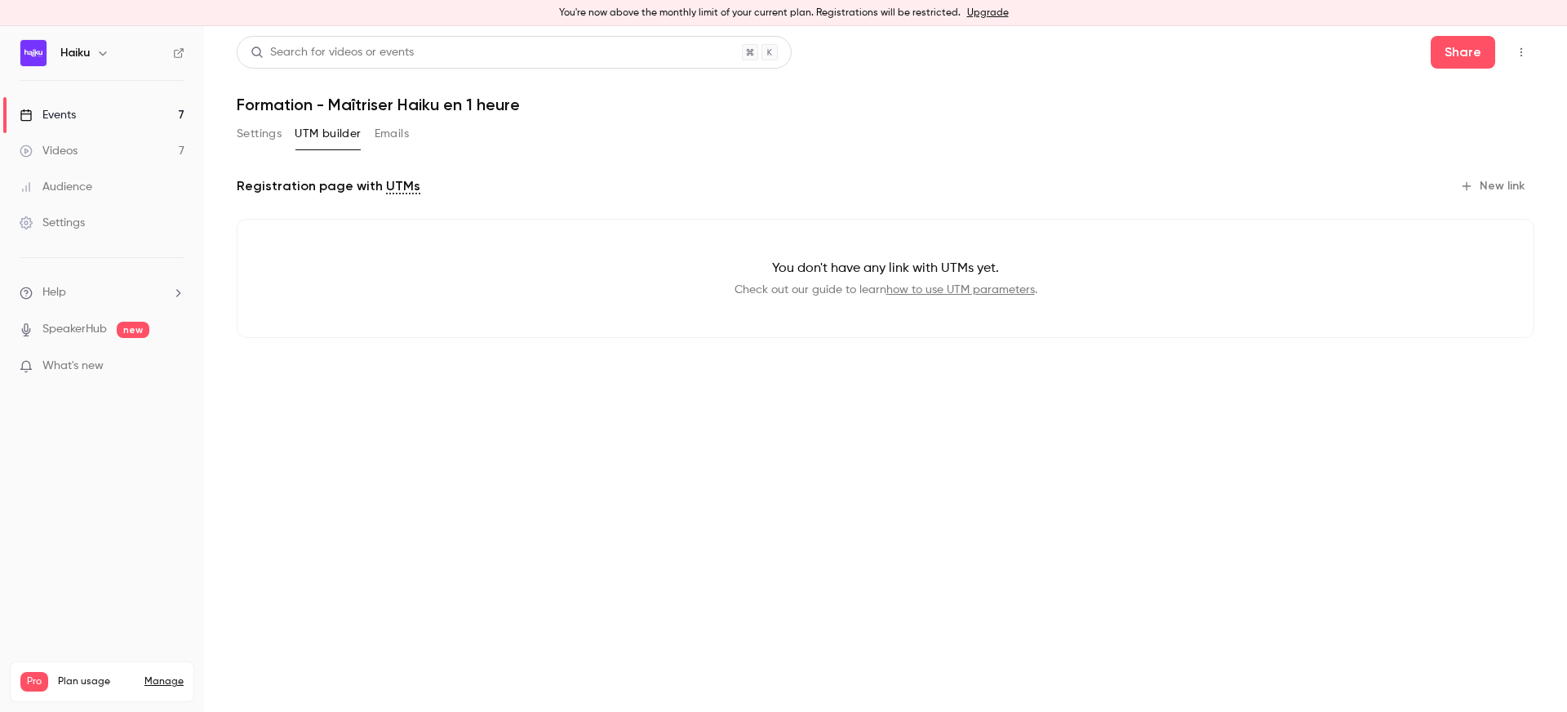
click at [382, 139] on button "Emails" at bounding box center [392, 134] width 34 height 26
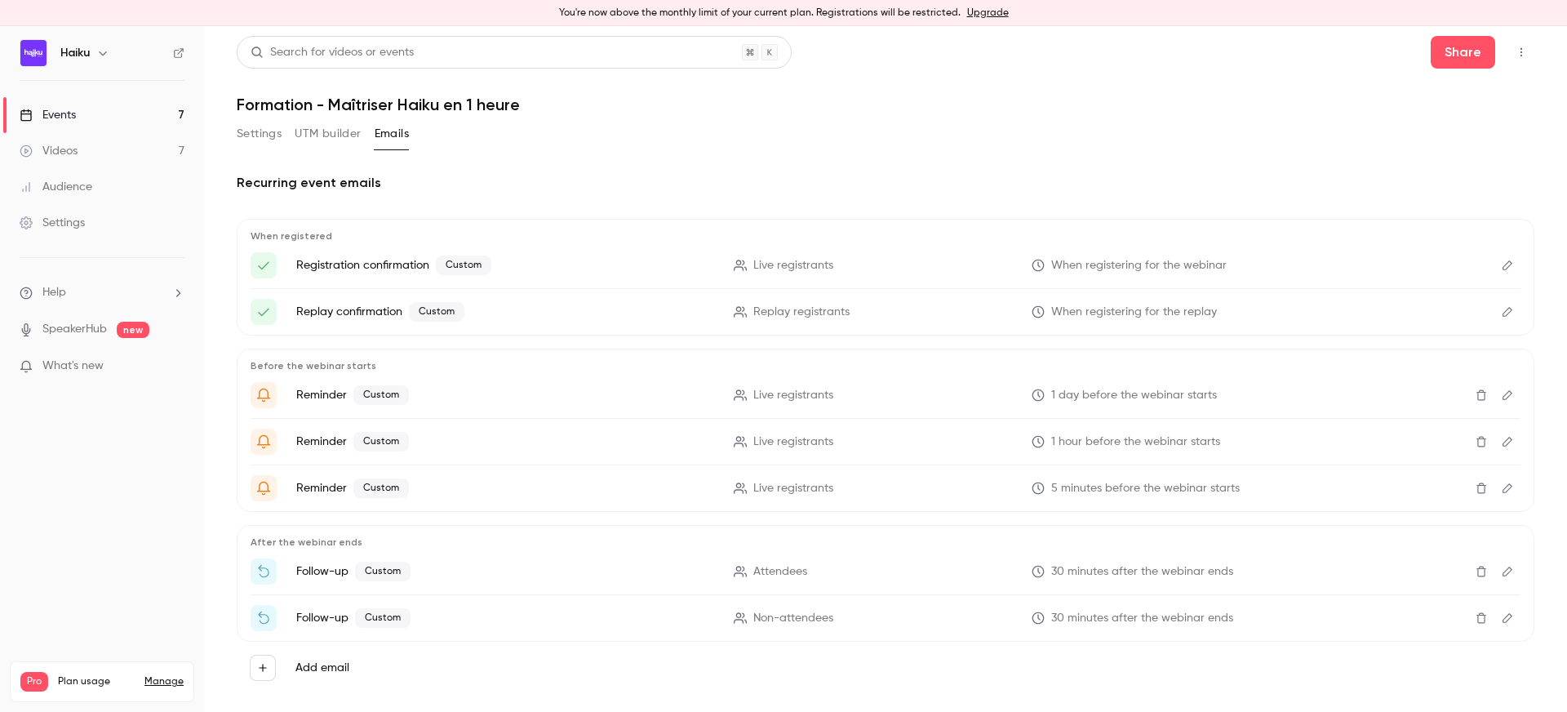
scroll to position [24, 0]
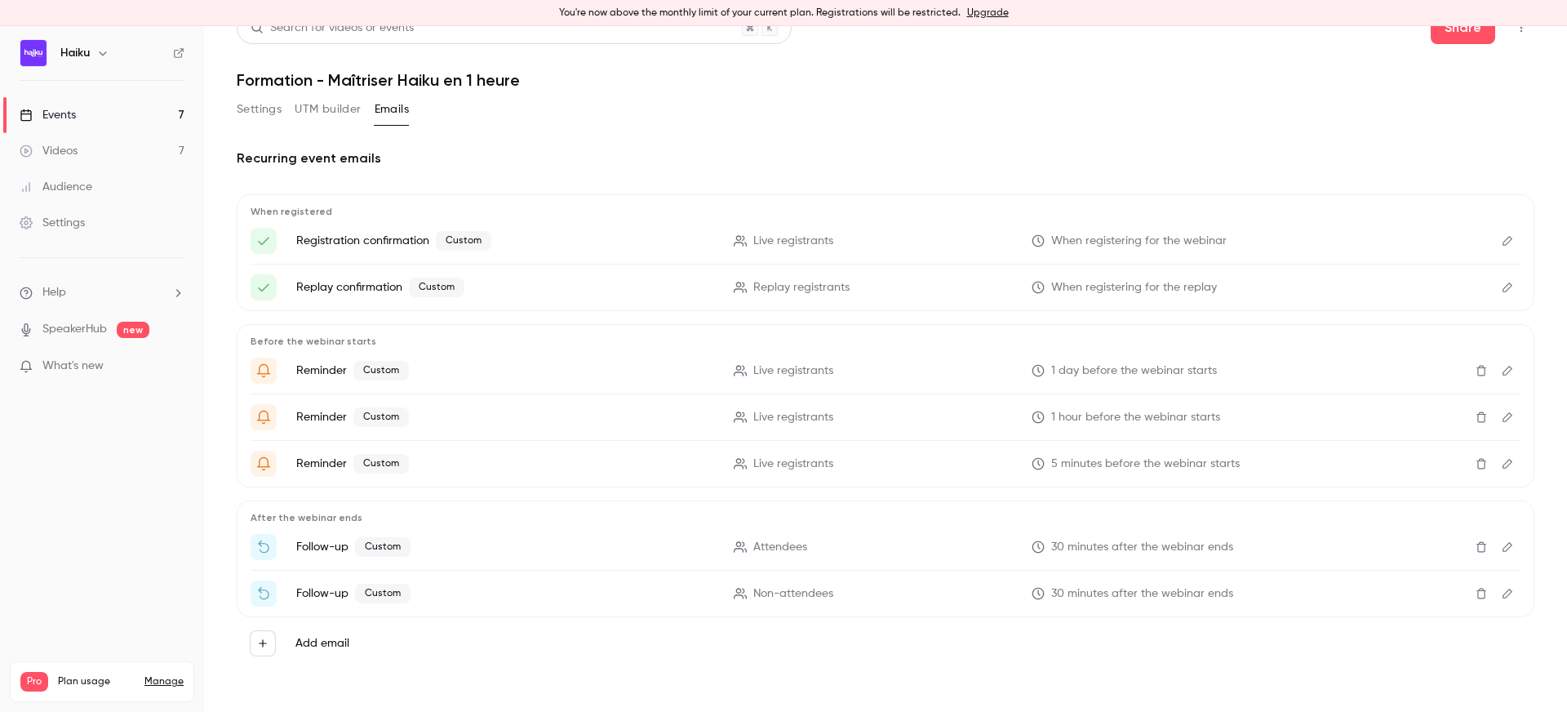
click at [1506, 545] on icon "Edit" at bounding box center [1507, 546] width 13 height 11
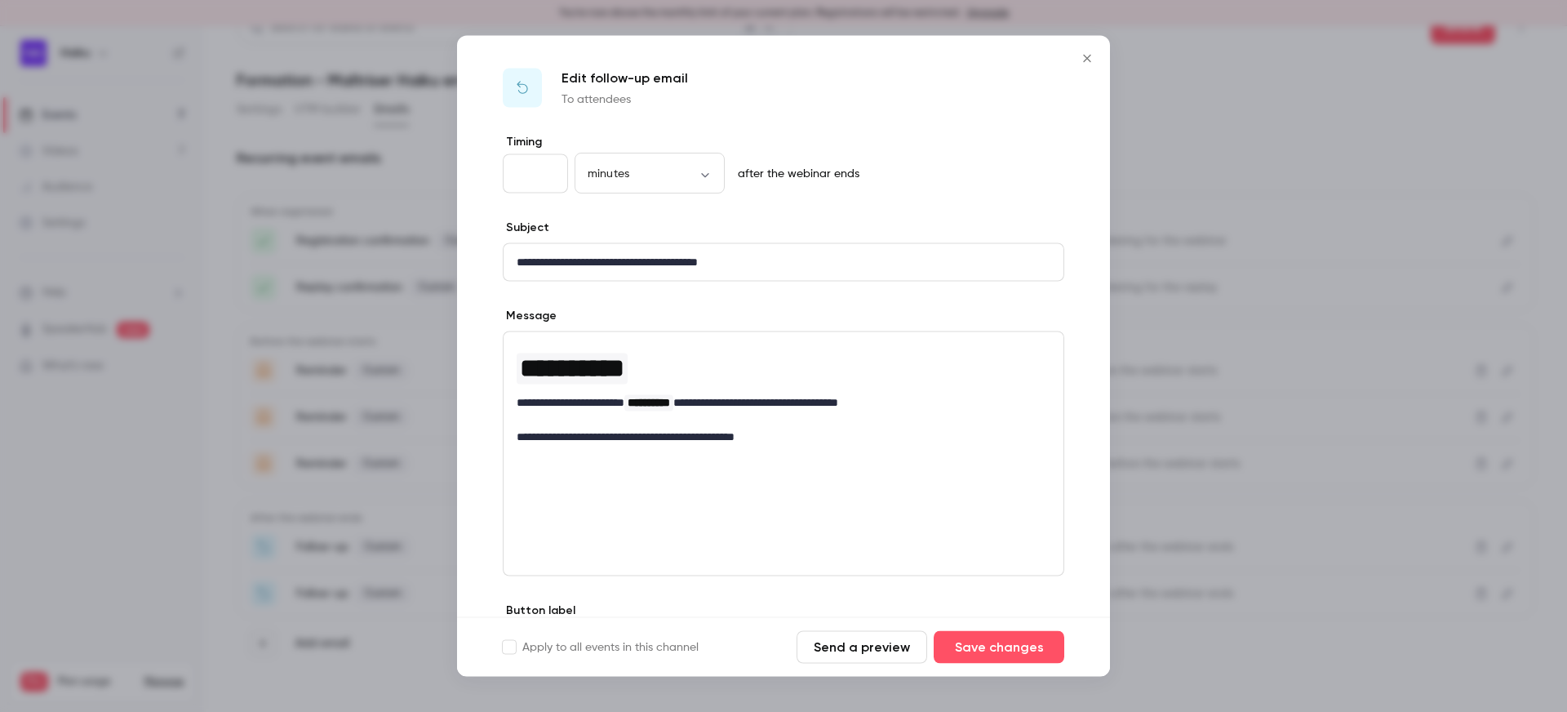
click at [751, 431] on p "**********" at bounding box center [784, 436] width 534 height 17
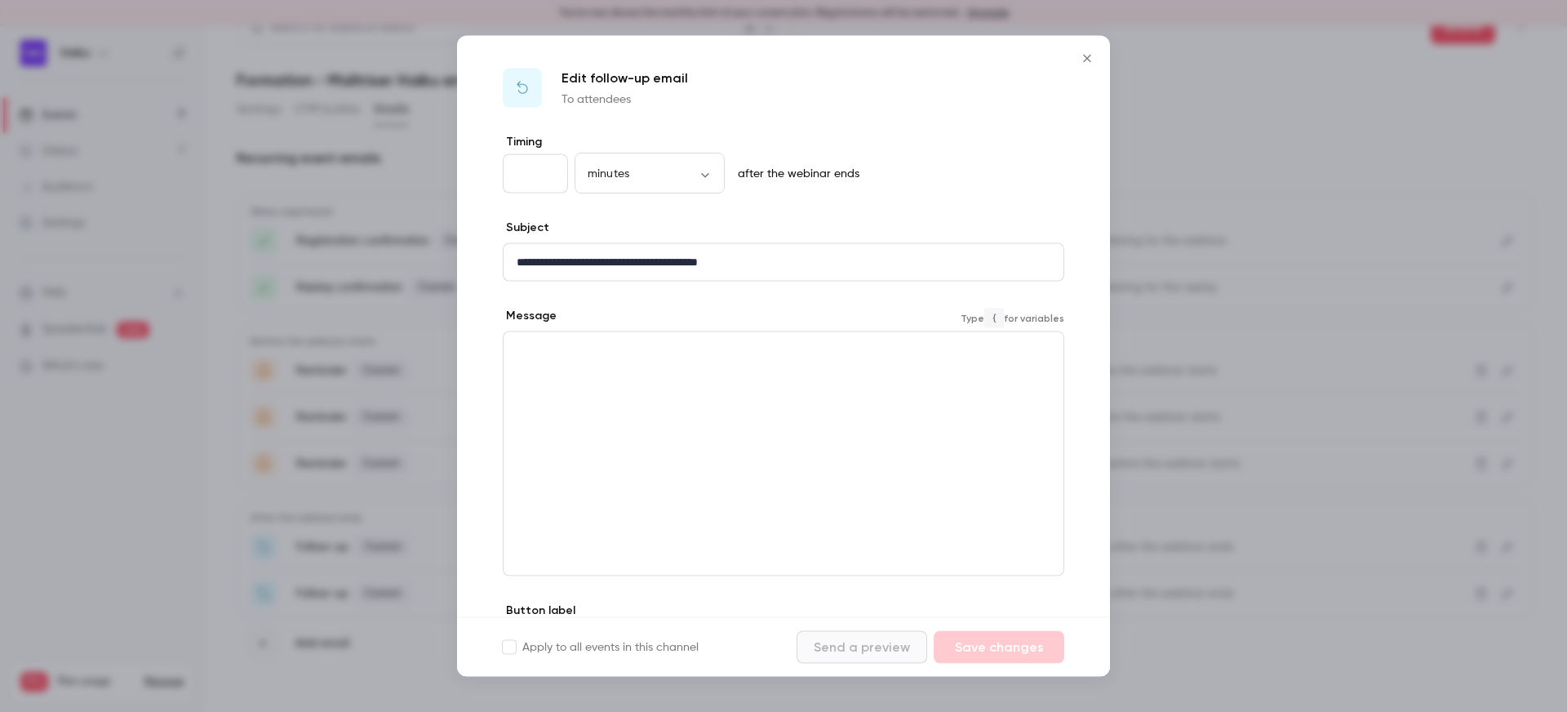
click at [583, 353] on h1 "editor" at bounding box center [784, 364] width 534 height 33
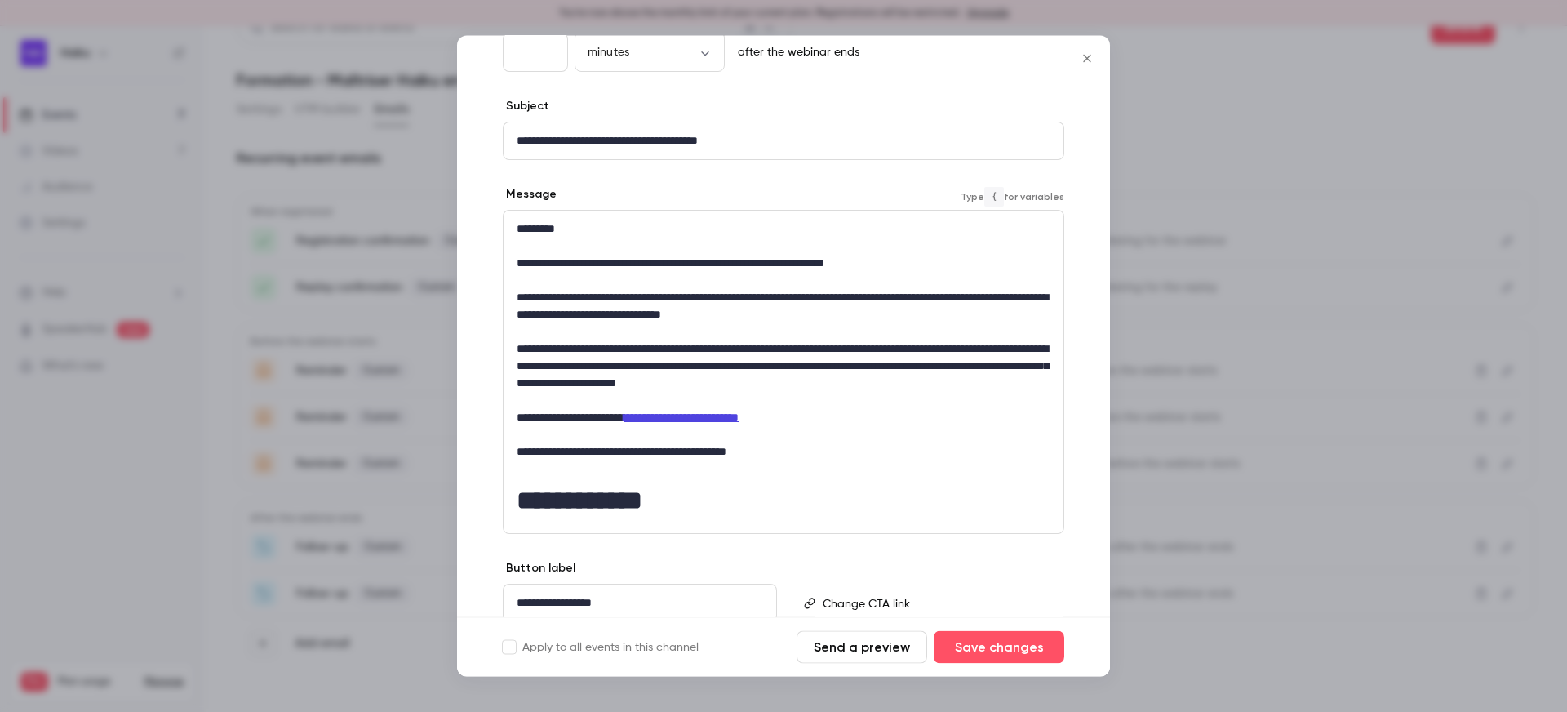
scroll to position [123, 0]
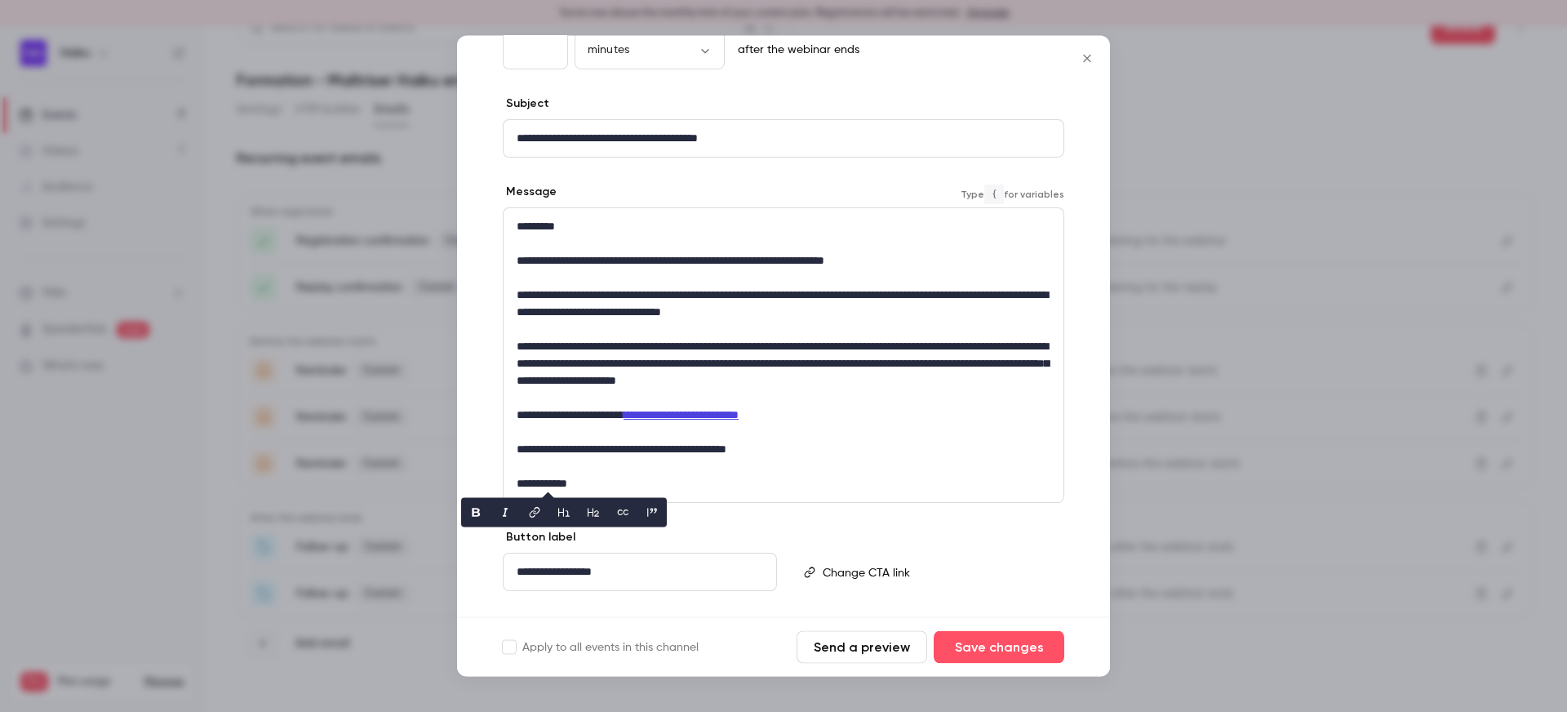
click at [598, 457] on p "**********" at bounding box center [784, 449] width 534 height 17
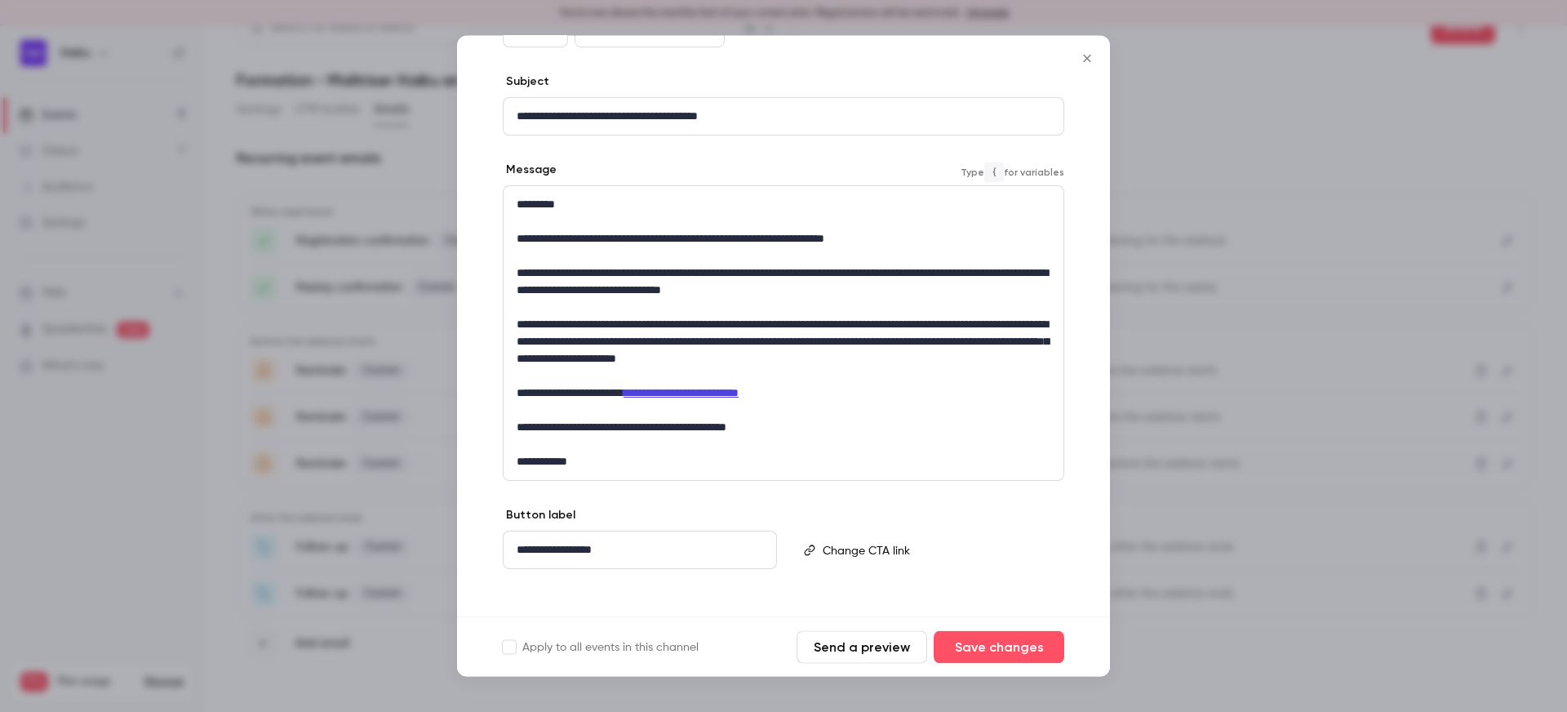
scroll to position [146, 0]
click at [987, 646] on button "Save changes" at bounding box center [999, 647] width 131 height 33
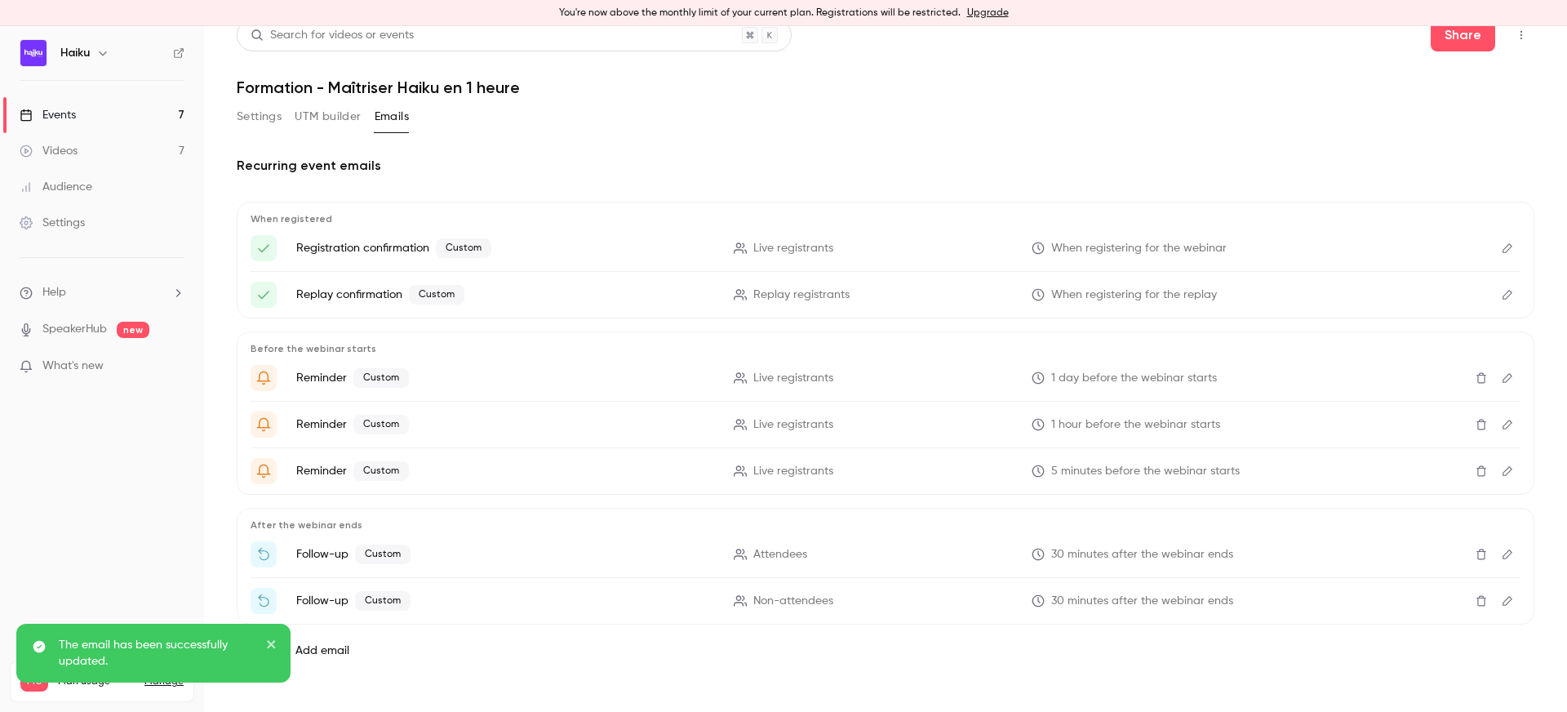
scroll to position [24, 0]
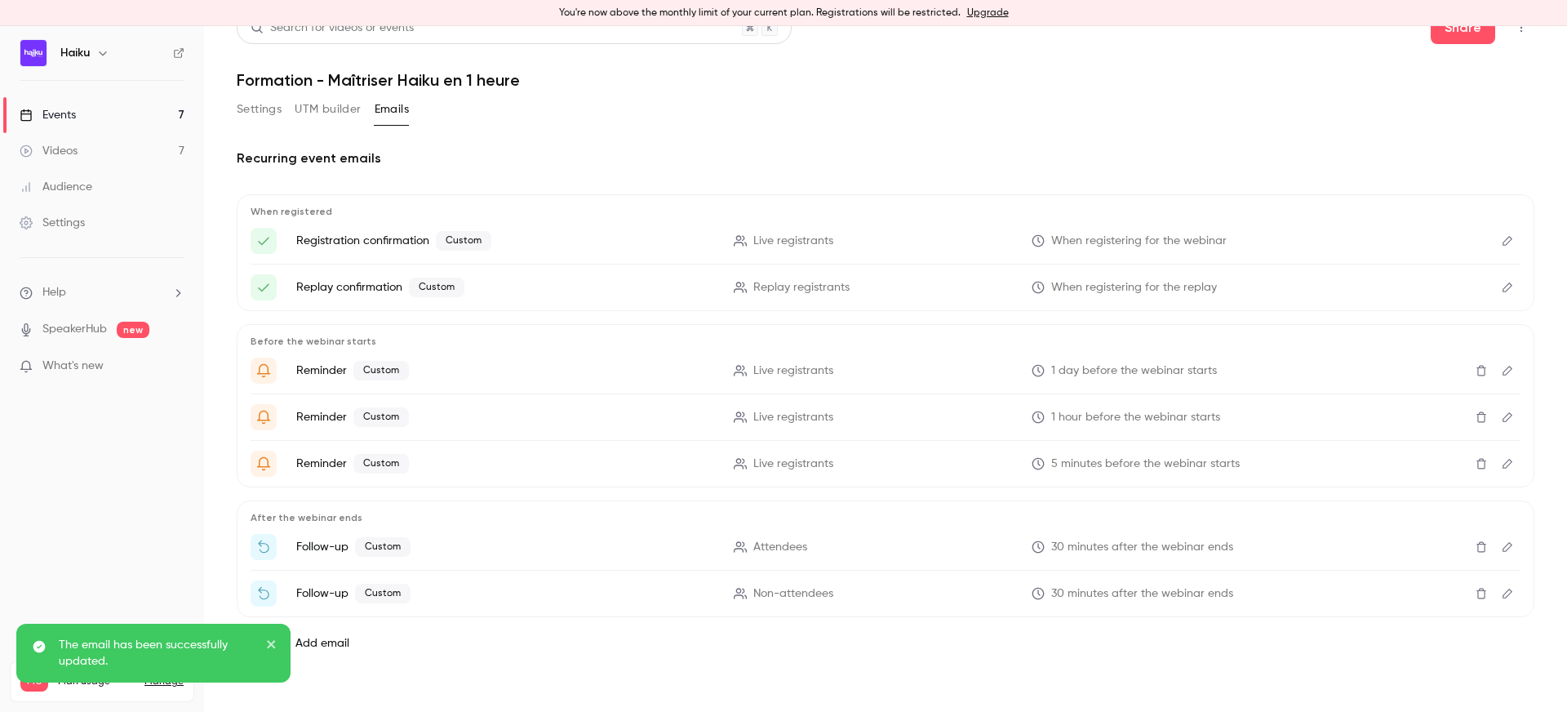
click at [272, 643] on icon "close" at bounding box center [271, 644] width 8 height 8
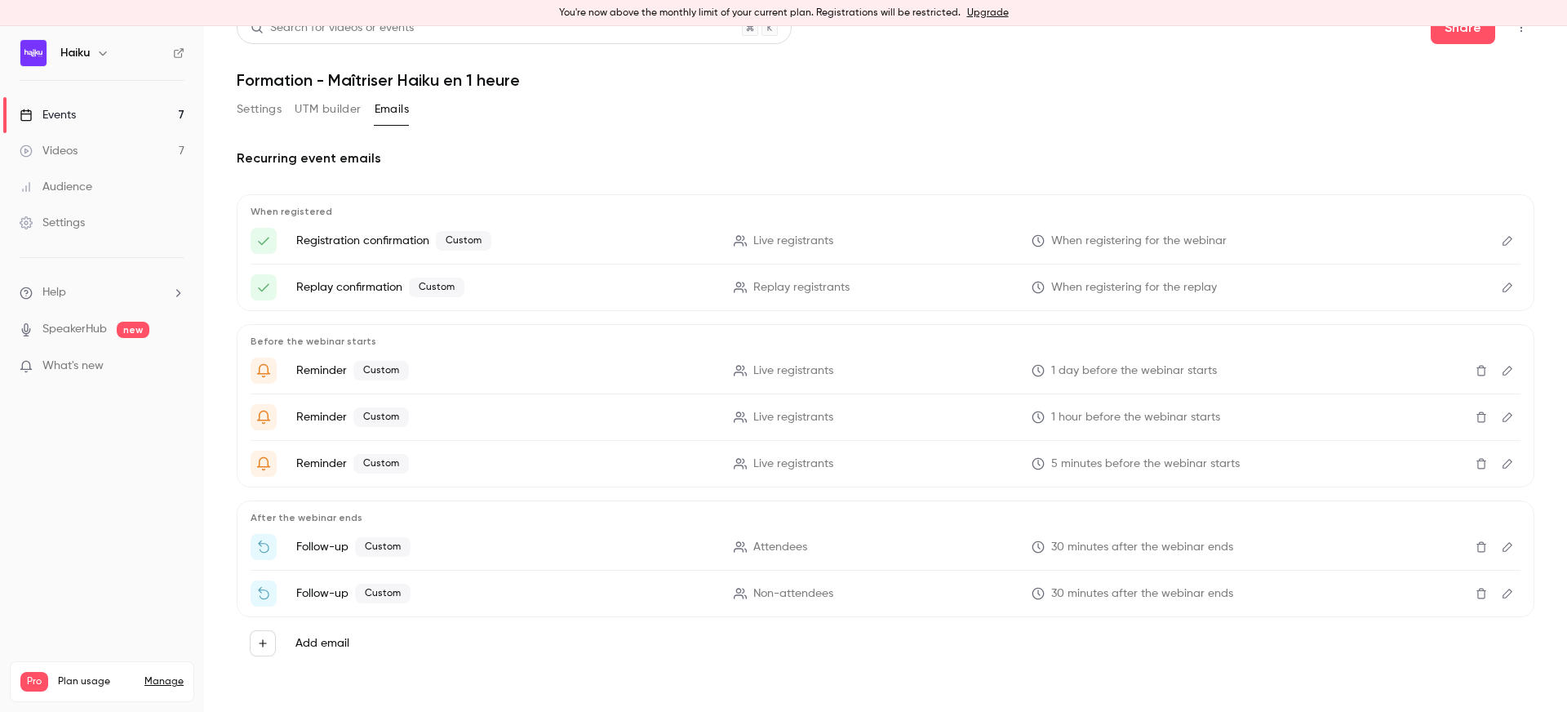
click at [1506, 594] on icon "Edit" at bounding box center [1507, 593] width 13 height 11
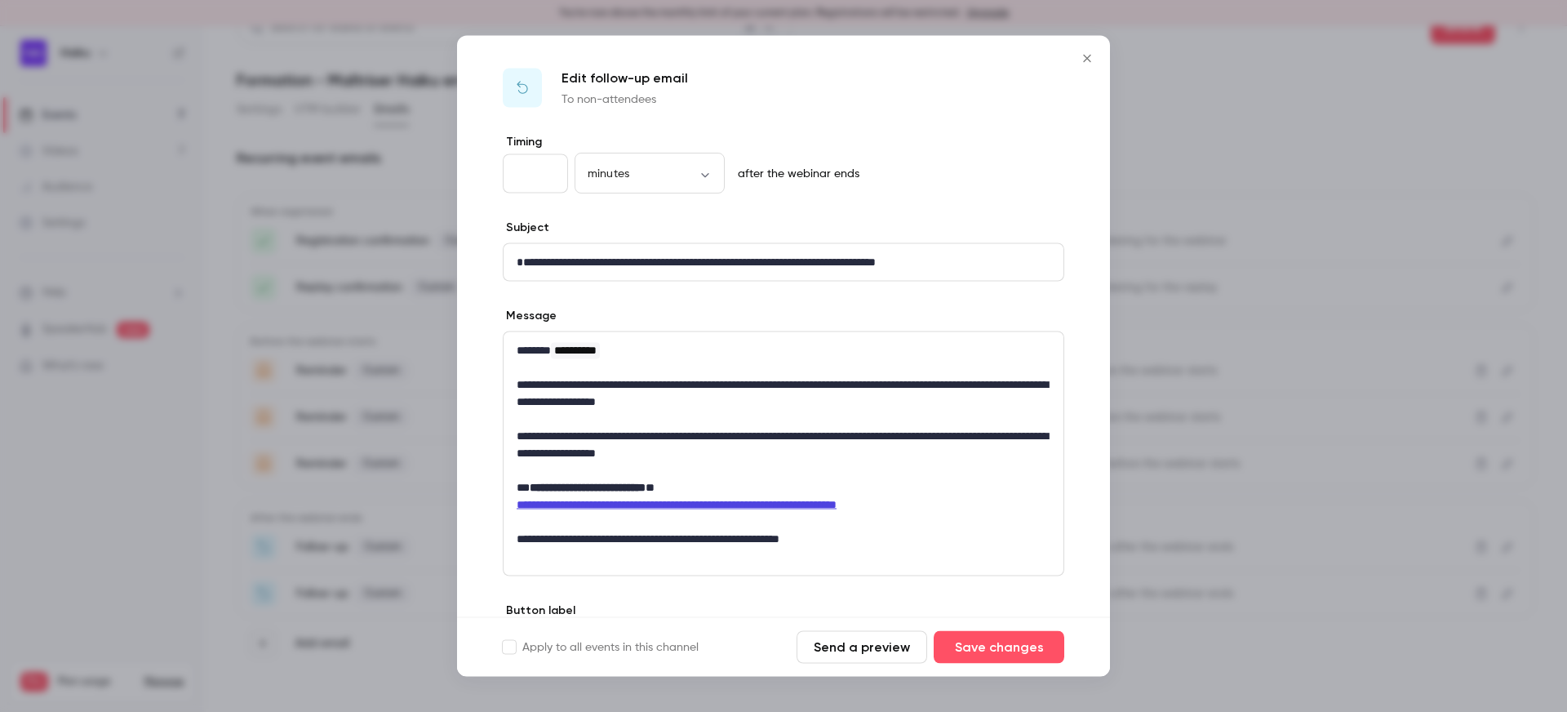
click at [1088, 50] on button "Close" at bounding box center [1087, 58] width 33 height 33
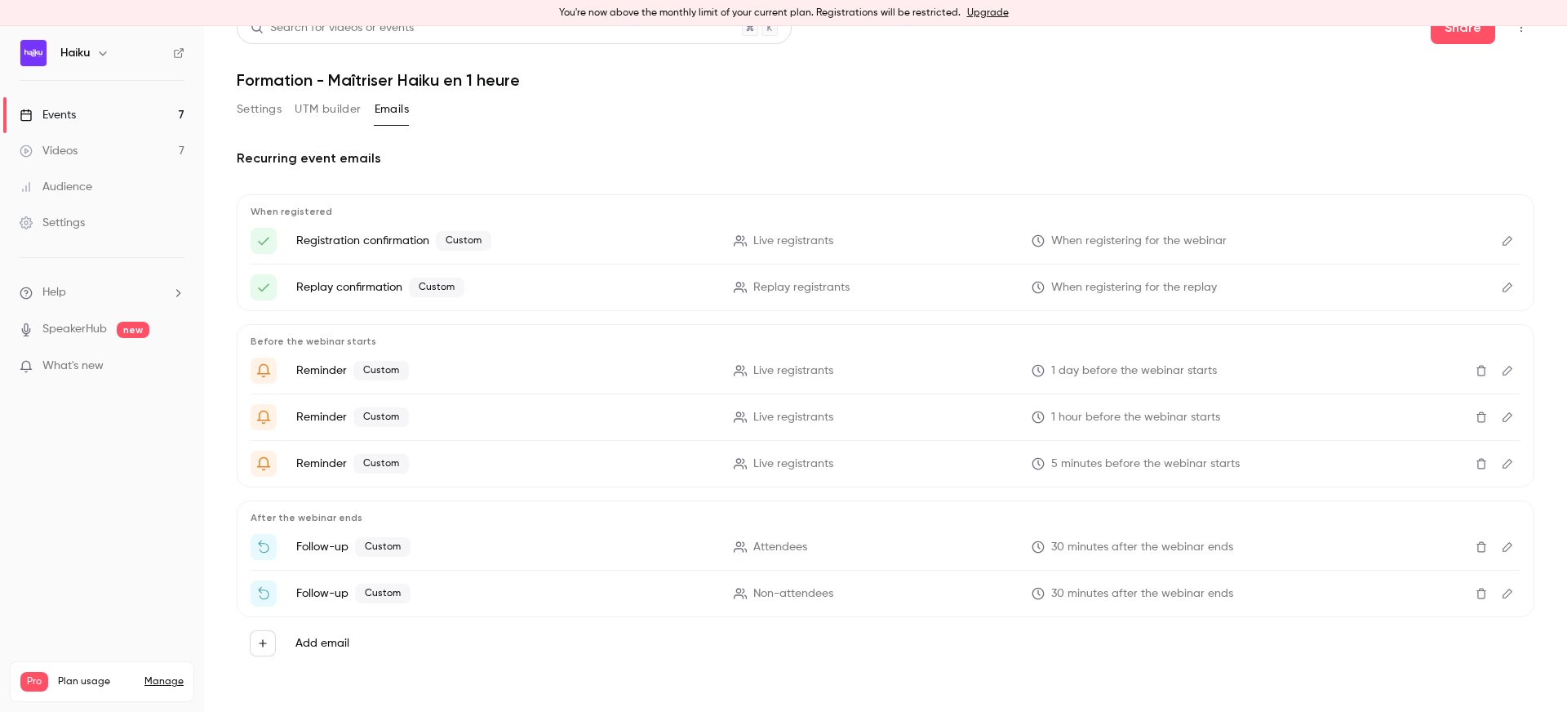
scroll to position [0, 0]
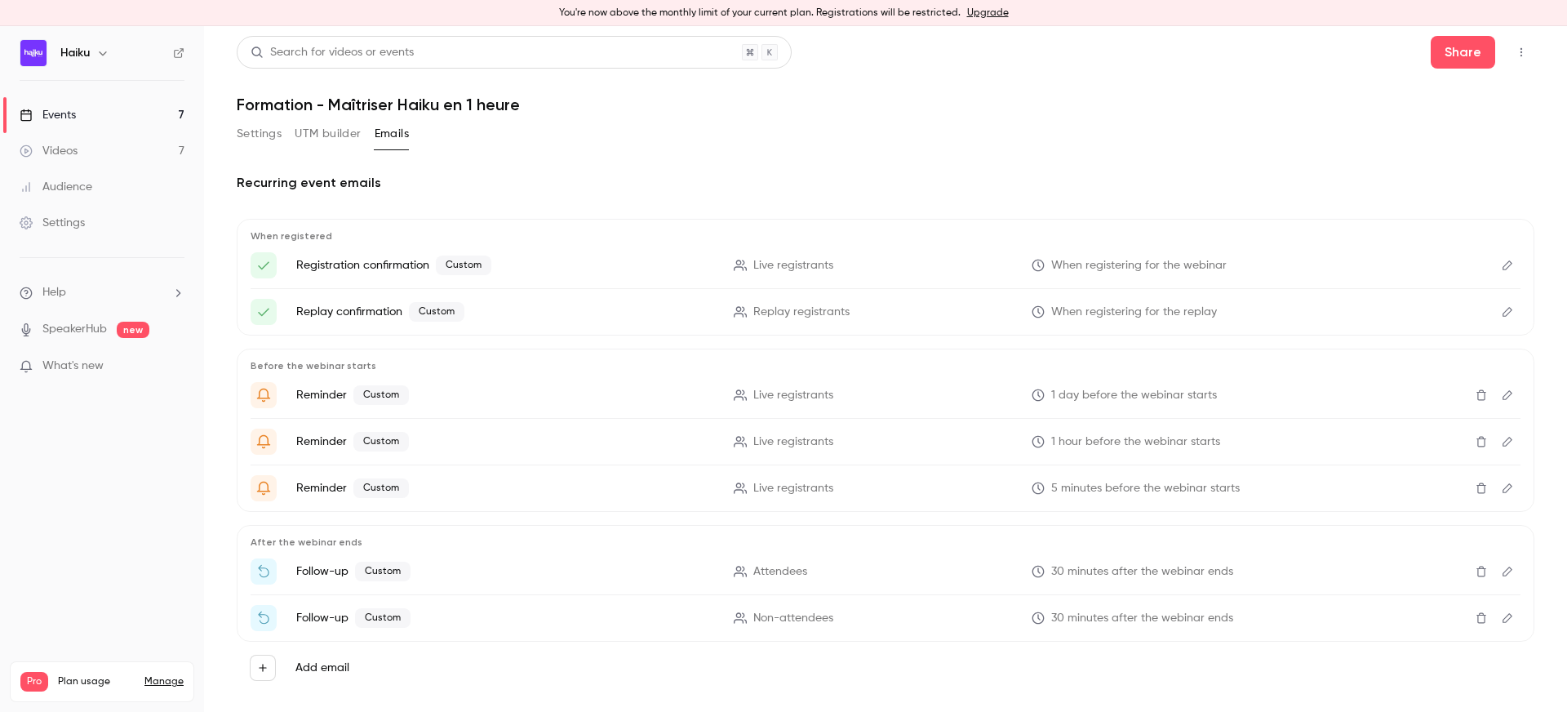
click at [53, 111] on div "Events" at bounding box center [48, 115] width 56 height 16
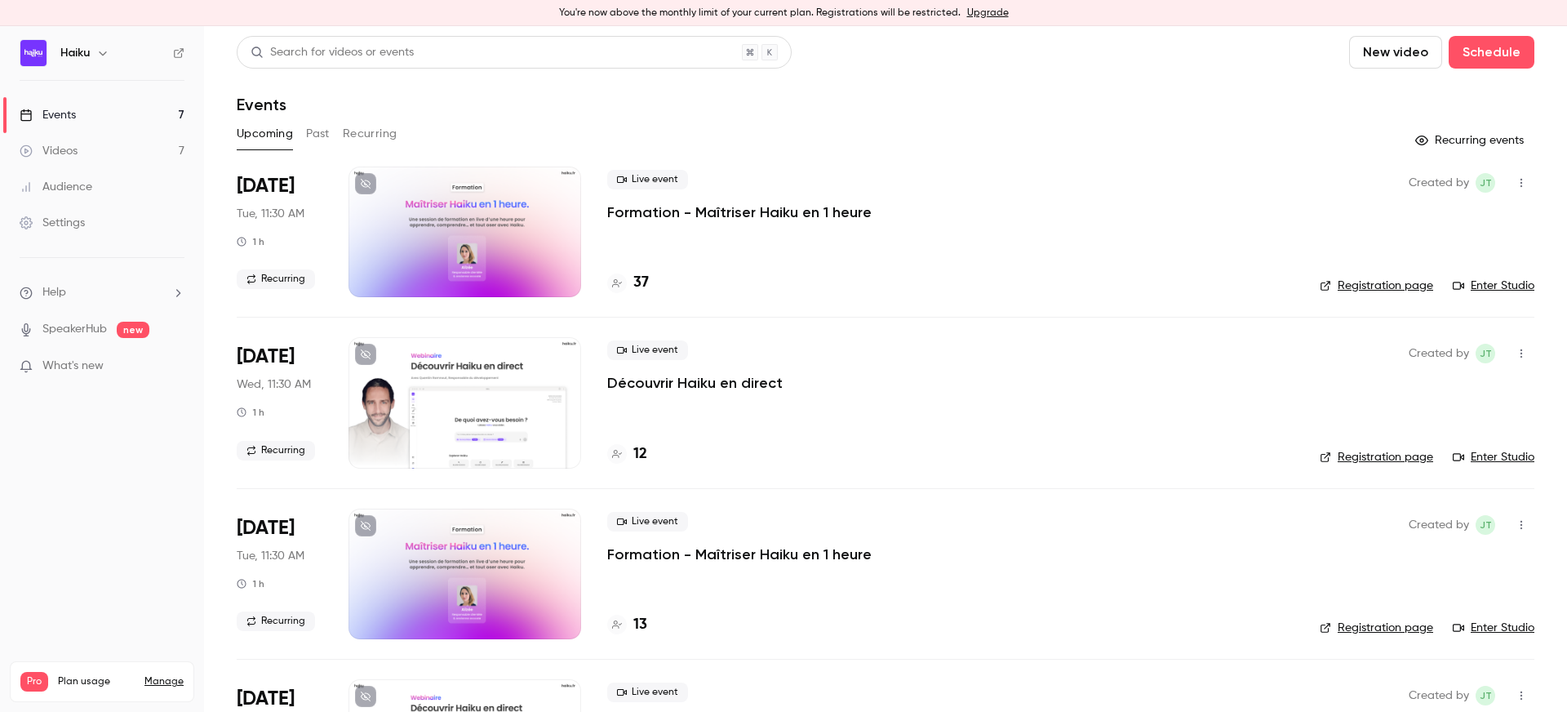
click at [486, 256] on div at bounding box center [464, 231] width 233 height 131
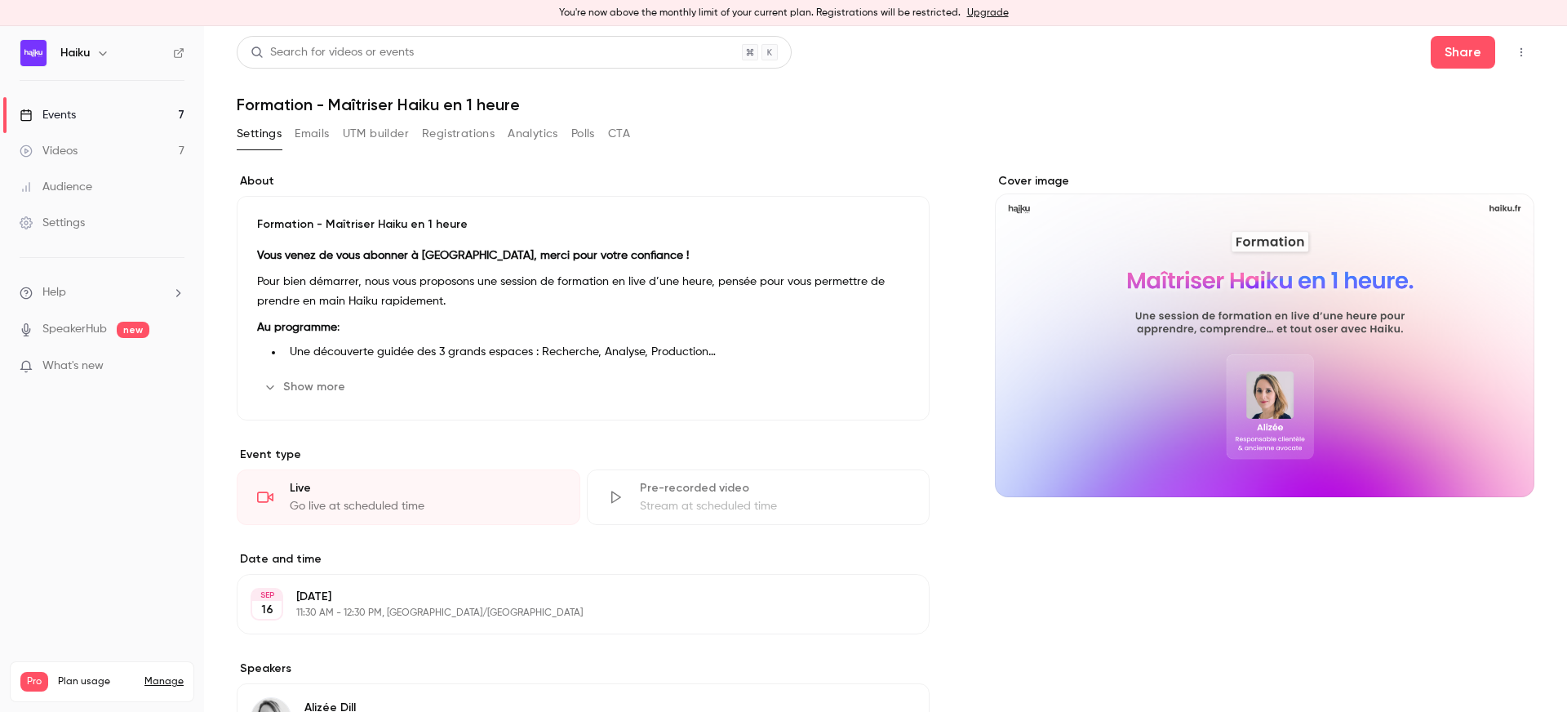
click at [361, 126] on button "UTM builder" at bounding box center [376, 134] width 66 height 26
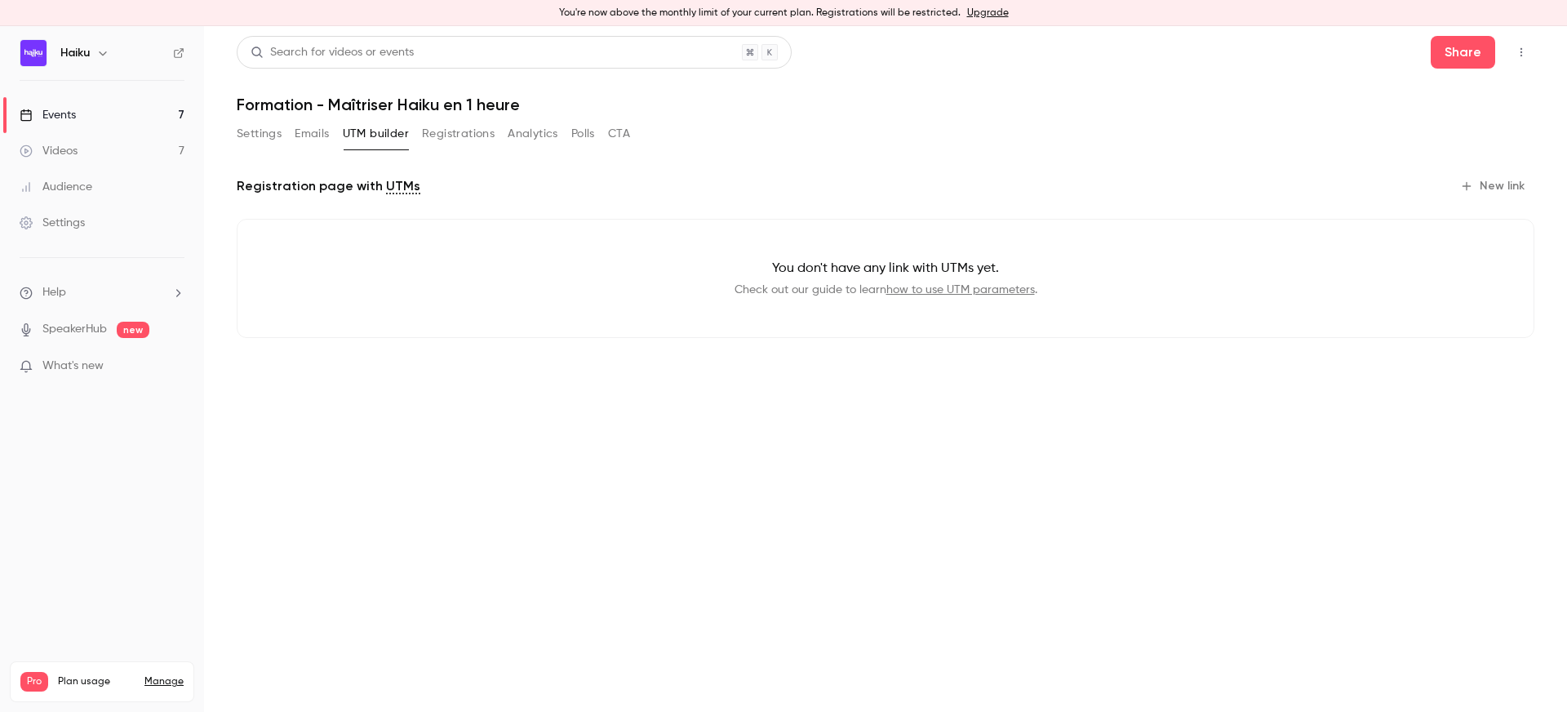
click at [308, 127] on button "Emails" at bounding box center [312, 134] width 34 height 26
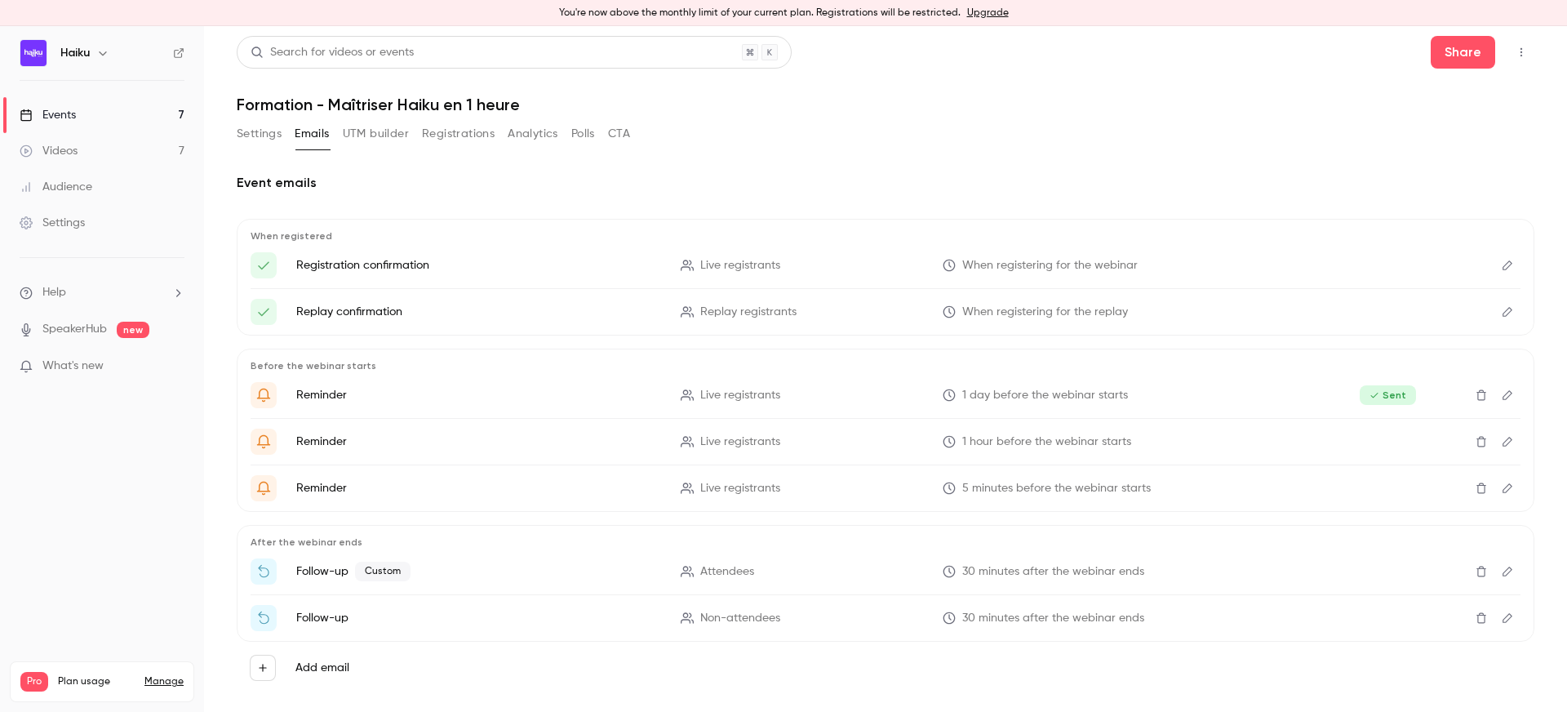
scroll to position [24, 0]
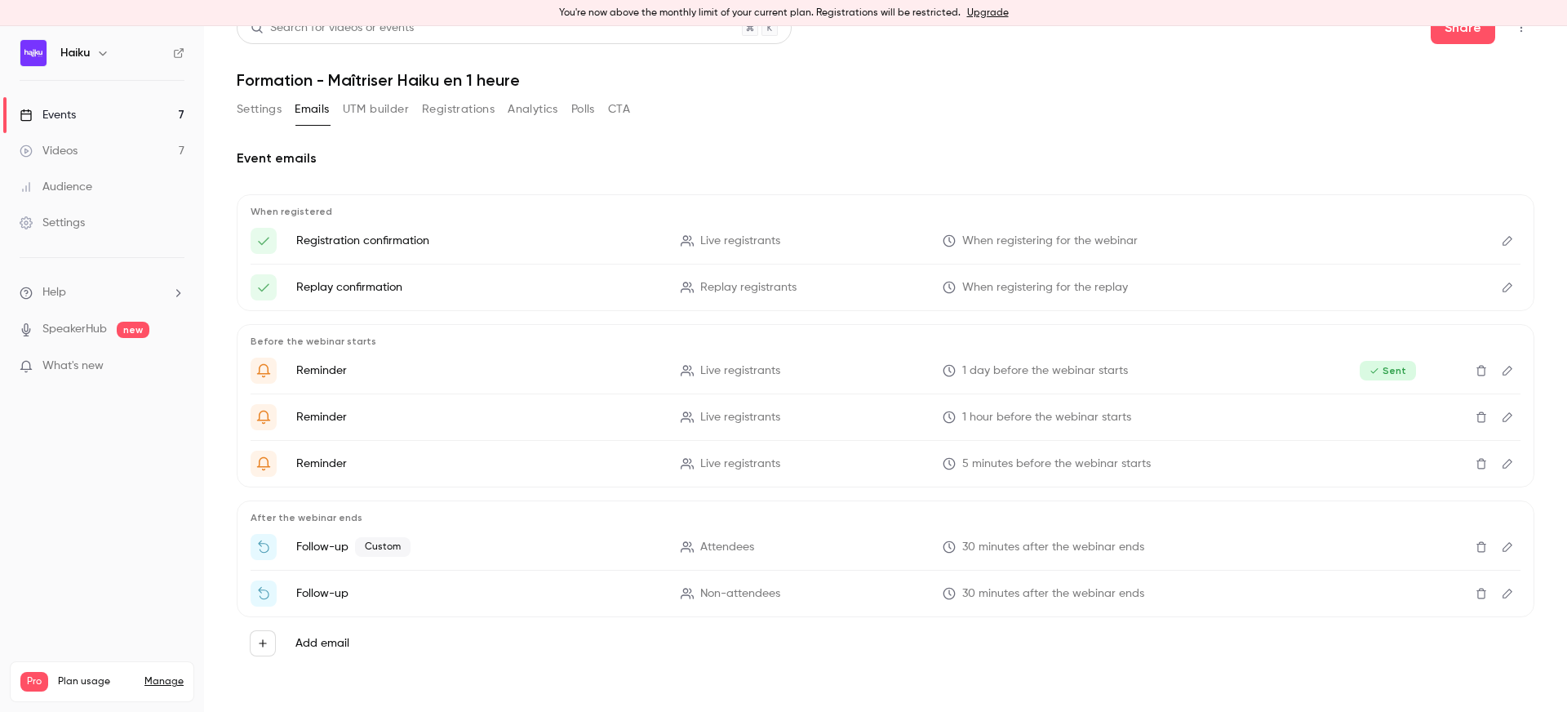
click at [1506, 552] on button "Edit" at bounding box center [1507, 547] width 26 height 26
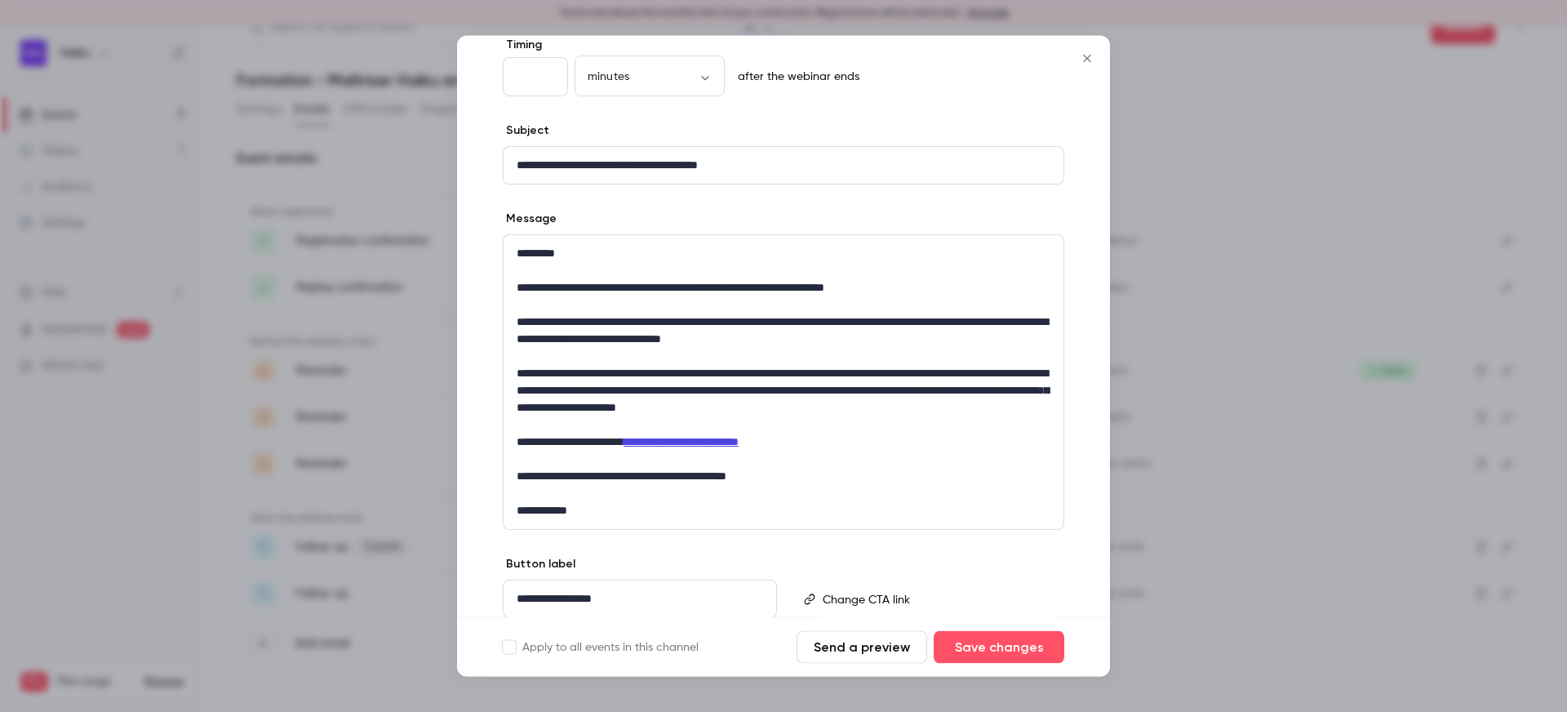
scroll to position [109, 0]
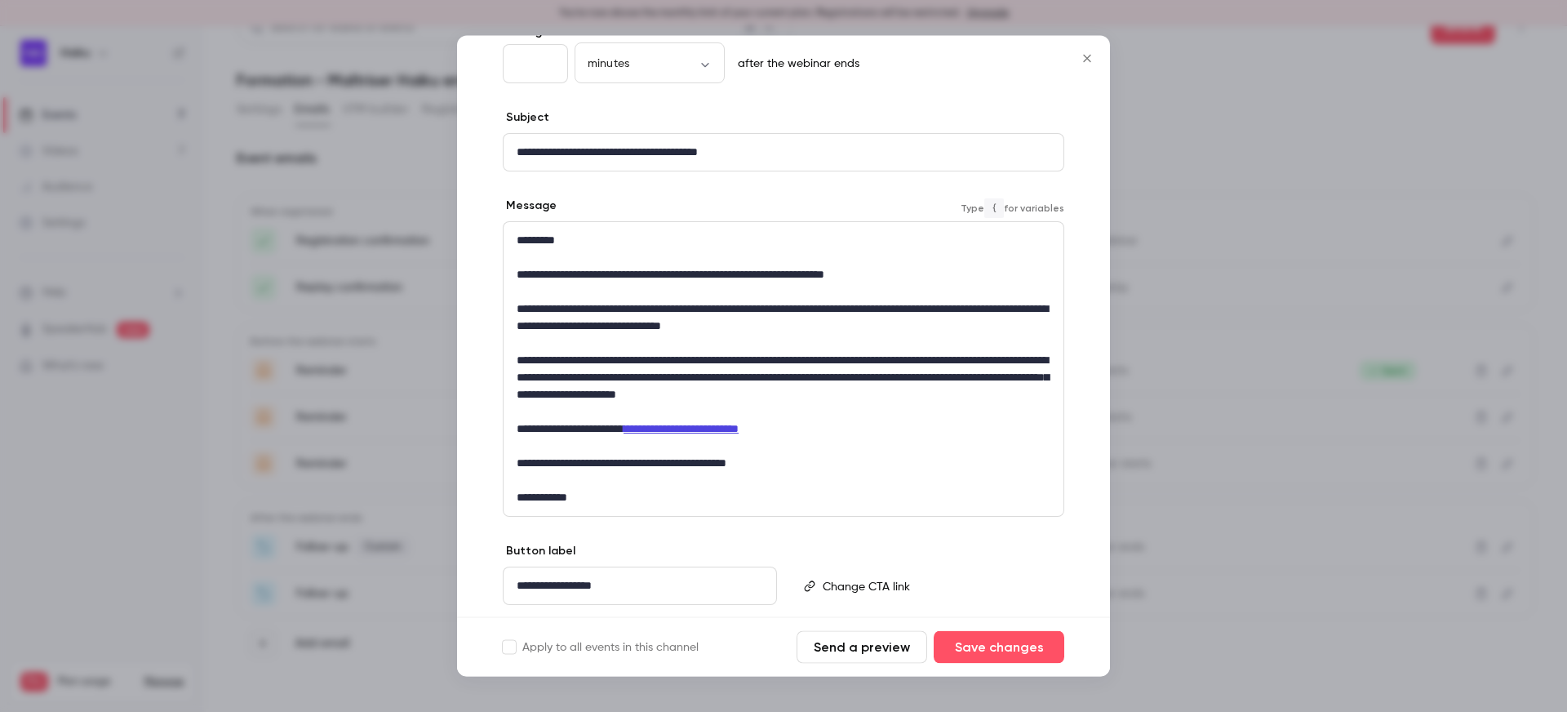
click at [667, 337] on p "editor" at bounding box center [784, 343] width 534 height 17
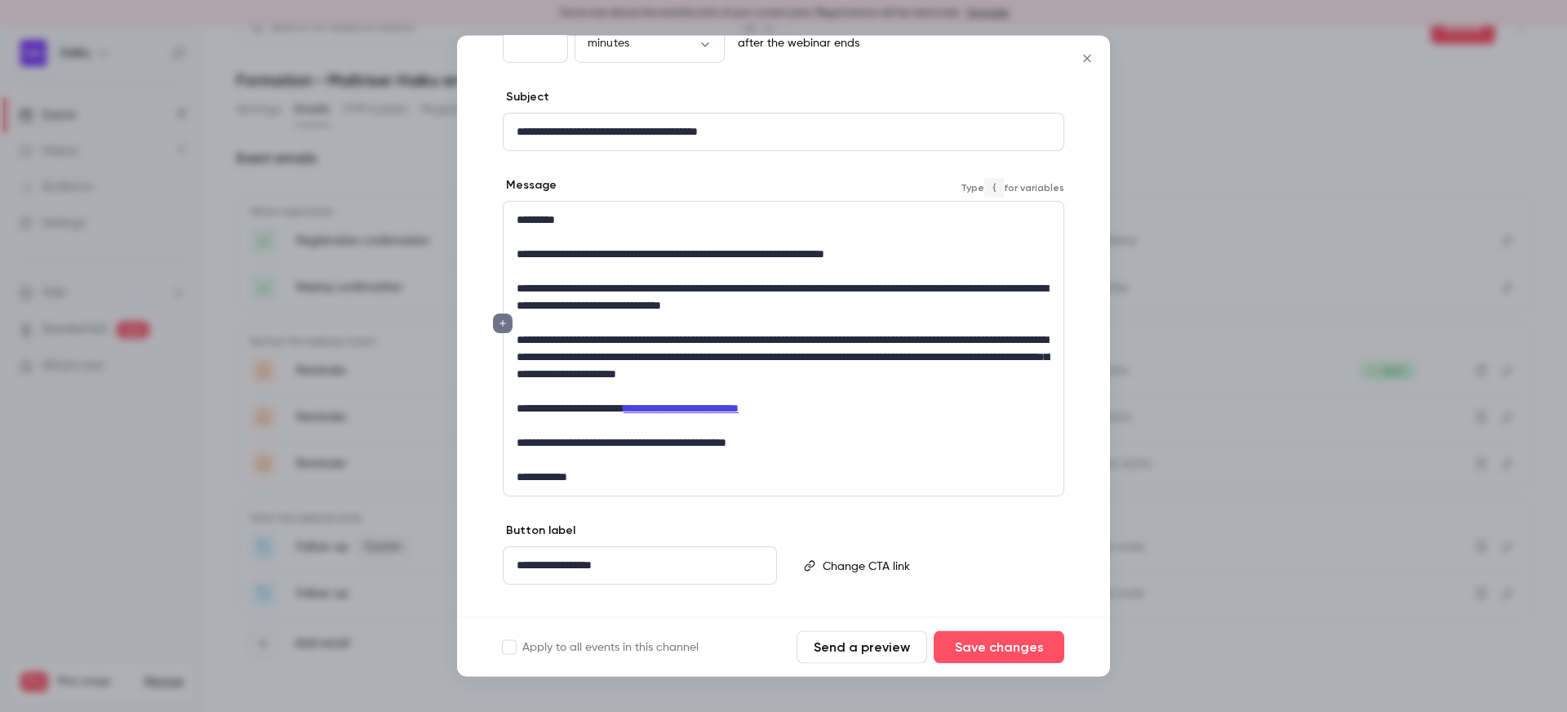
scroll to position [132, 0]
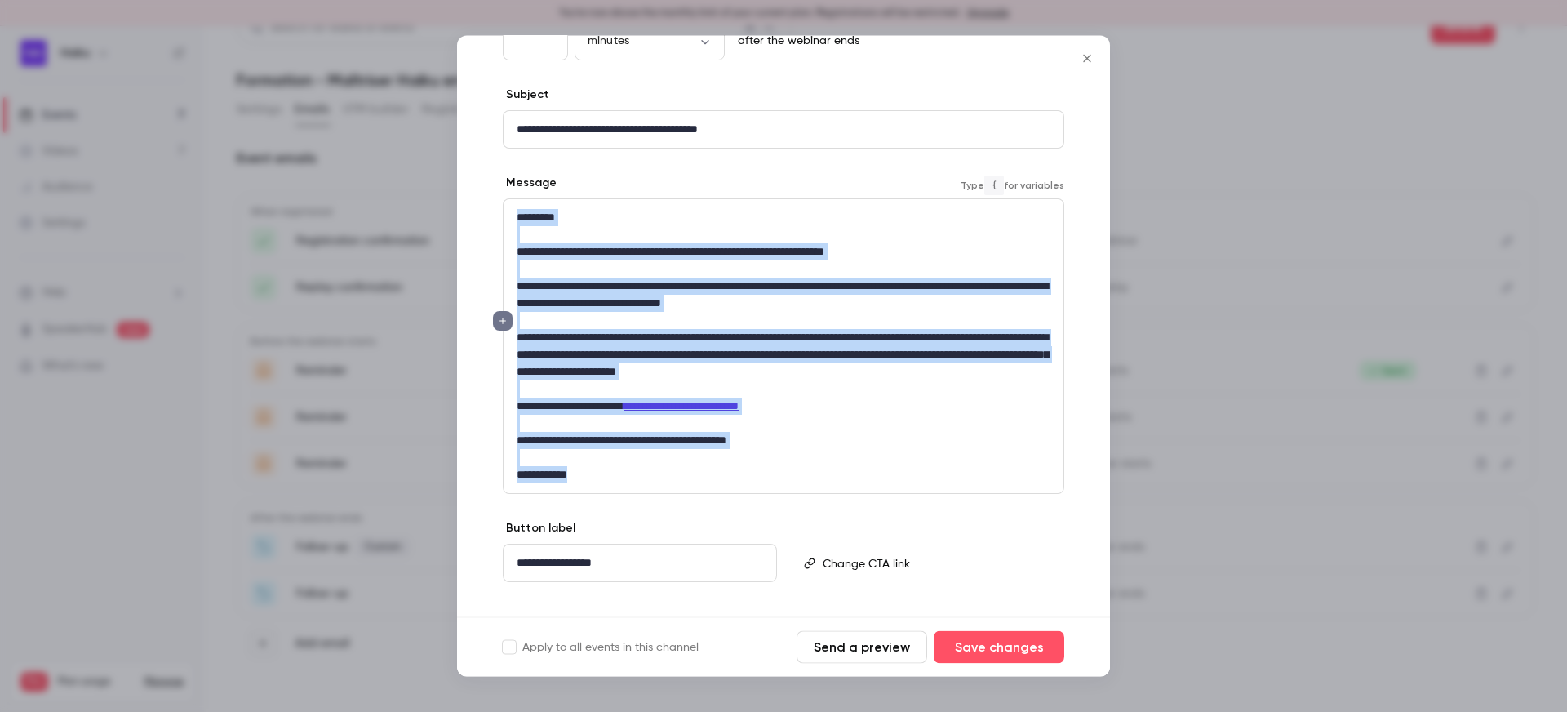
drag, startPoint x: 582, startPoint y: 472, endPoint x: 508, endPoint y: 208, distance: 274.6
click at [508, 208] on div "**********" at bounding box center [783, 347] width 560 height 294
copy div "**********"
click at [1082, 60] on icon "Close" at bounding box center [1087, 58] width 20 height 13
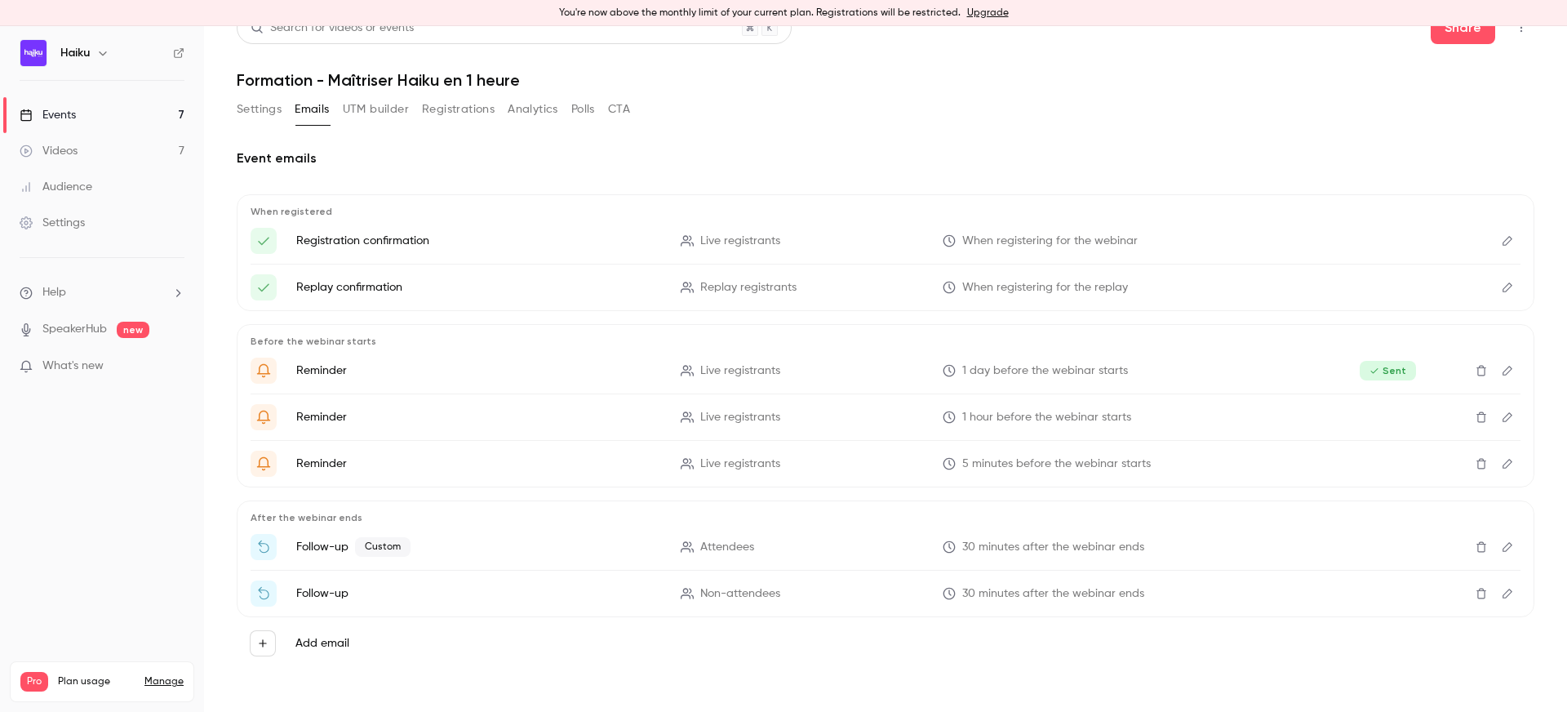
click at [455, 110] on button "Registrations" at bounding box center [458, 109] width 73 height 26
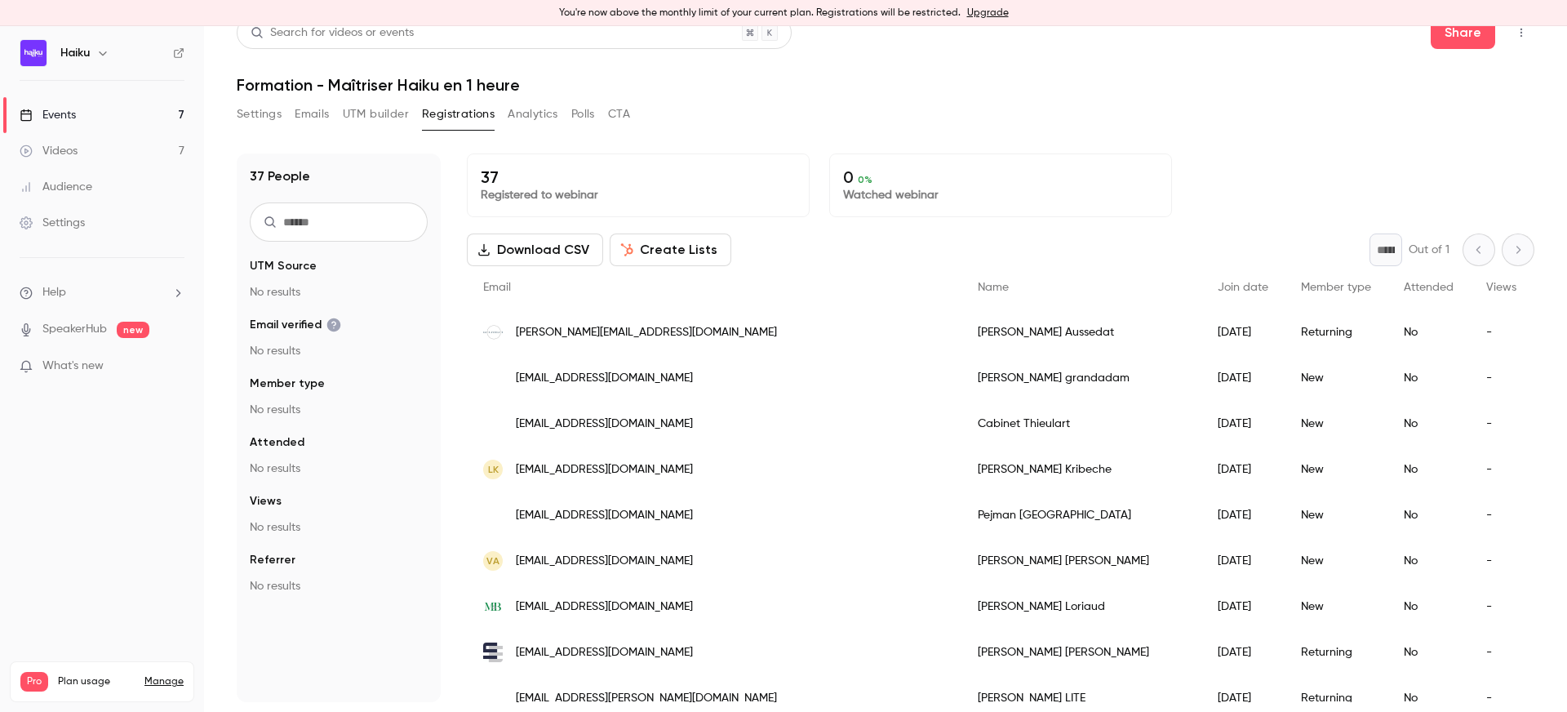
scroll to position [20, 0]
click at [119, 115] on link "Events 7" at bounding box center [102, 115] width 204 height 36
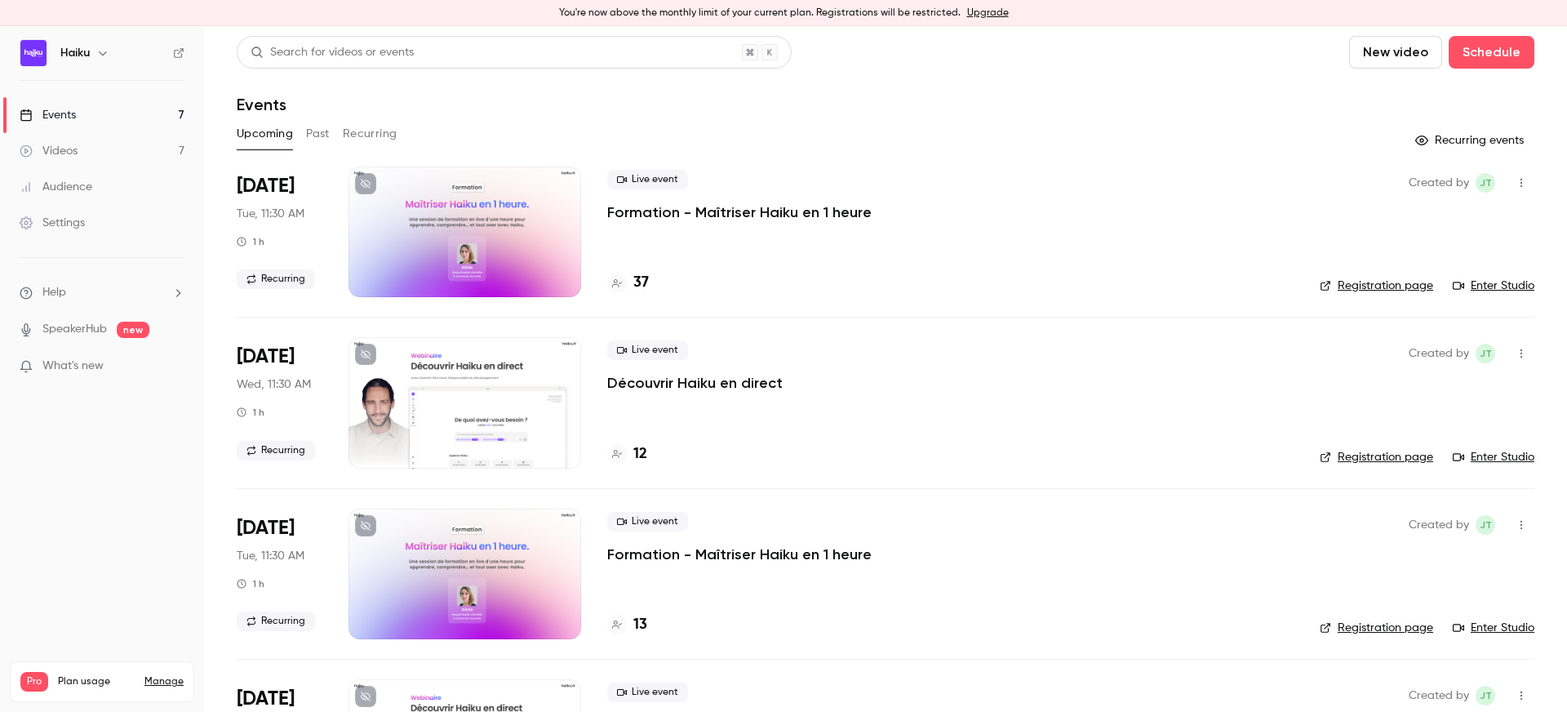
click at [357, 134] on button "Recurring" at bounding box center [370, 134] width 55 height 26
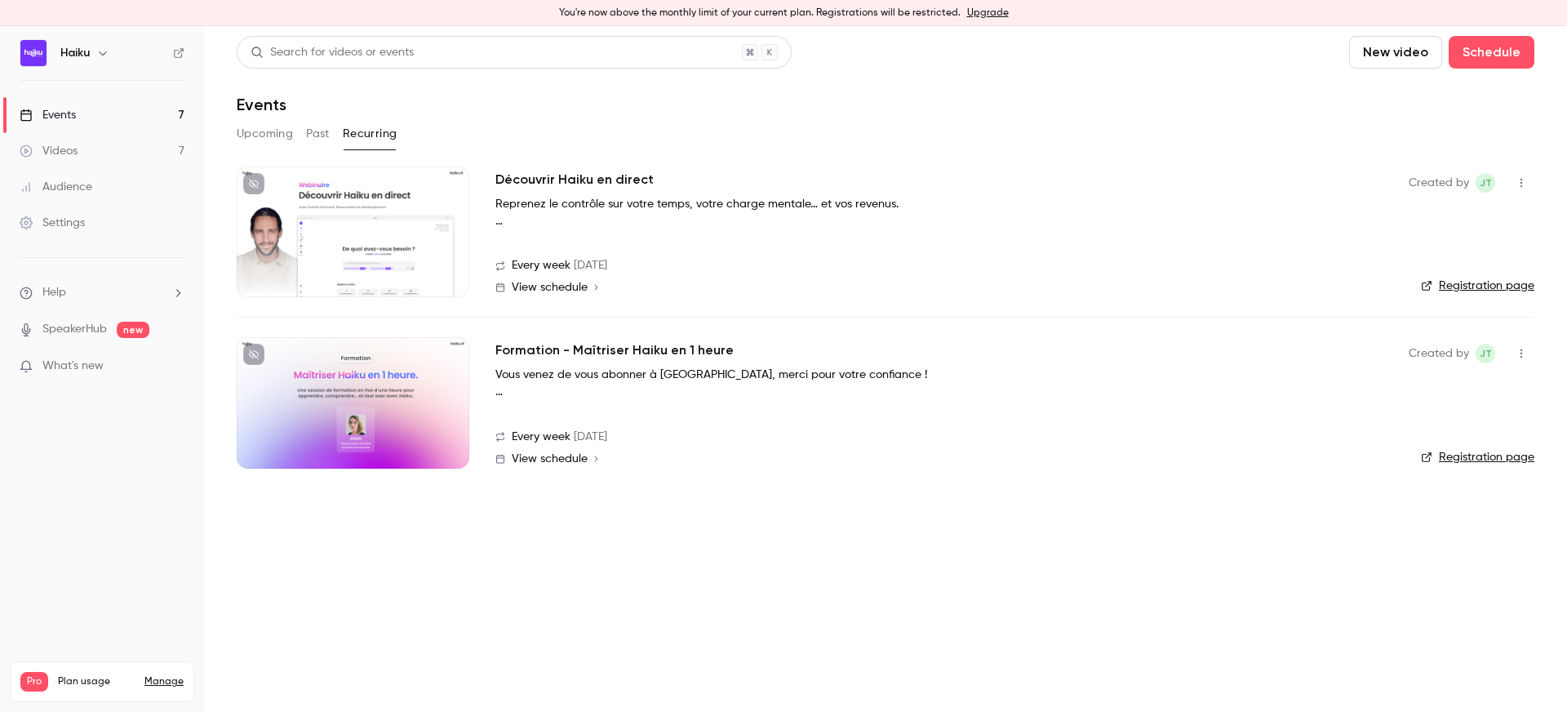
click at [413, 399] on div at bounding box center [353, 402] width 233 height 131
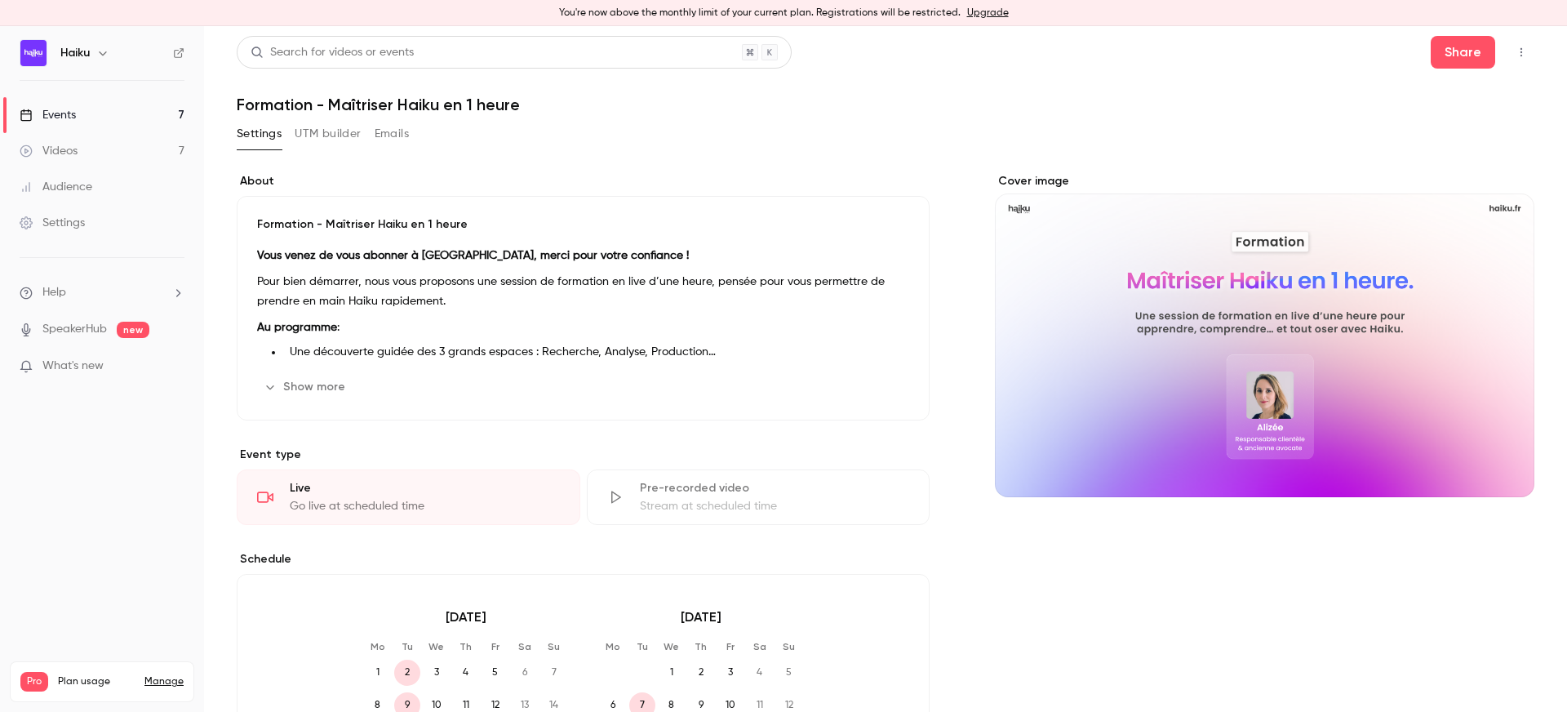
click at [387, 132] on button "Emails" at bounding box center [392, 134] width 34 height 26
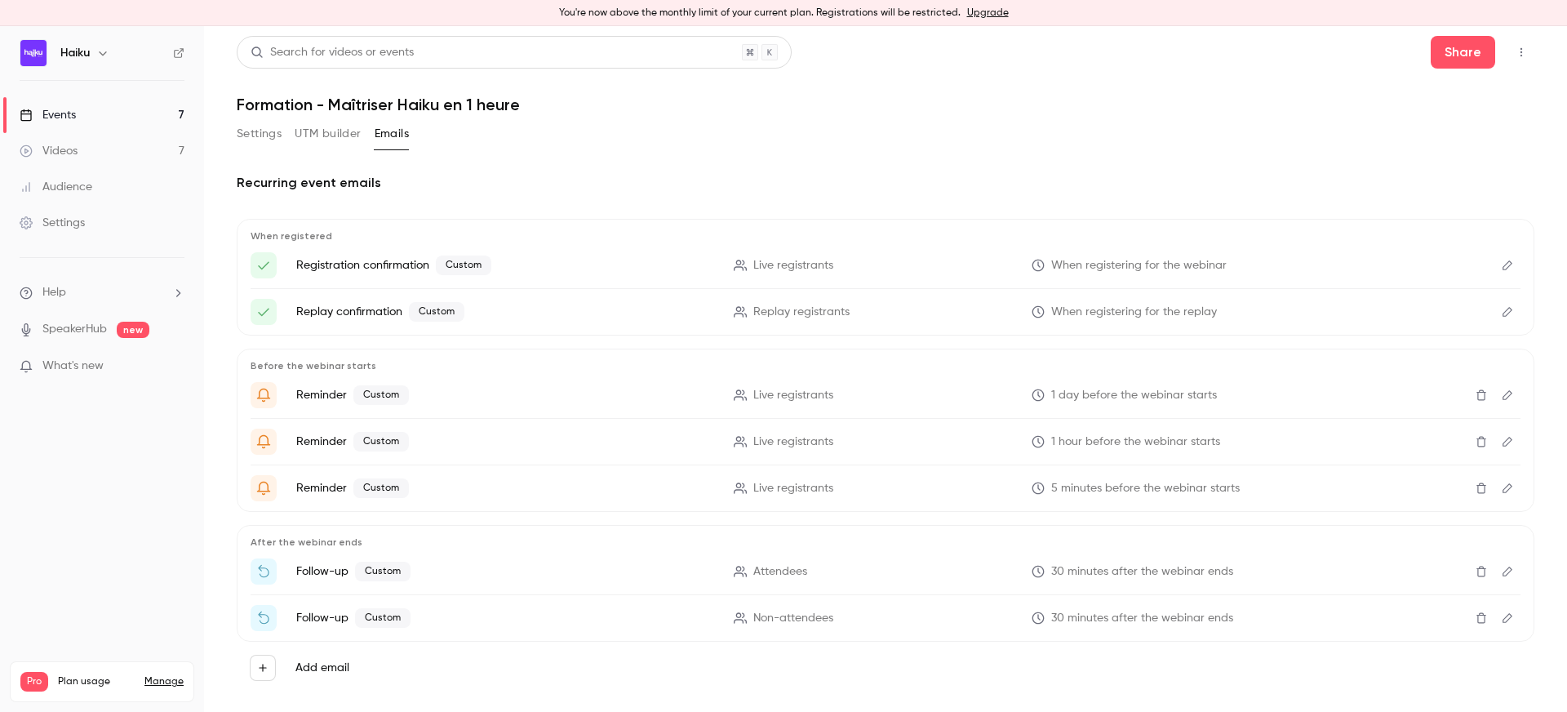
scroll to position [24, 0]
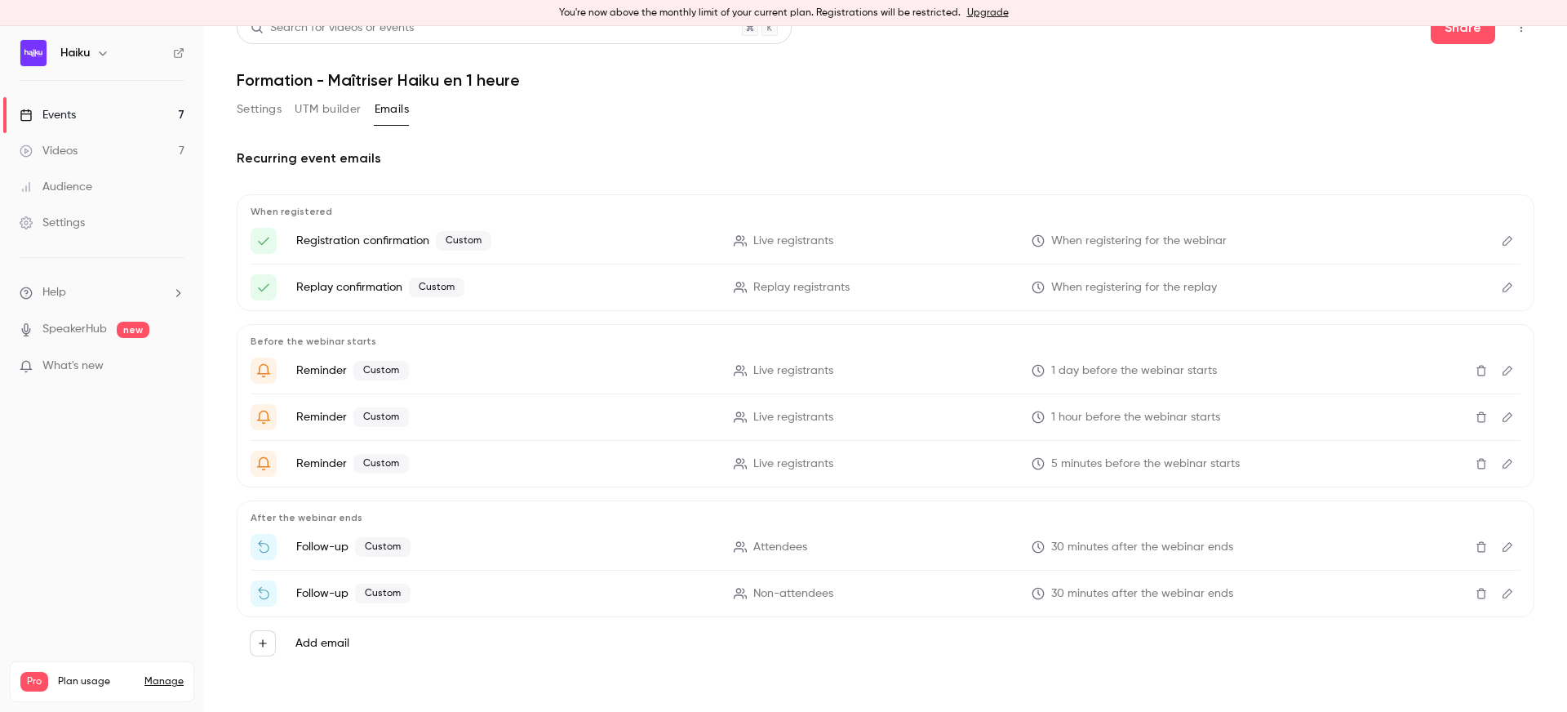
click at [1510, 548] on icon "Edit" at bounding box center [1507, 546] width 13 height 11
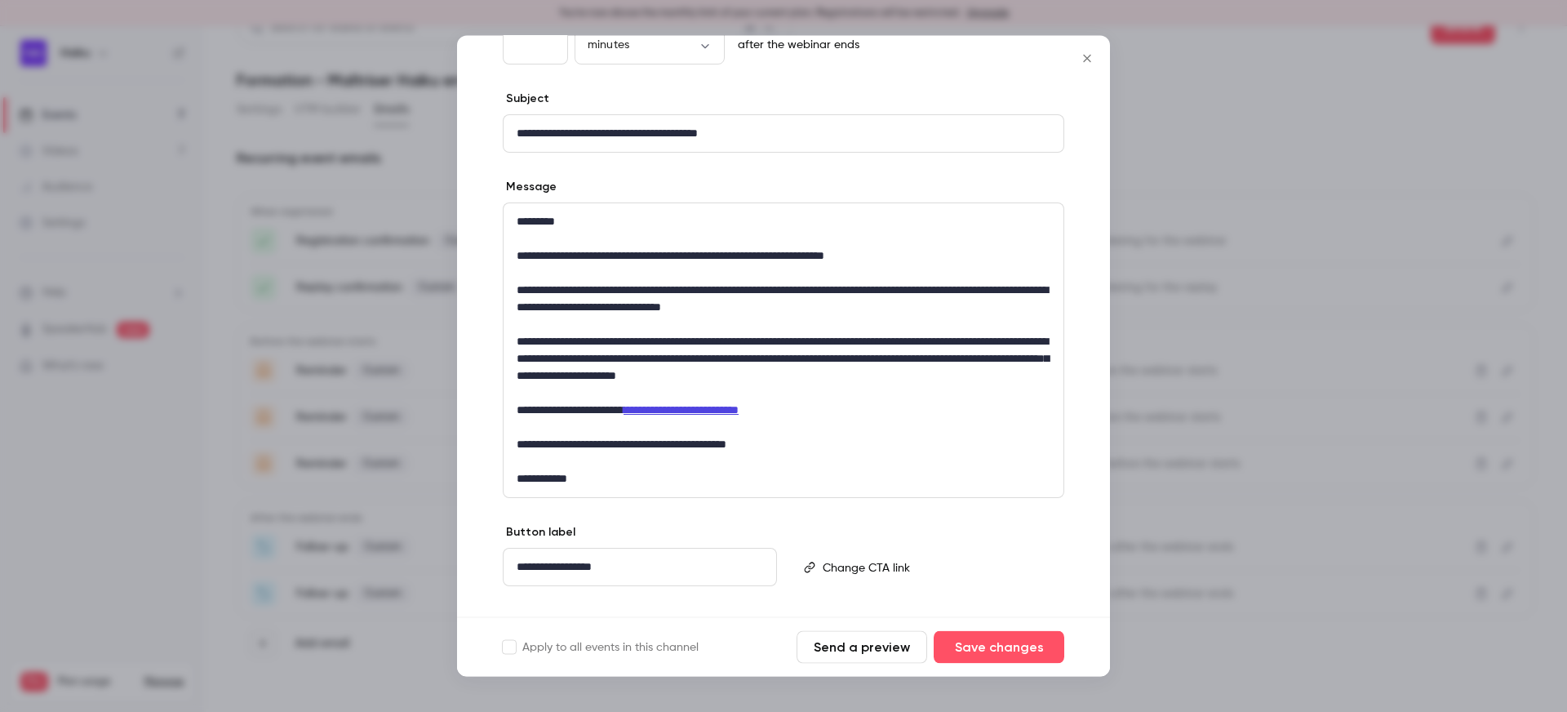
scroll to position [0, 0]
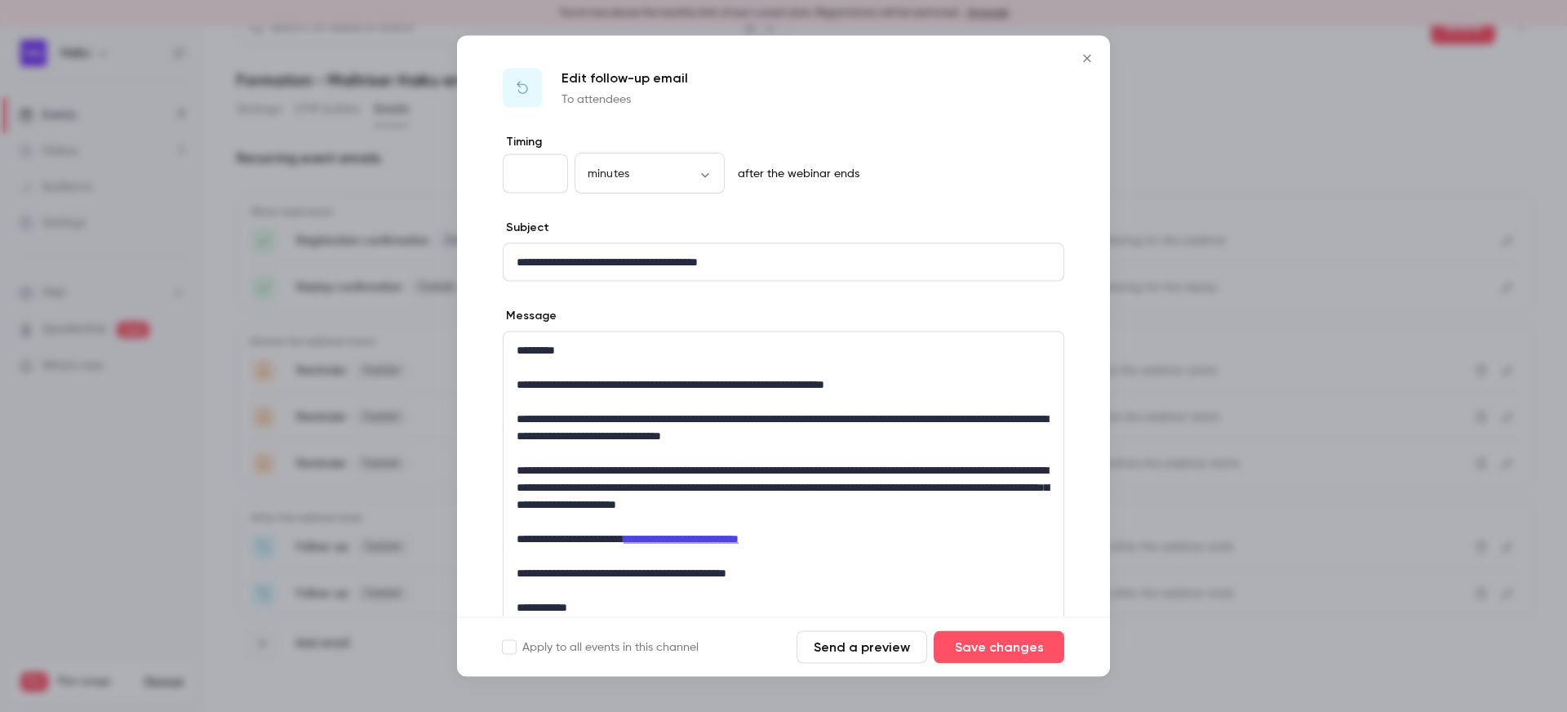
click at [1084, 54] on icon "Close" at bounding box center [1087, 58] width 20 height 13
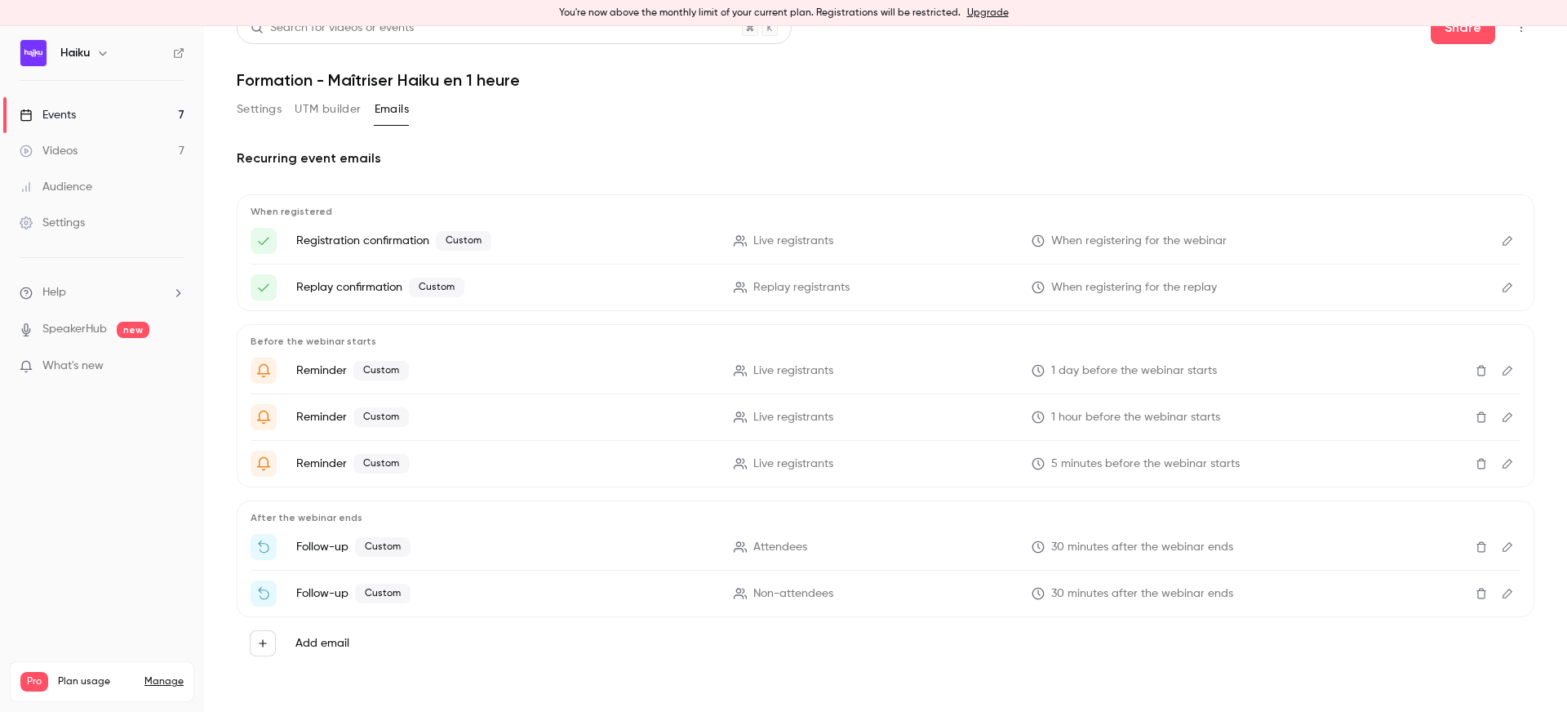
click at [123, 113] on link "Events 7" at bounding box center [102, 115] width 204 height 36
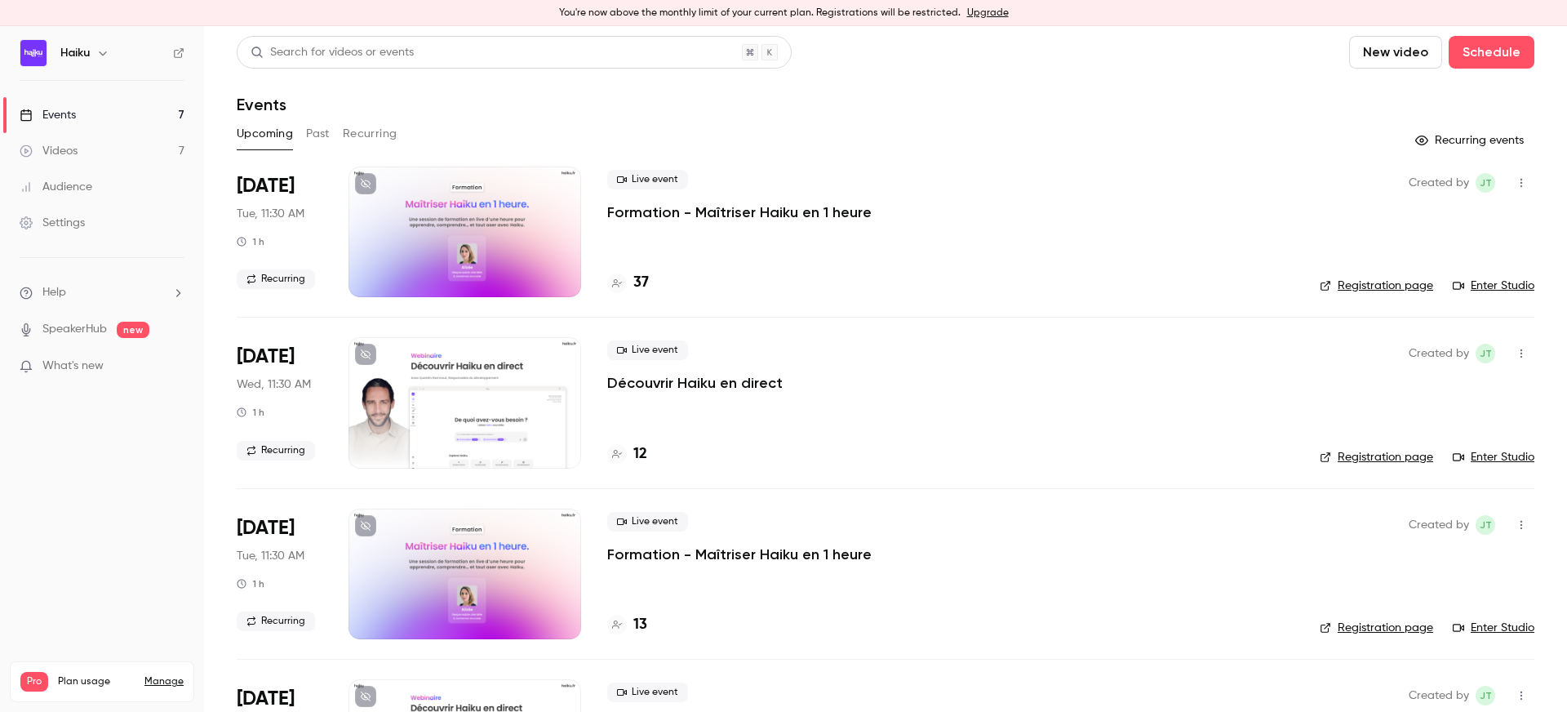
click at [459, 119] on div "Search for videos or events New video Schedule Events Upcoming Past Recurring R…" at bounding box center [885, 689] width 1297 height 1306
click at [433, 202] on div at bounding box center [464, 231] width 233 height 131
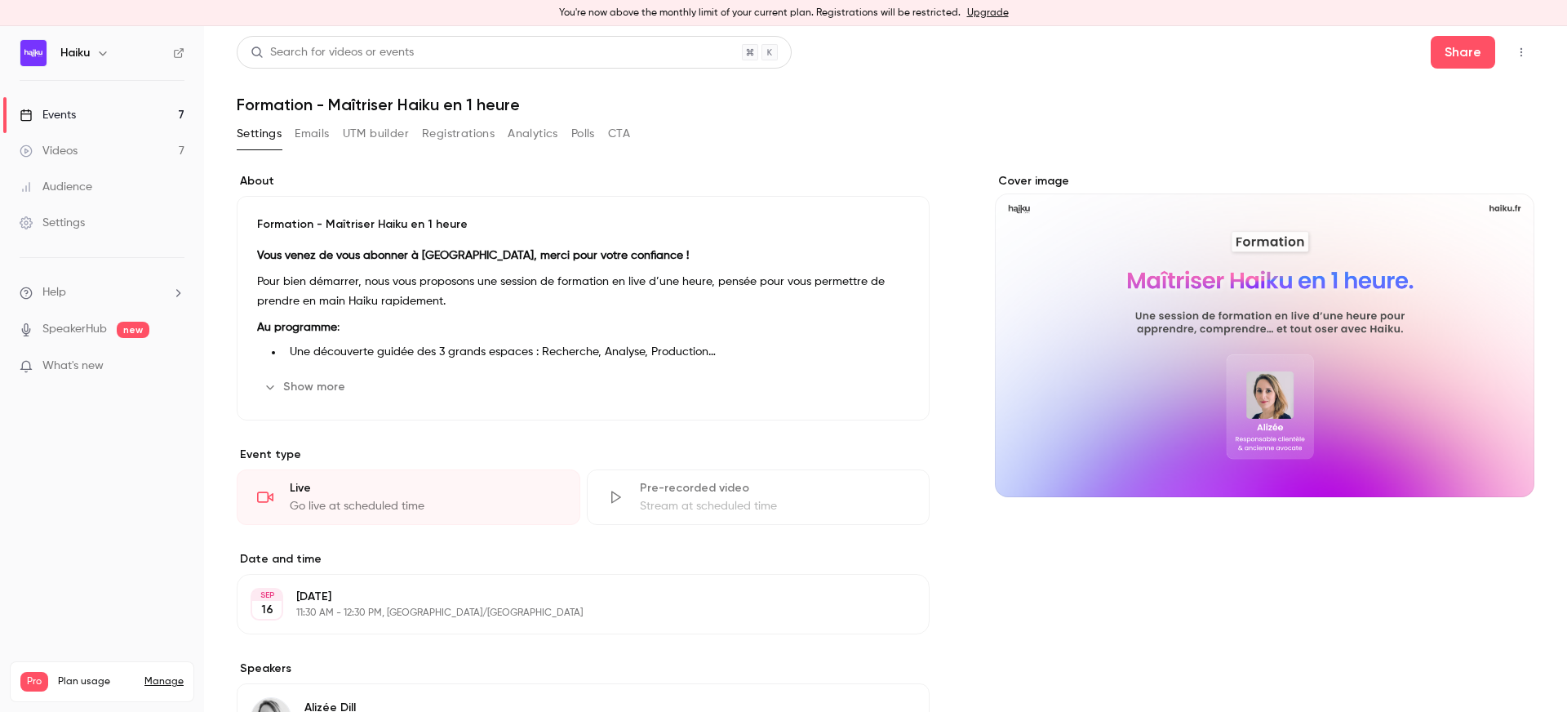
click at [438, 123] on button "Registrations" at bounding box center [458, 134] width 73 height 26
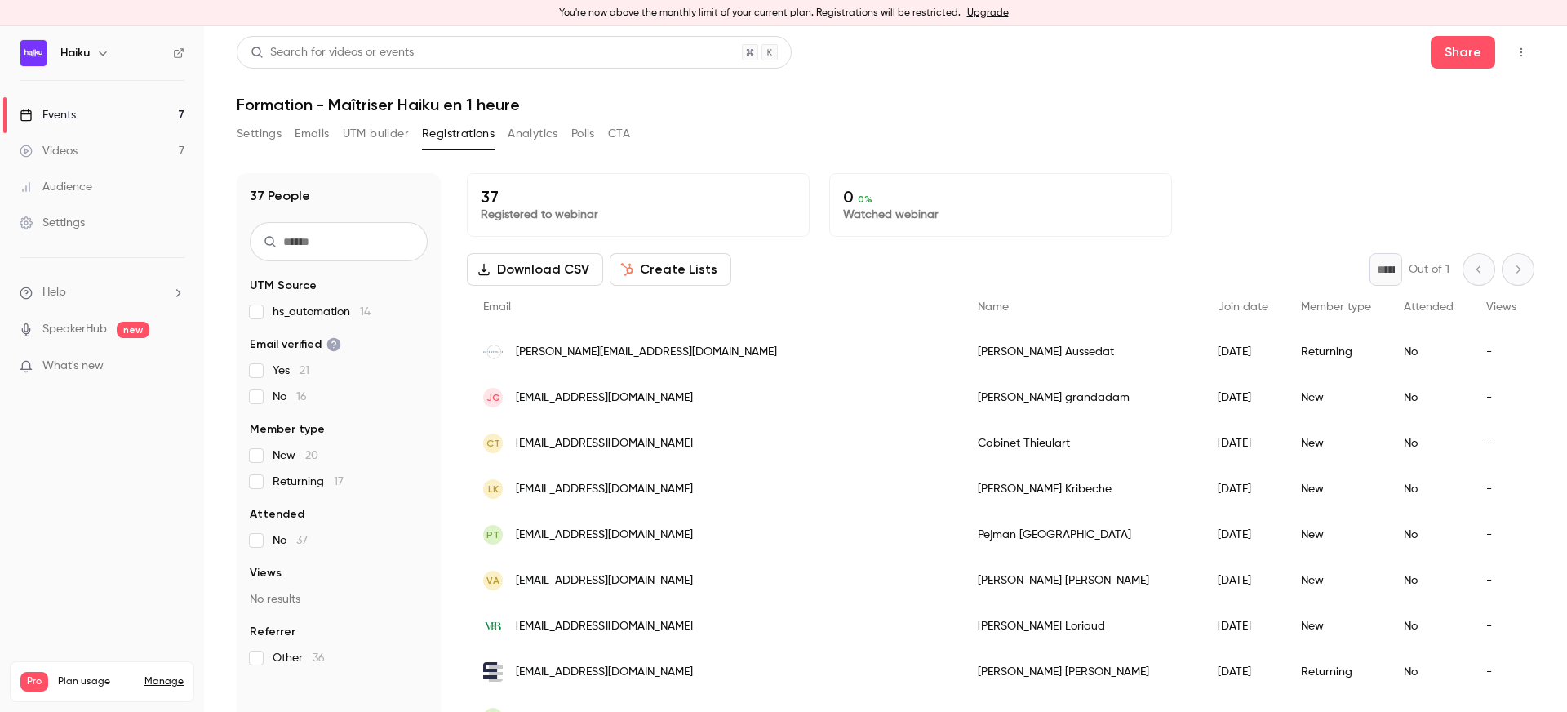
click at [242, 139] on button "Settings" at bounding box center [259, 134] width 45 height 26
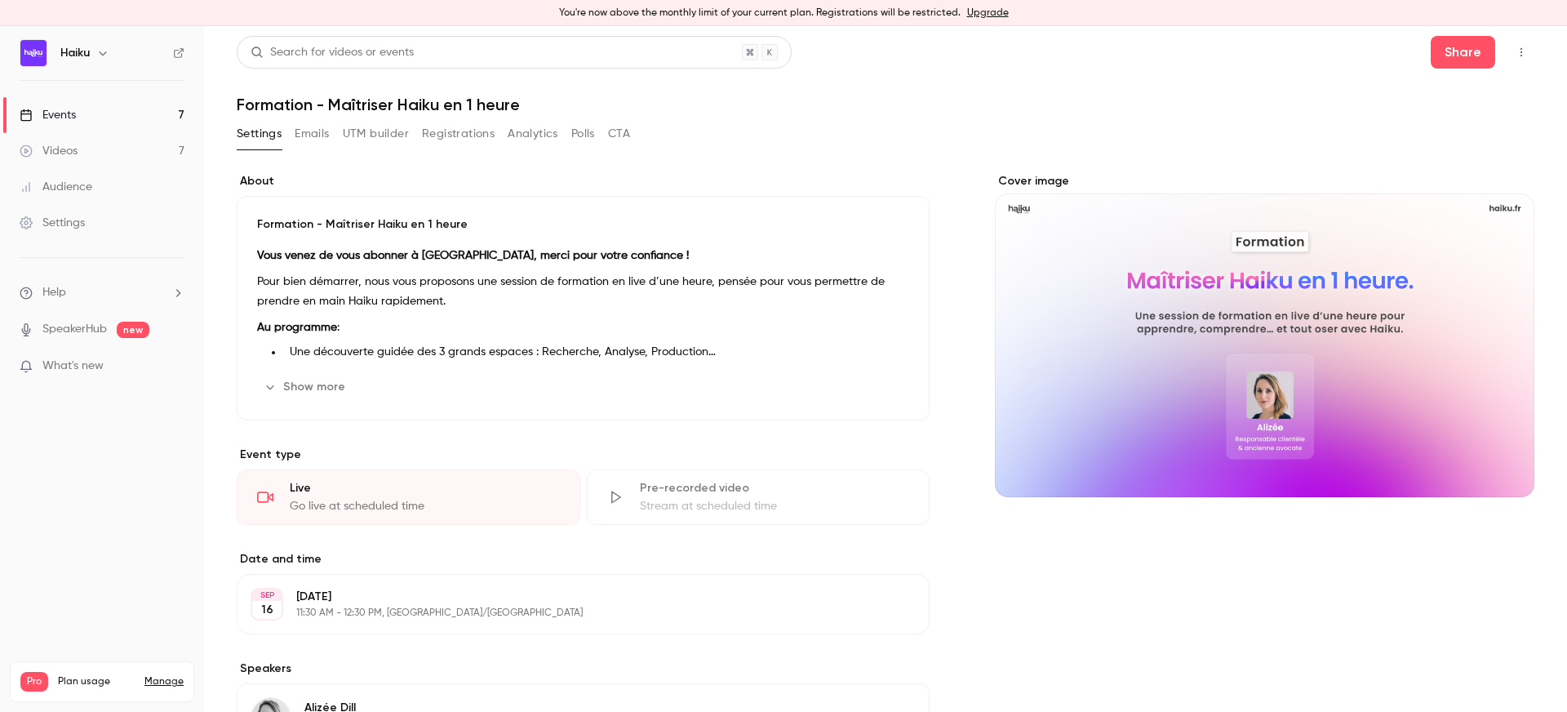
click at [92, 113] on link "Events 7" at bounding box center [102, 115] width 204 height 36
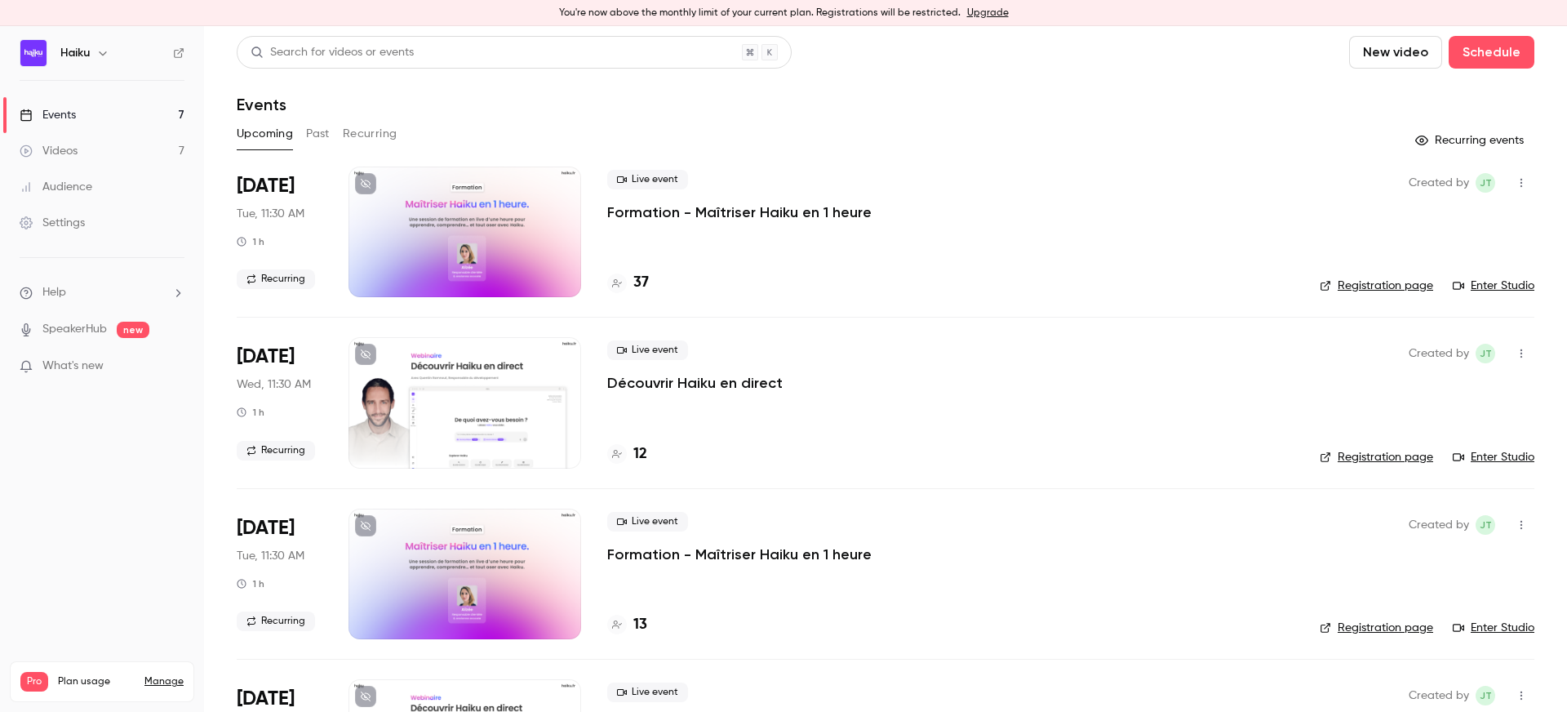
click at [91, 225] on link "Settings" at bounding box center [102, 223] width 204 height 36
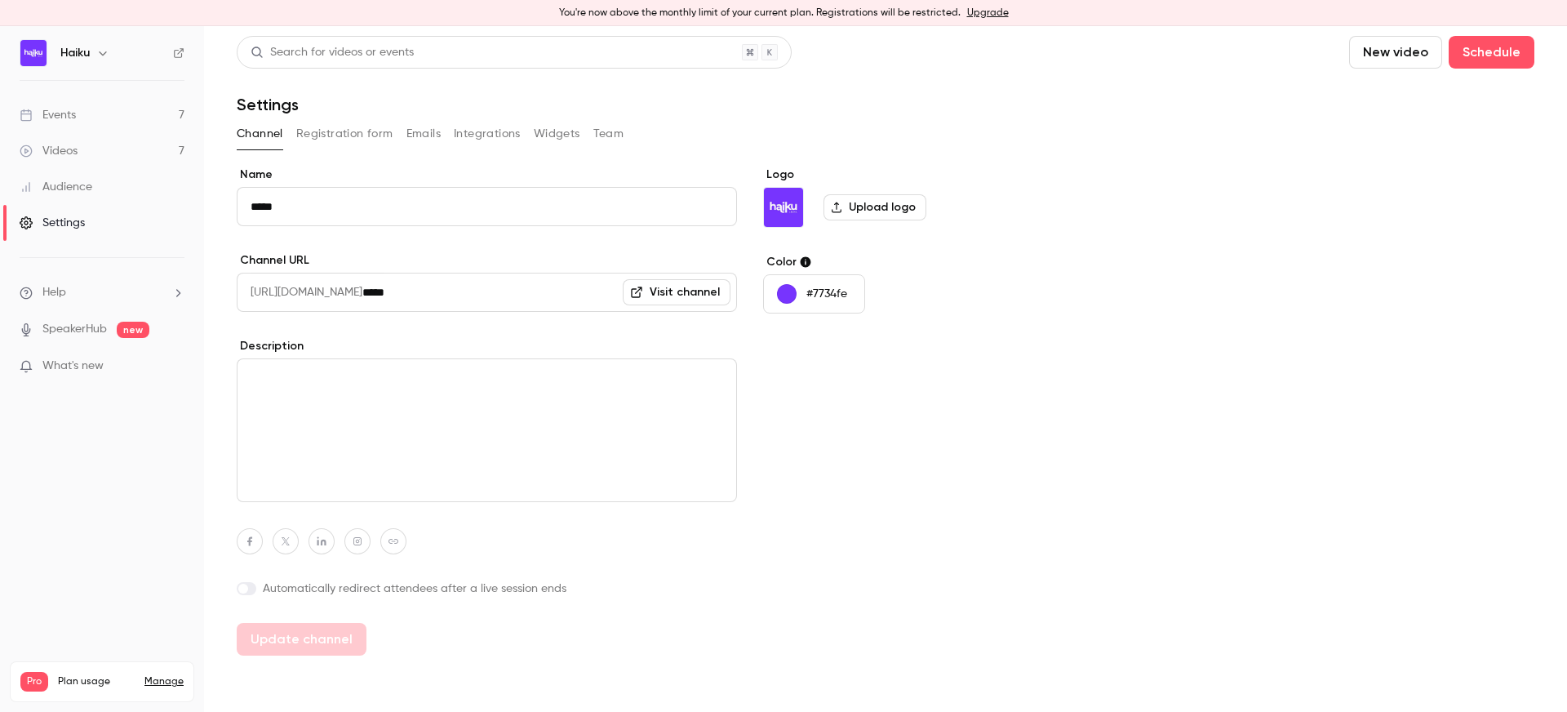
click at [426, 135] on button "Emails" at bounding box center [423, 134] width 34 height 26
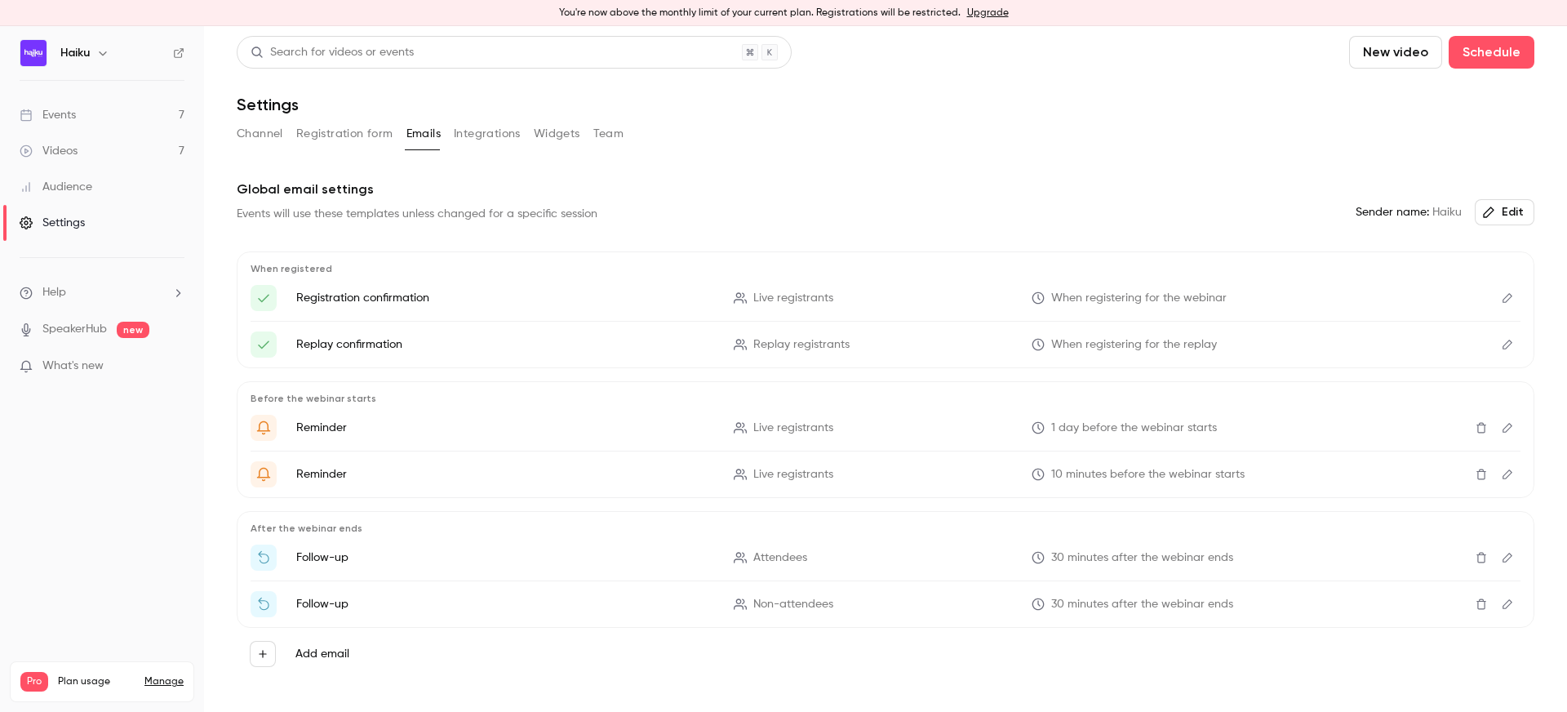
click at [76, 113] on link "Events 7" at bounding box center [102, 115] width 204 height 36
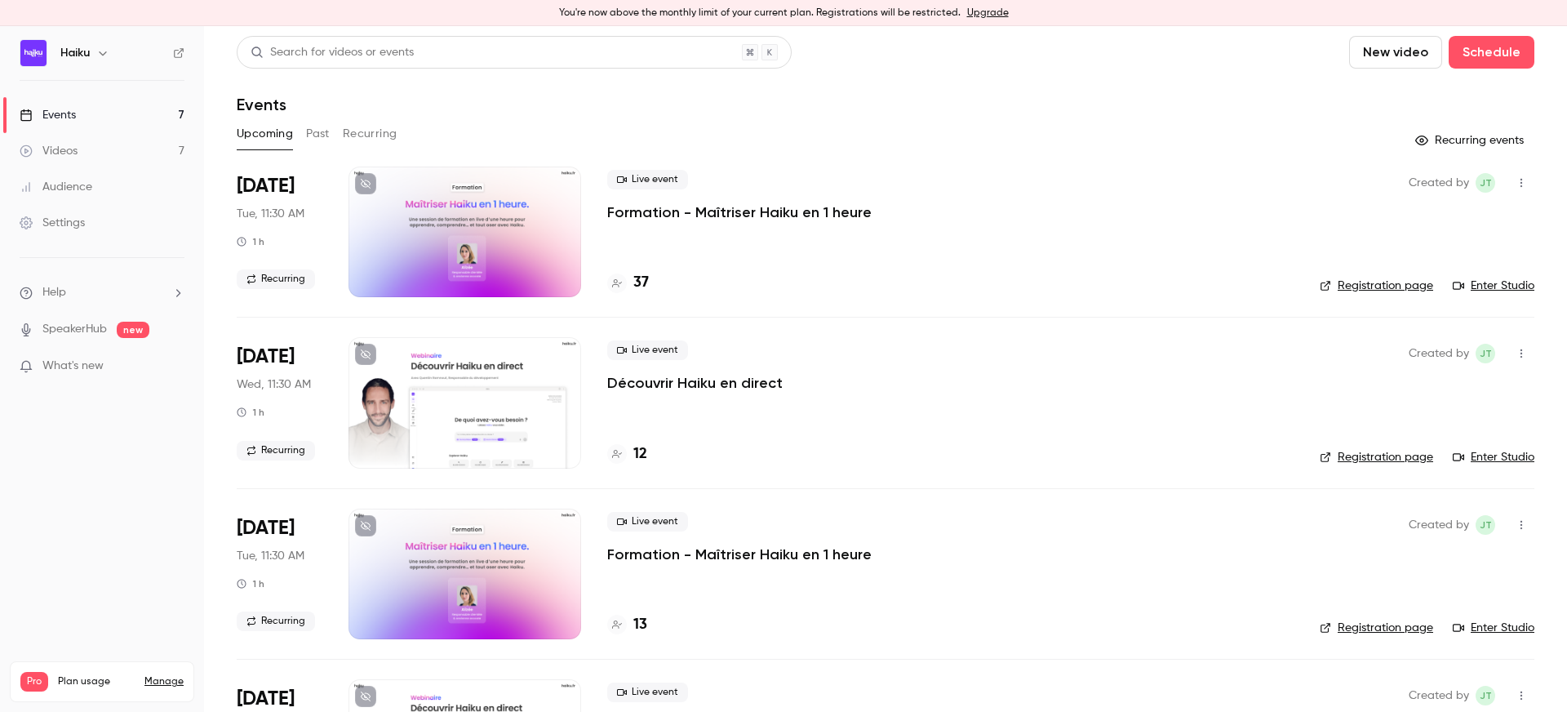
click at [382, 135] on button "Recurring" at bounding box center [370, 134] width 55 height 26
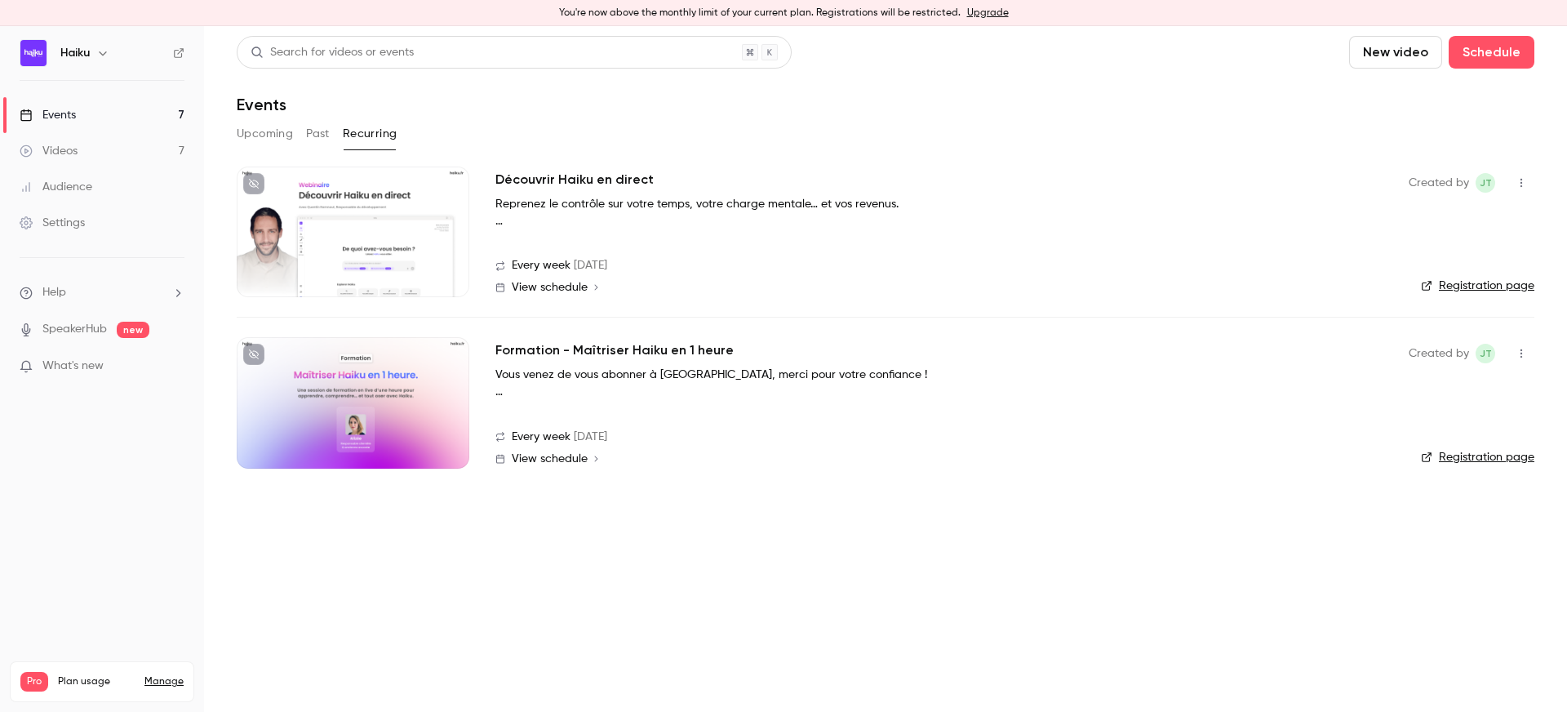
click at [355, 374] on div at bounding box center [353, 402] width 233 height 131
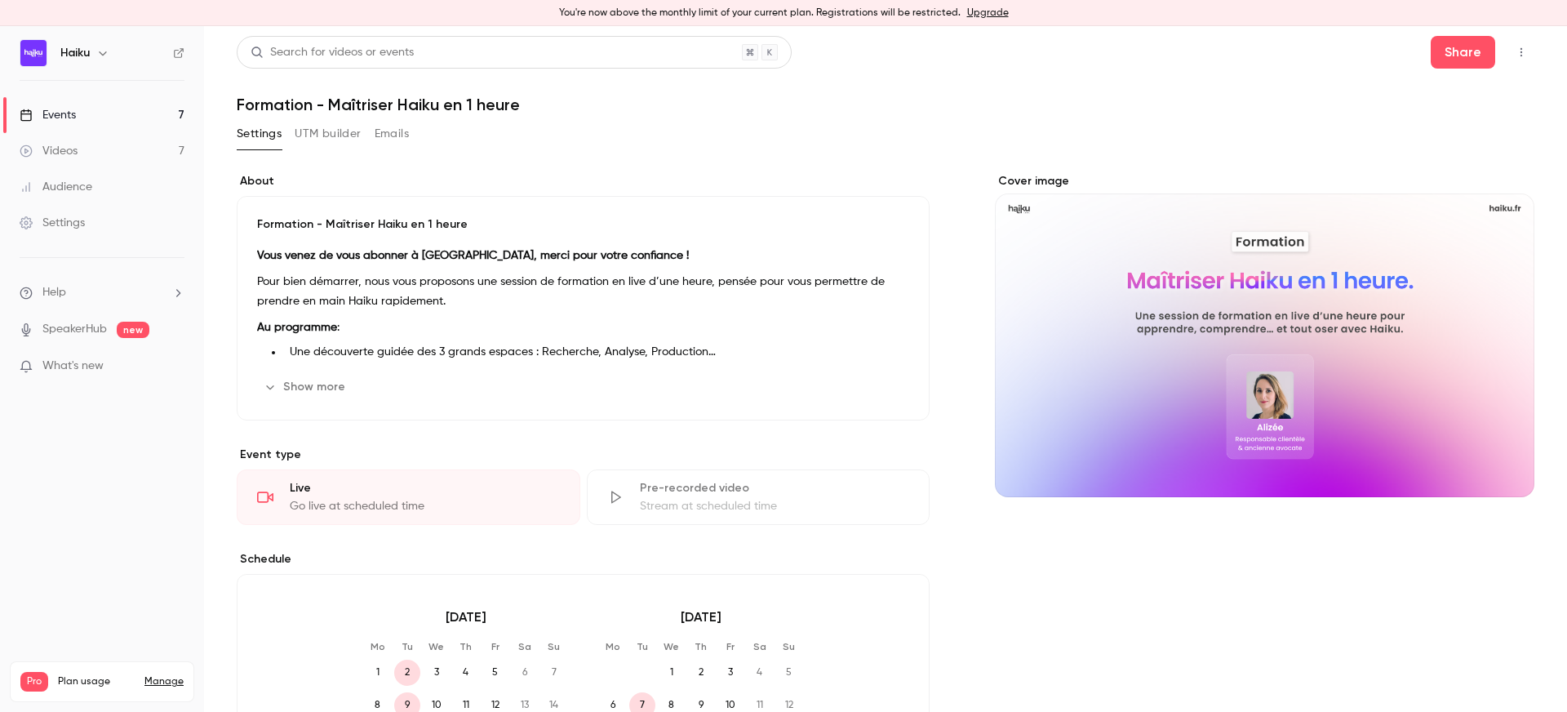
click at [320, 133] on button "UTM builder" at bounding box center [328, 134] width 66 height 26
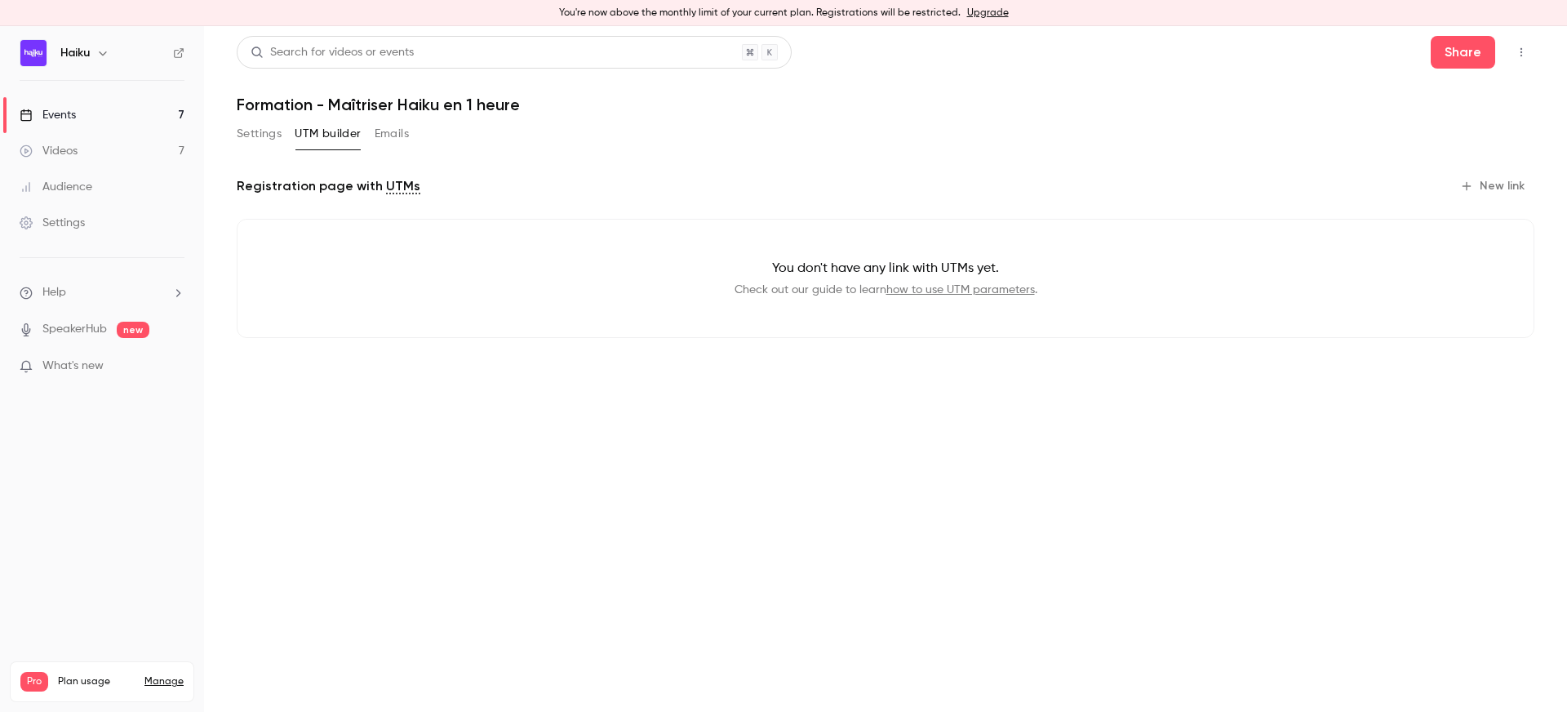
click at [378, 126] on button "Emails" at bounding box center [392, 134] width 34 height 26
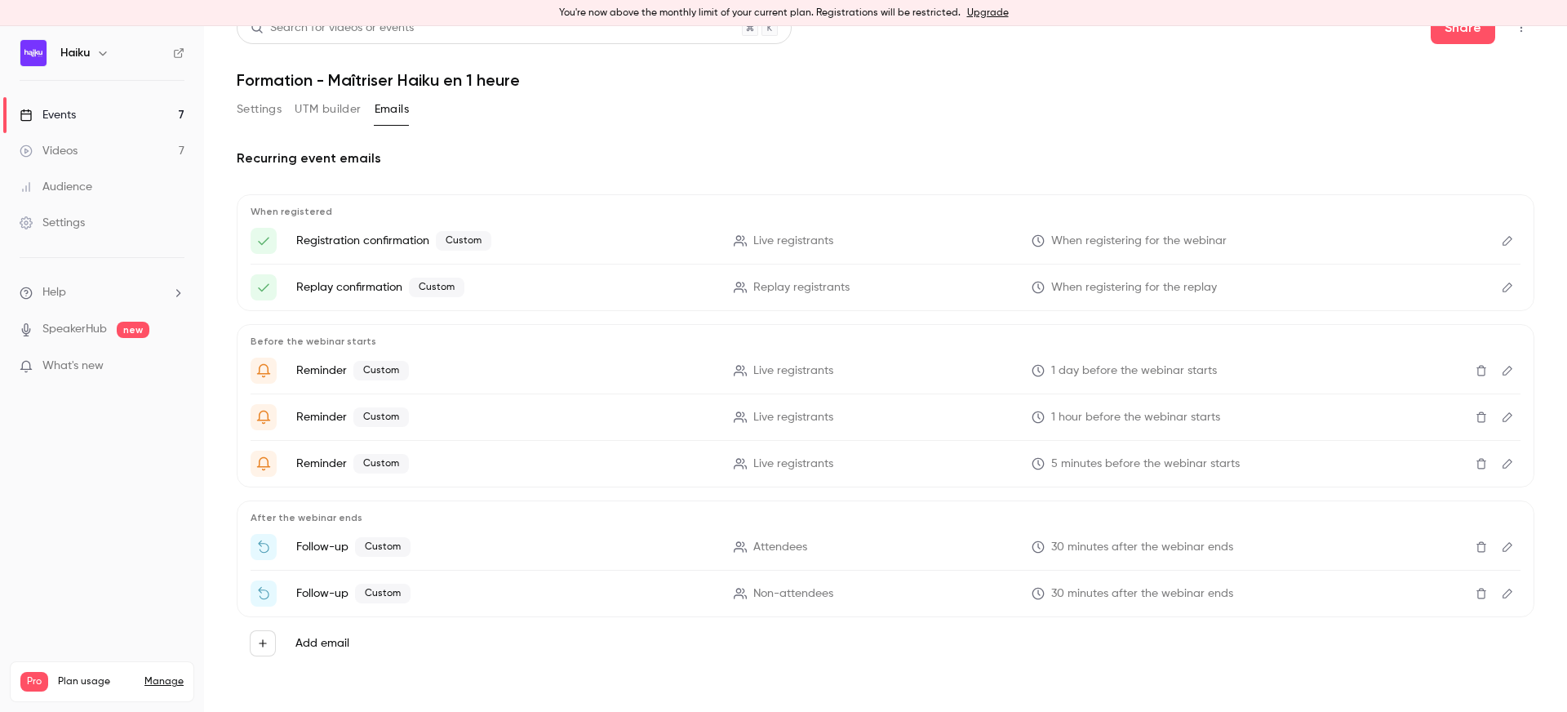
scroll to position [24, 0]
click at [1513, 551] on icon "Edit" at bounding box center [1507, 547] width 13 height 11
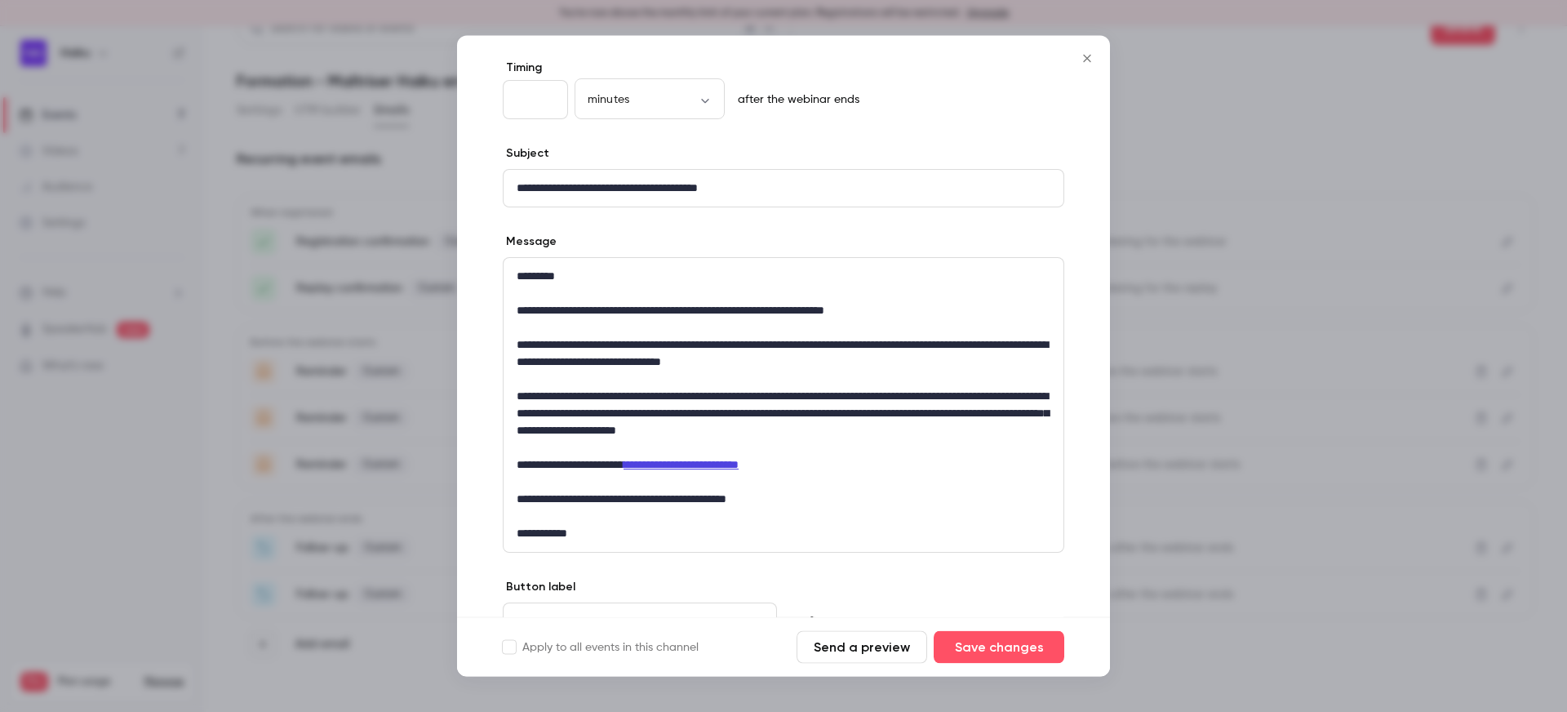
scroll to position [100, 0]
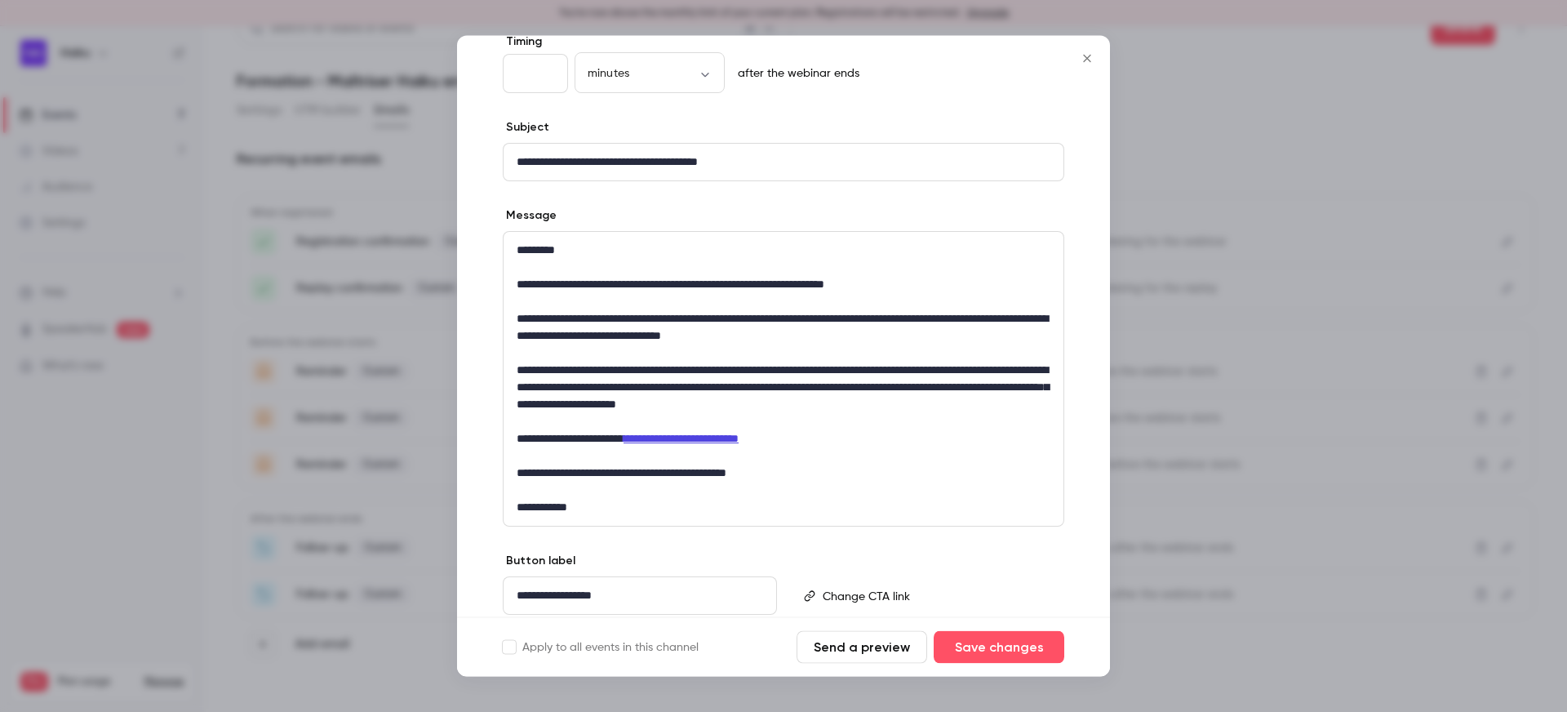
click at [1084, 62] on icon "Close" at bounding box center [1087, 58] width 20 height 13
